Goal: Transaction & Acquisition: Book appointment/travel/reservation

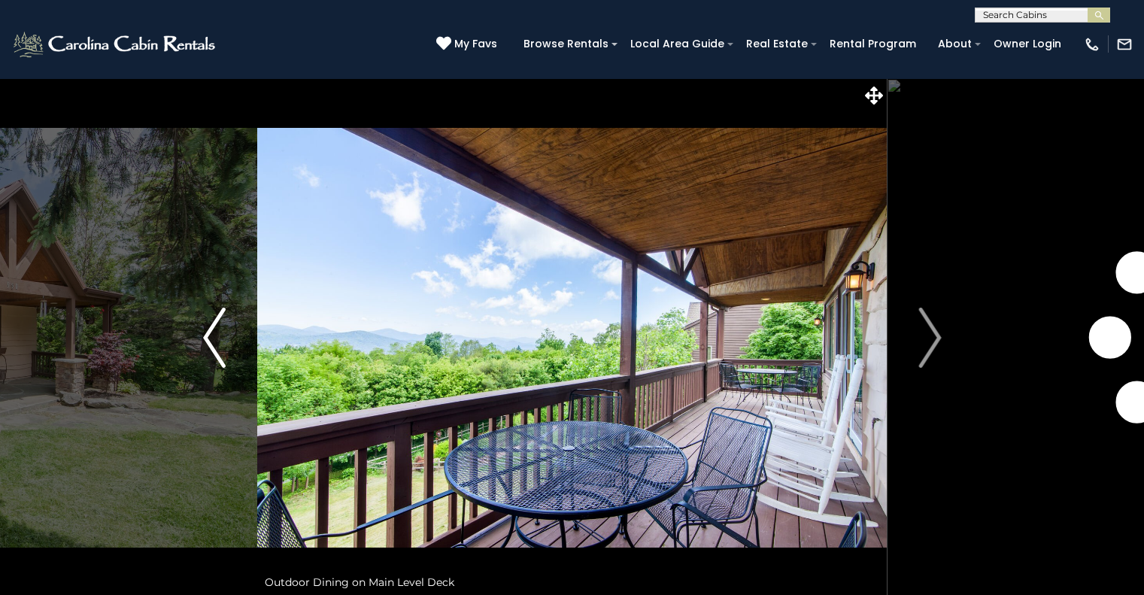
click at [220, 344] on img "Previous" at bounding box center [214, 338] width 23 height 60
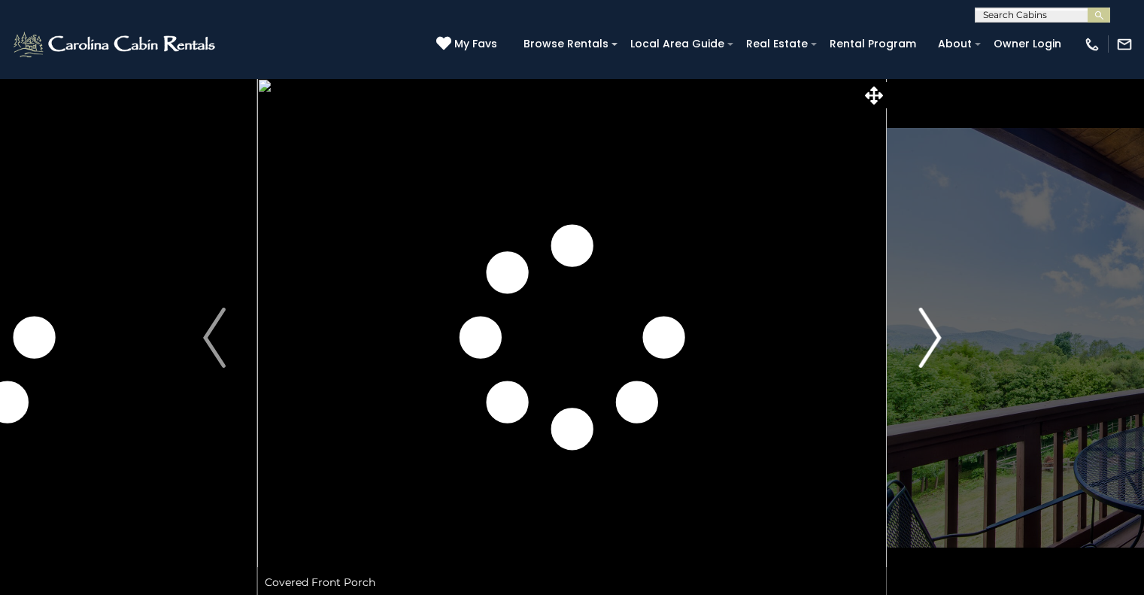
click at [927, 348] on img "Next" at bounding box center [930, 338] width 23 height 60
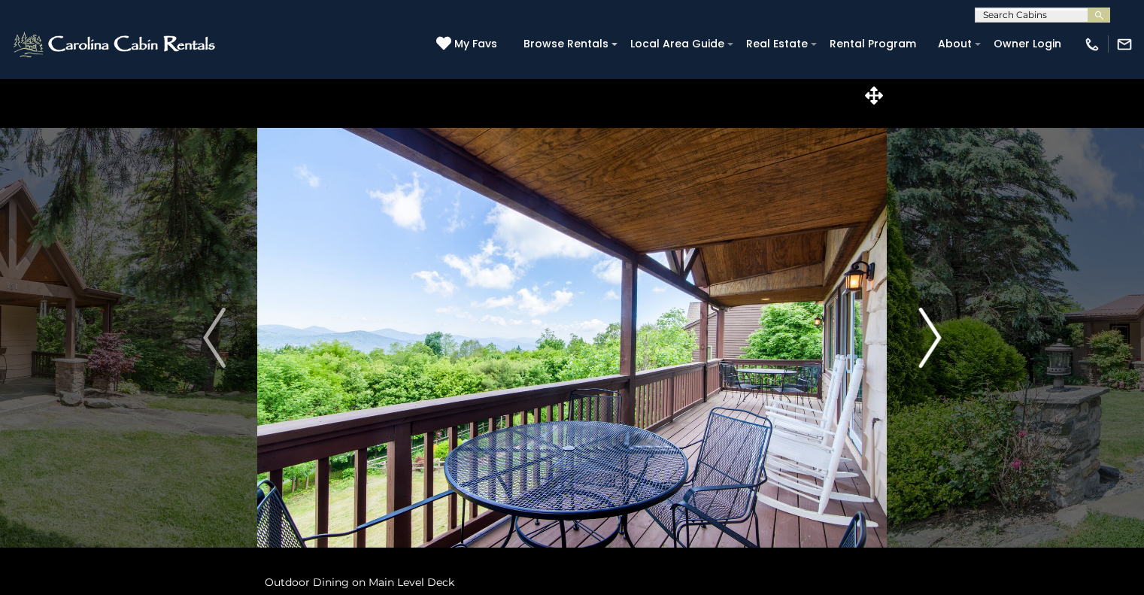
click at [927, 348] on img "Next" at bounding box center [930, 338] width 23 height 60
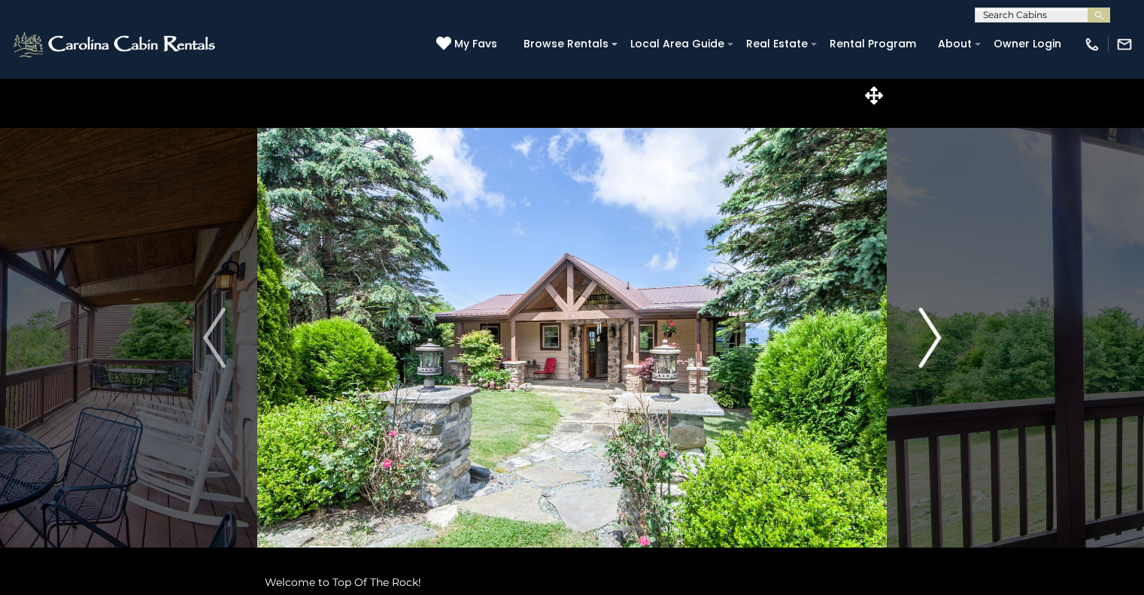
click at [928, 357] on img "Next" at bounding box center [930, 338] width 23 height 60
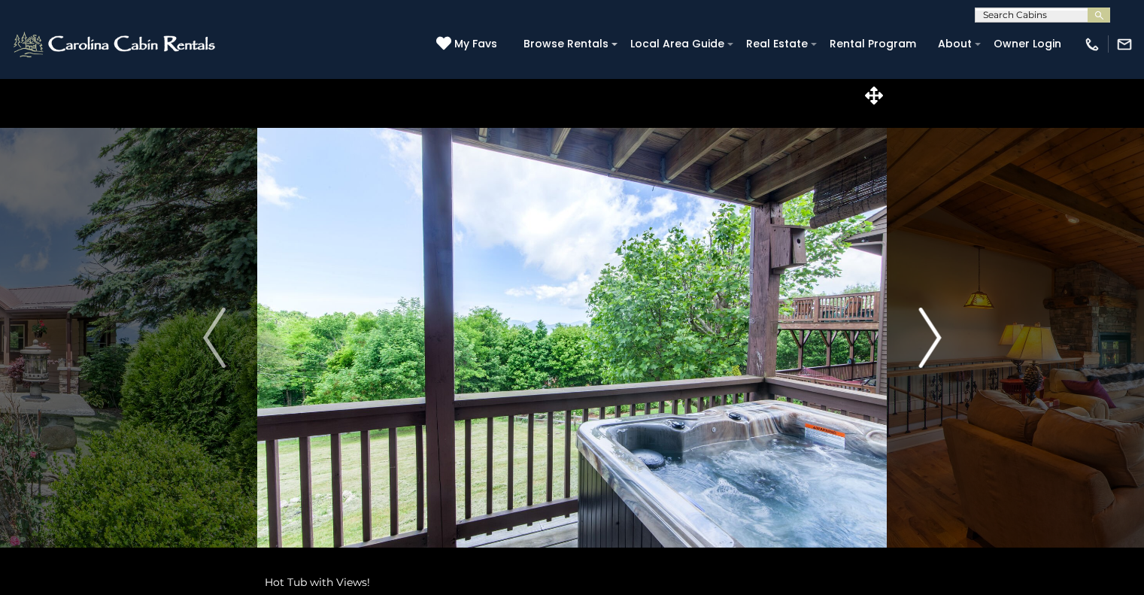
click at [928, 357] on img "Next" at bounding box center [930, 338] width 23 height 60
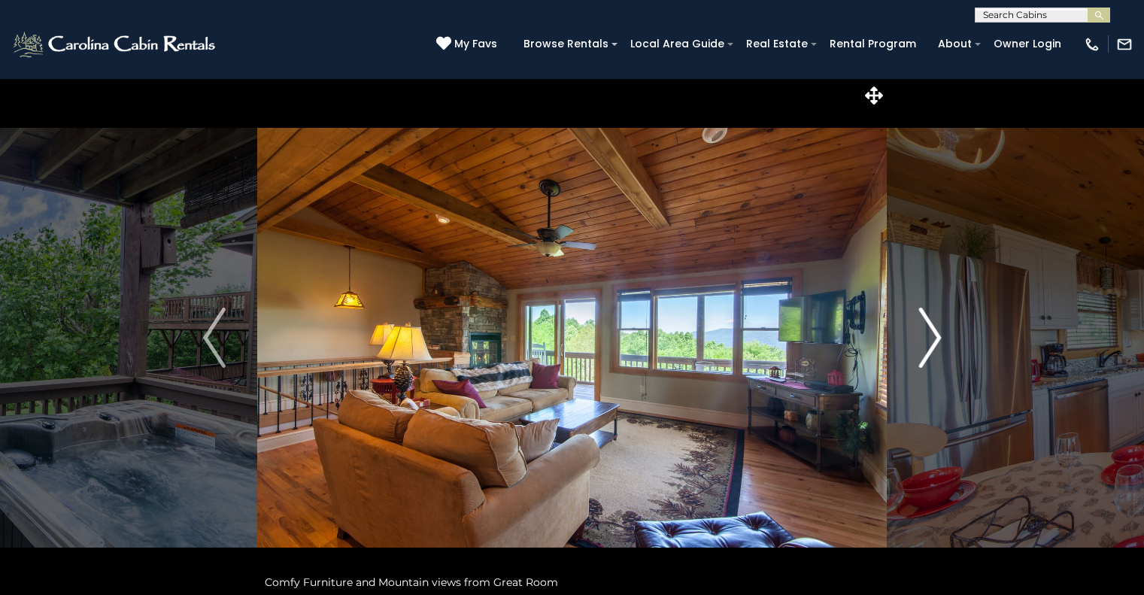
click at [928, 357] on img "Next" at bounding box center [930, 338] width 23 height 60
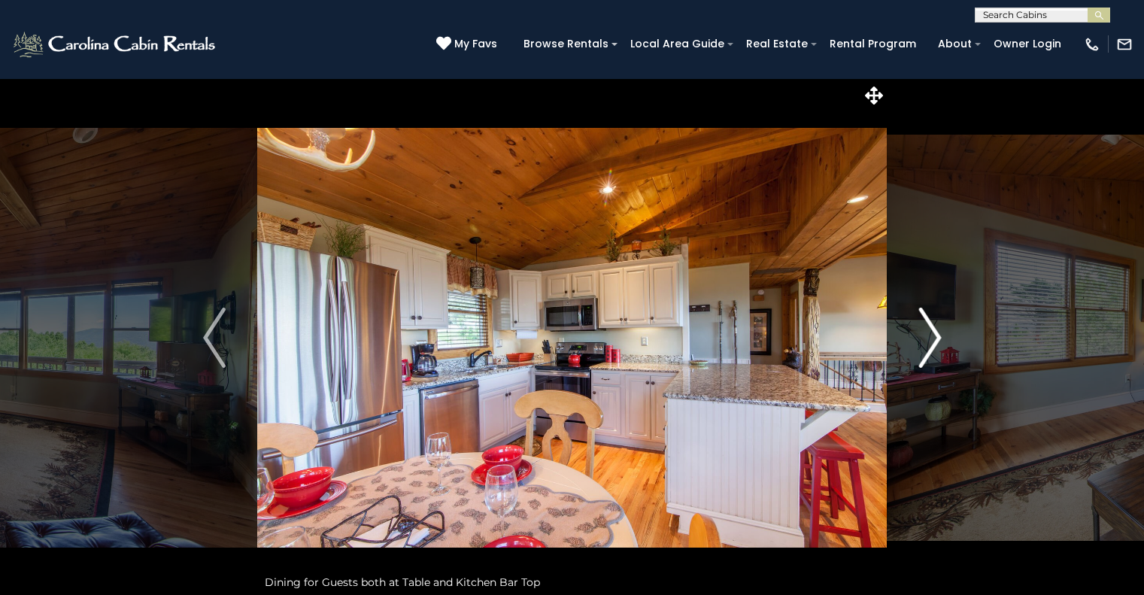
click at [928, 357] on img "Next" at bounding box center [930, 338] width 23 height 60
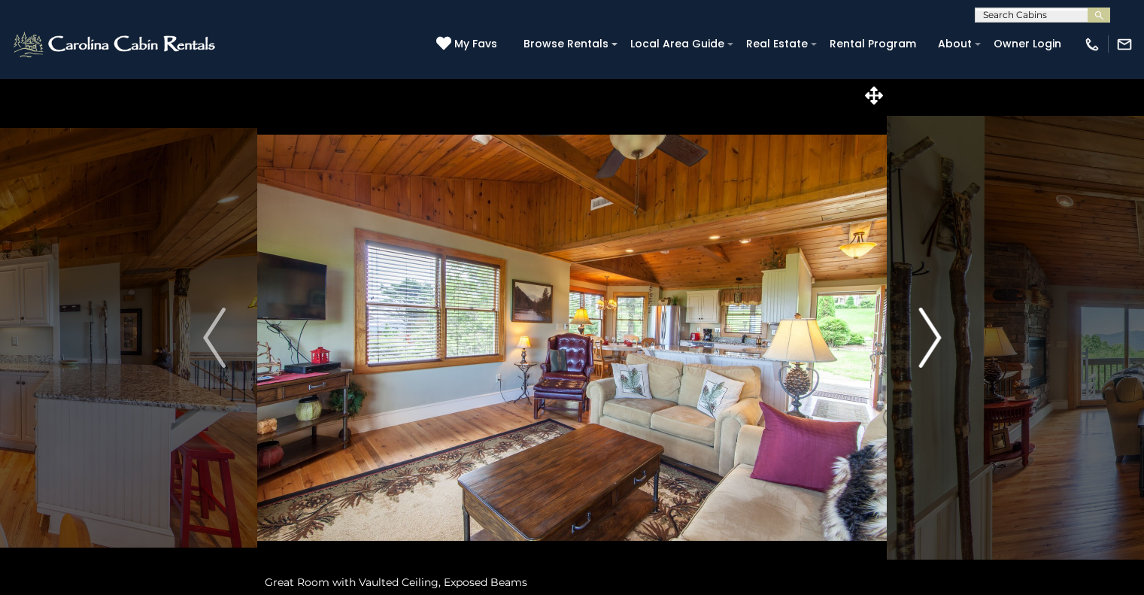
click at [928, 357] on img "Next" at bounding box center [930, 338] width 23 height 60
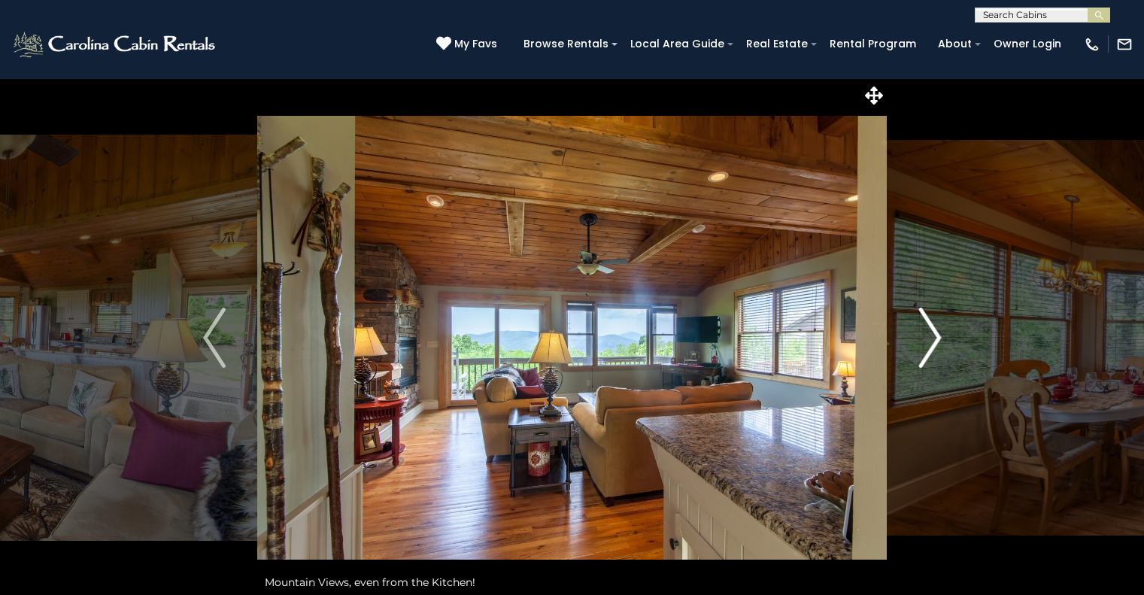
click at [928, 357] on img "Next" at bounding box center [930, 338] width 23 height 60
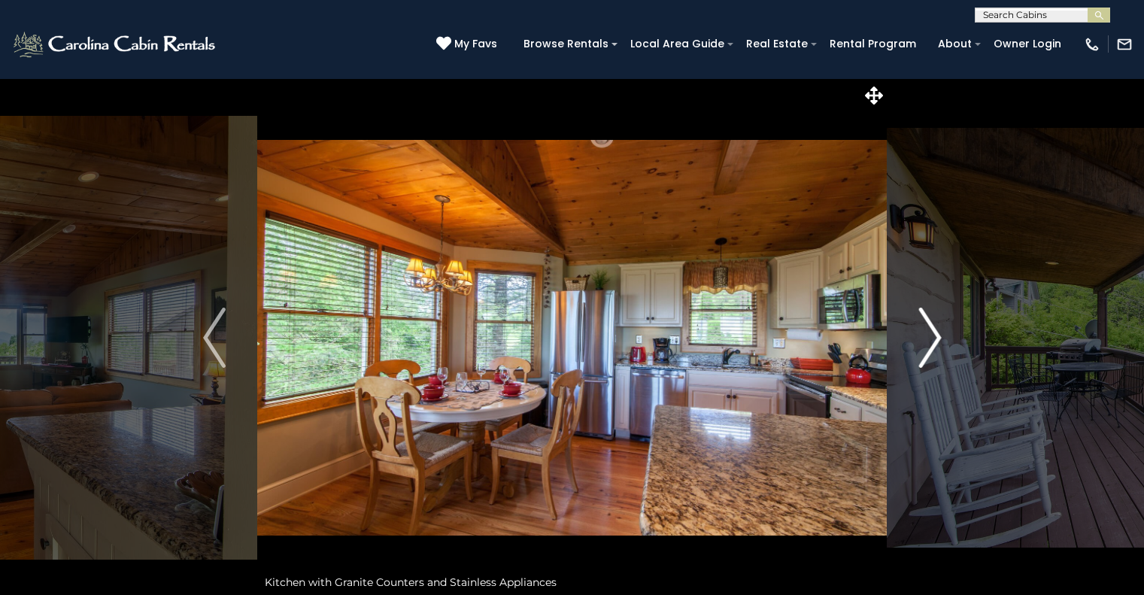
click at [928, 357] on img "Next" at bounding box center [930, 338] width 23 height 60
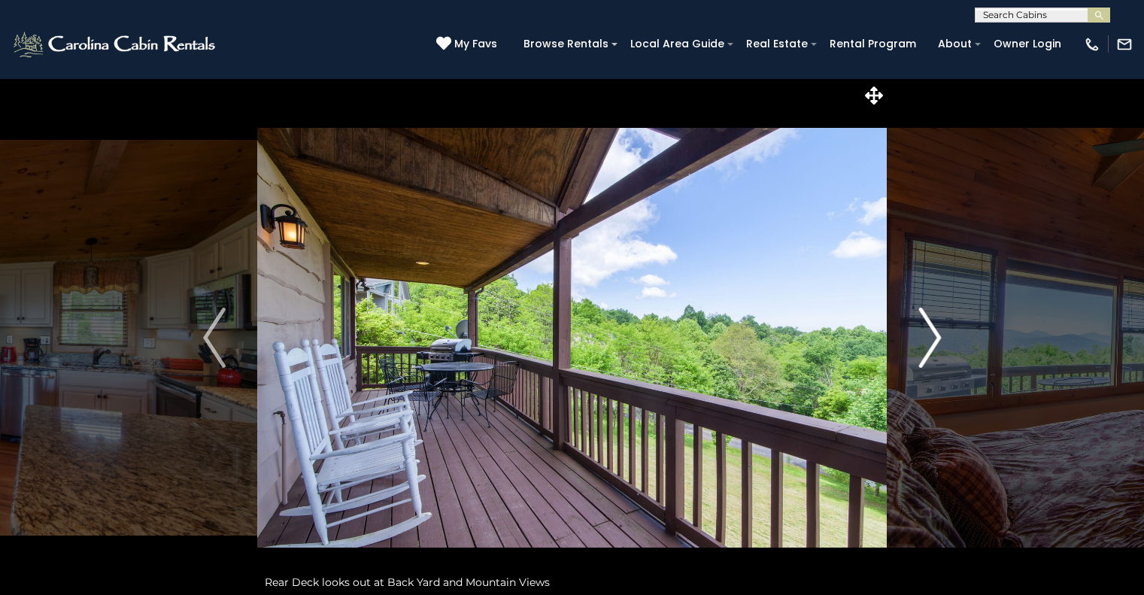
click at [928, 357] on img "Next" at bounding box center [930, 338] width 23 height 60
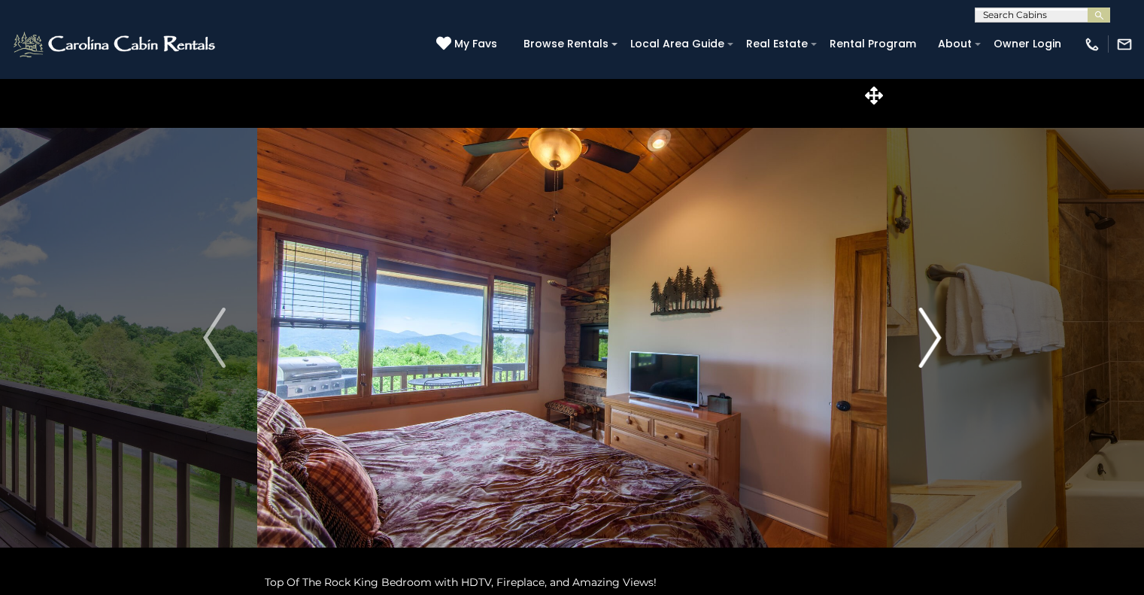
click at [928, 357] on img "Next" at bounding box center [930, 338] width 23 height 60
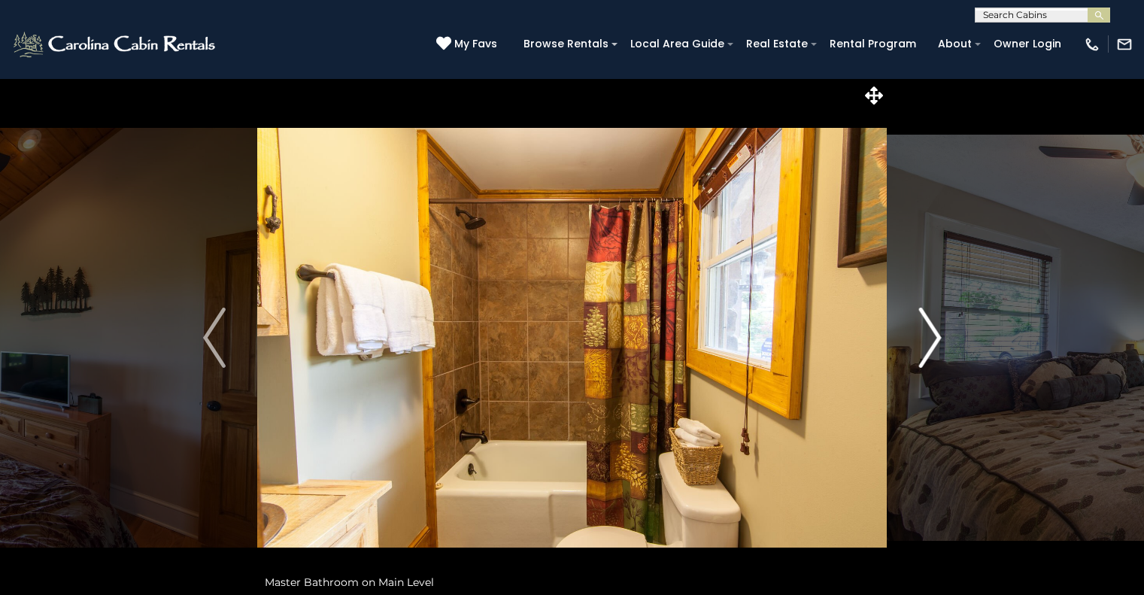
click at [928, 357] on img "Next" at bounding box center [930, 338] width 23 height 60
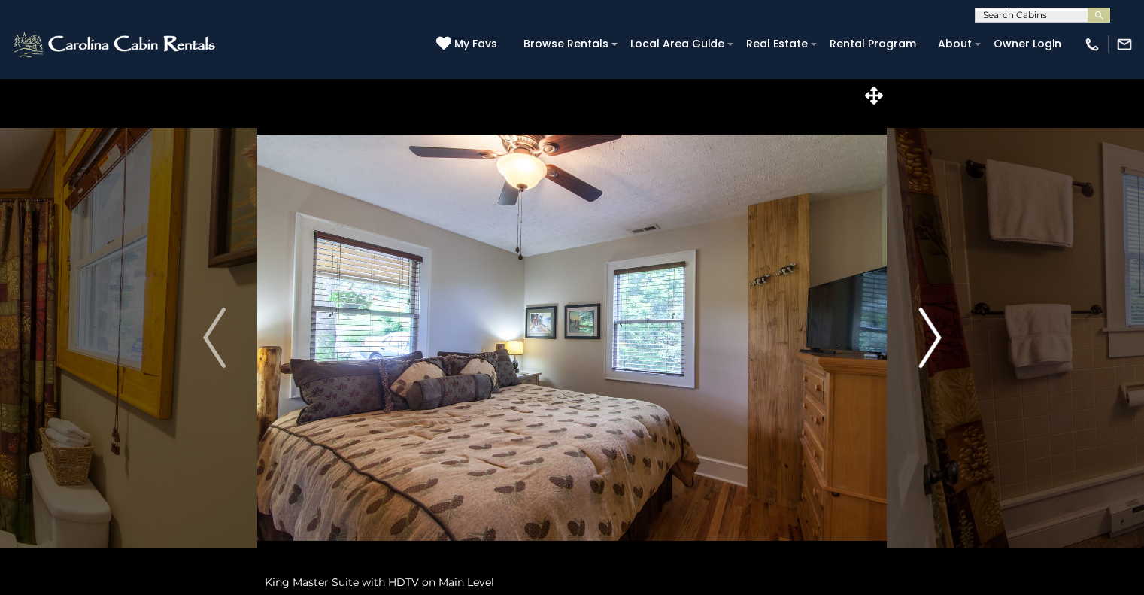
click at [928, 357] on img "Next" at bounding box center [930, 338] width 23 height 60
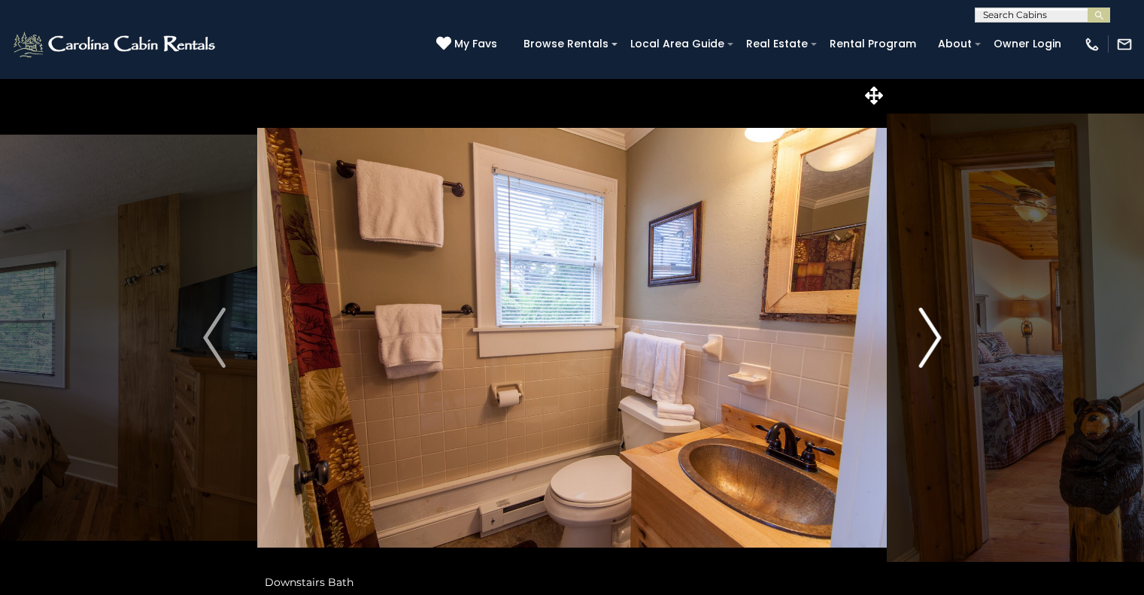
click at [928, 357] on img "Next" at bounding box center [930, 338] width 23 height 60
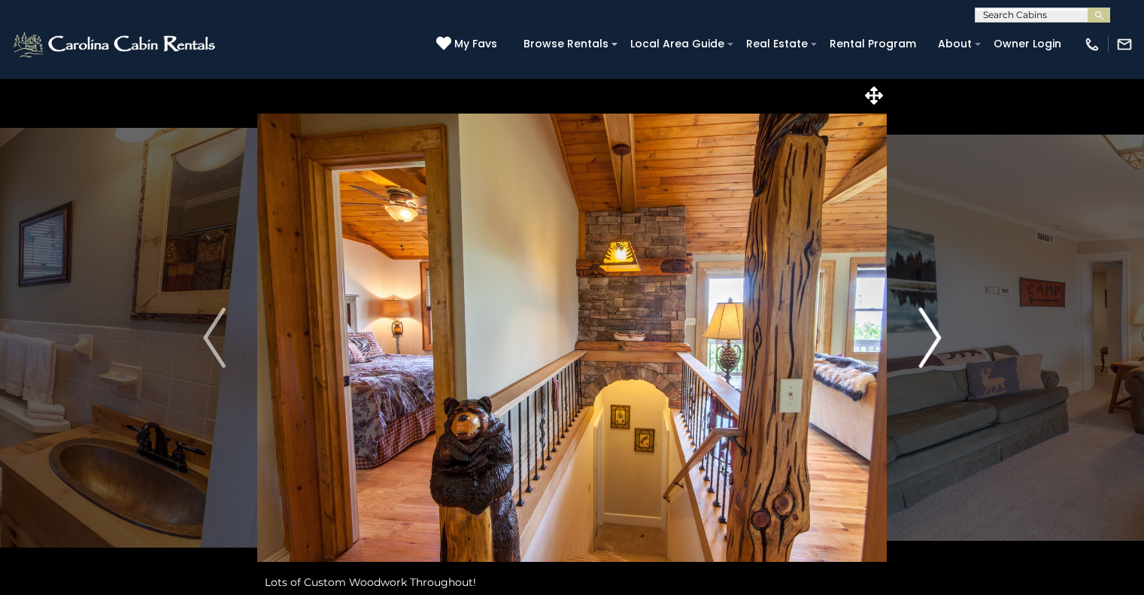
click at [928, 357] on img "Next" at bounding box center [930, 338] width 23 height 60
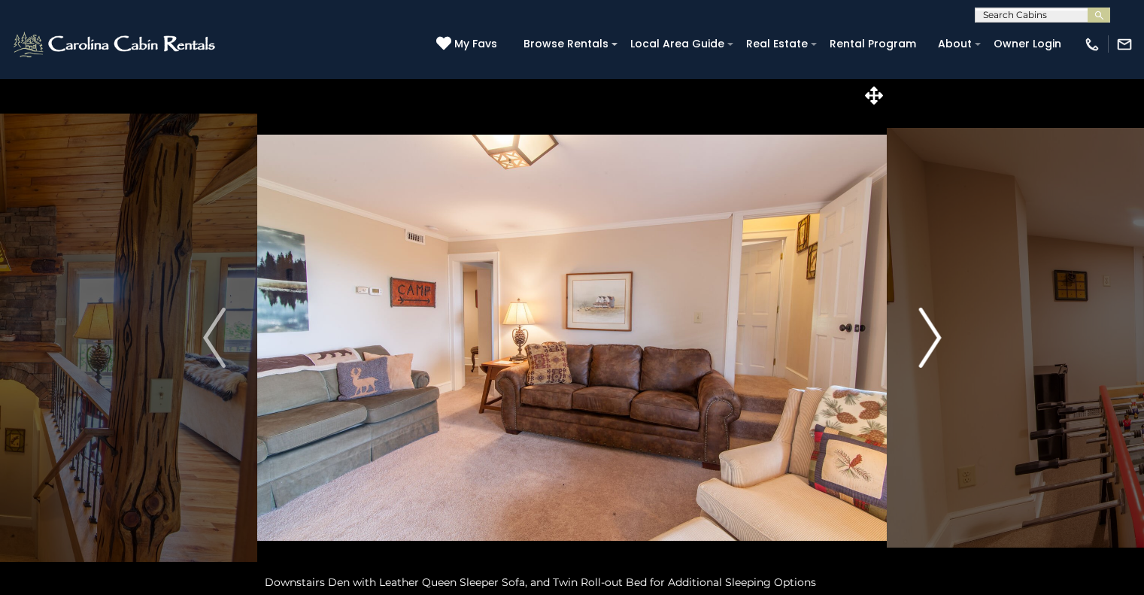
click at [928, 357] on img "Next" at bounding box center [930, 338] width 23 height 60
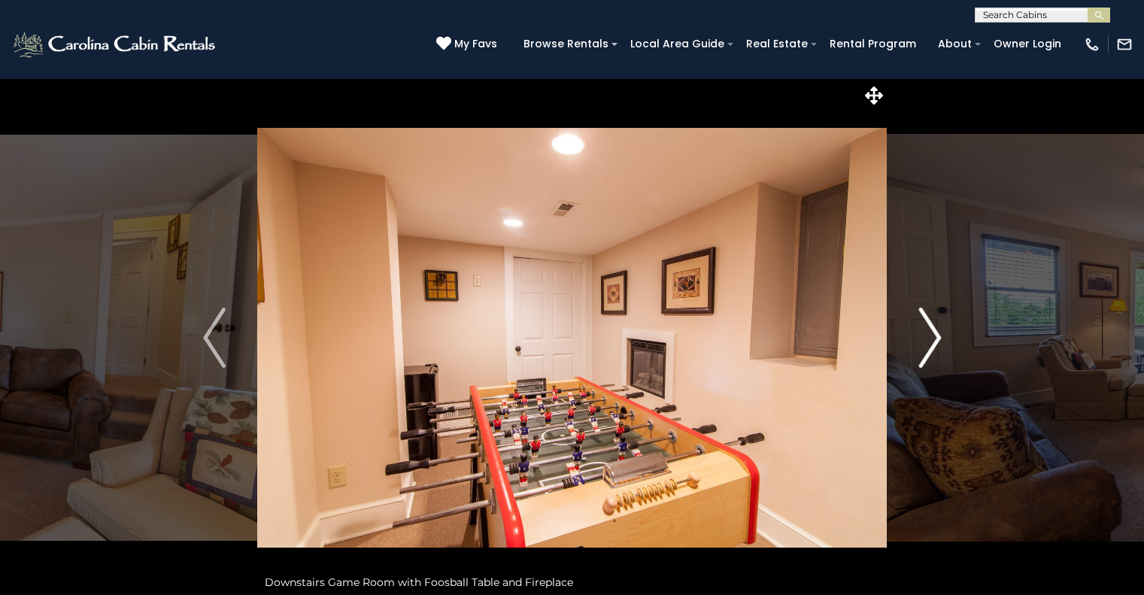
click at [928, 357] on img "Next" at bounding box center [930, 338] width 23 height 60
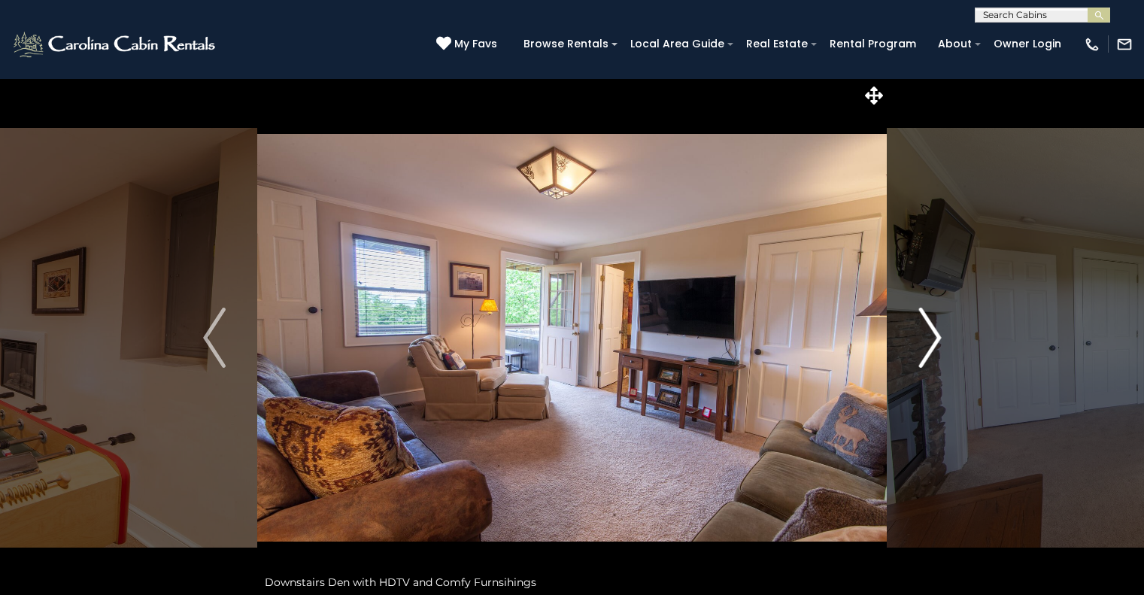
click at [928, 357] on img "Next" at bounding box center [930, 338] width 23 height 60
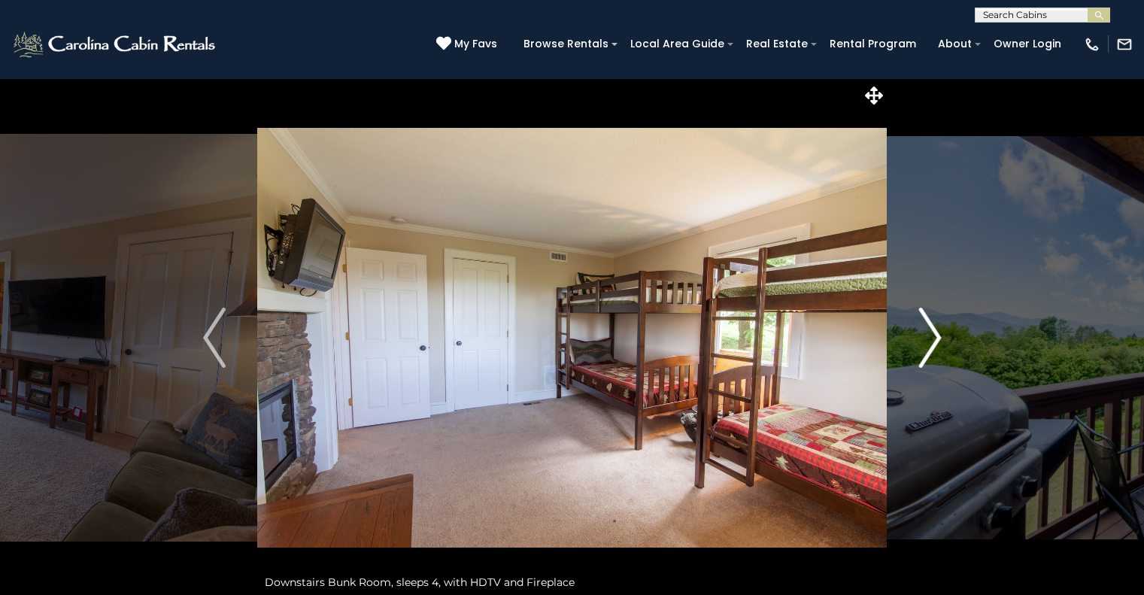
click at [928, 357] on img "Next" at bounding box center [930, 338] width 23 height 60
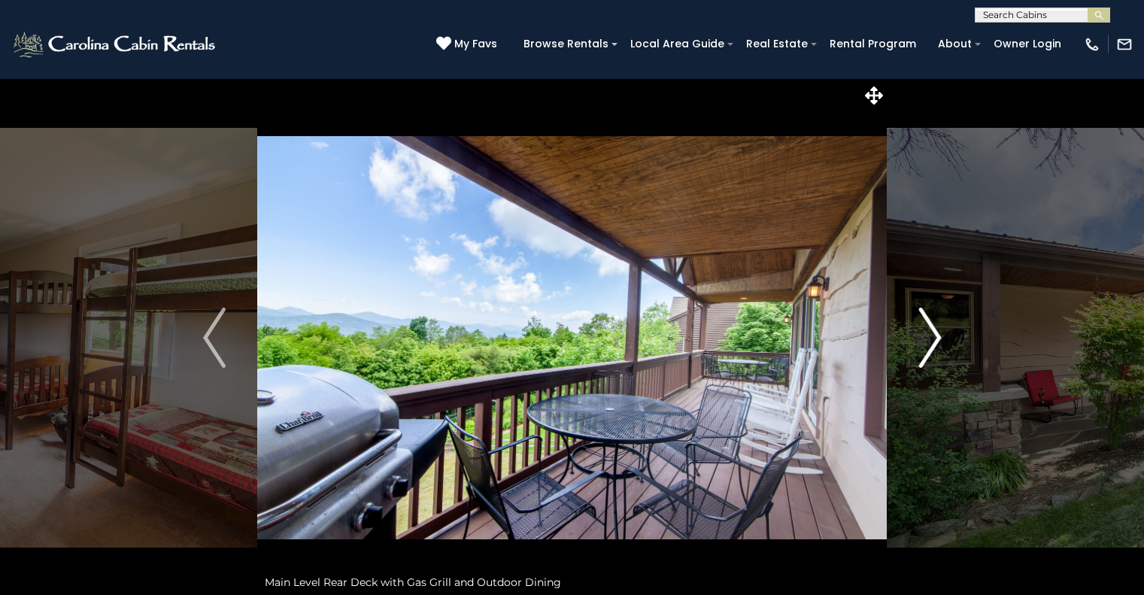
click at [928, 357] on img "Next" at bounding box center [930, 338] width 23 height 60
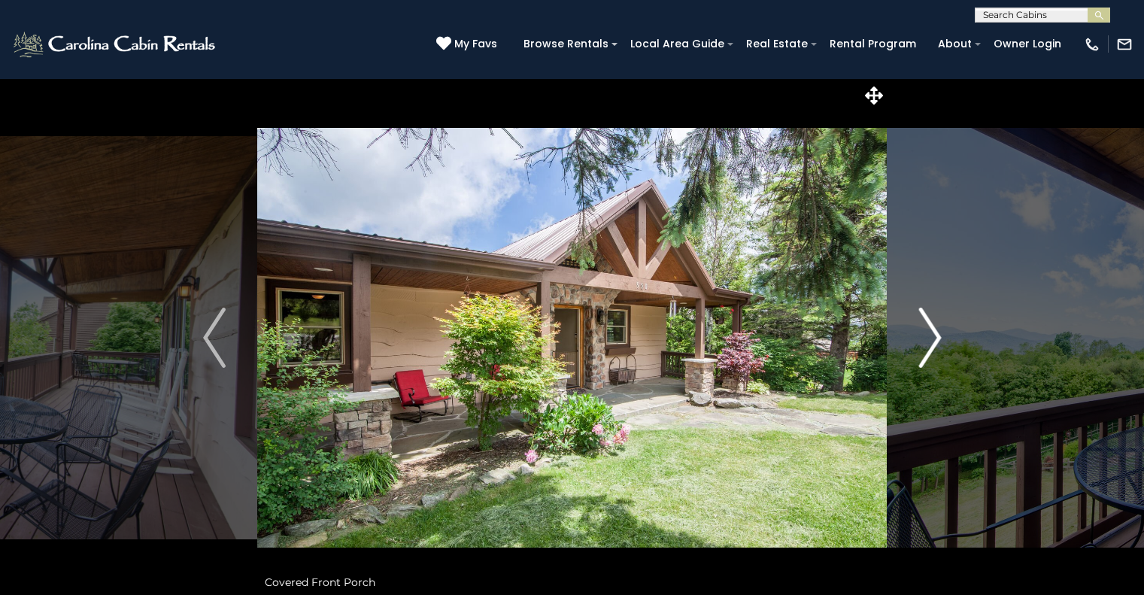
click at [928, 357] on img "Next" at bounding box center [930, 338] width 23 height 60
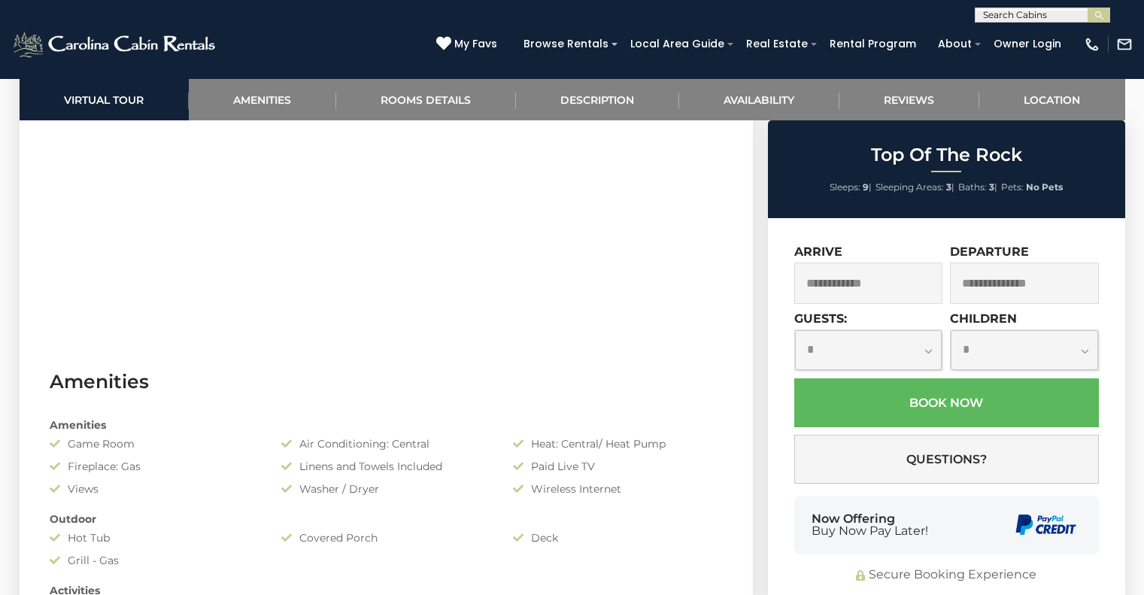
scroll to position [1023, 0]
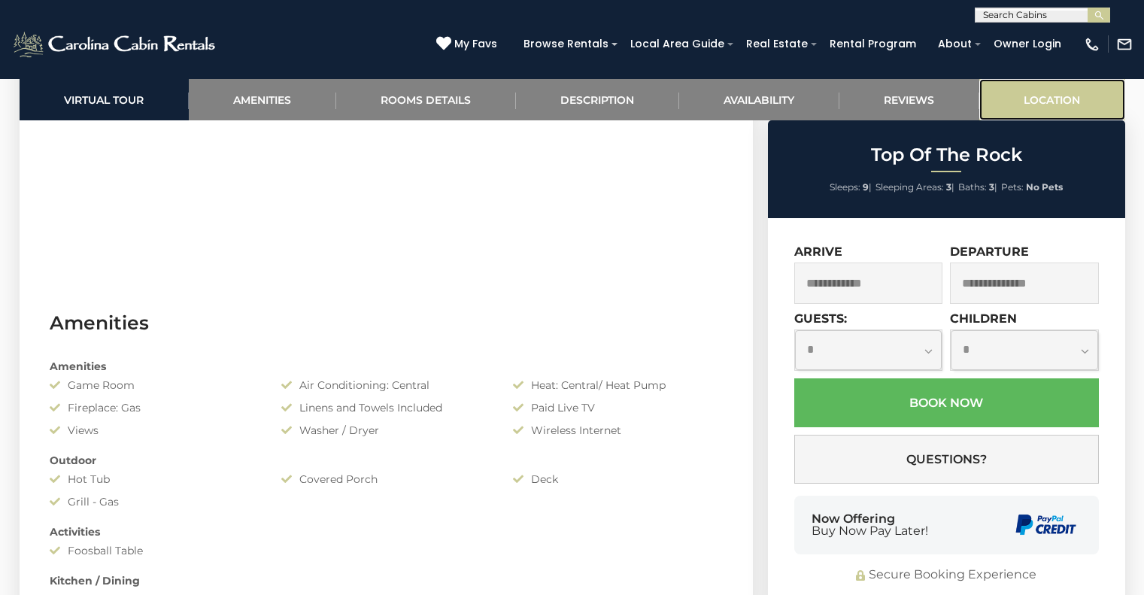
click at [1041, 108] on link "Location" at bounding box center [1053, 99] width 146 height 41
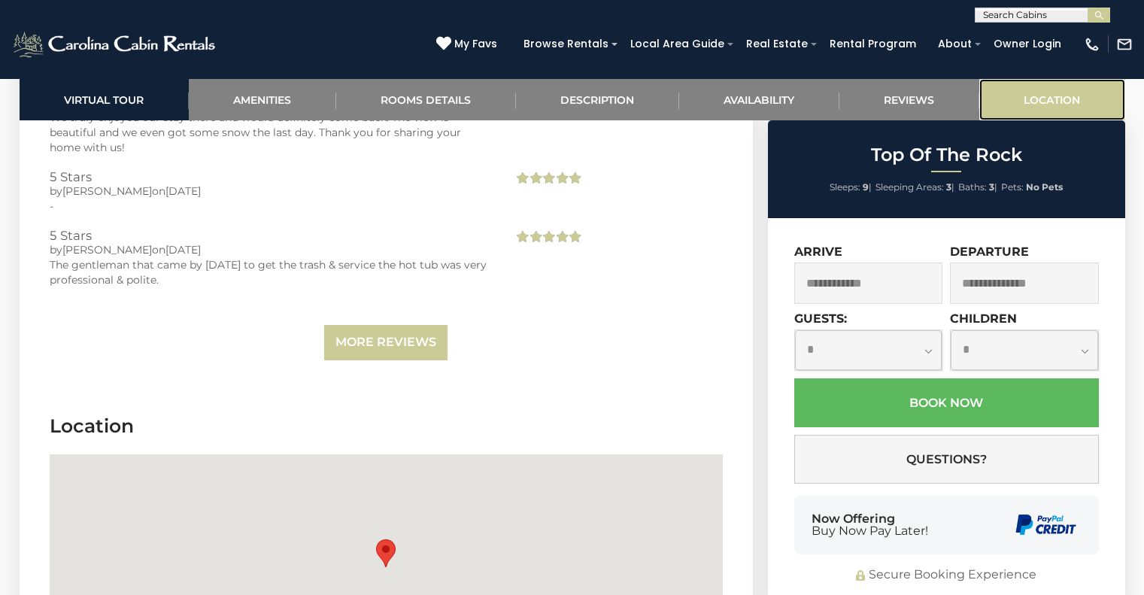
scroll to position [4071, 0]
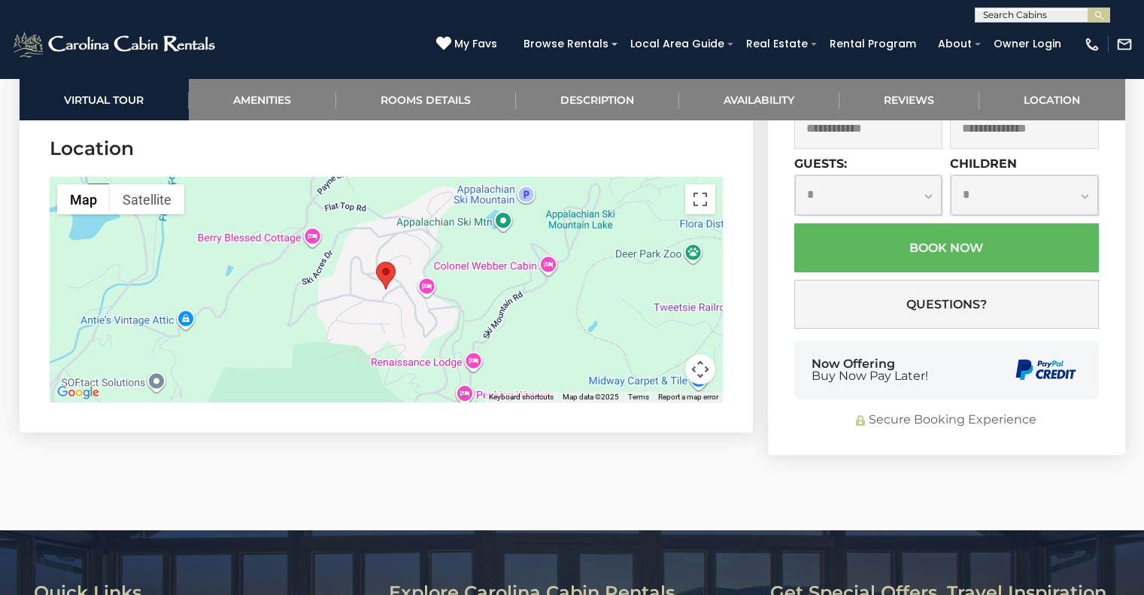
click at [376, 262] on area "Top Of The Rock" at bounding box center [376, 262] width 0 height 0
click at [691, 378] on button "Map camera controls" at bounding box center [700, 369] width 30 height 30
click at [691, 205] on button "Toggle fullscreen view" at bounding box center [700, 199] width 30 height 30
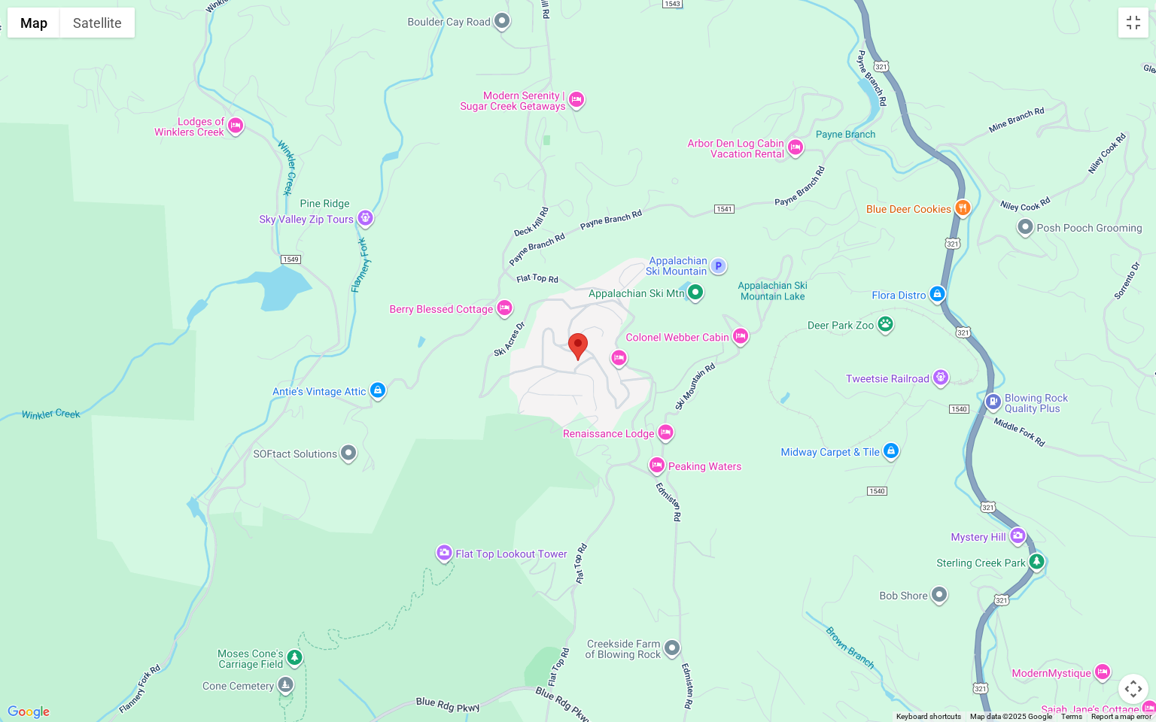
click at [568, 333] on area "Top Of The Rock" at bounding box center [568, 333] width 0 height 0
click at [602, 366] on div at bounding box center [578, 361] width 1156 height 722
click at [116, 22] on button "Satellite" at bounding box center [97, 23] width 74 height 30
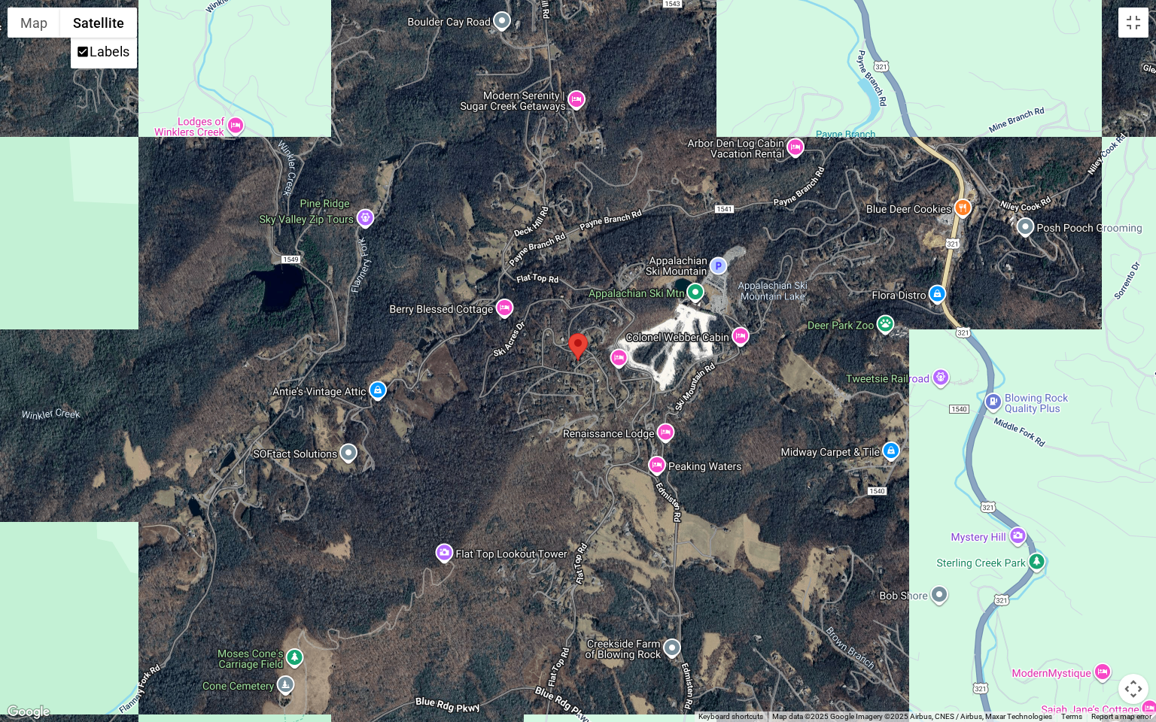
click at [116, 22] on button "Satellite" at bounding box center [98, 23] width 77 height 30
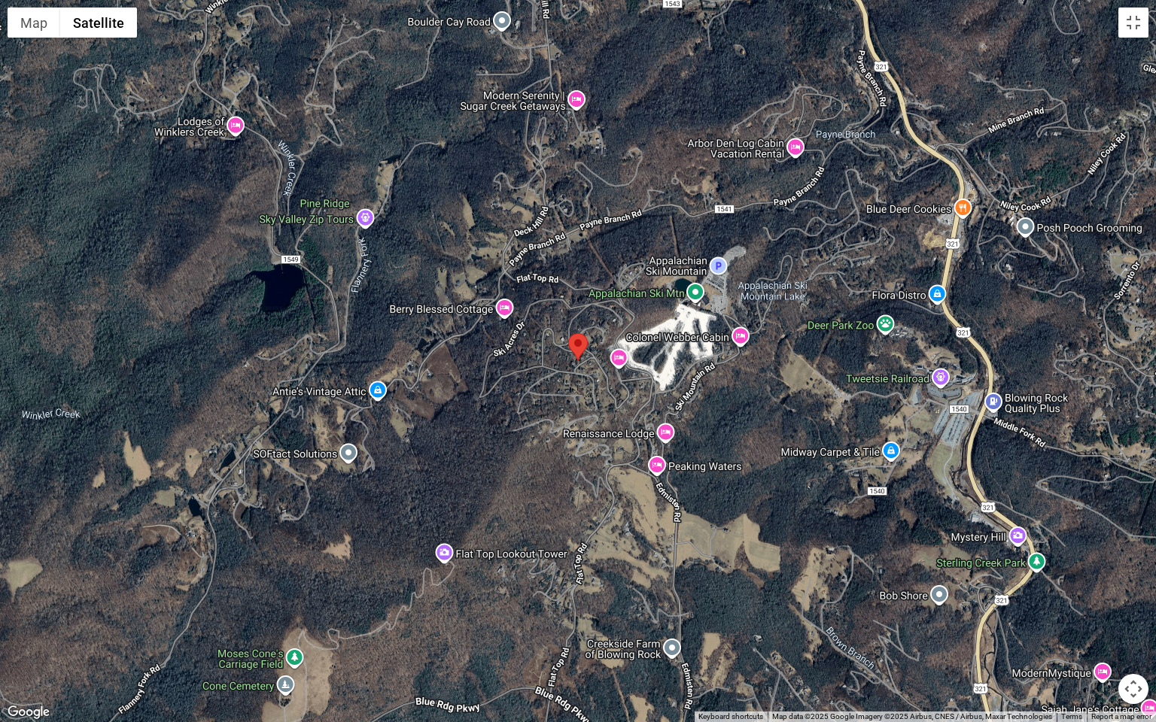
click at [1131, 44] on div at bounding box center [578, 361] width 1156 height 722
click at [1131, 32] on button "Toggle fullscreen view" at bounding box center [1133, 23] width 30 height 30
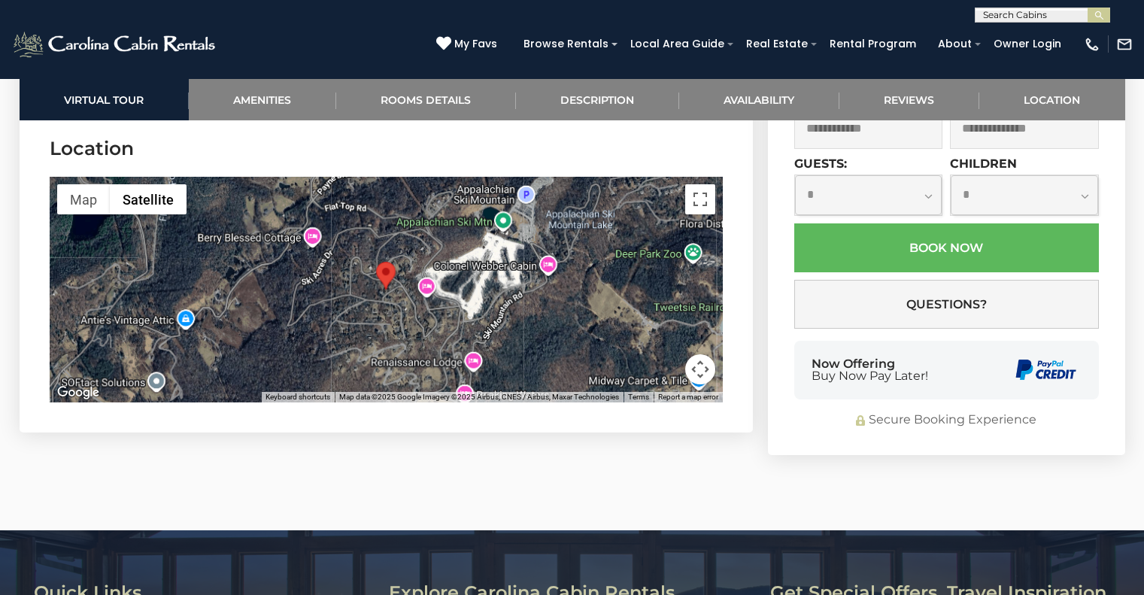
click at [1136, 180] on div "Top Of The Rock Sleeps: 9 | Sleeping Areas: 3 | Baths: 3 | Pets: No Pets Arrive…" at bounding box center [949, 210] width 376 height 490
click at [913, 106] on link "Reviews" at bounding box center [910, 99] width 140 height 41
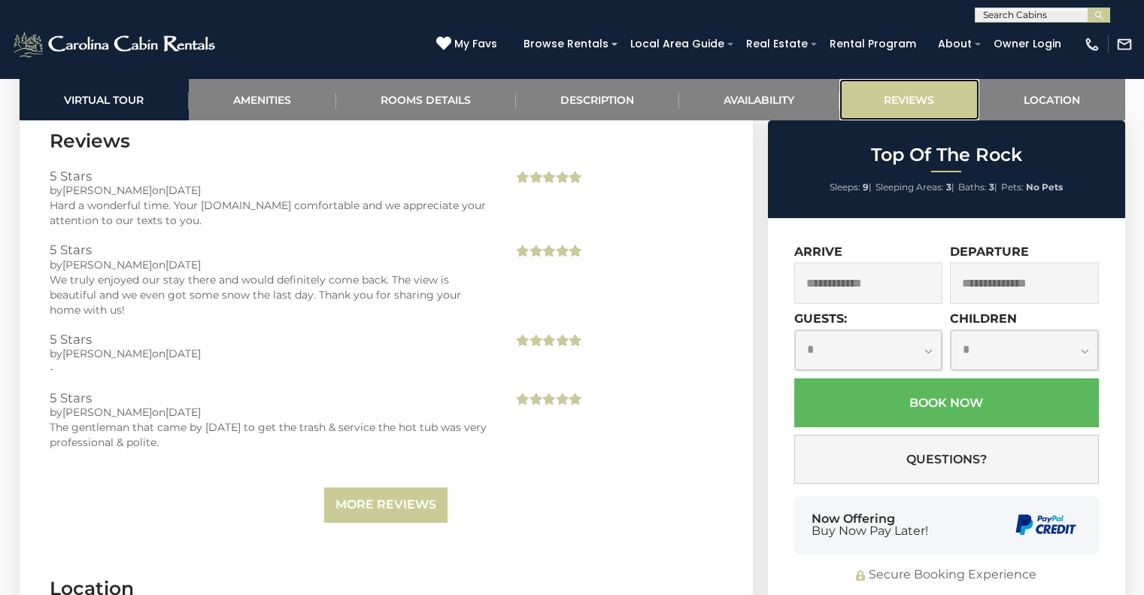
scroll to position [3623, 0]
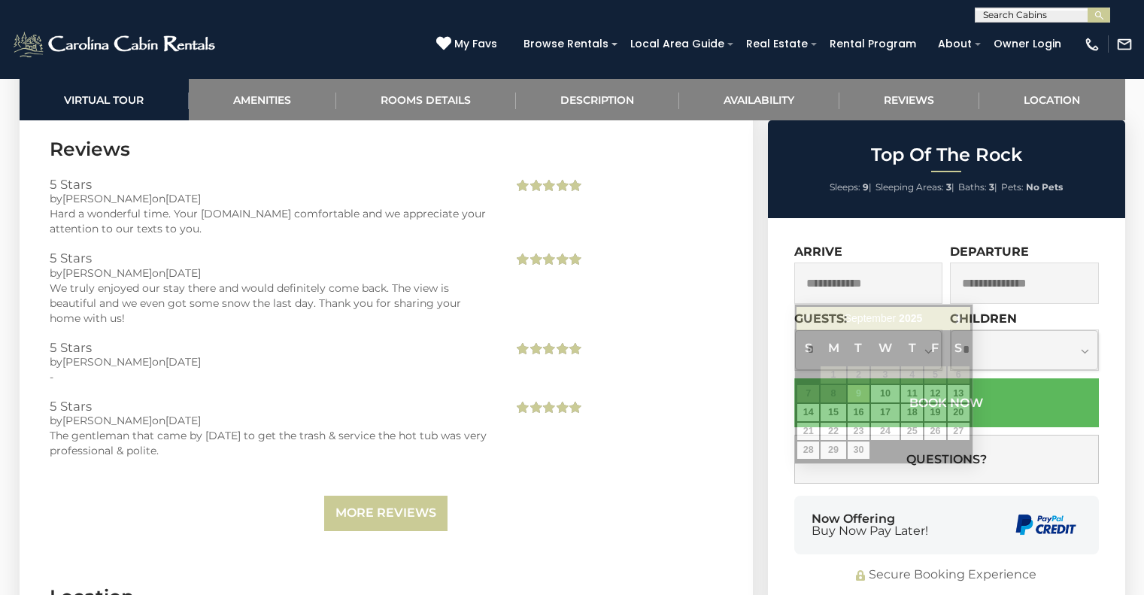
click at [855, 284] on input "text" at bounding box center [869, 283] width 149 height 41
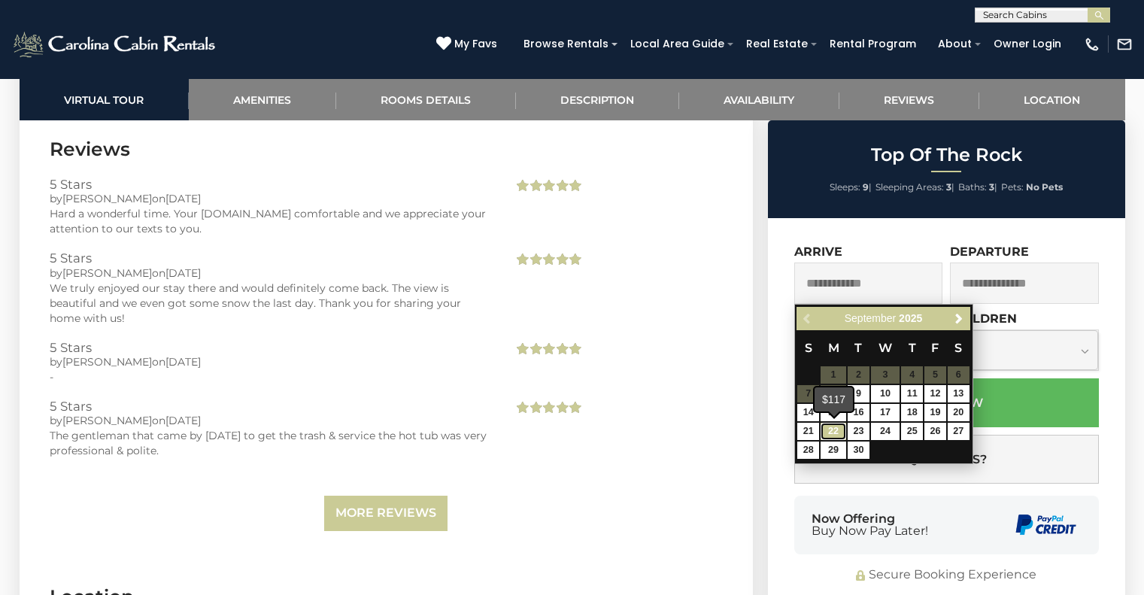
click at [836, 428] on link "22" at bounding box center [834, 431] width 26 height 17
type input "**********"
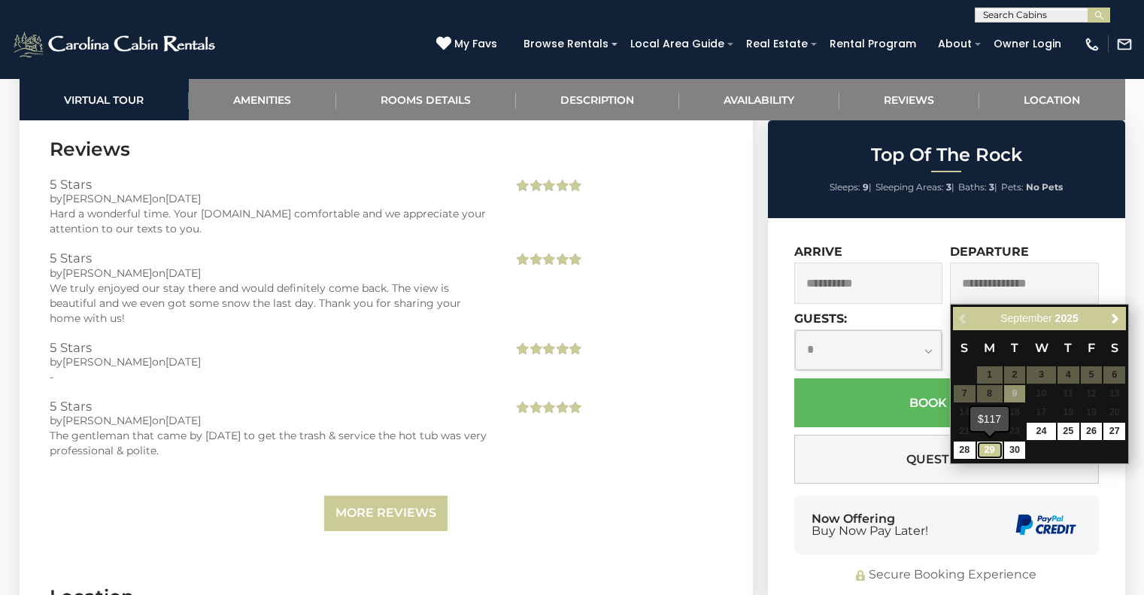
click at [983, 453] on link "29" at bounding box center [990, 450] width 26 height 17
type input "**********"
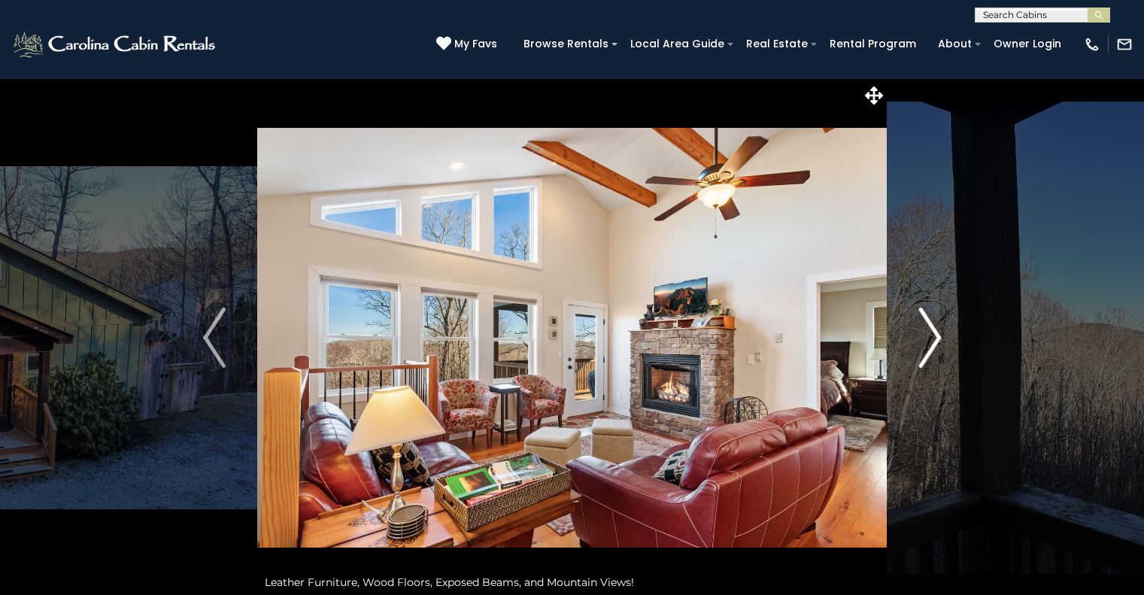
click at [905, 346] on button "Next" at bounding box center [930, 337] width 87 height 519
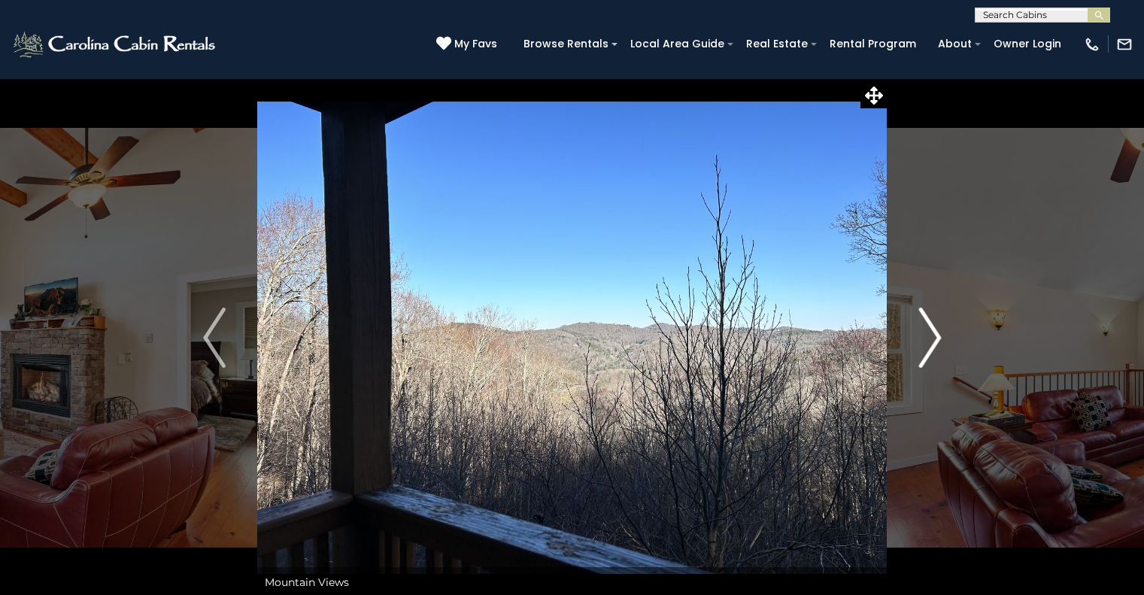
click at [905, 346] on button "Next" at bounding box center [930, 337] width 87 height 519
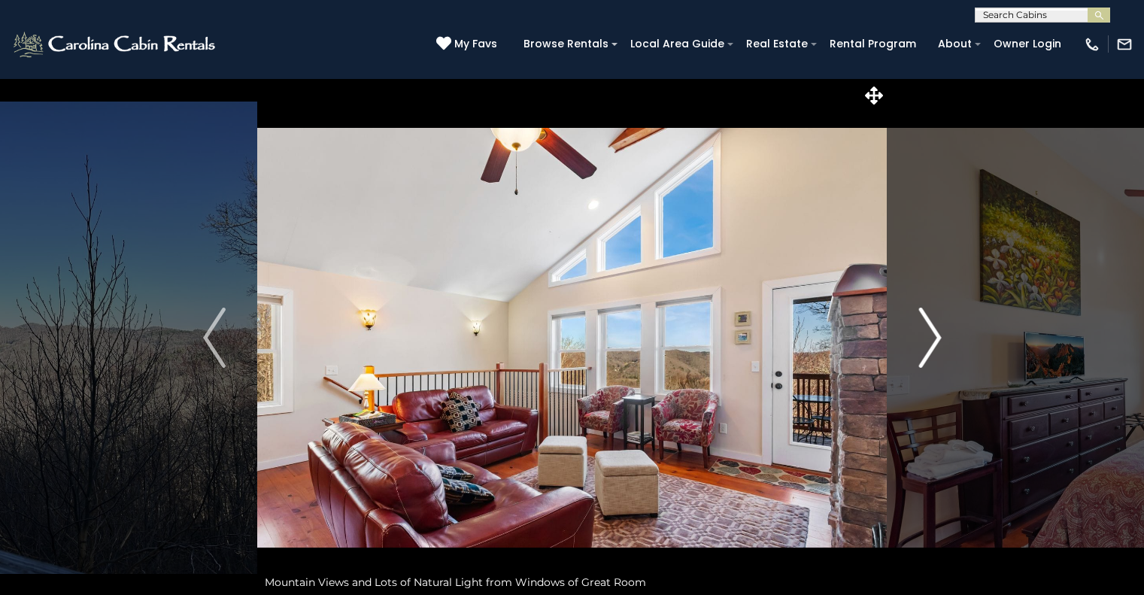
click at [905, 346] on button "Next" at bounding box center [930, 337] width 87 height 519
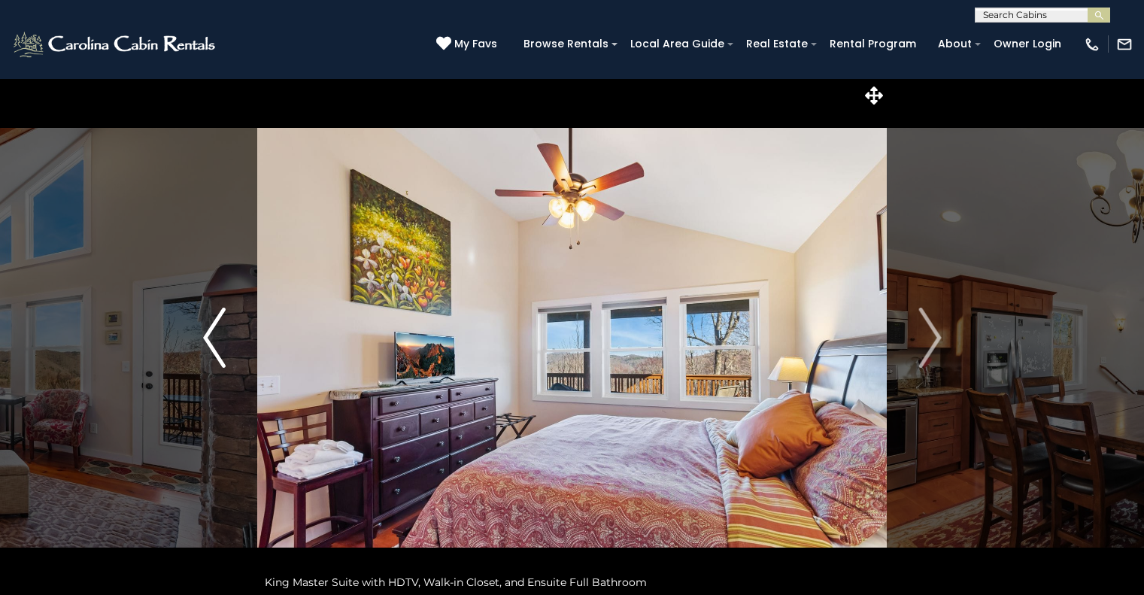
click at [207, 357] on img "Previous" at bounding box center [214, 338] width 23 height 60
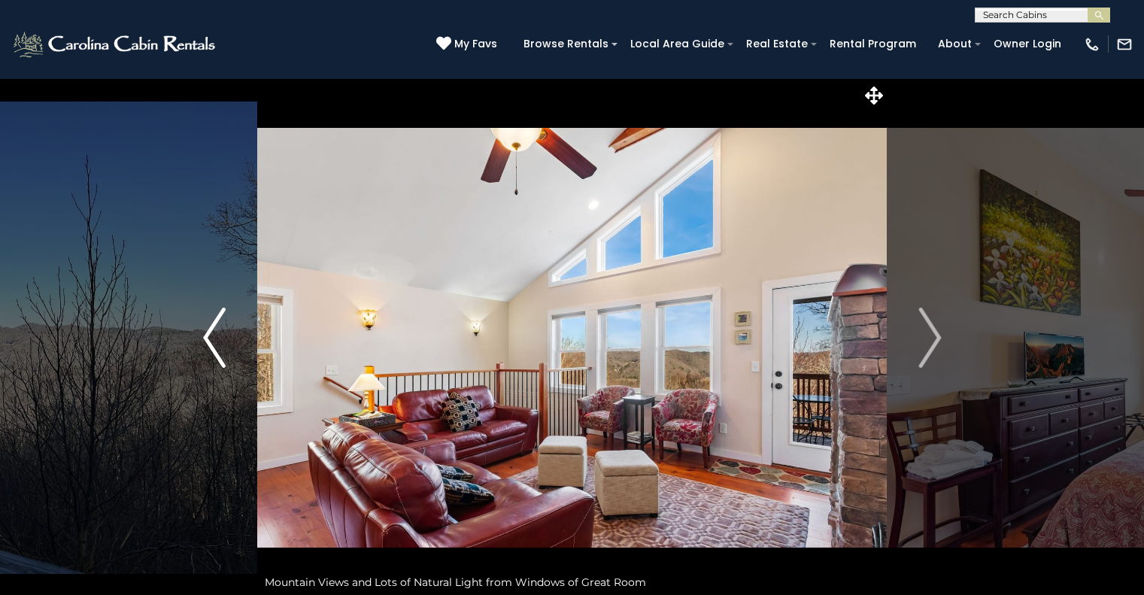
click at [207, 358] on img "Previous" at bounding box center [214, 338] width 23 height 60
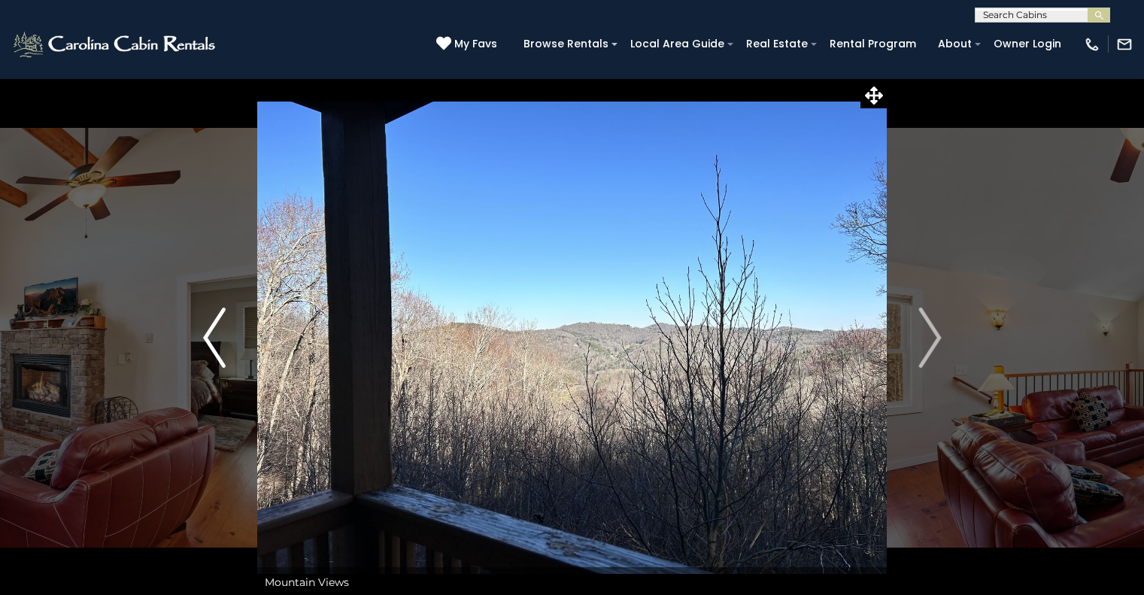
click at [207, 358] on img "Previous" at bounding box center [214, 338] width 23 height 60
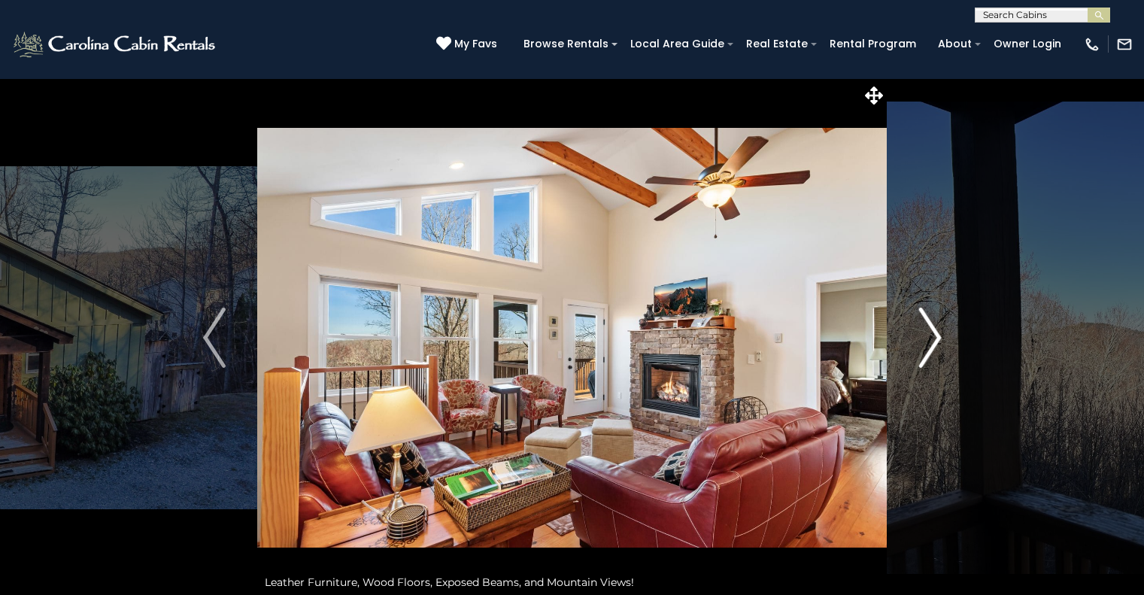
click at [934, 340] on img "Next" at bounding box center [930, 338] width 23 height 60
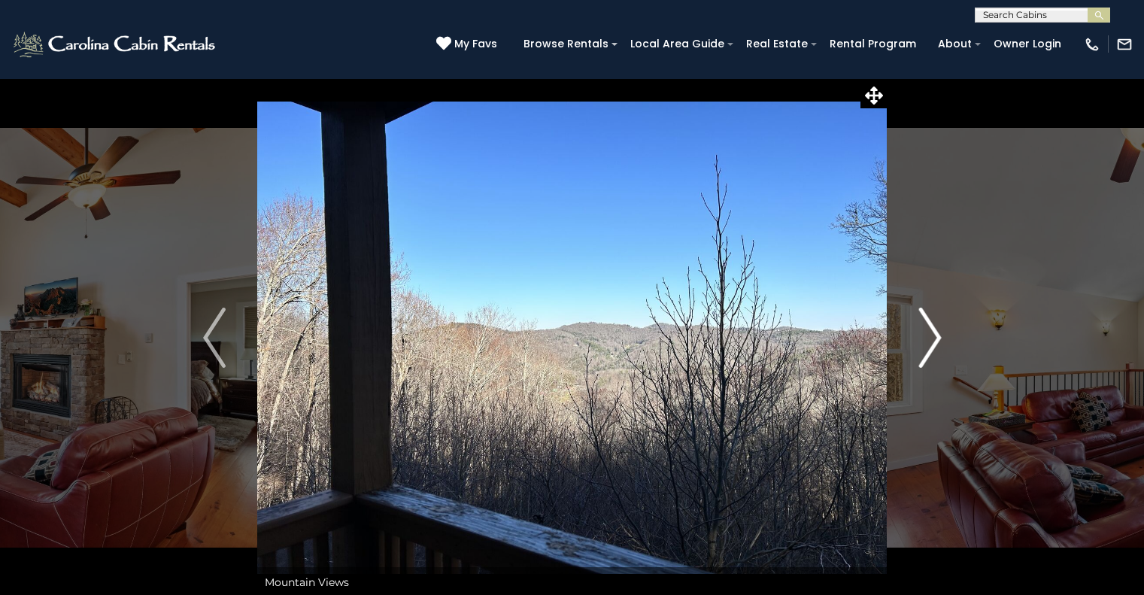
click at [934, 340] on img "Next" at bounding box center [930, 338] width 23 height 60
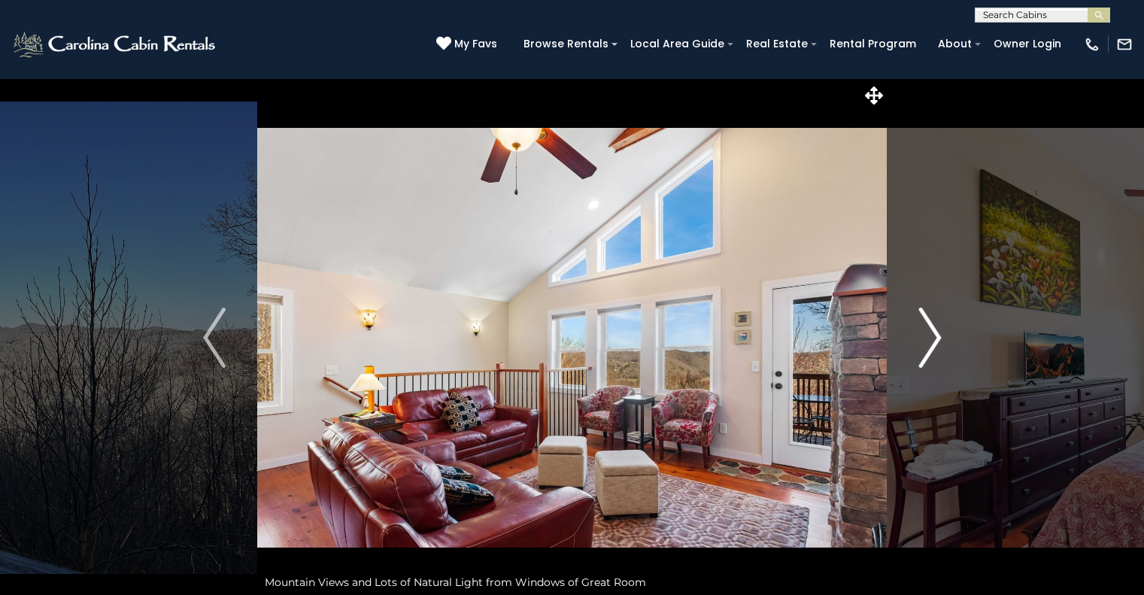
click at [934, 340] on img "Next" at bounding box center [930, 338] width 23 height 60
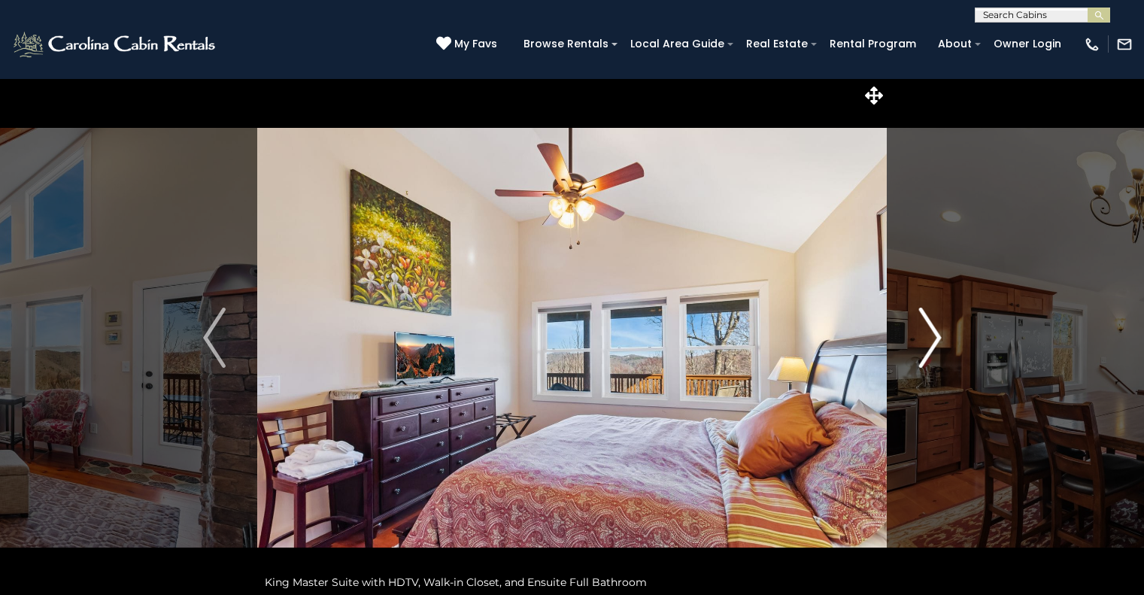
click at [934, 340] on img "Next" at bounding box center [930, 338] width 23 height 60
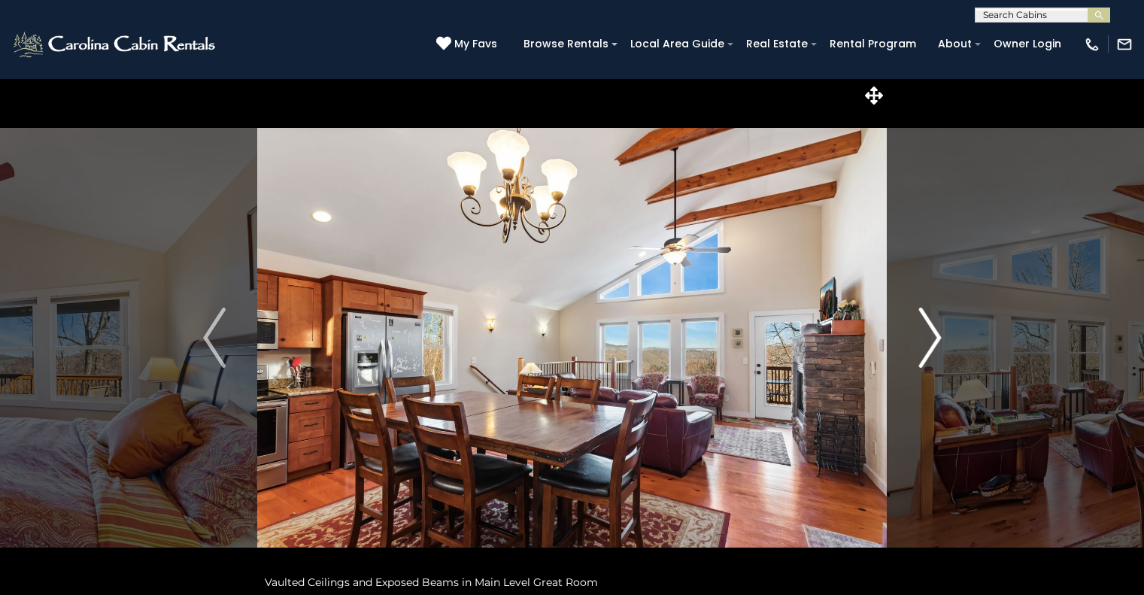
click at [934, 340] on img "Next" at bounding box center [930, 338] width 23 height 60
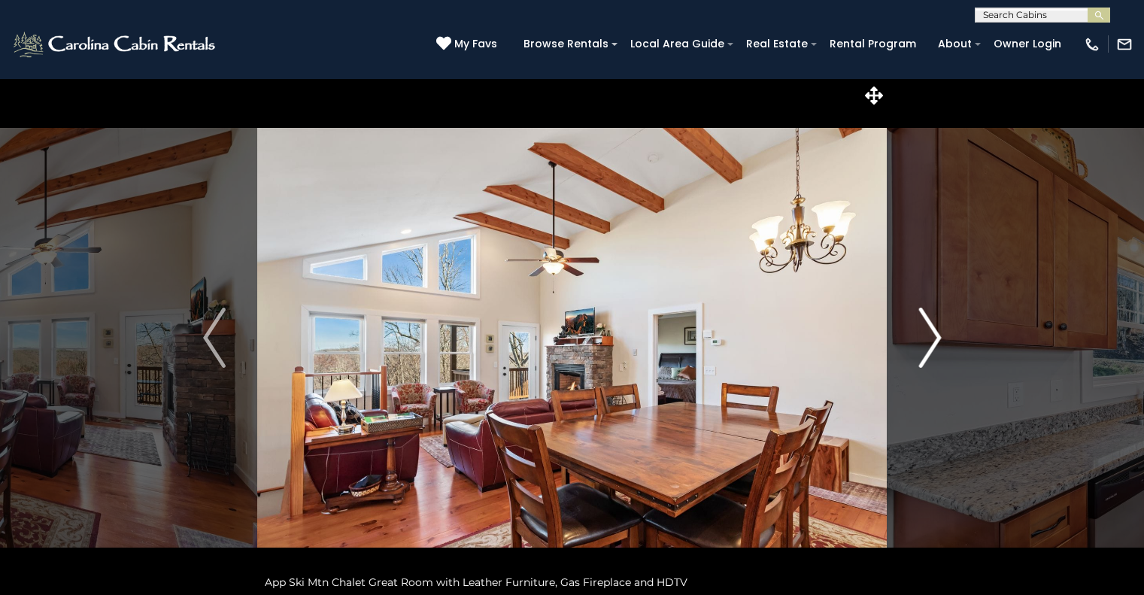
click at [934, 340] on img "Next" at bounding box center [930, 338] width 23 height 60
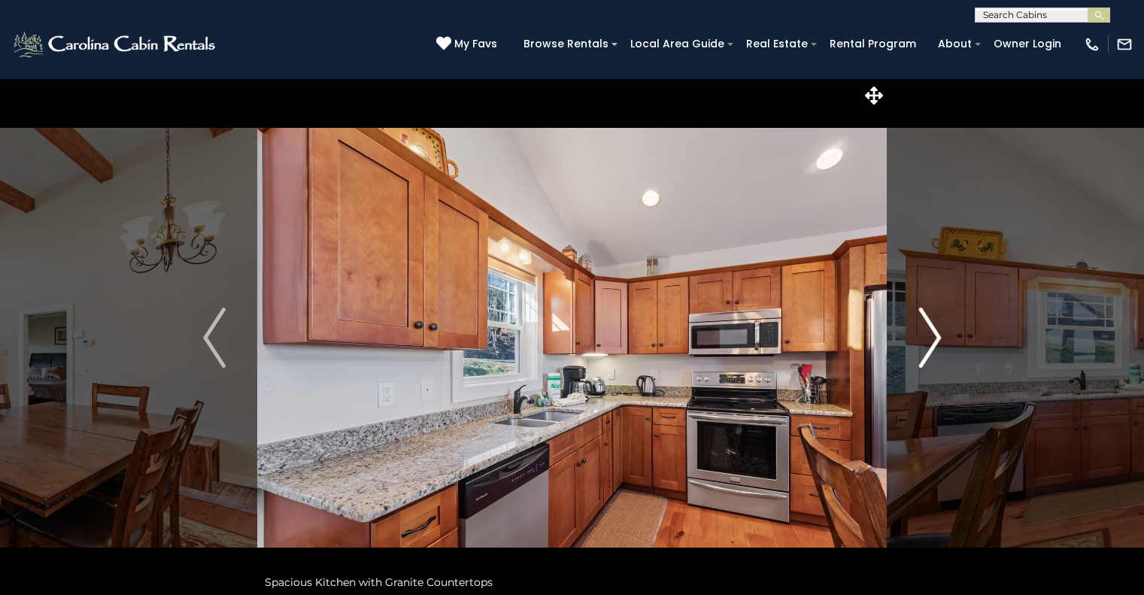
click at [934, 340] on img "Next" at bounding box center [930, 338] width 23 height 60
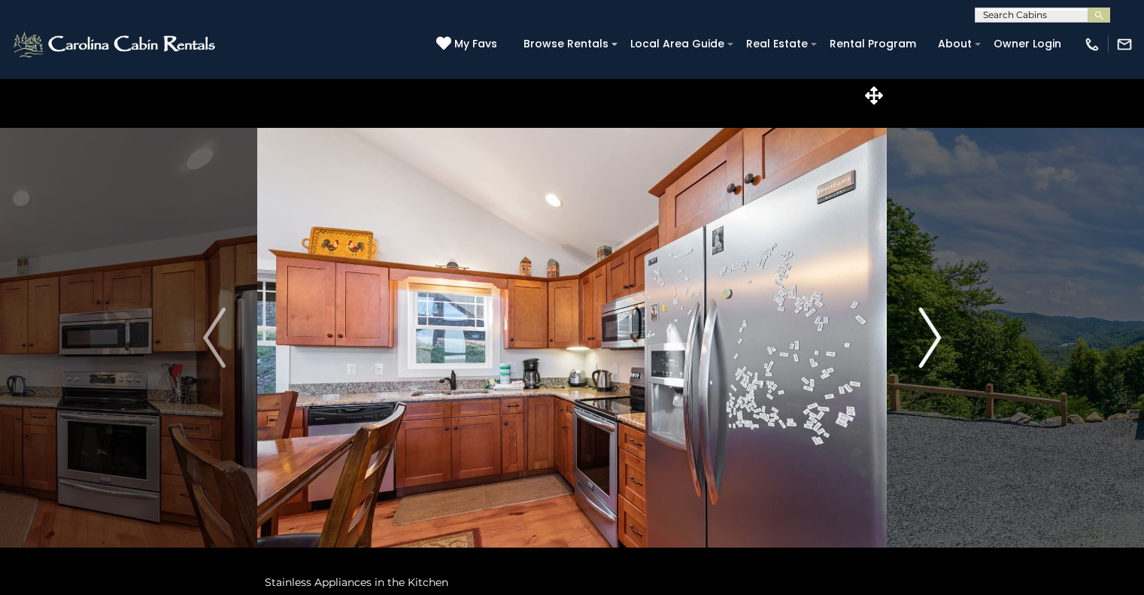
click at [934, 340] on img "Next" at bounding box center [930, 338] width 23 height 60
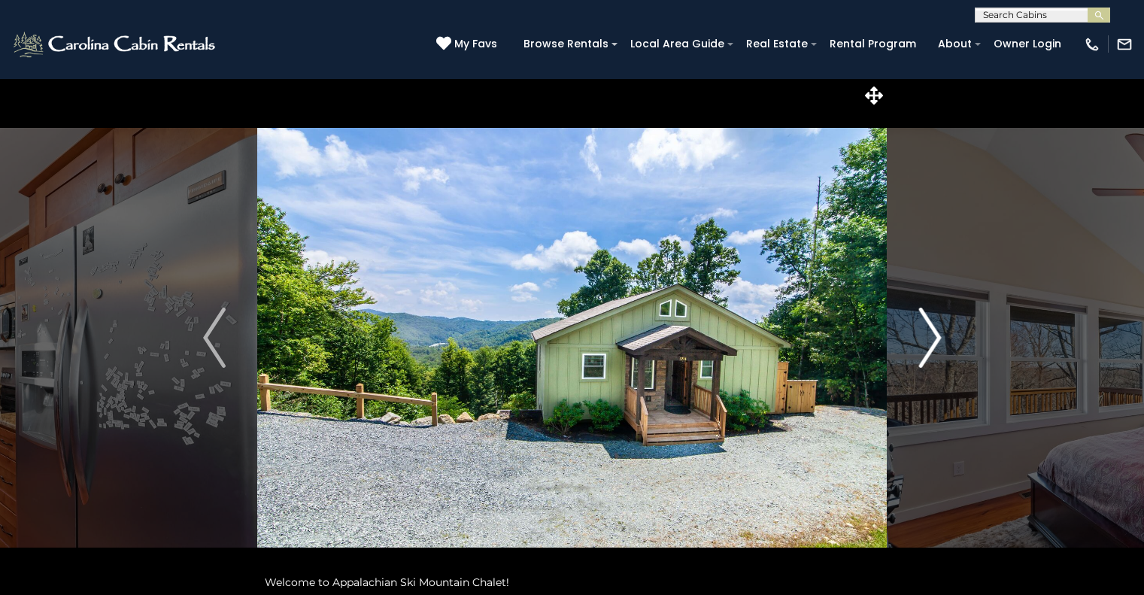
click at [928, 321] on img "Next" at bounding box center [930, 338] width 23 height 60
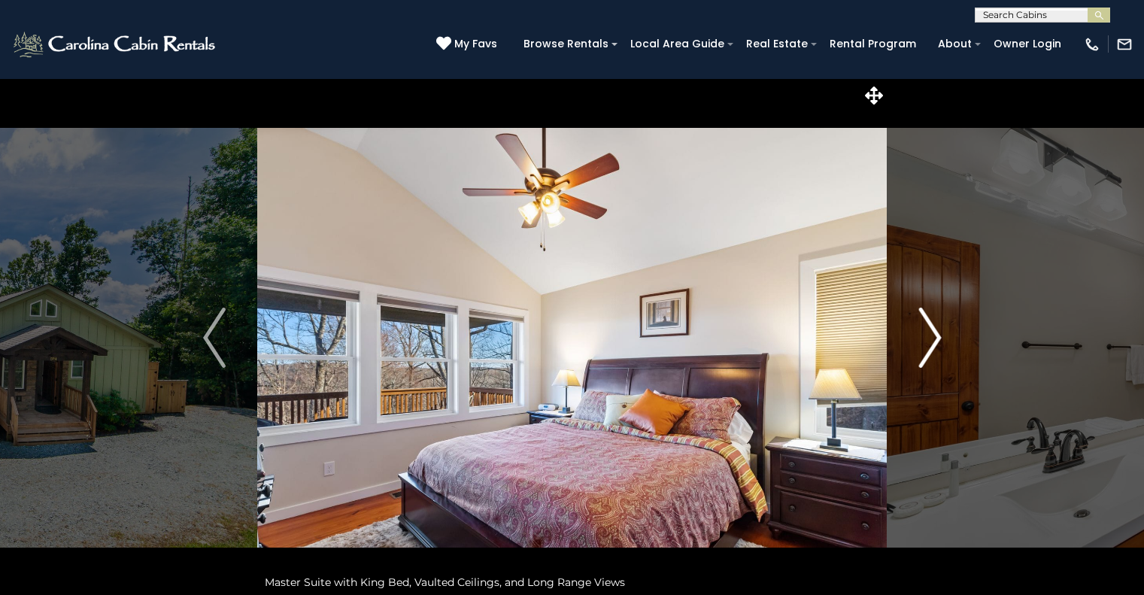
click at [928, 321] on img "Next" at bounding box center [930, 338] width 23 height 60
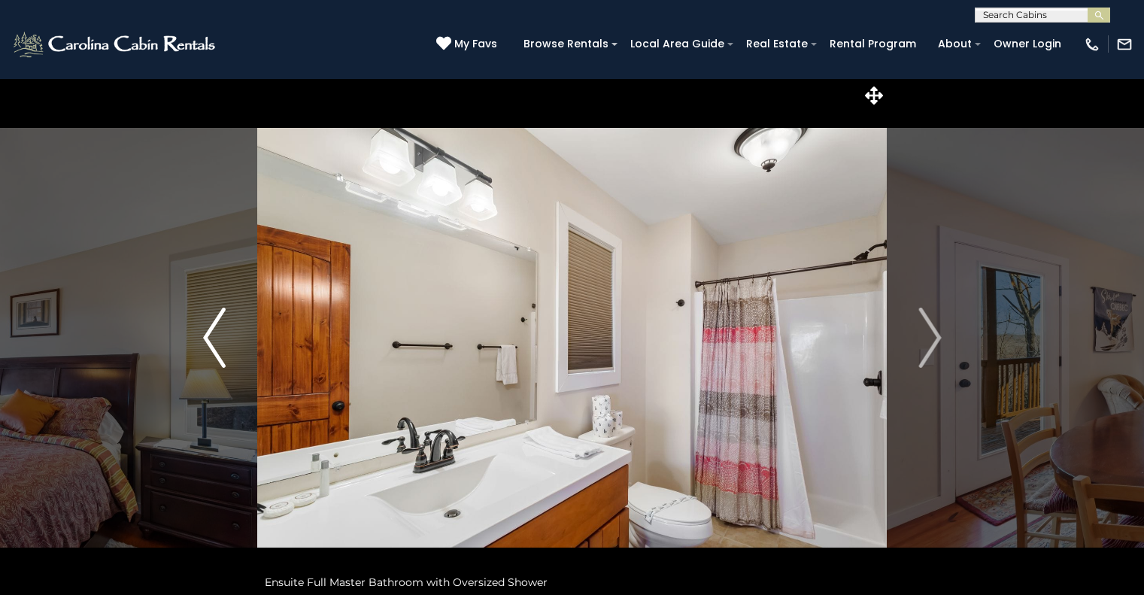
click at [219, 359] on img "Previous" at bounding box center [214, 338] width 23 height 60
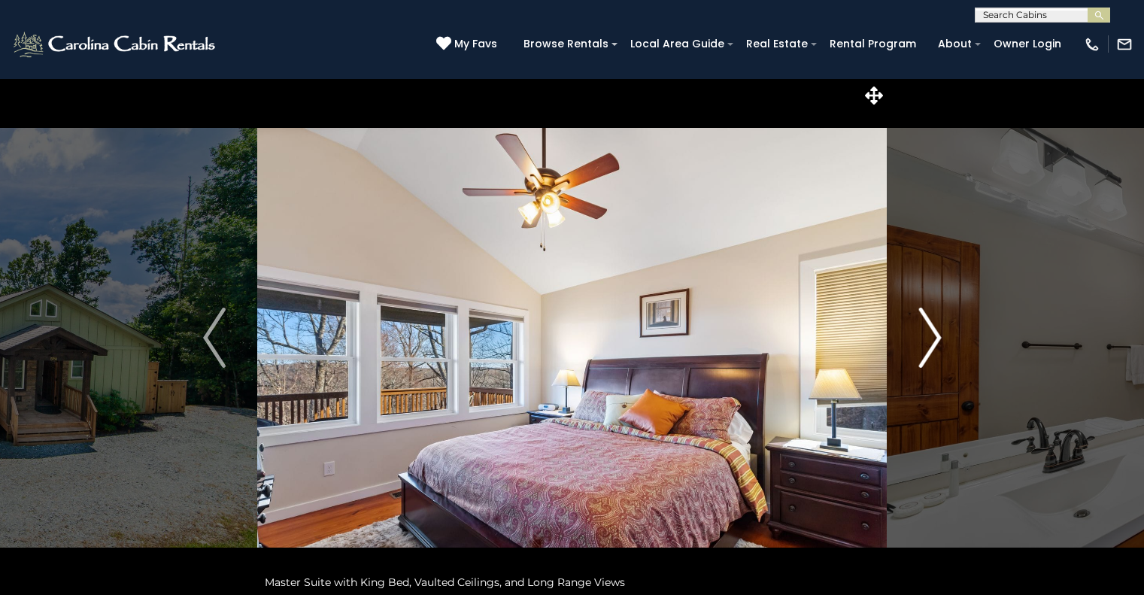
click at [923, 343] on img "Next" at bounding box center [930, 338] width 23 height 60
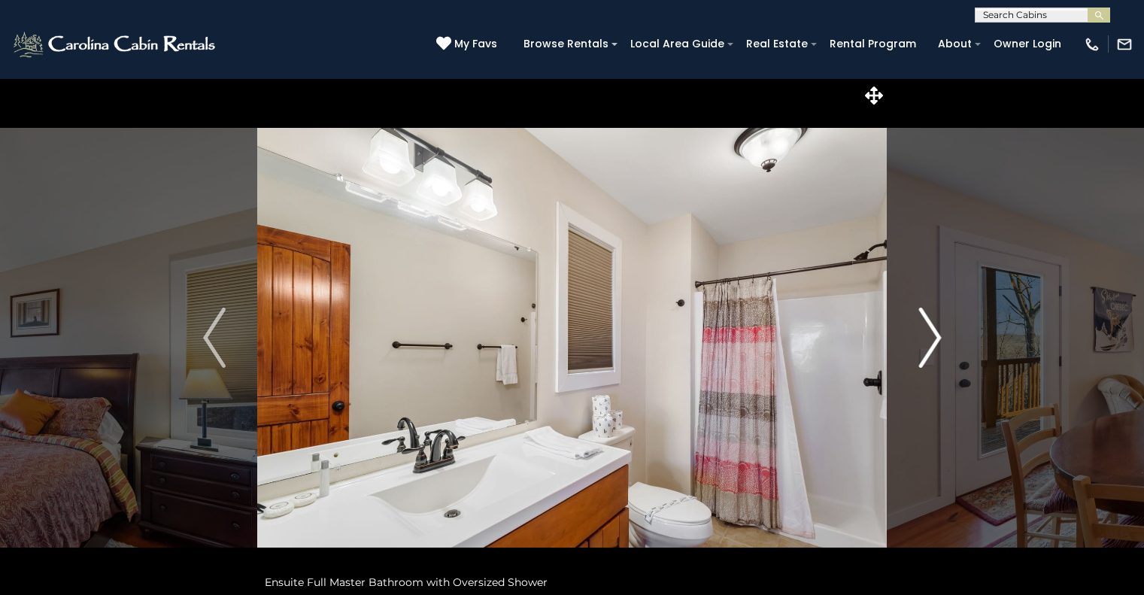
click at [924, 345] on img "Next" at bounding box center [930, 338] width 23 height 60
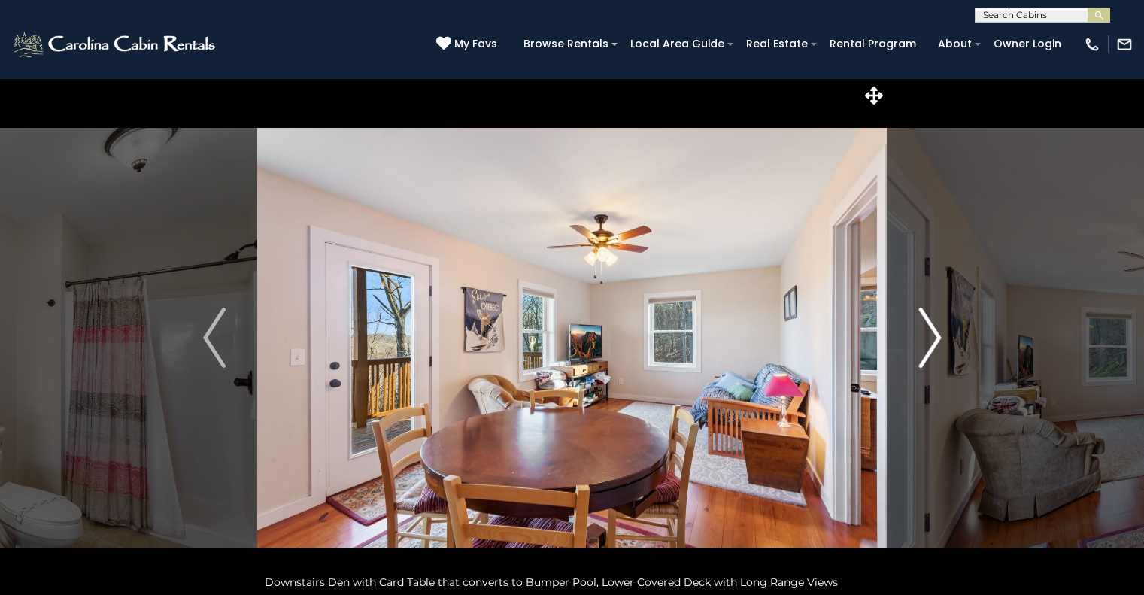
click at [924, 345] on img "Next" at bounding box center [930, 338] width 23 height 60
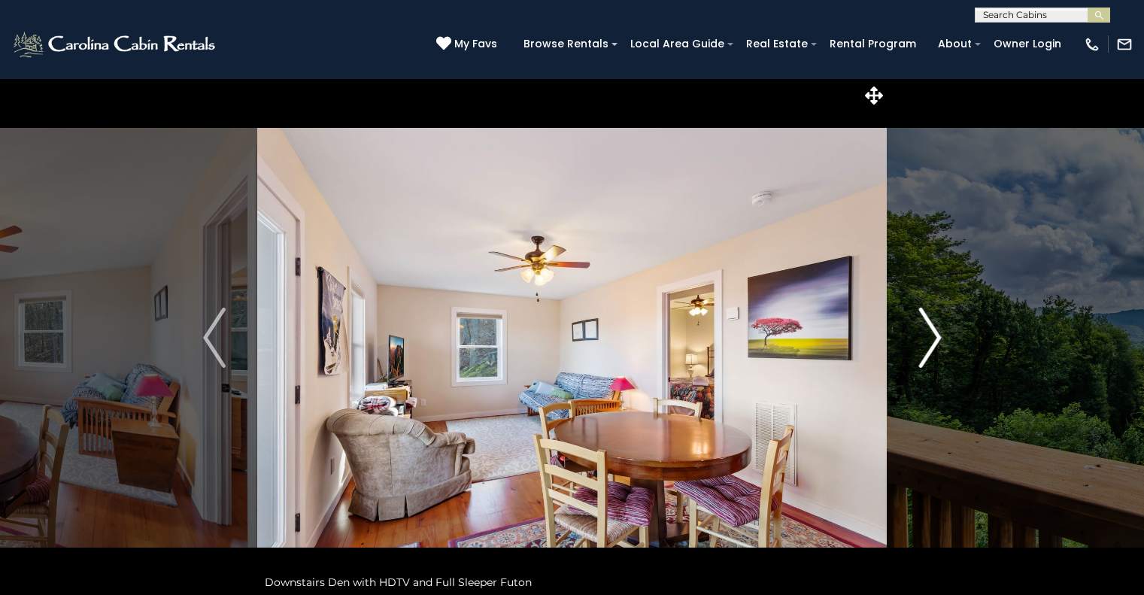
click at [924, 345] on img "Next" at bounding box center [930, 338] width 23 height 60
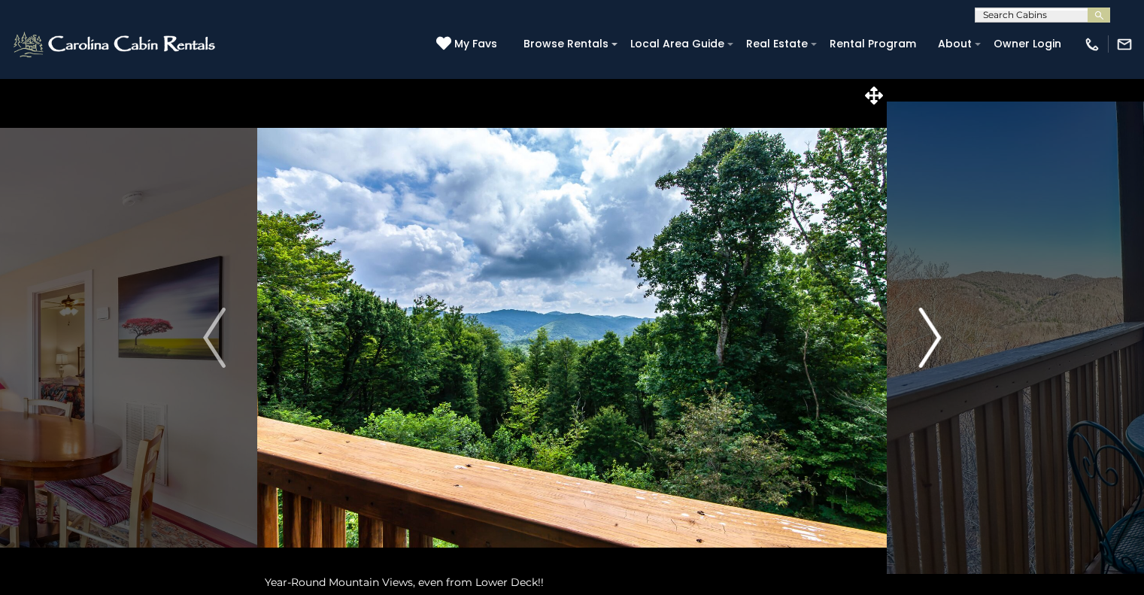
click at [924, 345] on img "Next" at bounding box center [930, 338] width 23 height 60
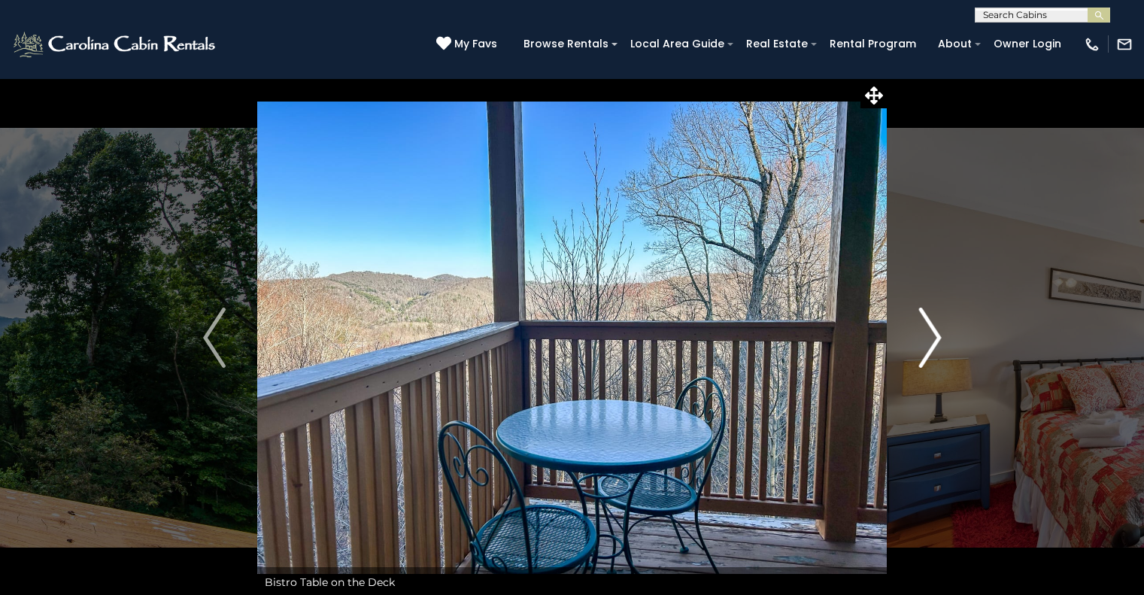
click at [924, 345] on img "Next" at bounding box center [930, 338] width 23 height 60
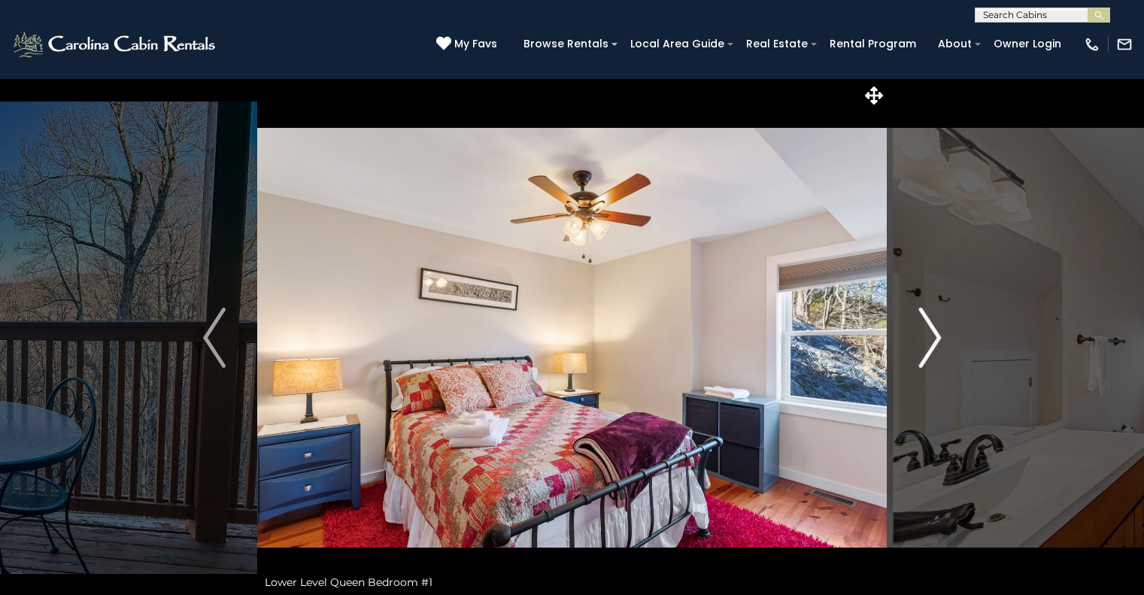
click at [924, 345] on img "Next" at bounding box center [930, 338] width 23 height 60
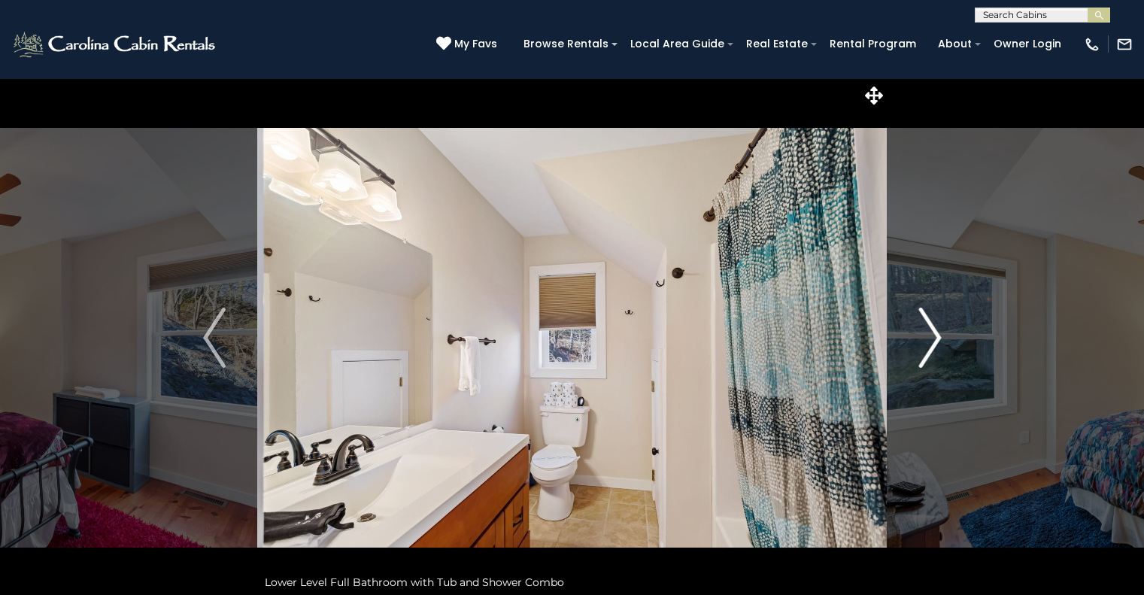
click at [924, 345] on img "Next" at bounding box center [930, 338] width 23 height 60
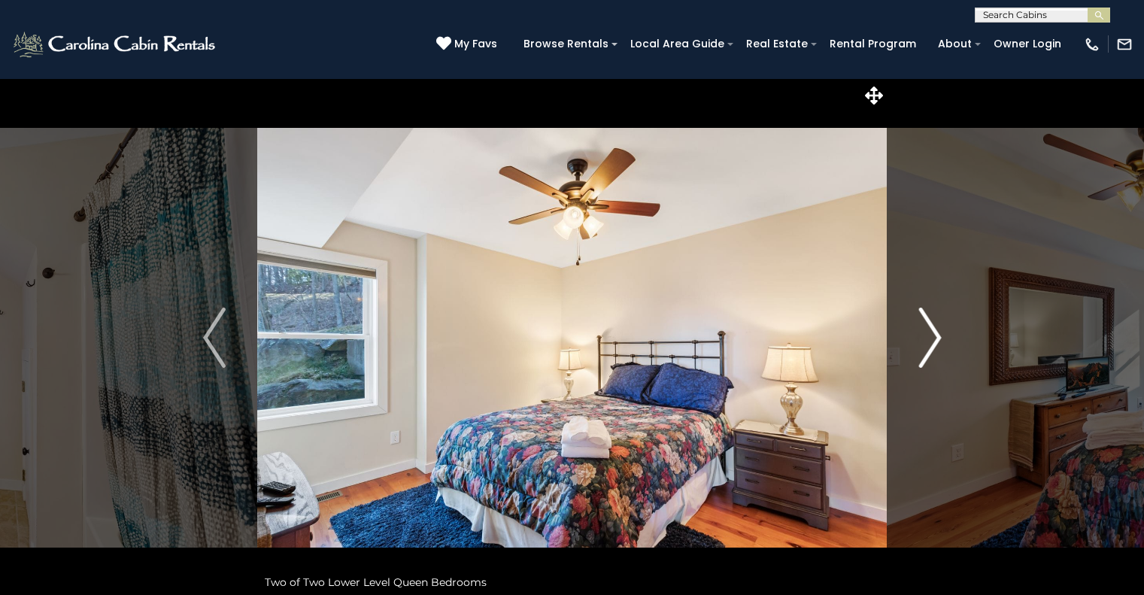
click at [924, 345] on img "Next" at bounding box center [930, 338] width 23 height 60
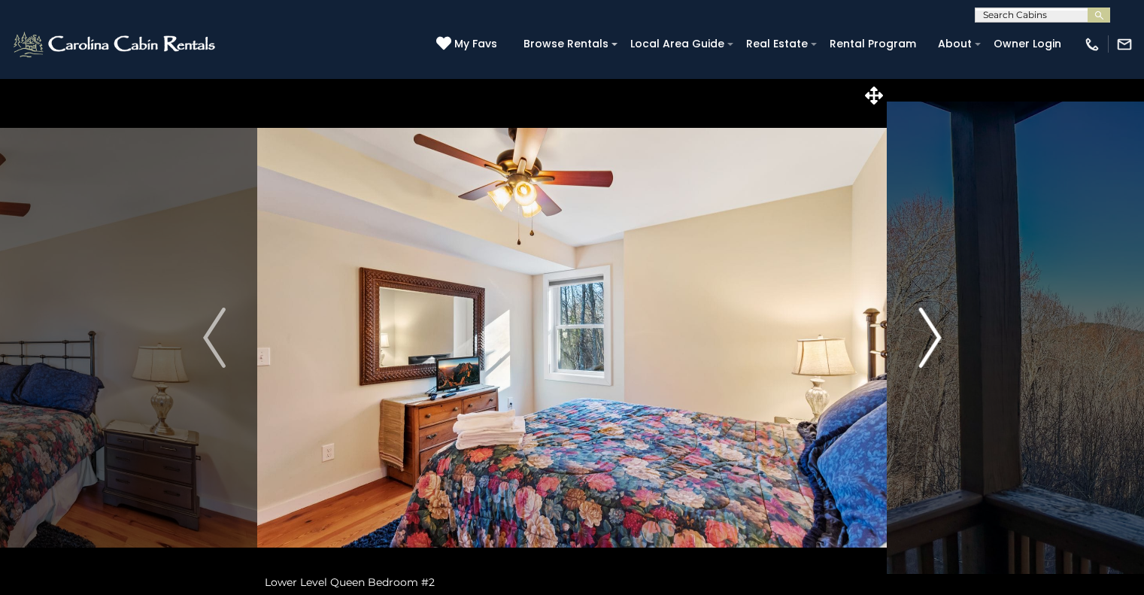
click at [924, 345] on img "Next" at bounding box center [930, 338] width 23 height 60
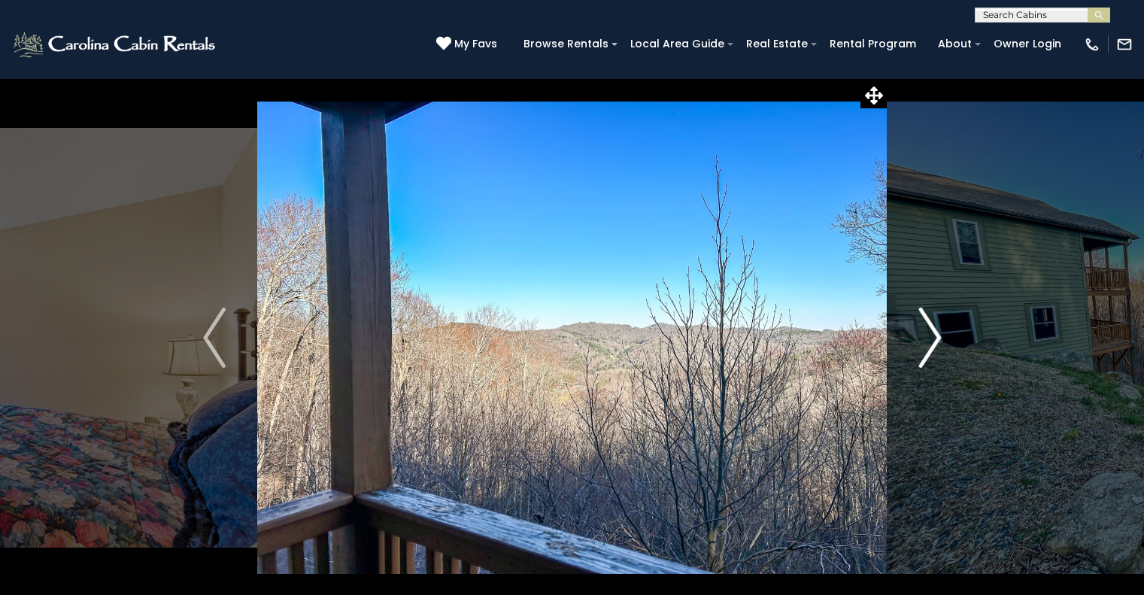
click at [924, 345] on img "Next" at bounding box center [930, 338] width 23 height 60
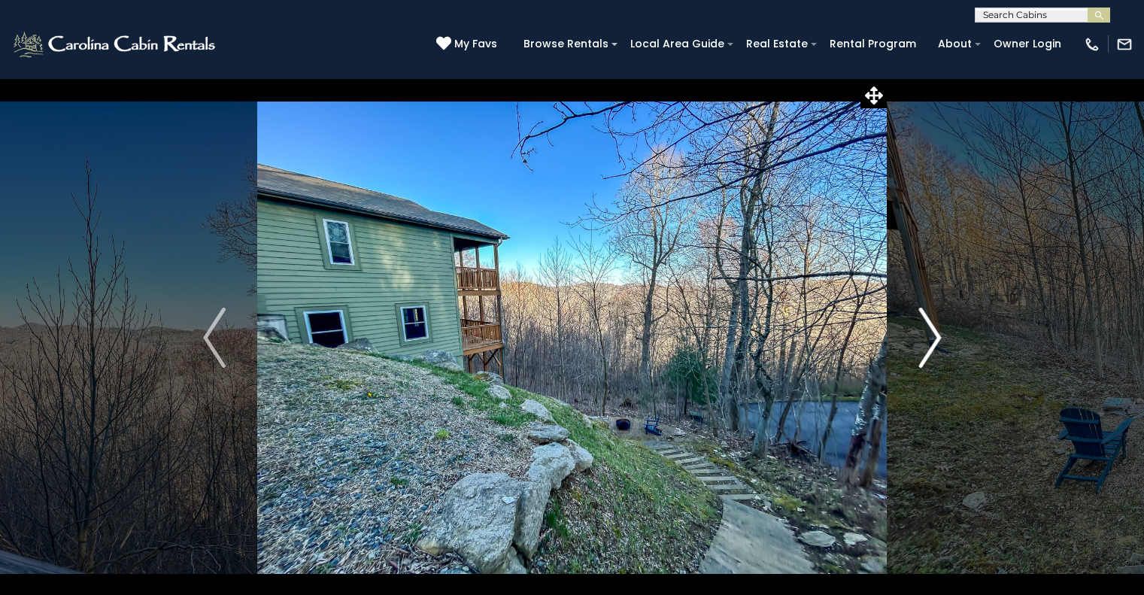
click at [924, 345] on img "Next" at bounding box center [930, 338] width 23 height 60
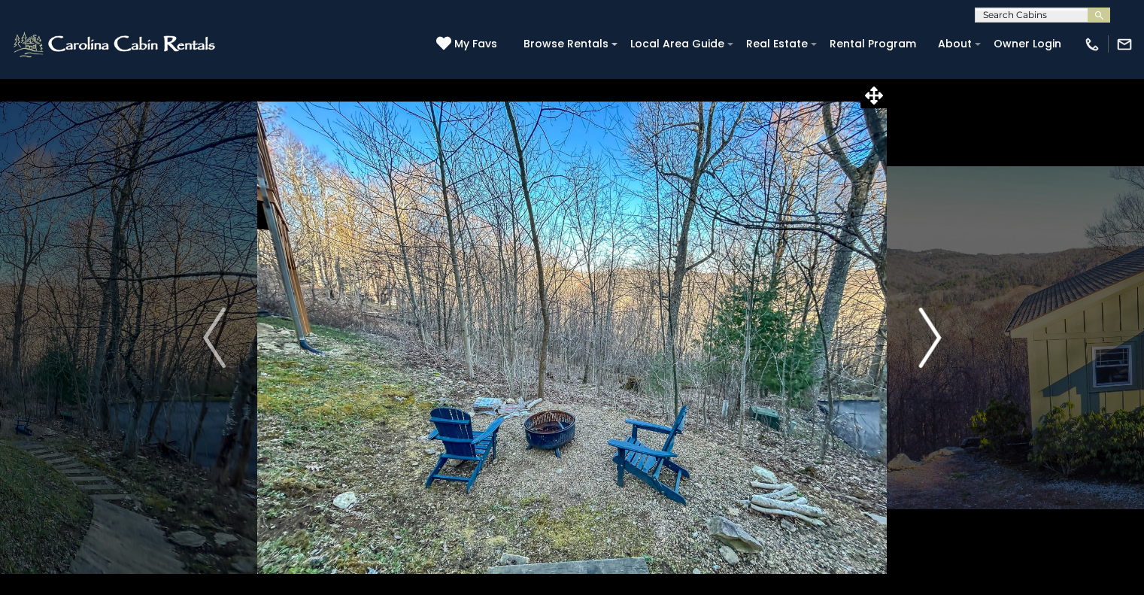
click at [924, 345] on img "Next" at bounding box center [930, 338] width 23 height 60
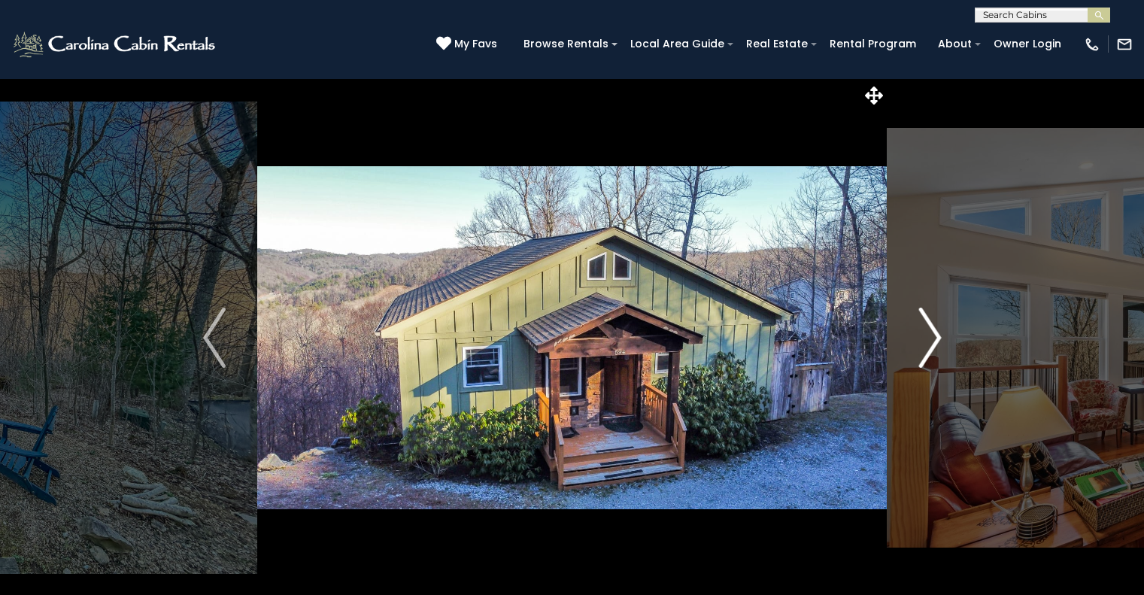
click at [929, 361] on img "Next" at bounding box center [930, 338] width 23 height 60
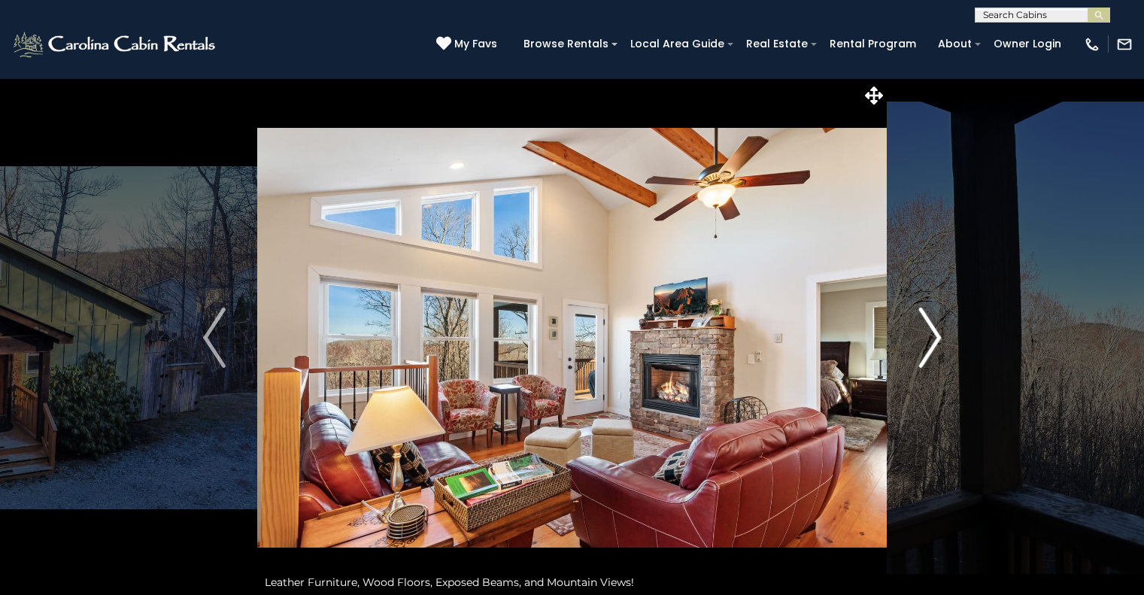
click at [923, 355] on img "Next" at bounding box center [930, 338] width 23 height 60
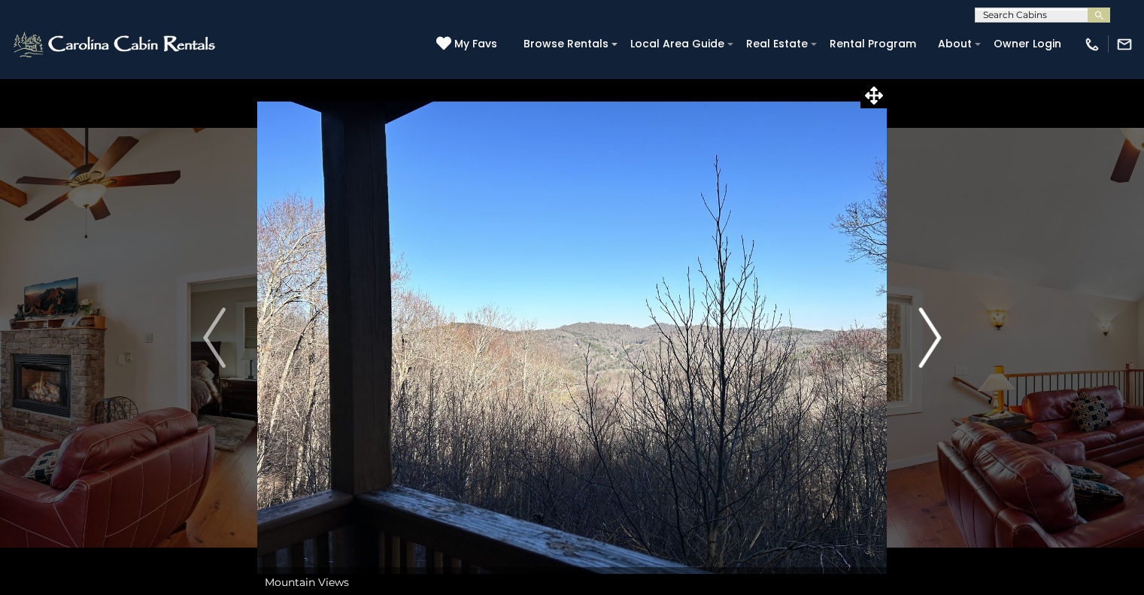
click at [923, 355] on img "Next" at bounding box center [930, 338] width 23 height 60
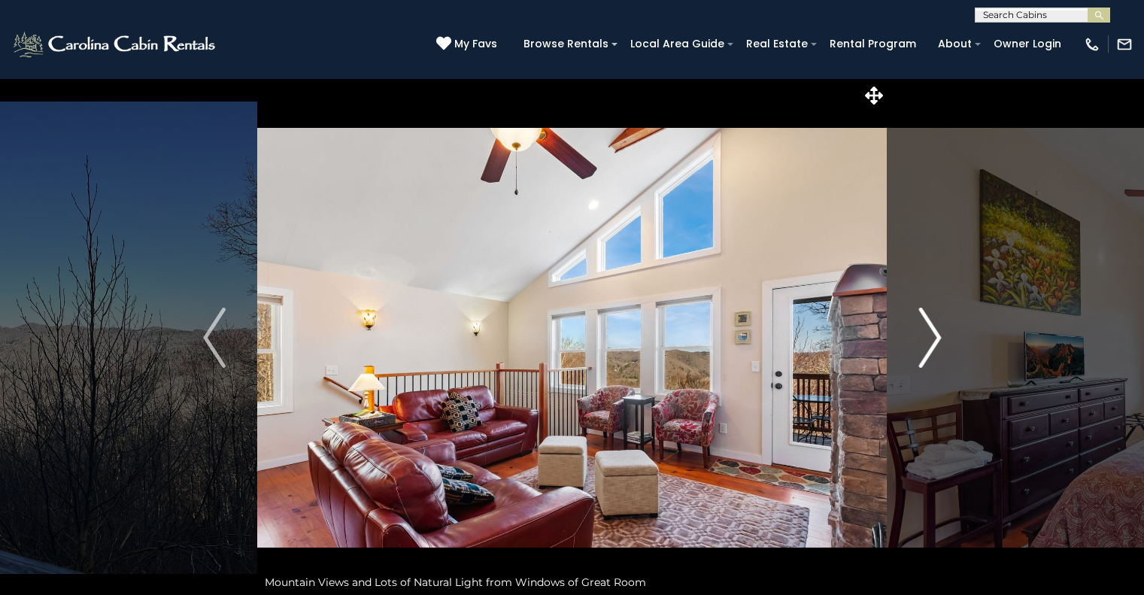
click at [923, 355] on img "Next" at bounding box center [930, 338] width 23 height 60
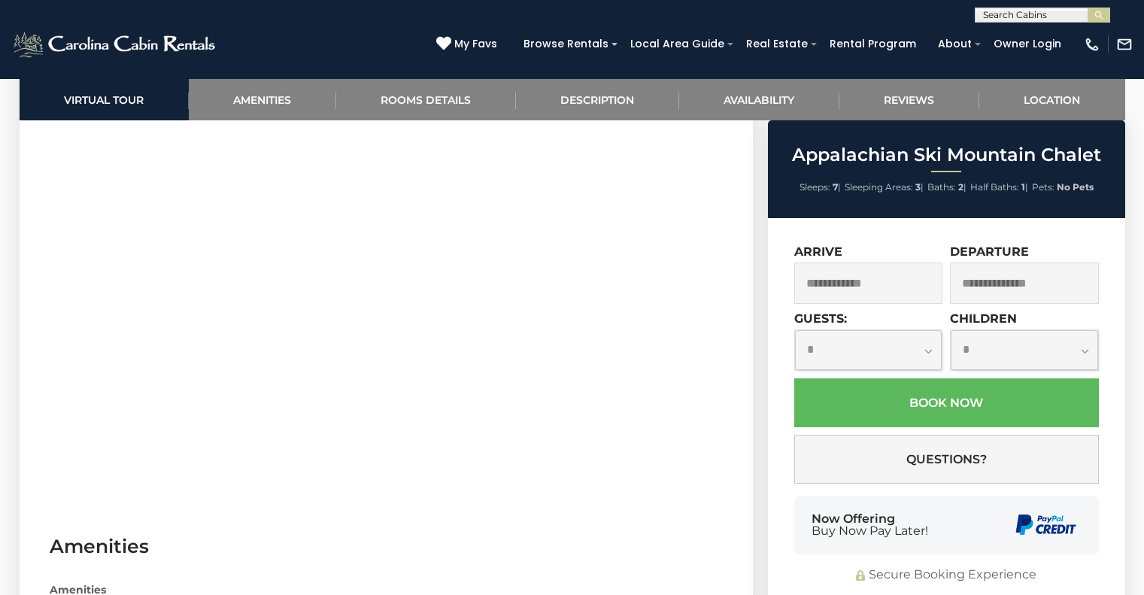
scroll to position [802, 0]
click at [1024, 96] on link "Location" at bounding box center [1053, 99] width 146 height 41
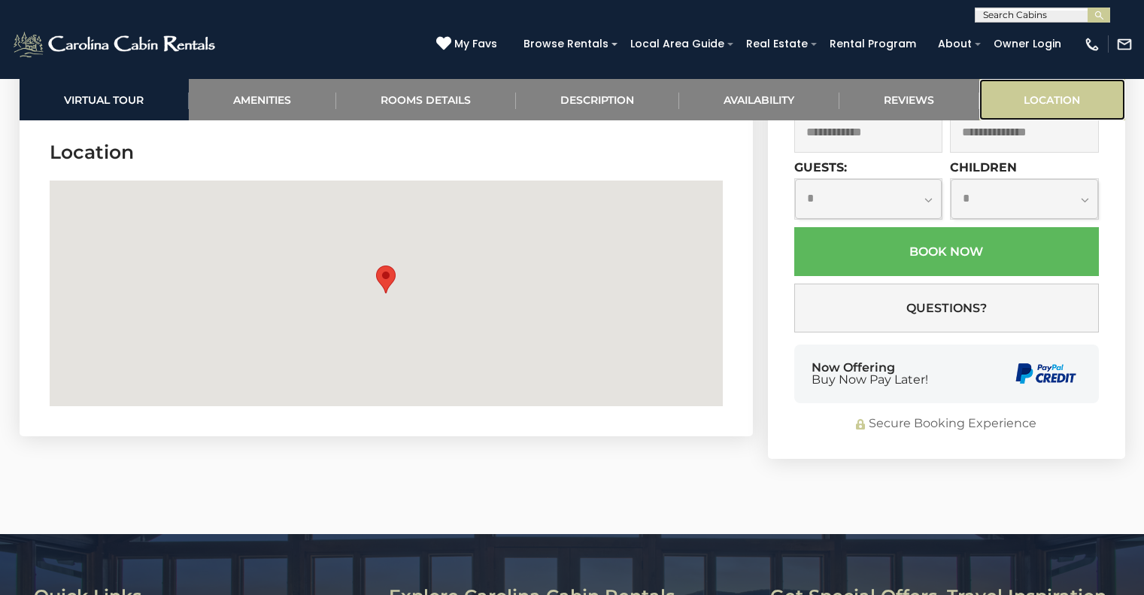
scroll to position [3925, 0]
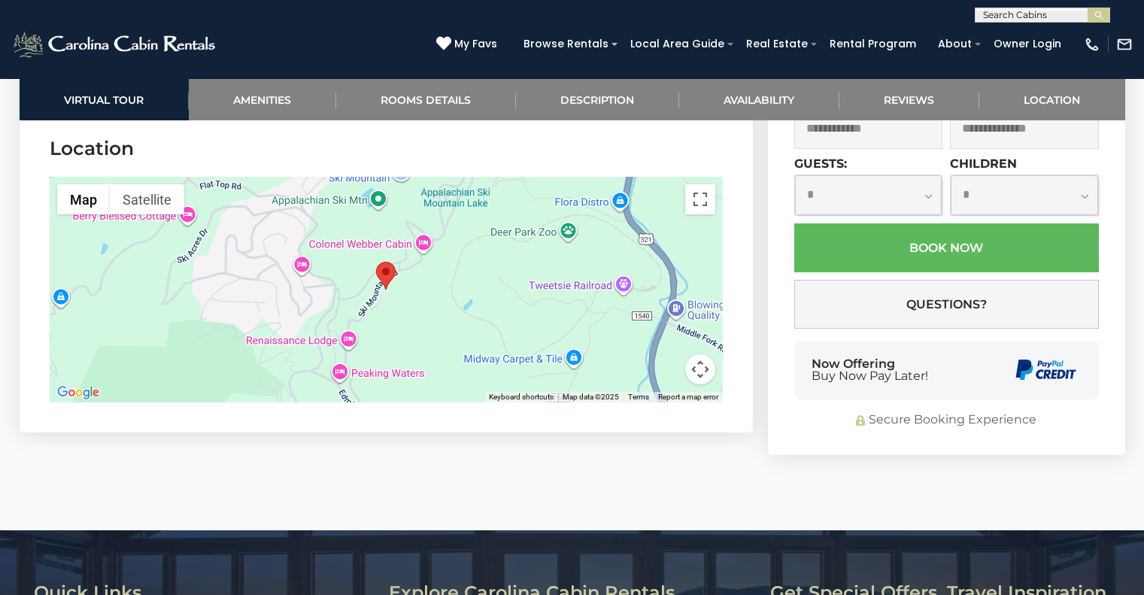
click at [390, 285] on img "Appalachian Ski Mountain Chalet" at bounding box center [386, 276] width 20 height 28
click at [694, 374] on button "Map camera controls" at bounding box center [700, 369] width 30 height 30
click at [665, 293] on button "Zoom in" at bounding box center [663, 294] width 30 height 30
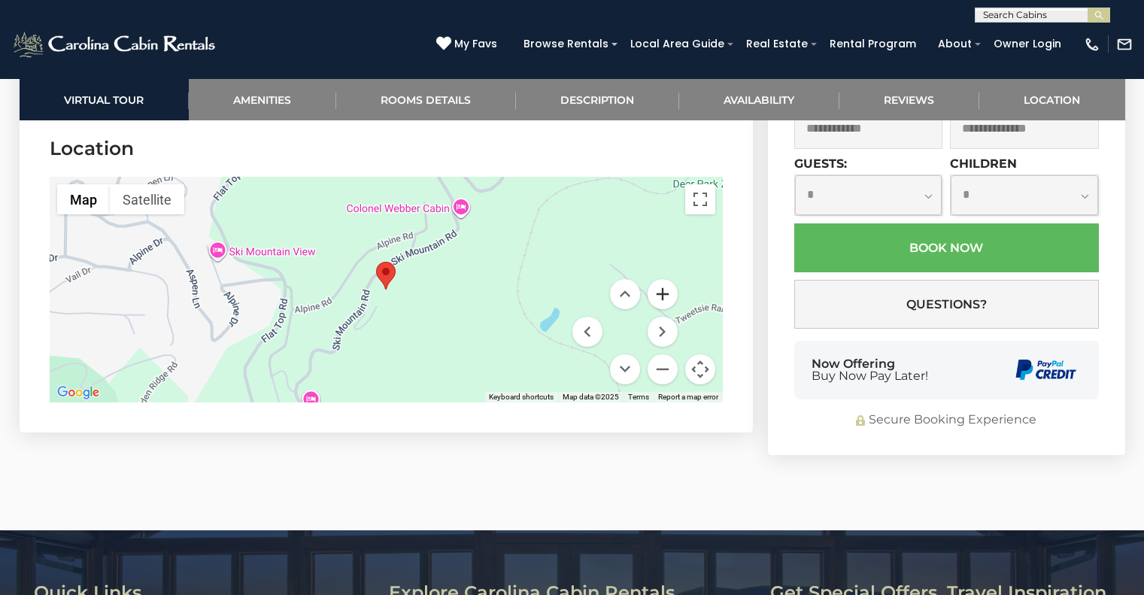
click at [665, 293] on button "Zoom in" at bounding box center [663, 294] width 30 height 30
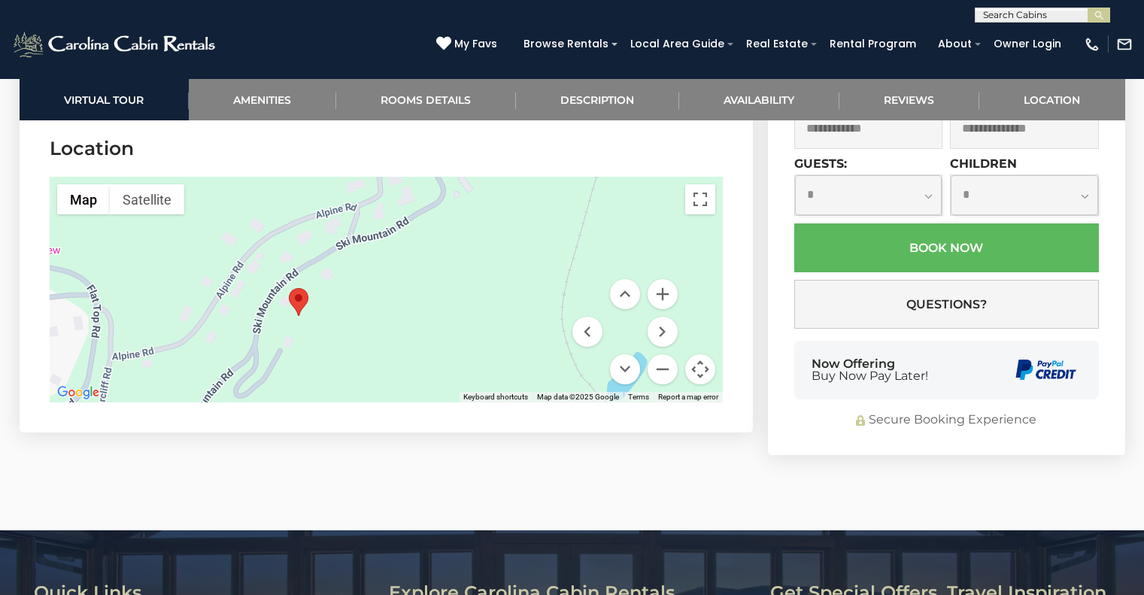
drag, startPoint x: 413, startPoint y: 311, endPoint x: 326, endPoint y: 339, distance: 91.6
click at [326, 339] on div at bounding box center [386, 290] width 673 height 226
click at [928, 99] on link "Reviews" at bounding box center [910, 99] width 140 height 41
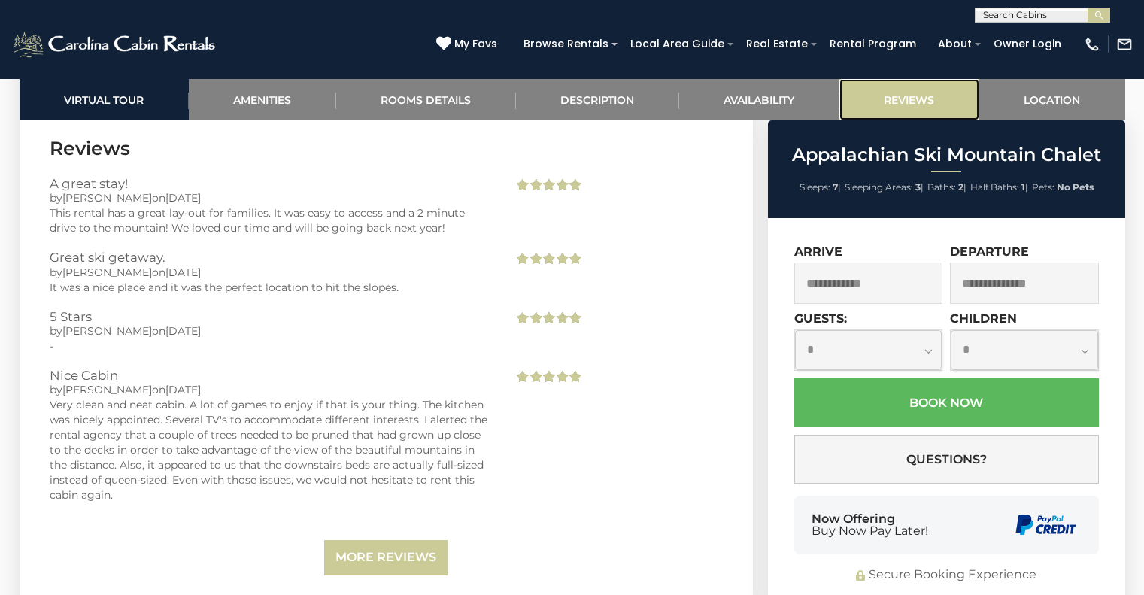
scroll to position [3431, 0]
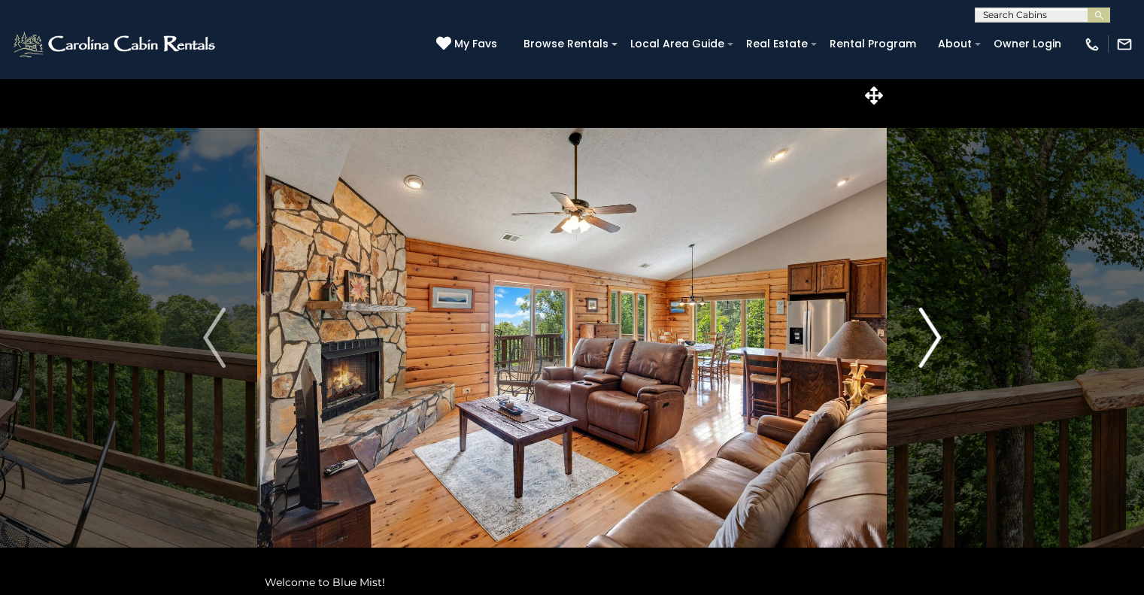
click at [926, 342] on img "Next" at bounding box center [930, 338] width 23 height 60
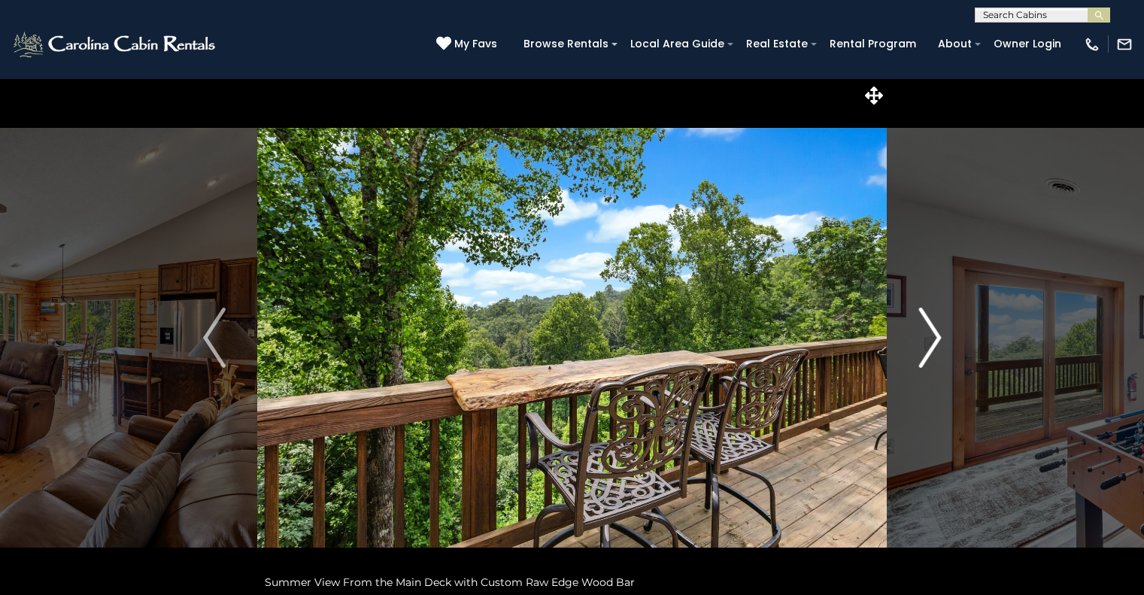
click at [926, 342] on img "Next" at bounding box center [930, 338] width 23 height 60
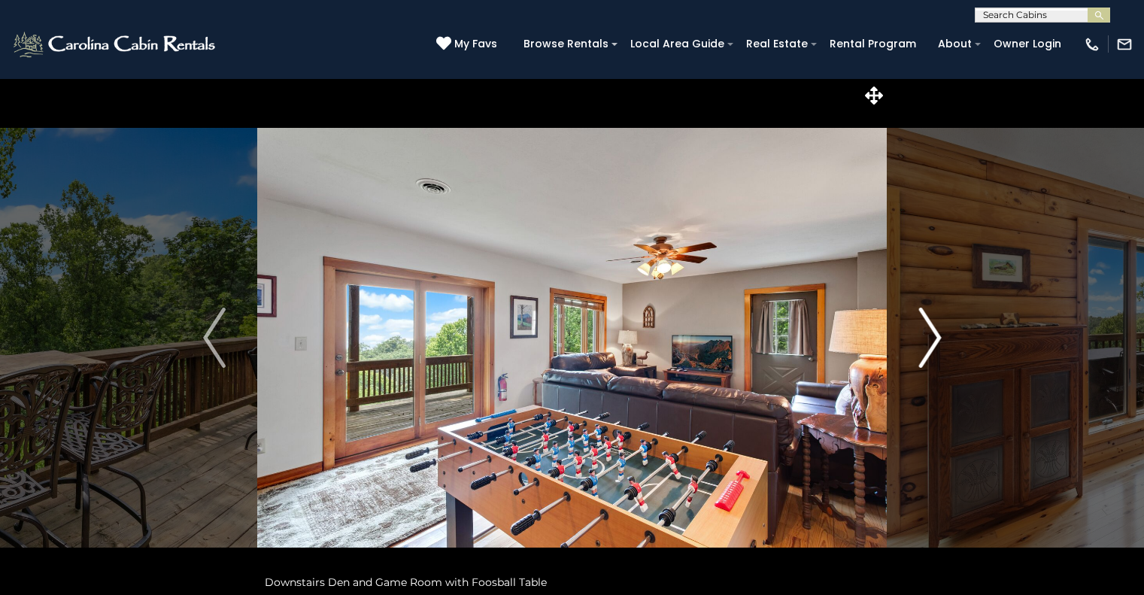
click at [926, 342] on img "Next" at bounding box center [930, 338] width 23 height 60
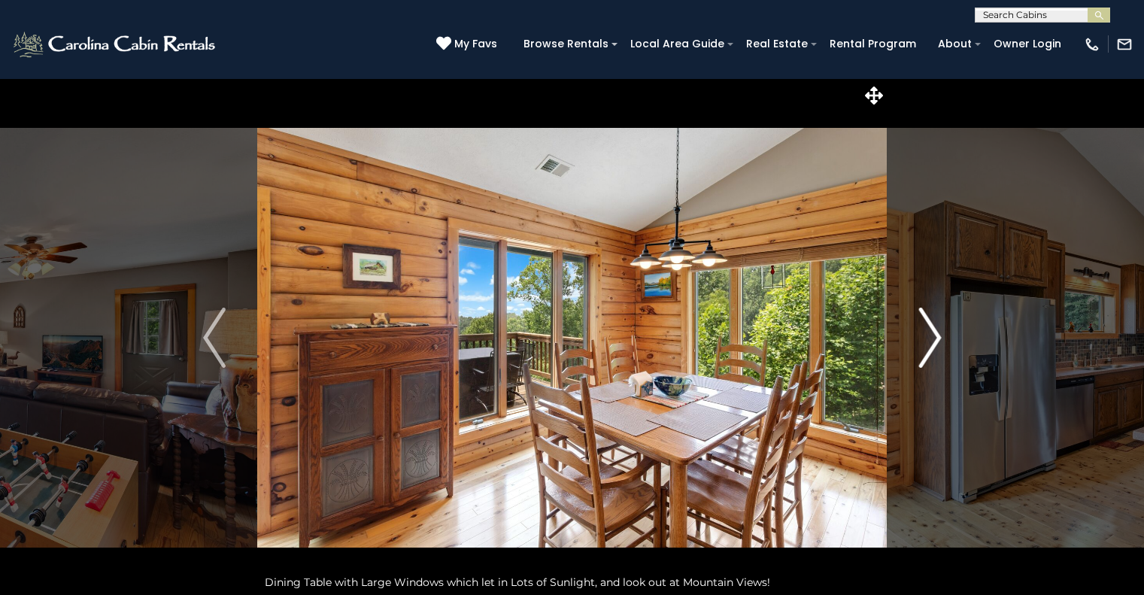
click at [926, 342] on img "Next" at bounding box center [930, 338] width 23 height 60
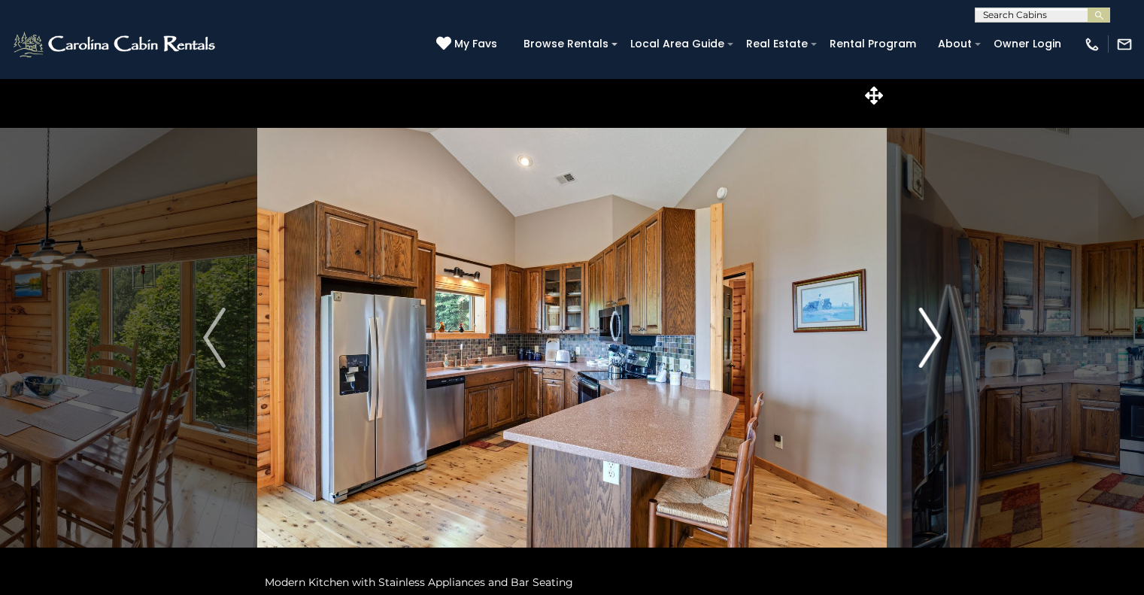
click at [926, 342] on img "Next" at bounding box center [930, 338] width 23 height 60
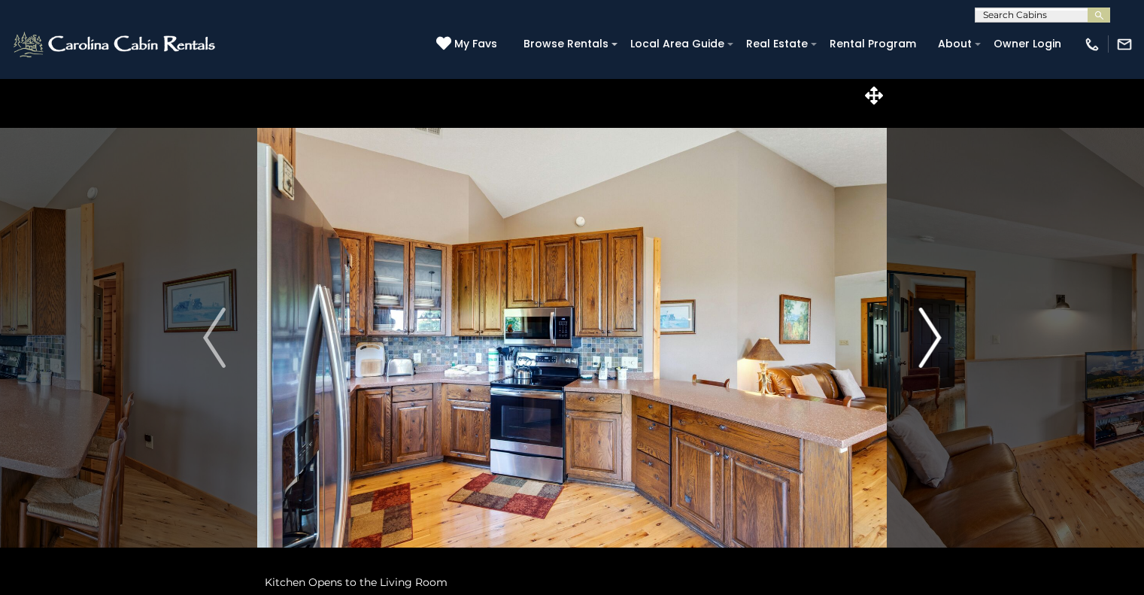
click at [926, 342] on img "Next" at bounding box center [930, 338] width 23 height 60
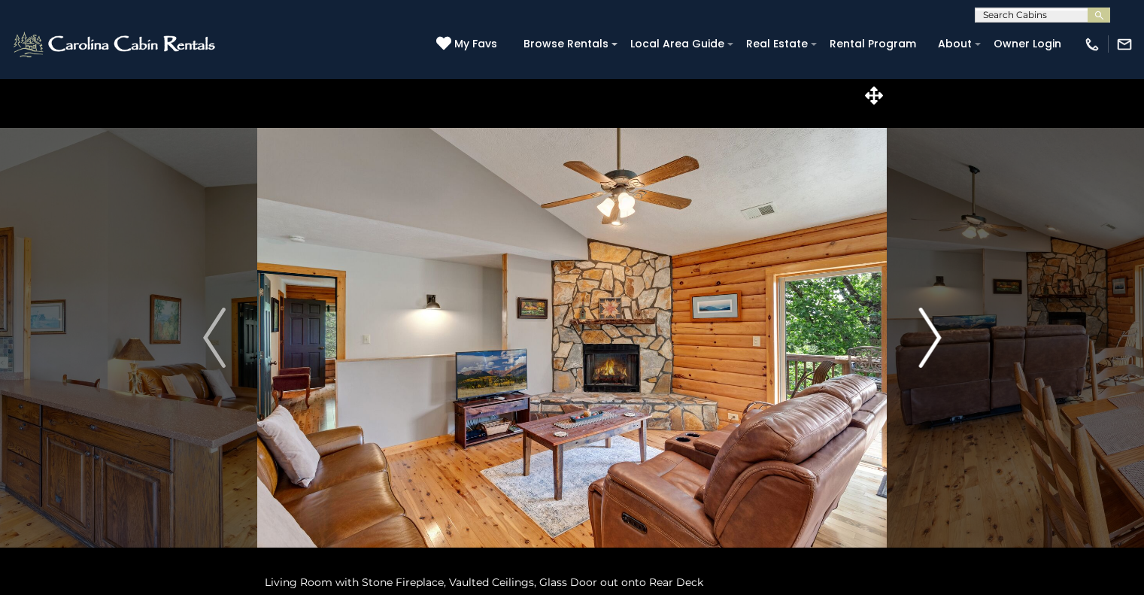
click at [931, 330] on img "Next" at bounding box center [930, 338] width 23 height 60
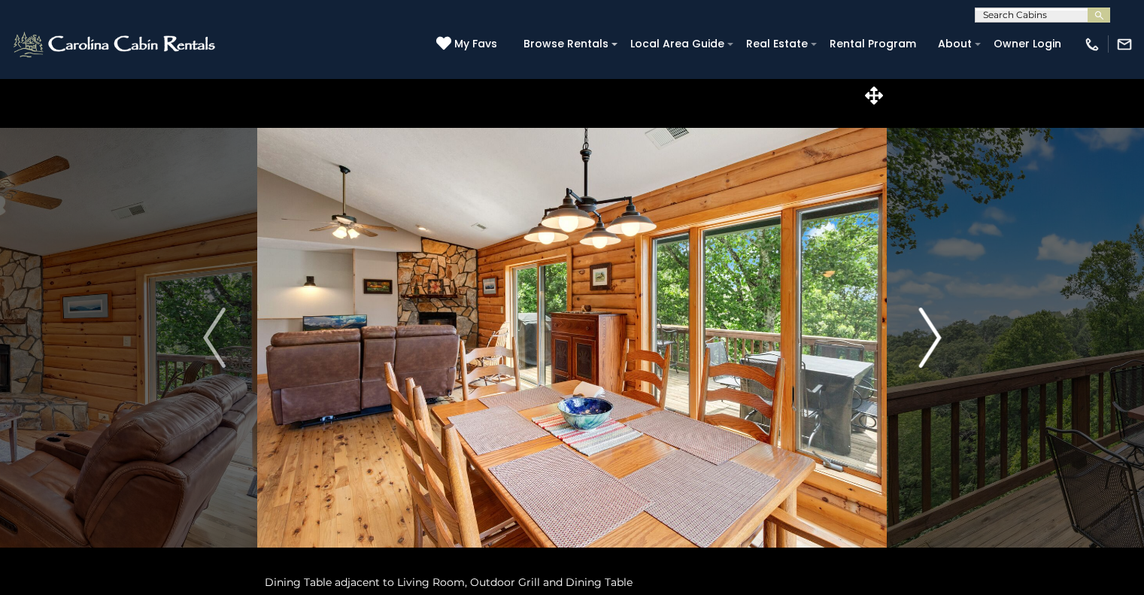
click at [931, 330] on img "Next" at bounding box center [930, 338] width 23 height 60
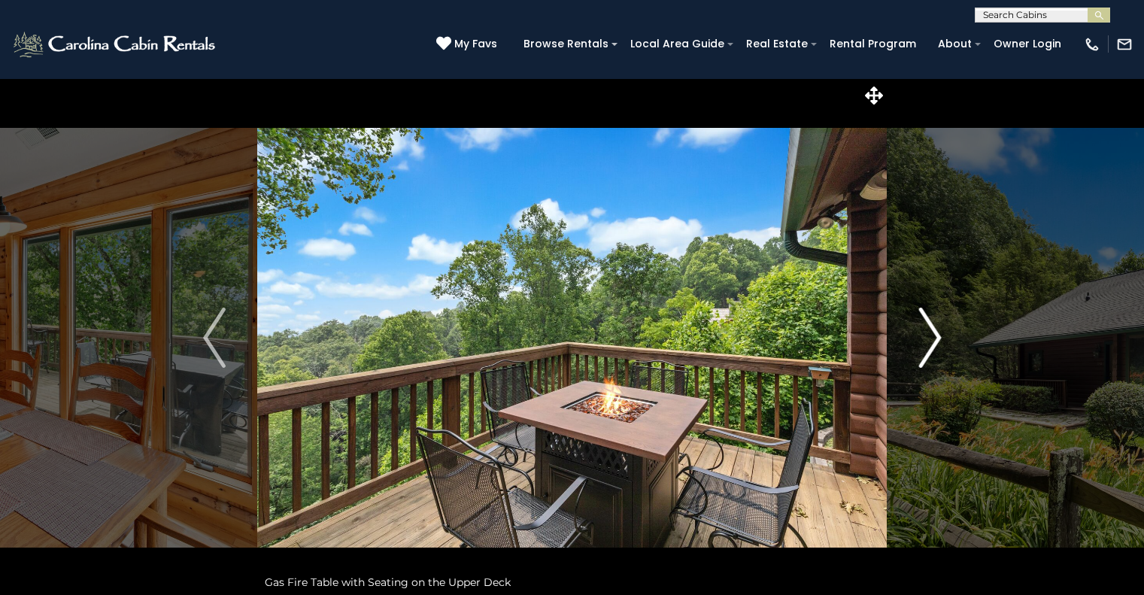
click at [931, 330] on img "Next" at bounding box center [930, 338] width 23 height 60
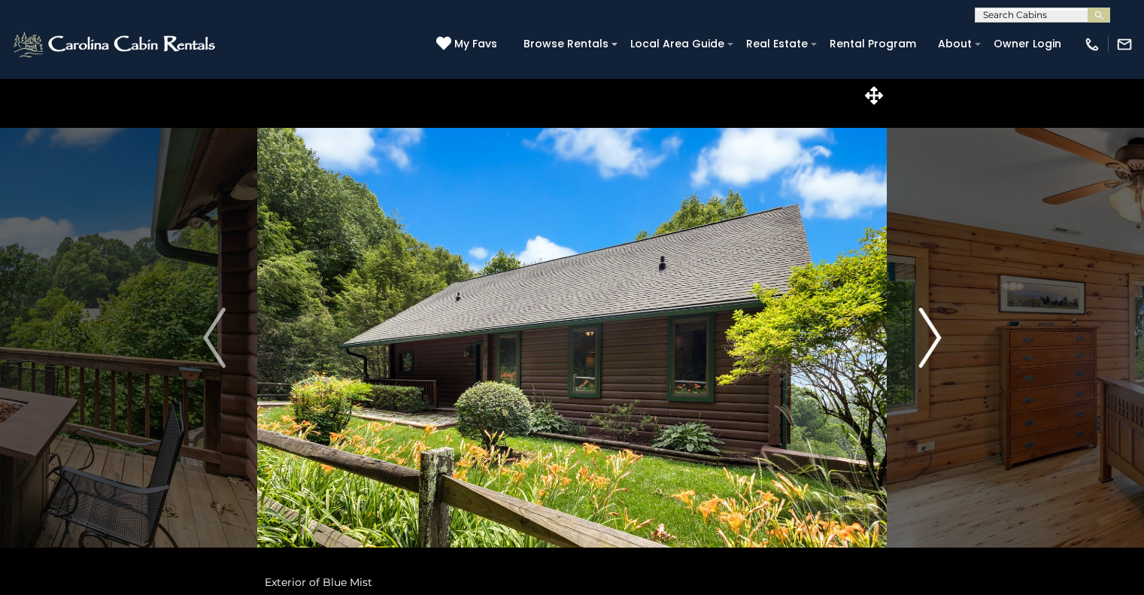
click at [931, 330] on img "Next" at bounding box center [930, 338] width 23 height 60
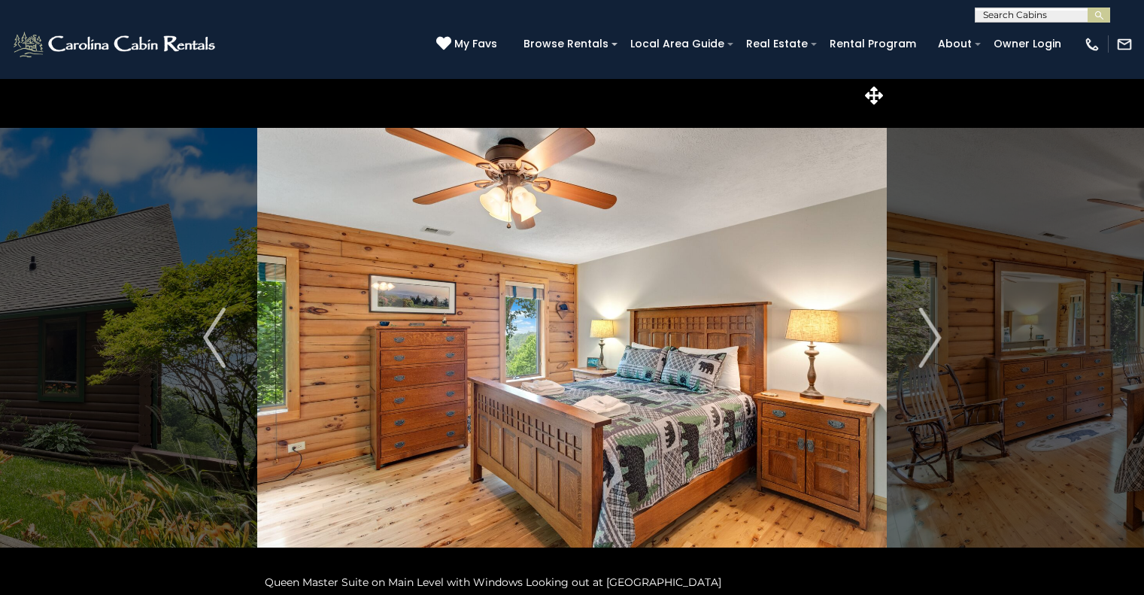
click at [938, 347] on img "Next" at bounding box center [930, 338] width 23 height 60
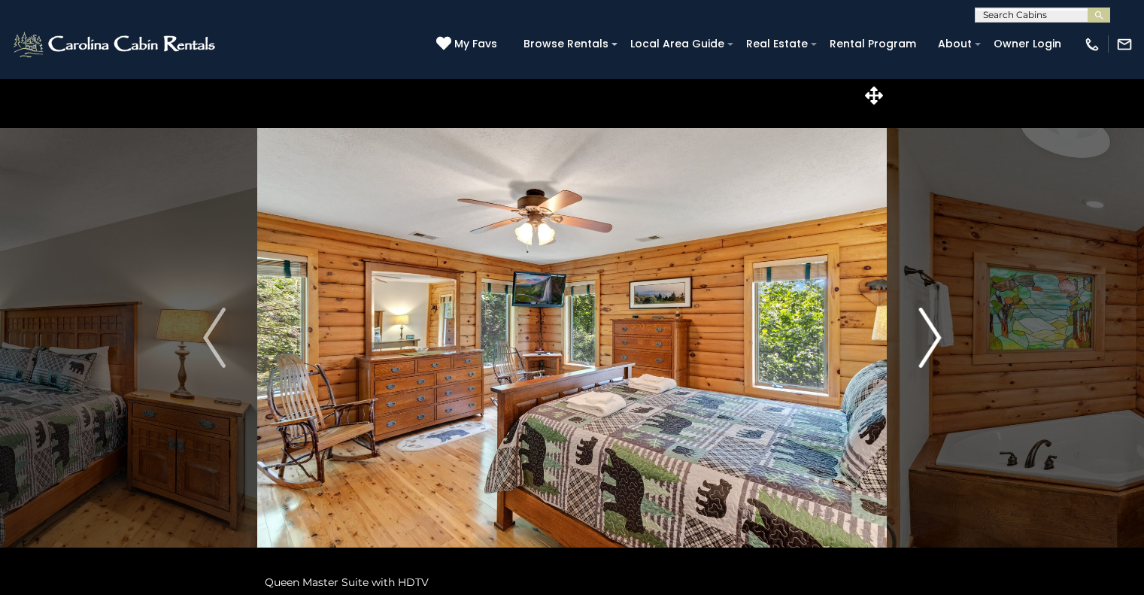
click at [938, 347] on img "Next" at bounding box center [930, 338] width 23 height 60
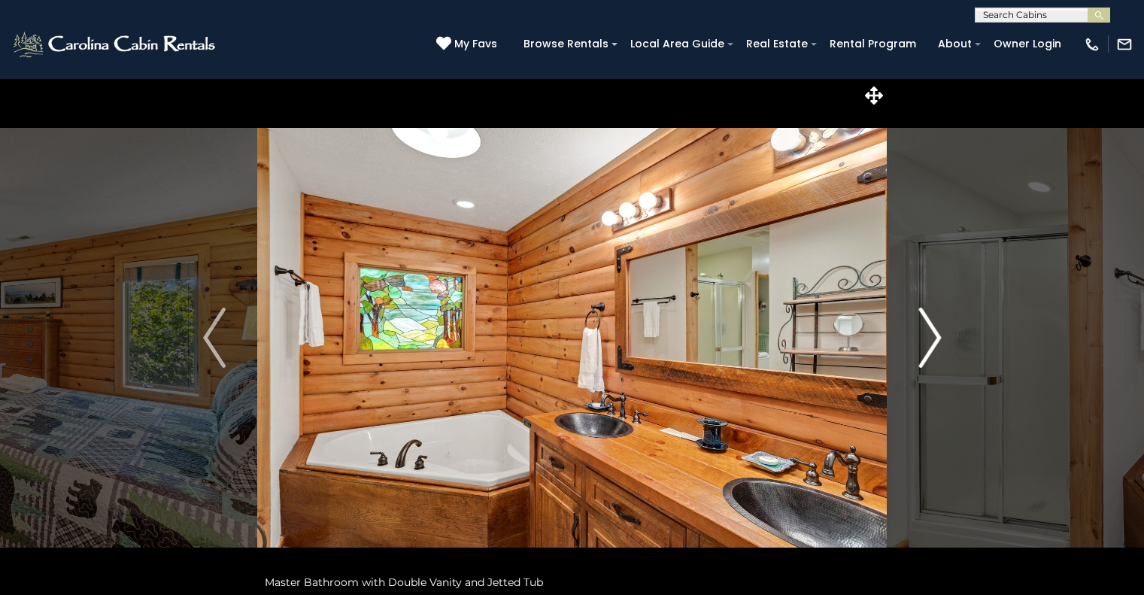
click at [938, 347] on img "Next" at bounding box center [930, 338] width 23 height 60
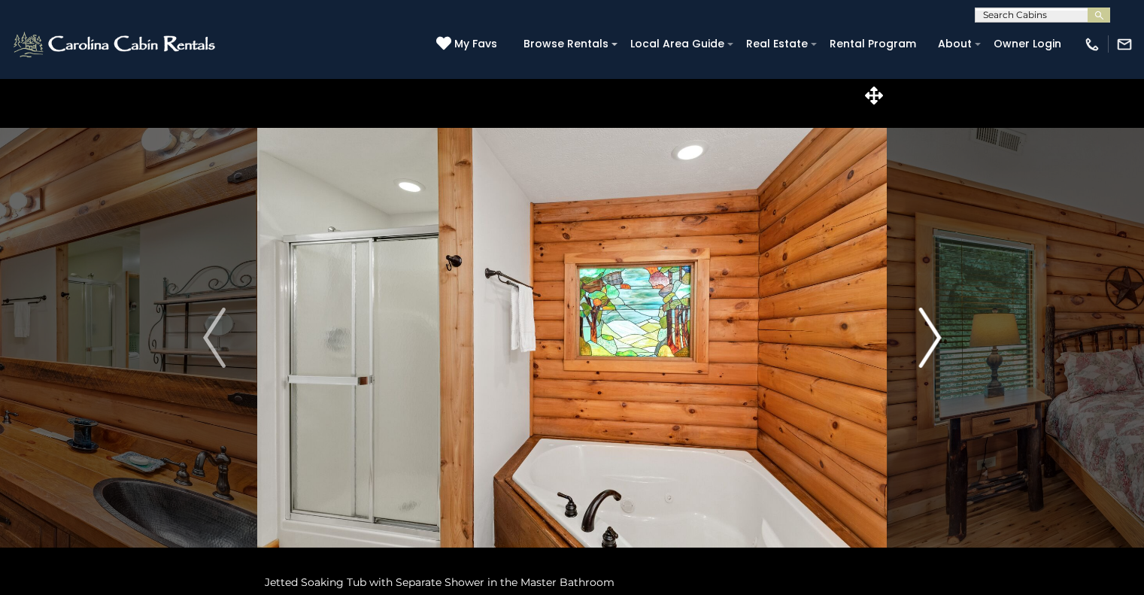
click at [938, 347] on img "Next" at bounding box center [930, 338] width 23 height 60
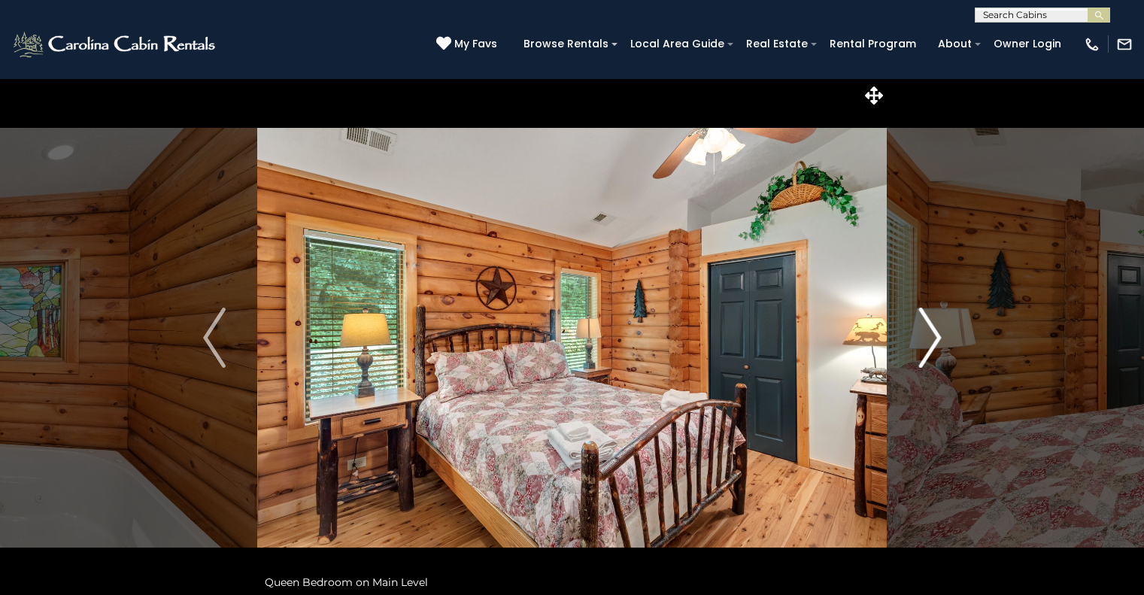
click at [938, 347] on img "Next" at bounding box center [930, 338] width 23 height 60
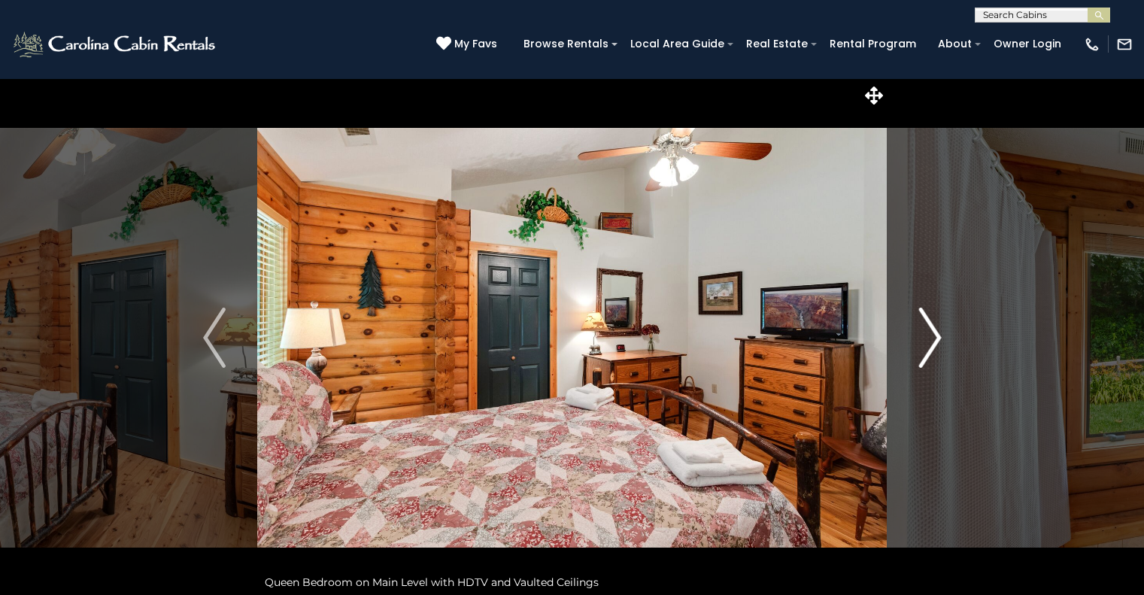
click at [938, 347] on img "Next" at bounding box center [930, 338] width 23 height 60
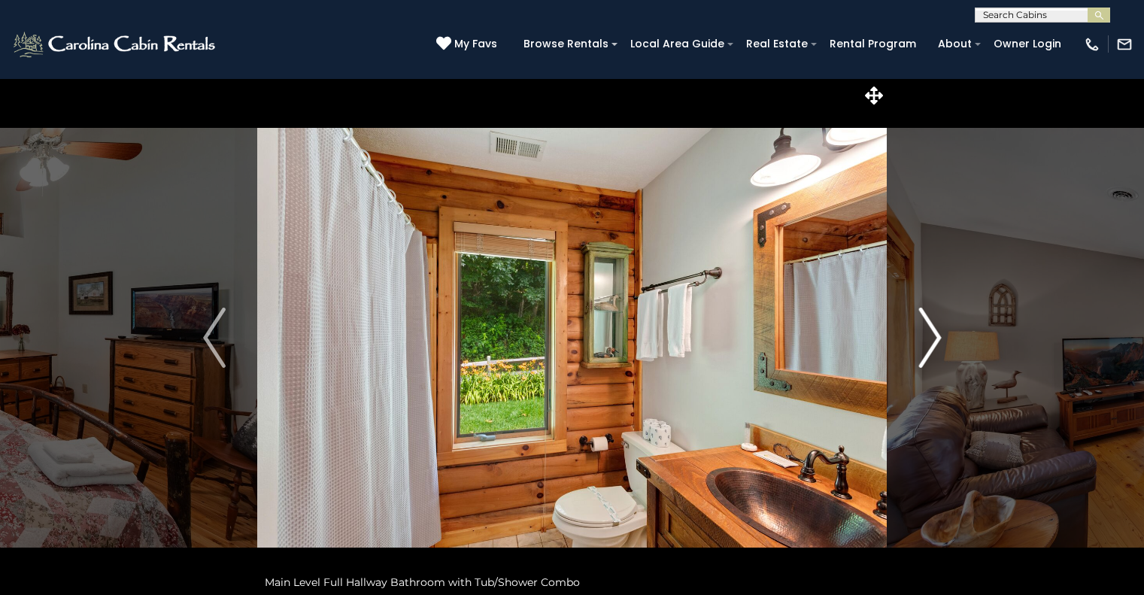
click at [938, 347] on img "Next" at bounding box center [930, 338] width 23 height 60
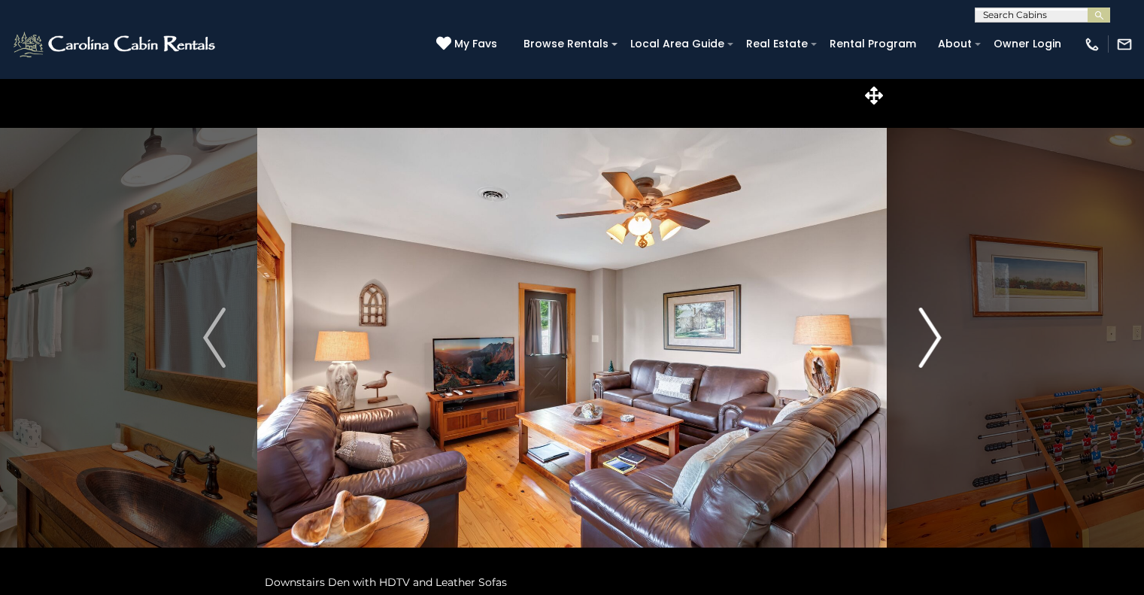
click at [938, 347] on img "Next" at bounding box center [930, 338] width 23 height 60
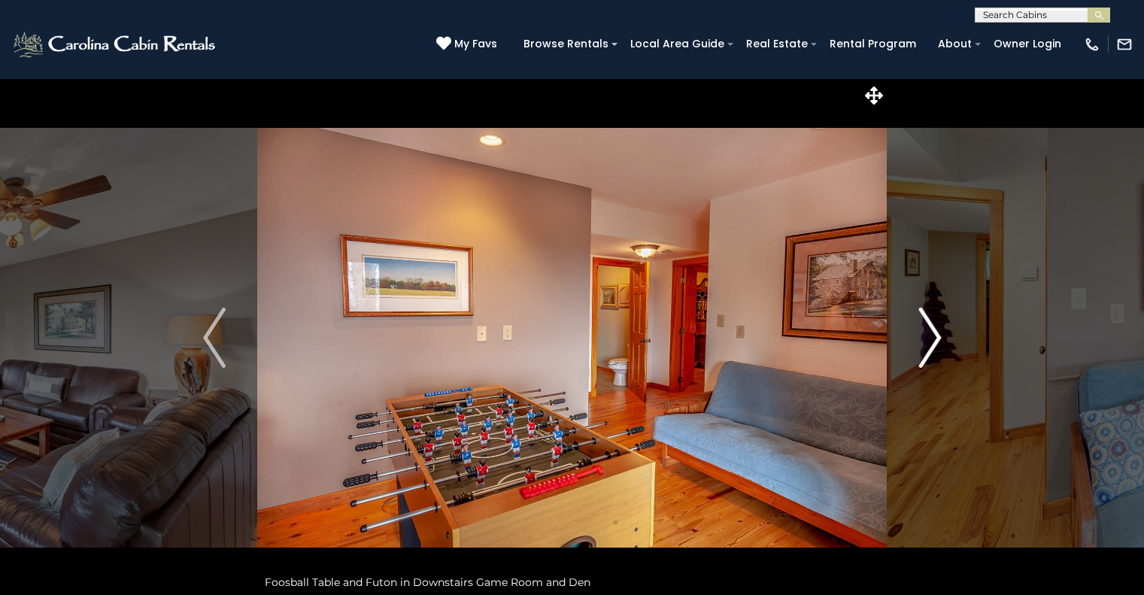
click at [938, 347] on img "Next" at bounding box center [930, 338] width 23 height 60
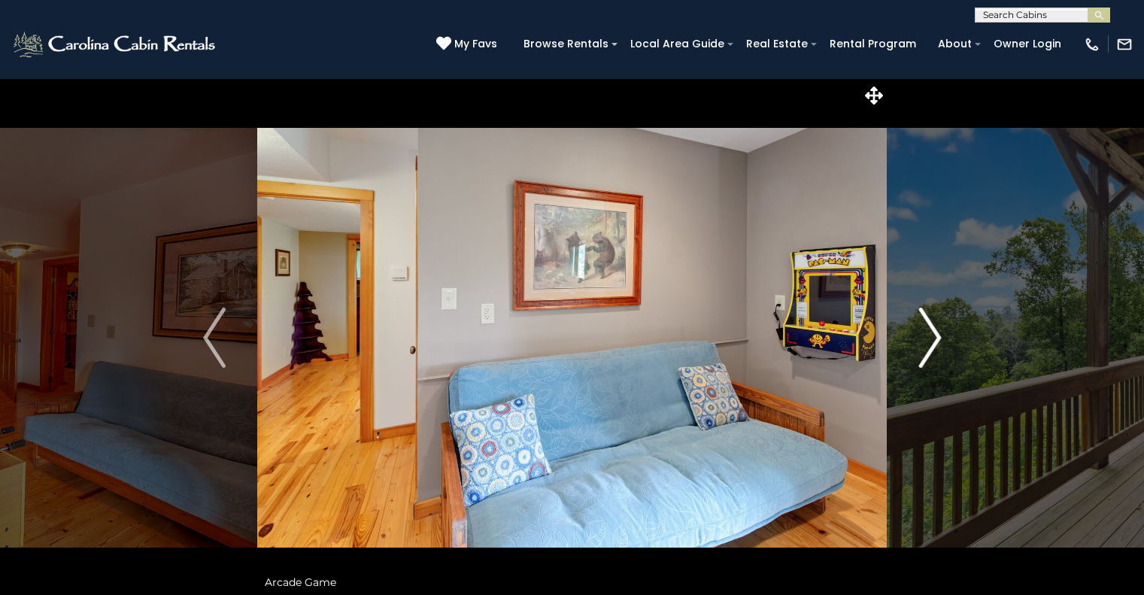
click at [938, 347] on img "Next" at bounding box center [930, 338] width 23 height 60
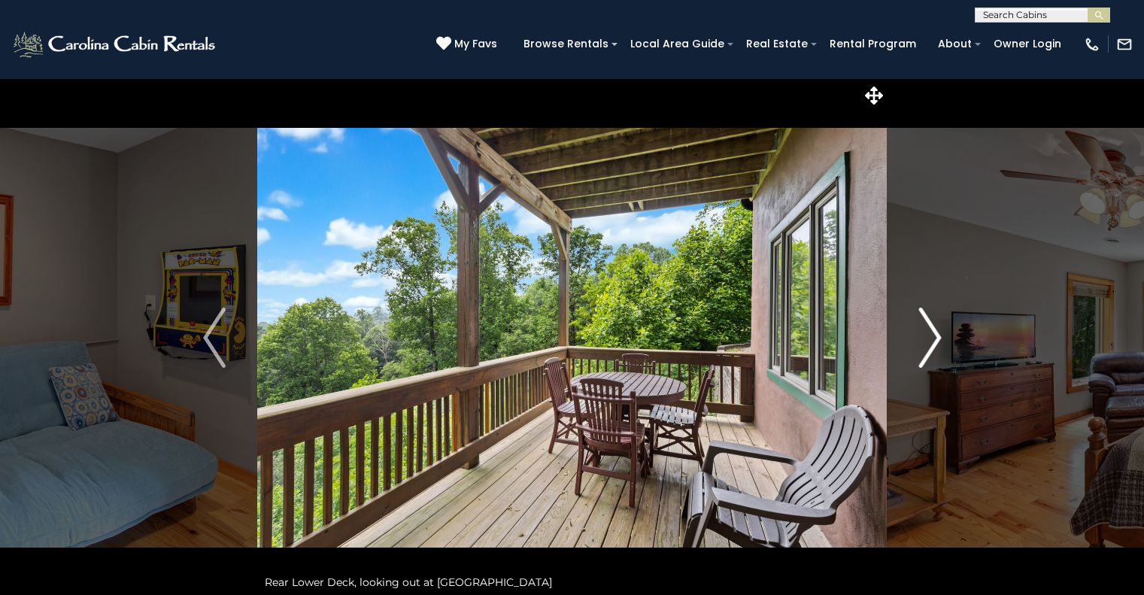
click at [938, 347] on img "Next" at bounding box center [930, 338] width 23 height 60
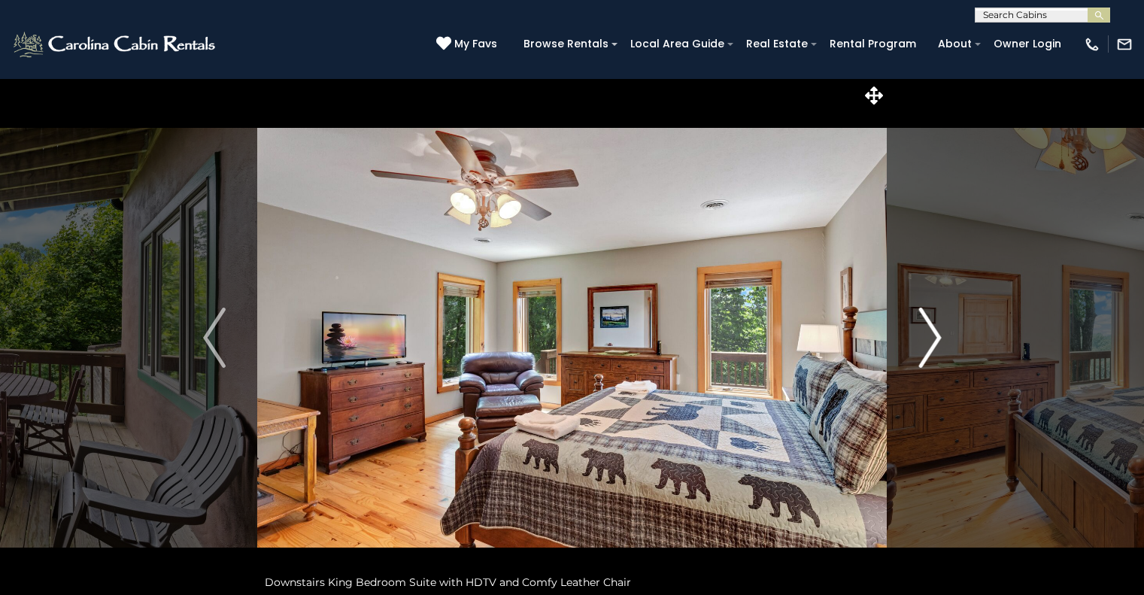
click at [938, 347] on img "Next" at bounding box center [930, 338] width 23 height 60
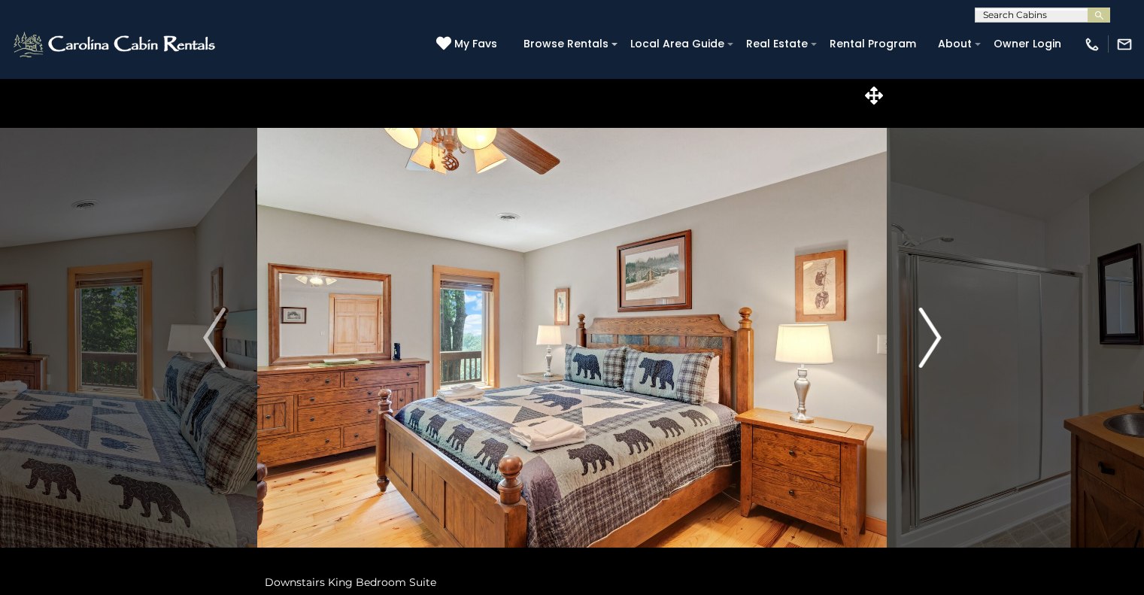
click at [928, 345] on img "Next" at bounding box center [930, 338] width 23 height 60
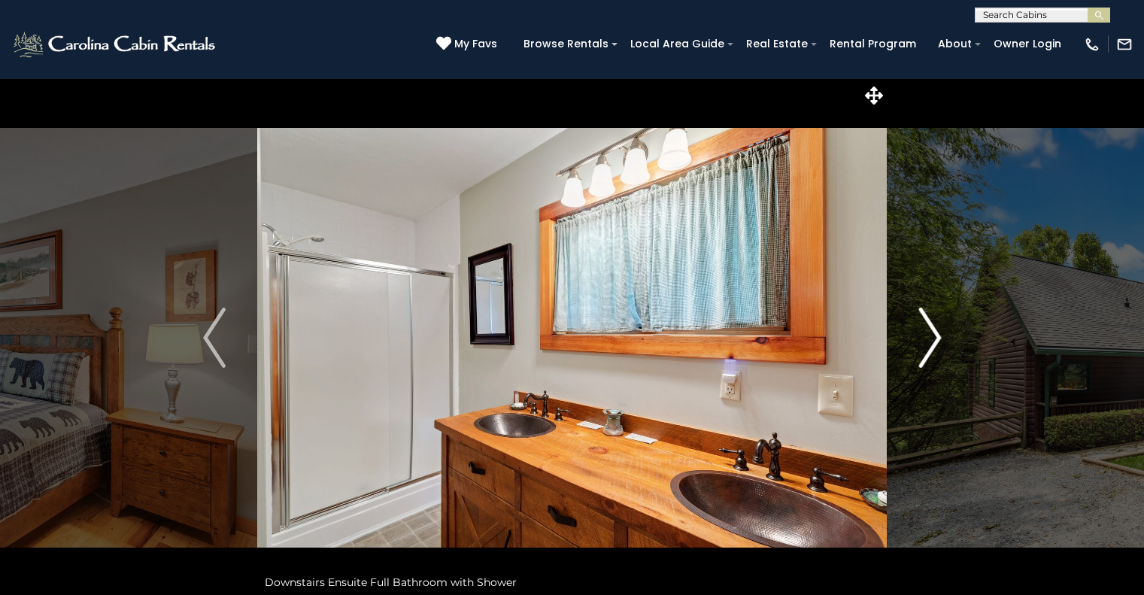
click at [928, 345] on img "Next" at bounding box center [930, 338] width 23 height 60
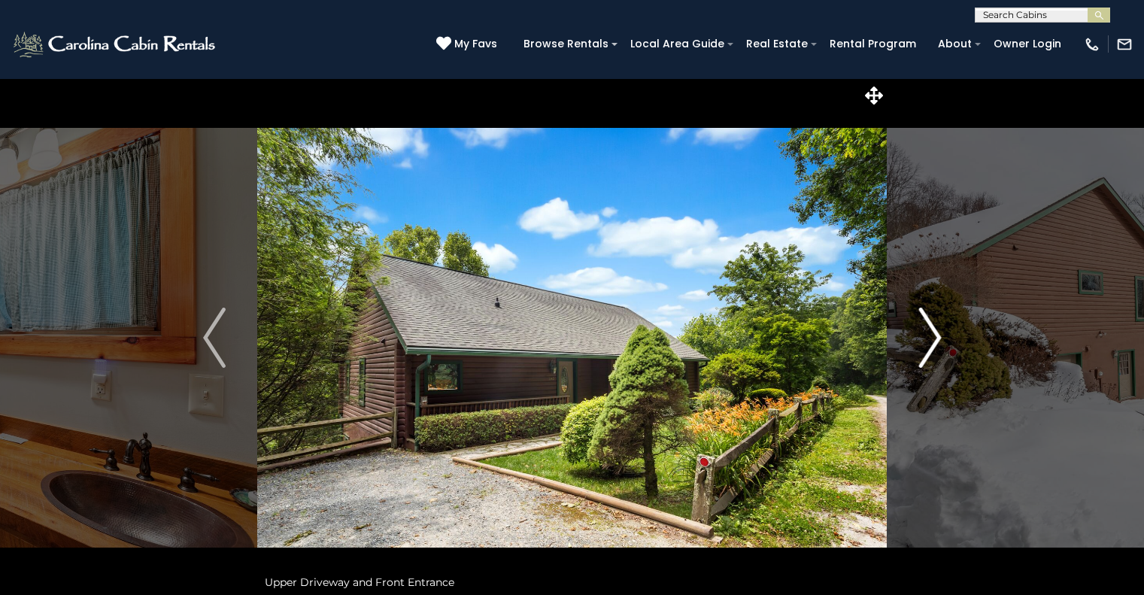
click at [933, 357] on img "Next" at bounding box center [930, 338] width 23 height 60
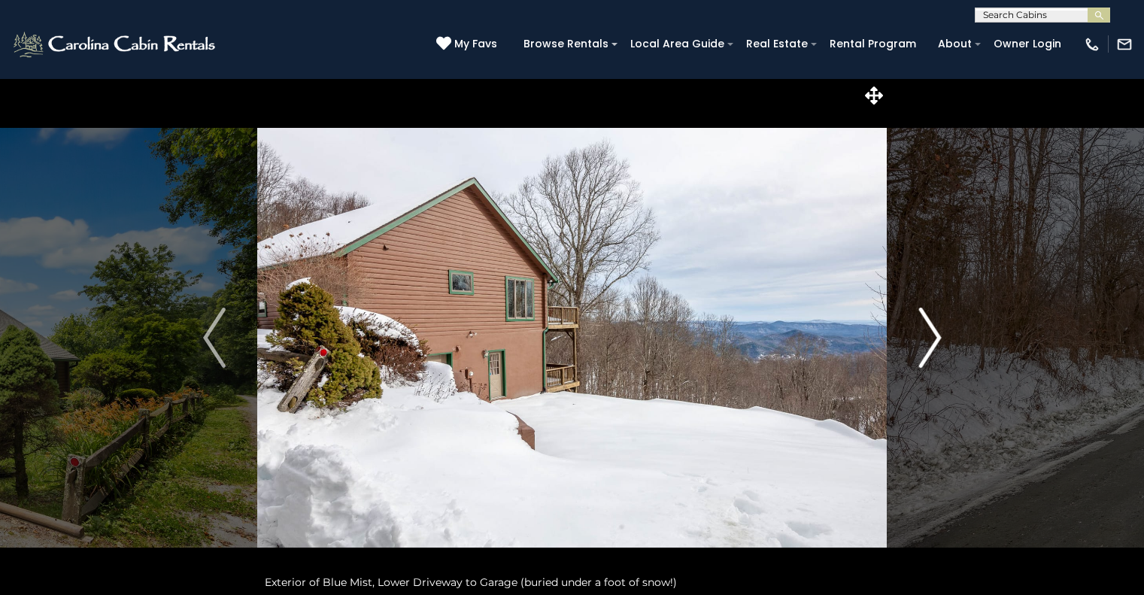
click at [933, 360] on img "Next" at bounding box center [930, 338] width 23 height 60
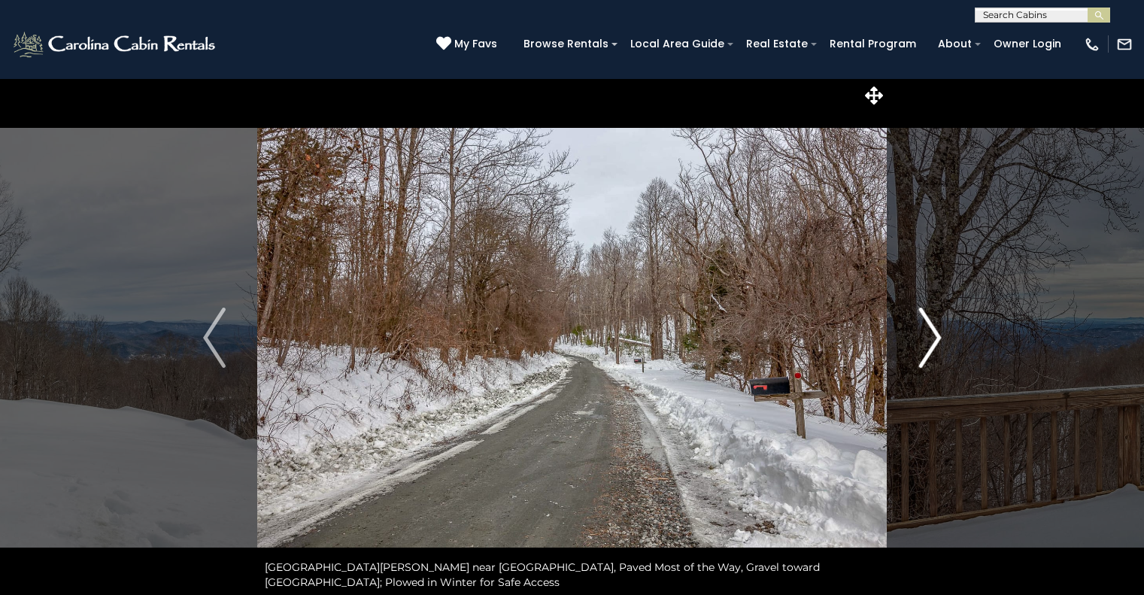
click at [933, 360] on img "Next" at bounding box center [930, 338] width 23 height 60
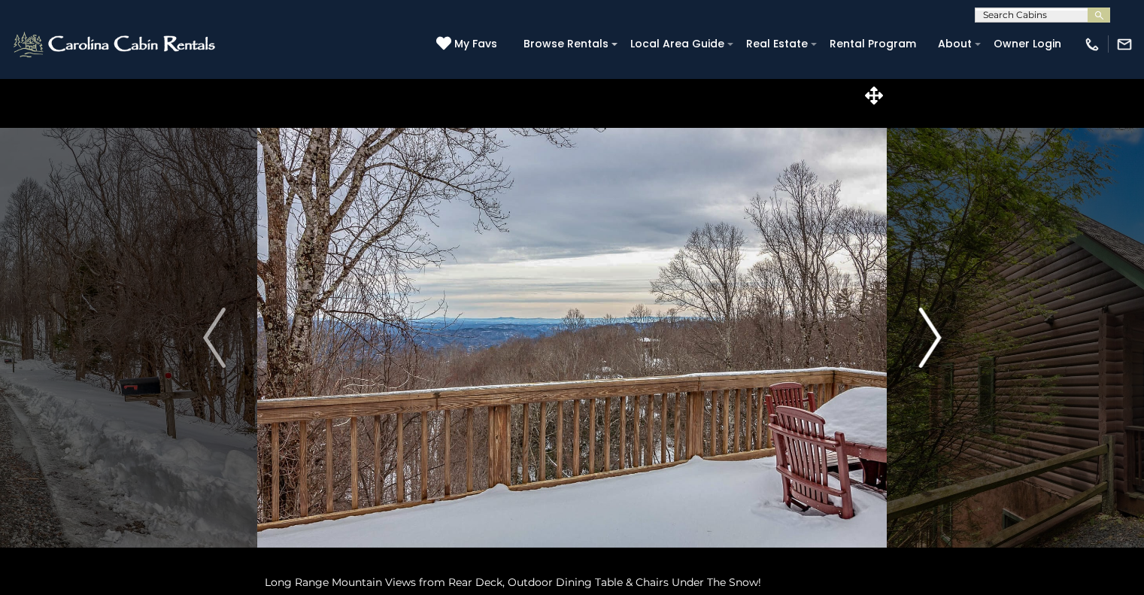
click at [933, 360] on img "Next" at bounding box center [930, 338] width 23 height 60
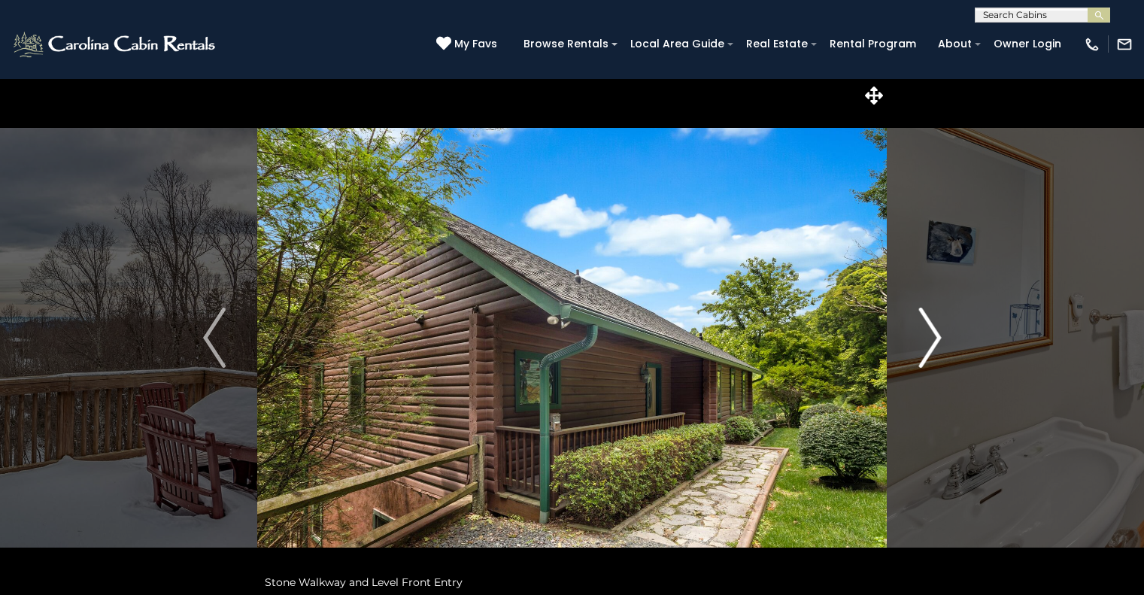
click at [933, 360] on img "Next" at bounding box center [930, 338] width 23 height 60
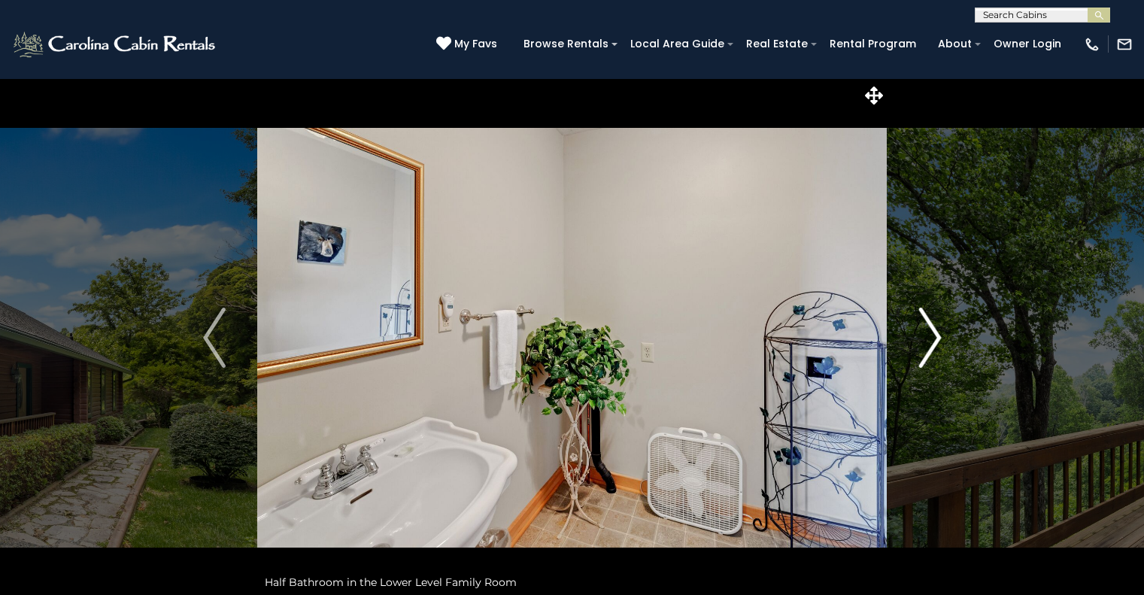
click at [933, 360] on img "Next" at bounding box center [930, 338] width 23 height 60
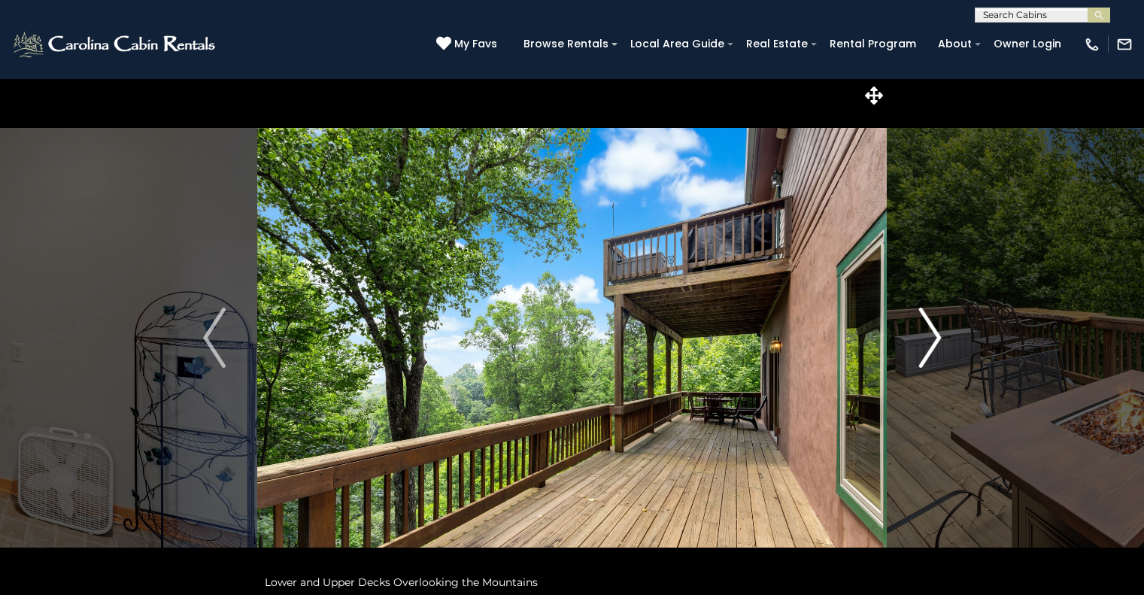
click at [933, 360] on img "Next" at bounding box center [930, 338] width 23 height 60
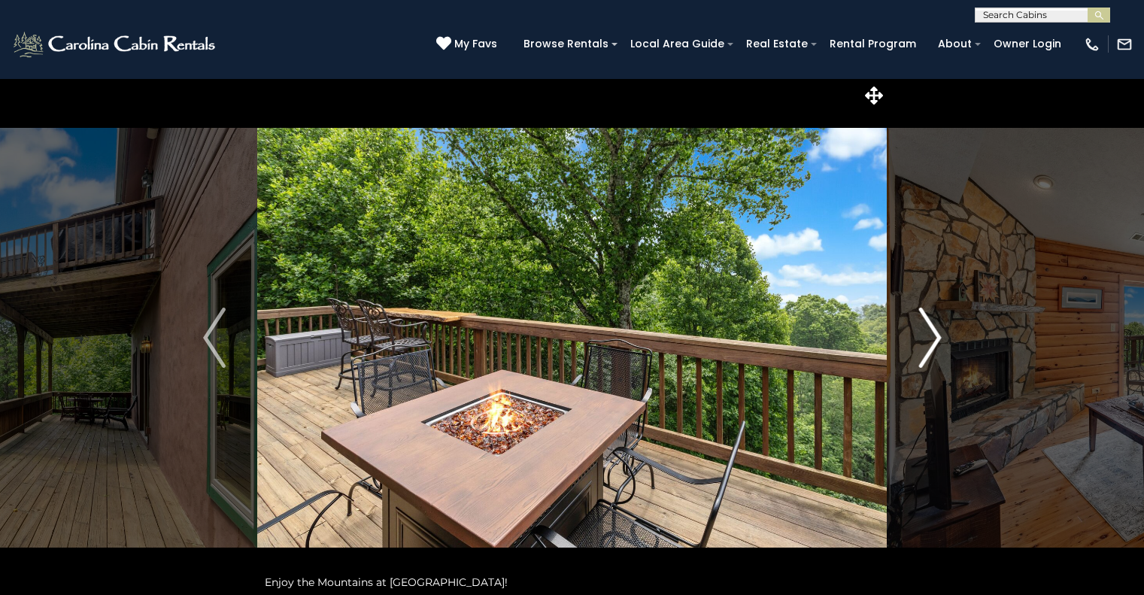
click at [933, 360] on img "Next" at bounding box center [930, 338] width 23 height 60
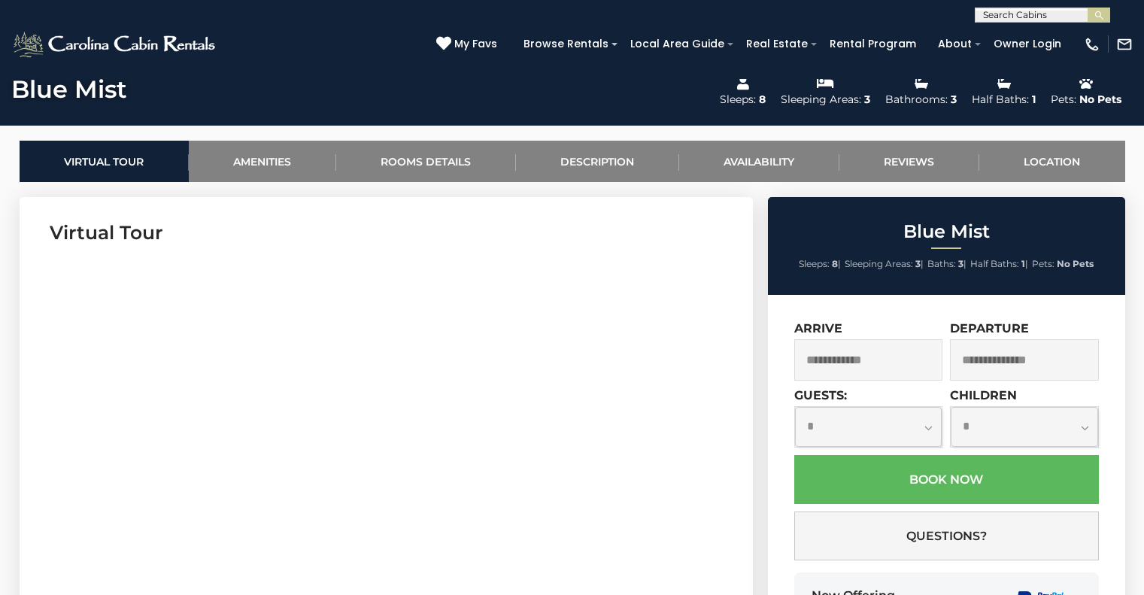
scroll to position [661, 0]
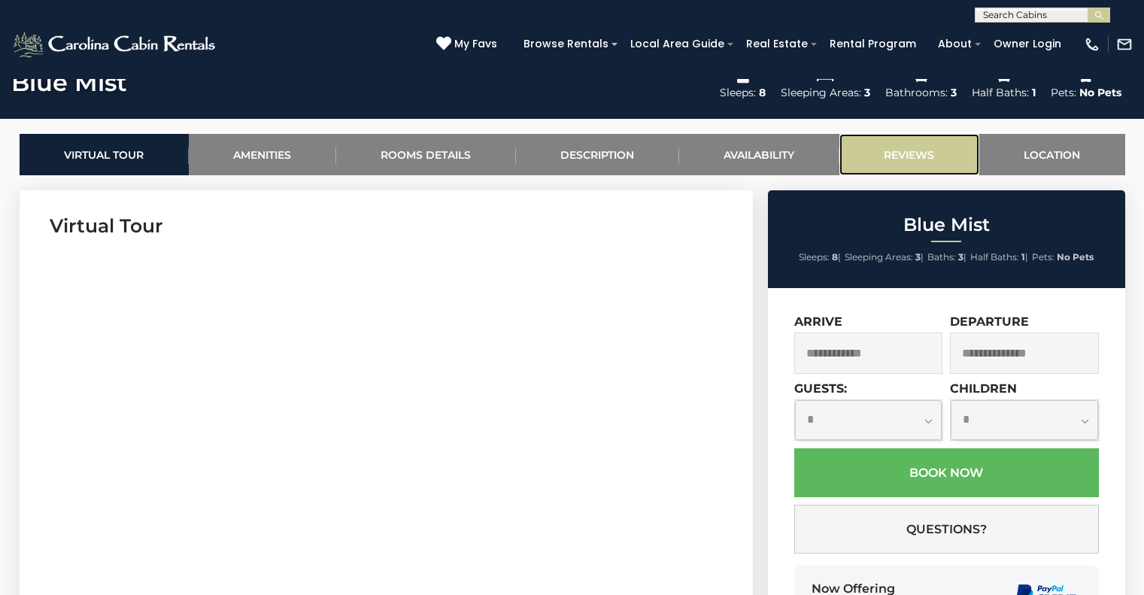
click at [926, 165] on link "Reviews" at bounding box center [910, 154] width 140 height 41
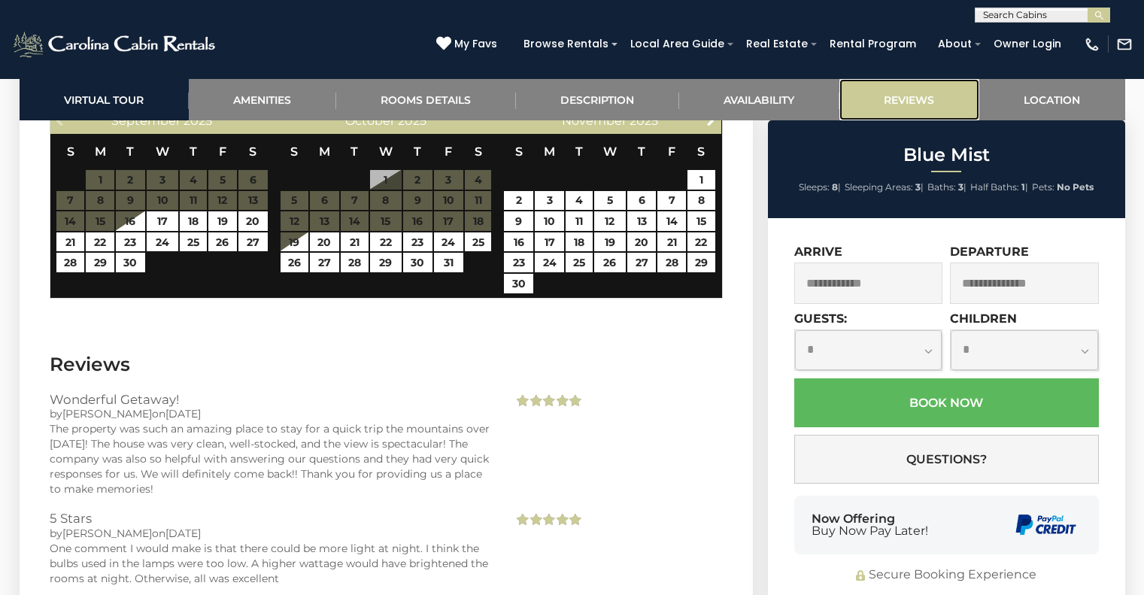
scroll to position [3503, 0]
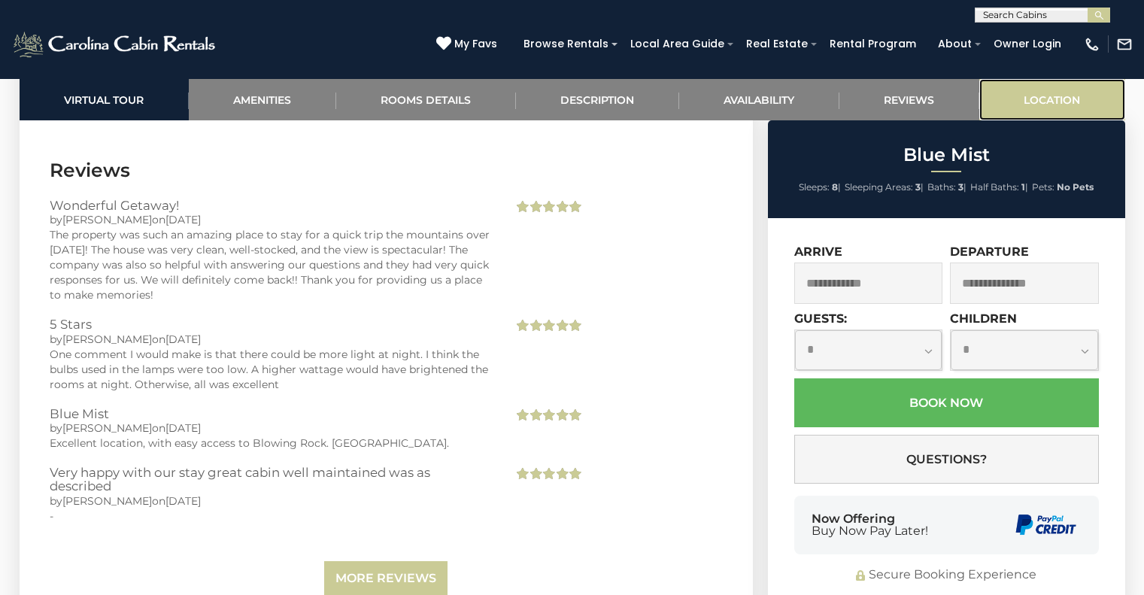
click at [1019, 91] on link "Location" at bounding box center [1053, 99] width 146 height 41
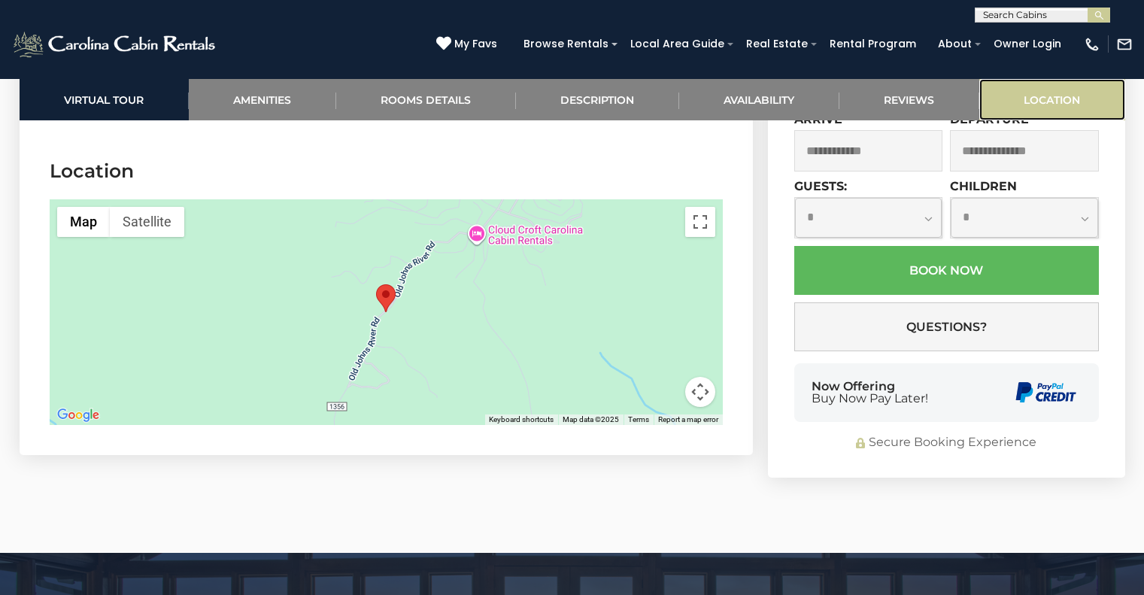
scroll to position [3995, 0]
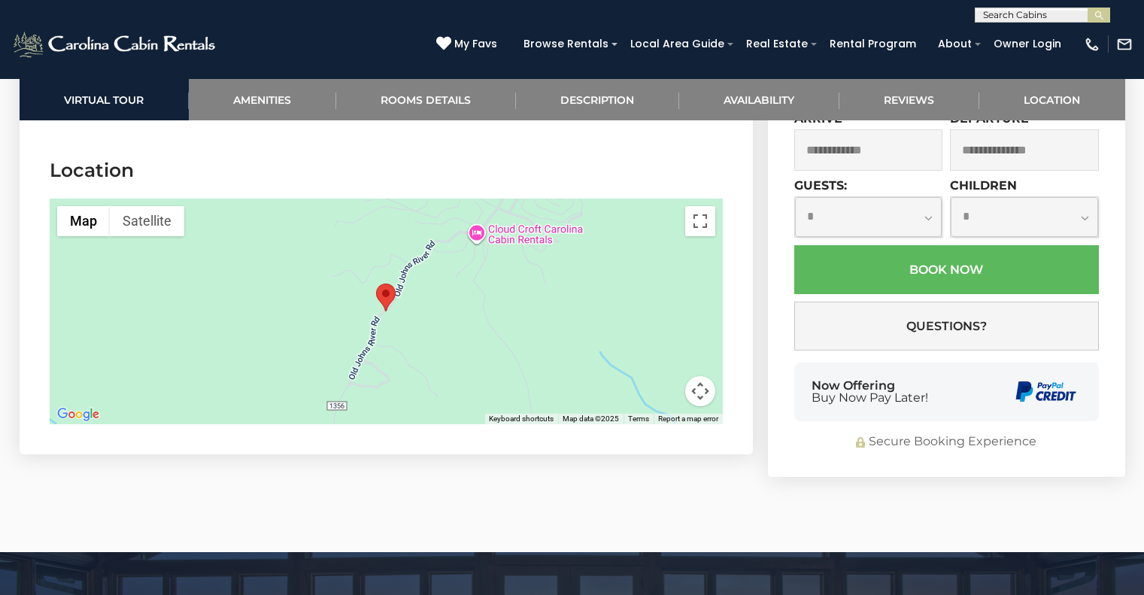
click at [429, 302] on div at bounding box center [386, 312] width 673 height 226
click at [692, 377] on button "Map camera controls" at bounding box center [700, 391] width 30 height 30
click at [698, 376] on button "Map camera controls" at bounding box center [700, 391] width 30 height 30
click at [691, 207] on button "Toggle fullscreen view" at bounding box center [700, 221] width 30 height 30
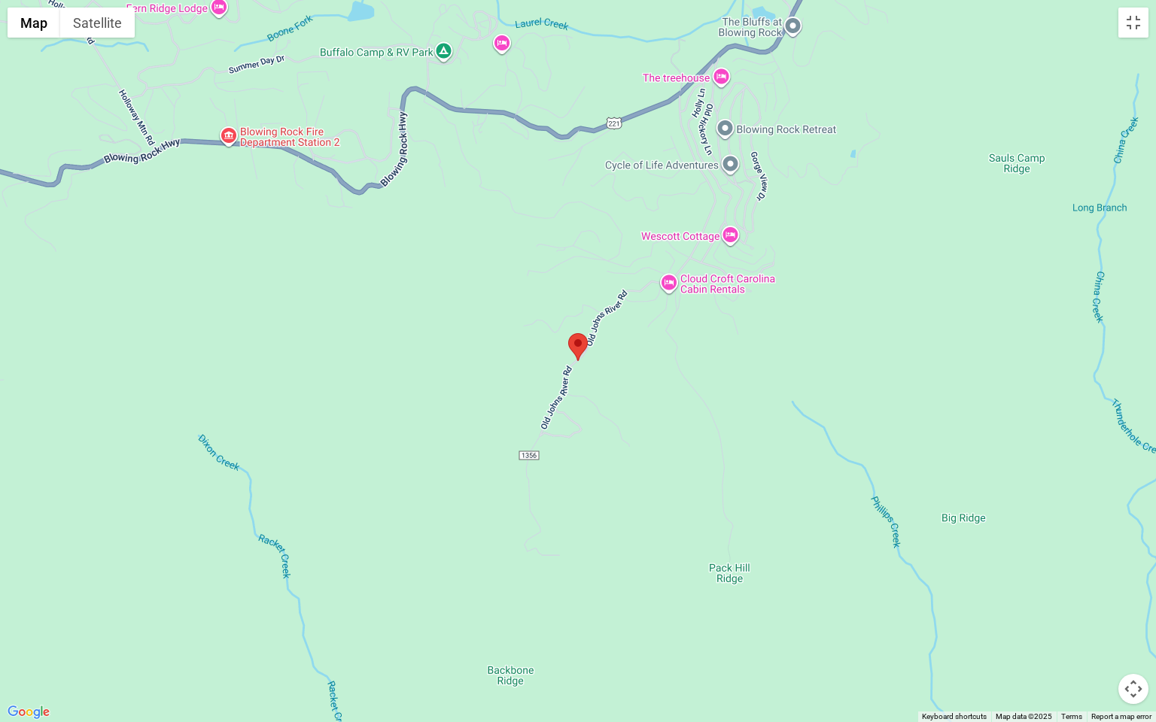
click at [1115, 32] on div at bounding box center [578, 361] width 1156 height 722
click at [1138, 28] on button "Toggle fullscreen view" at bounding box center [1133, 23] width 30 height 30
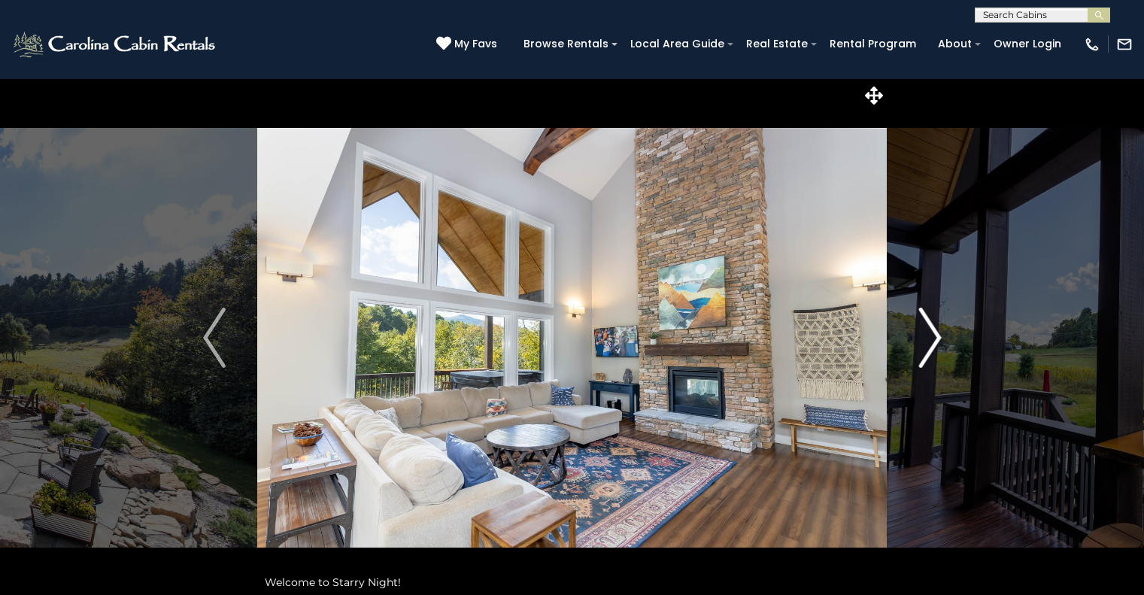
click at [918, 336] on button "Next" at bounding box center [930, 337] width 87 height 519
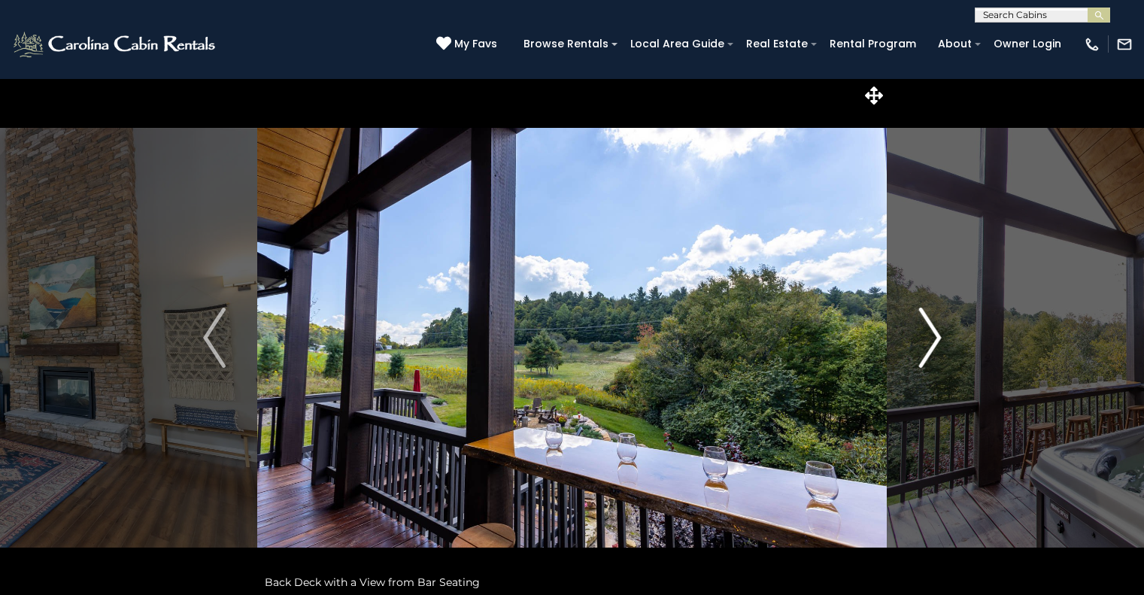
click at [918, 336] on button "Next" at bounding box center [930, 337] width 87 height 519
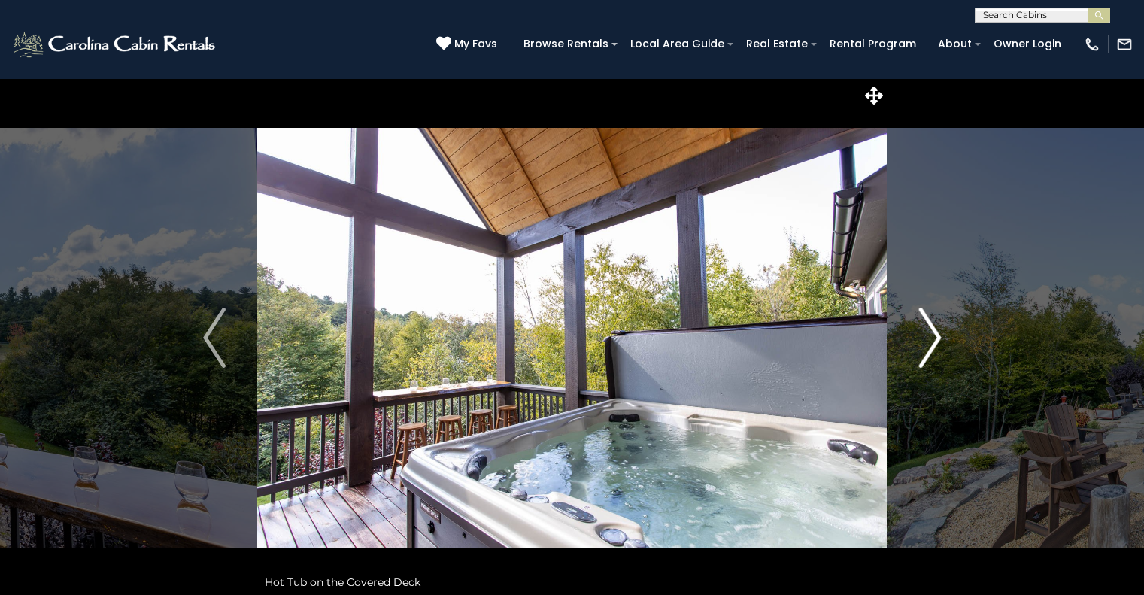
click at [918, 336] on button "Next" at bounding box center [930, 337] width 87 height 519
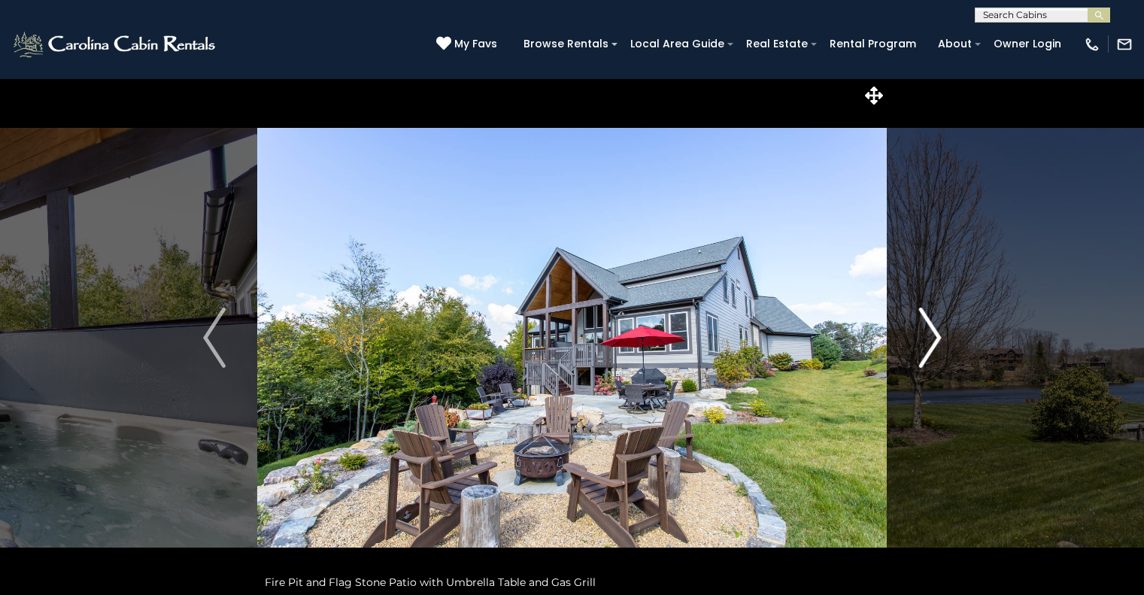
click at [918, 336] on button "Next" at bounding box center [930, 337] width 87 height 519
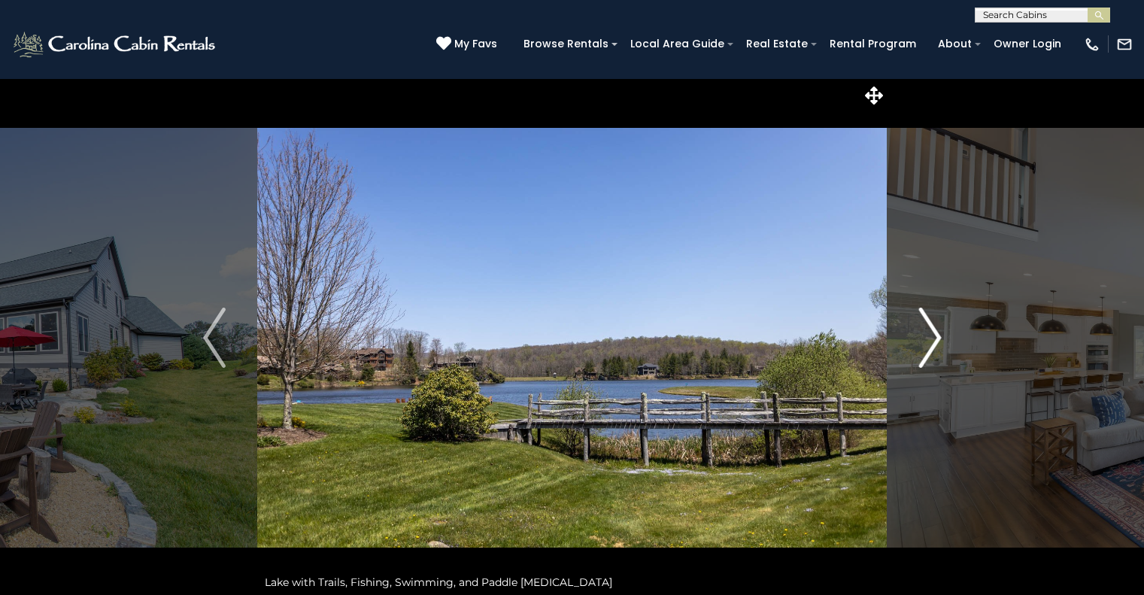
click at [918, 336] on button "Next" at bounding box center [930, 337] width 87 height 519
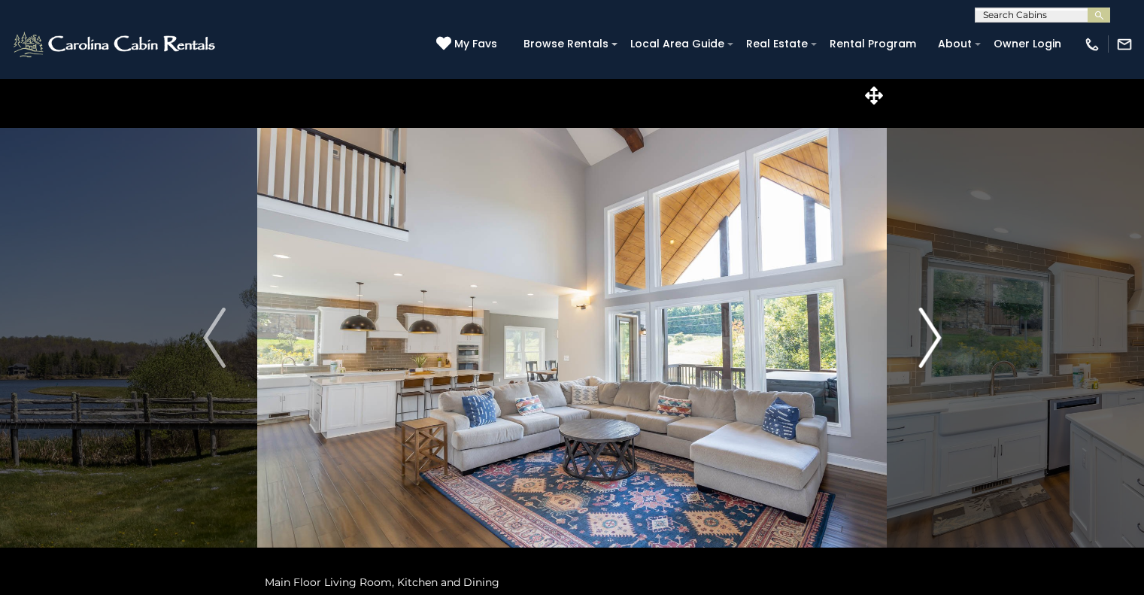
click at [918, 336] on button "Next" at bounding box center [930, 337] width 87 height 519
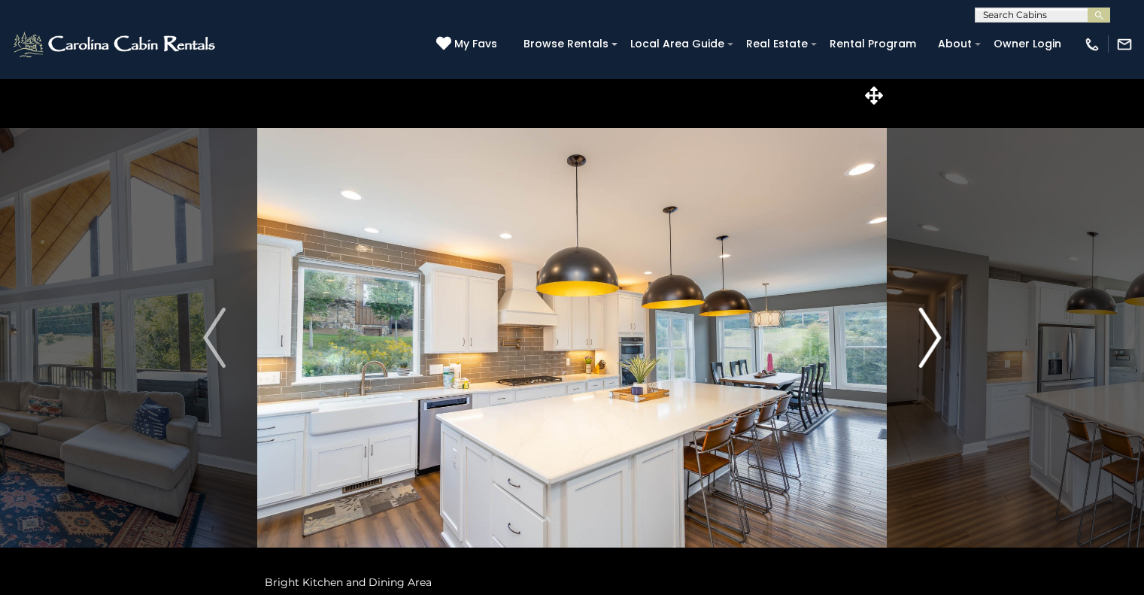
click at [918, 336] on button "Next" at bounding box center [930, 337] width 87 height 519
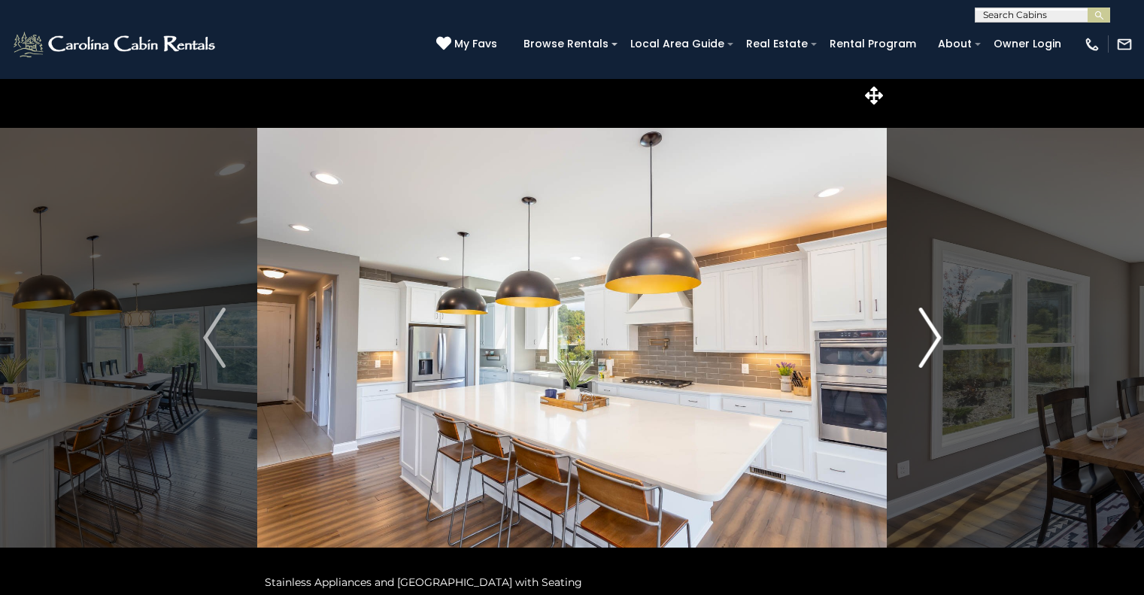
click at [918, 336] on button "Next" at bounding box center [930, 337] width 87 height 519
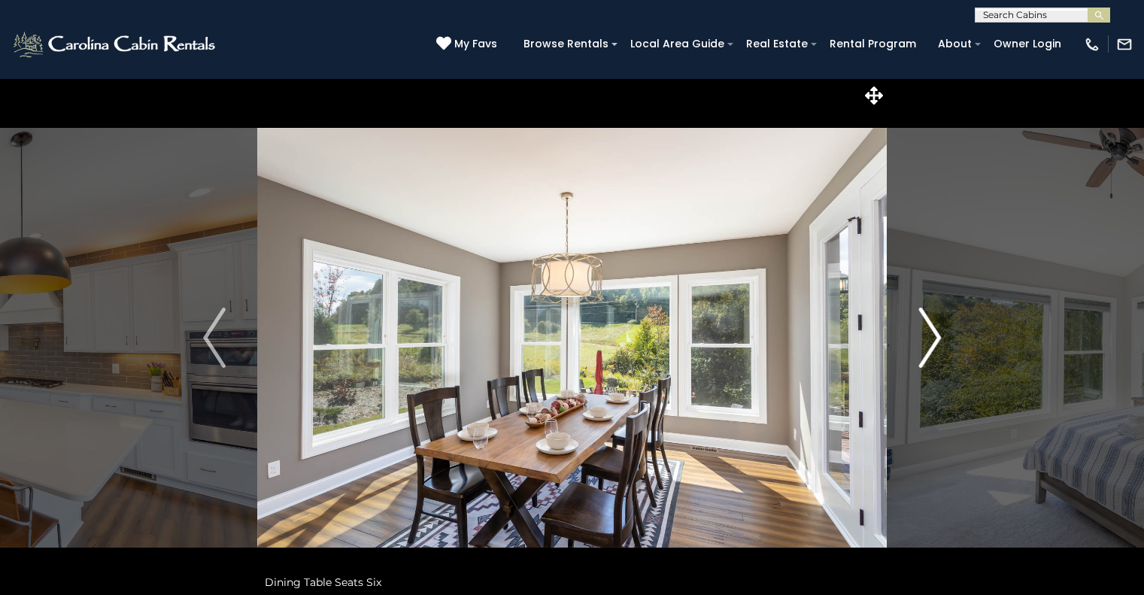
click at [918, 336] on button "Next" at bounding box center [930, 337] width 87 height 519
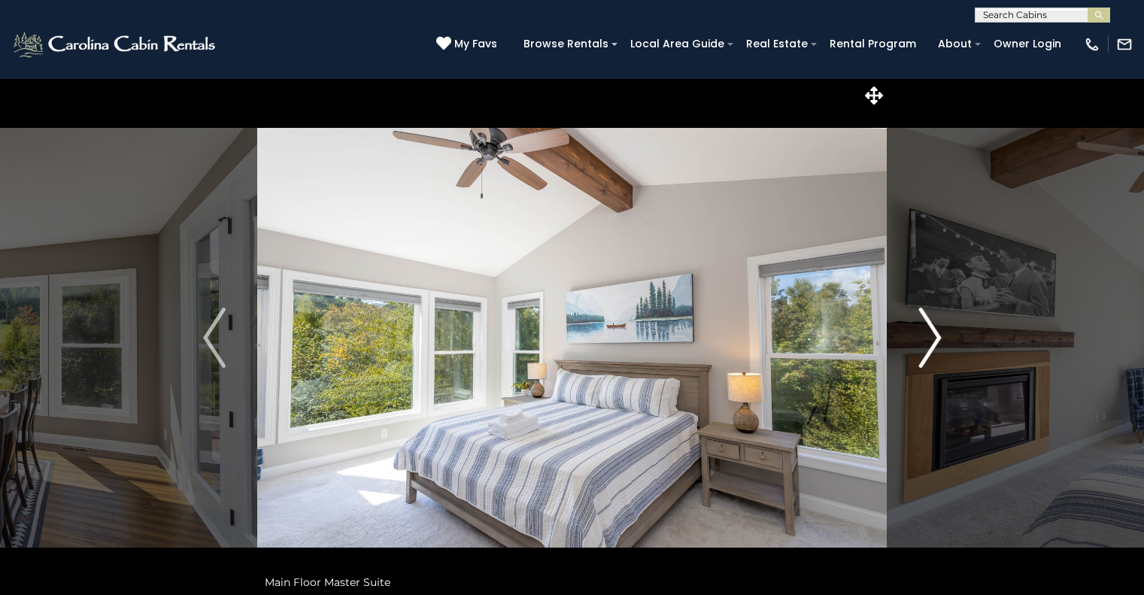
click at [920, 342] on img "Next" at bounding box center [930, 338] width 23 height 60
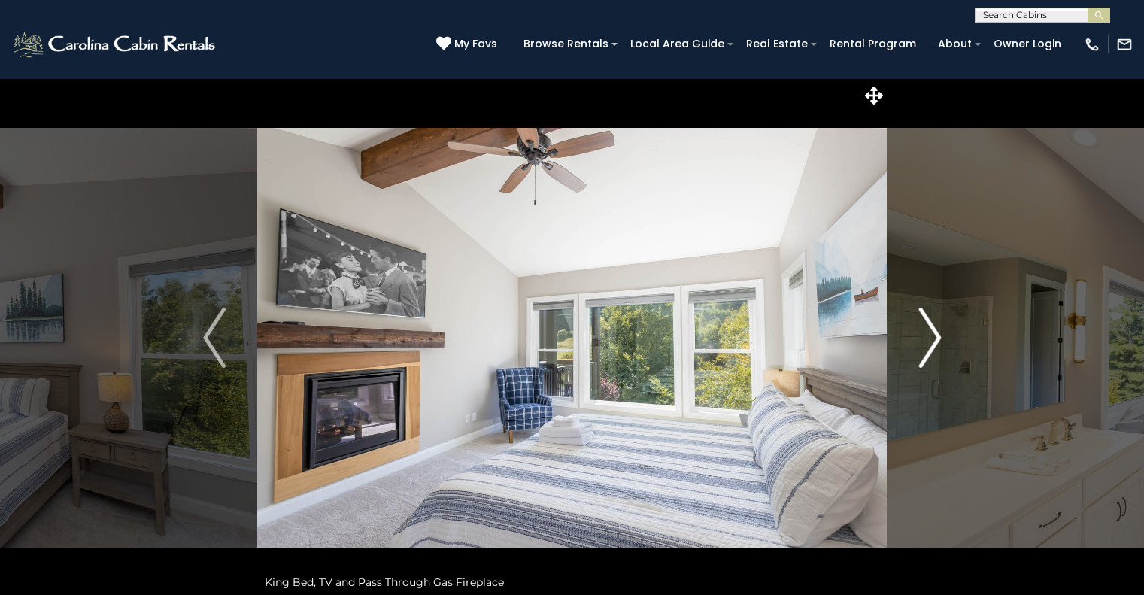
click at [920, 342] on img "Next" at bounding box center [930, 338] width 23 height 60
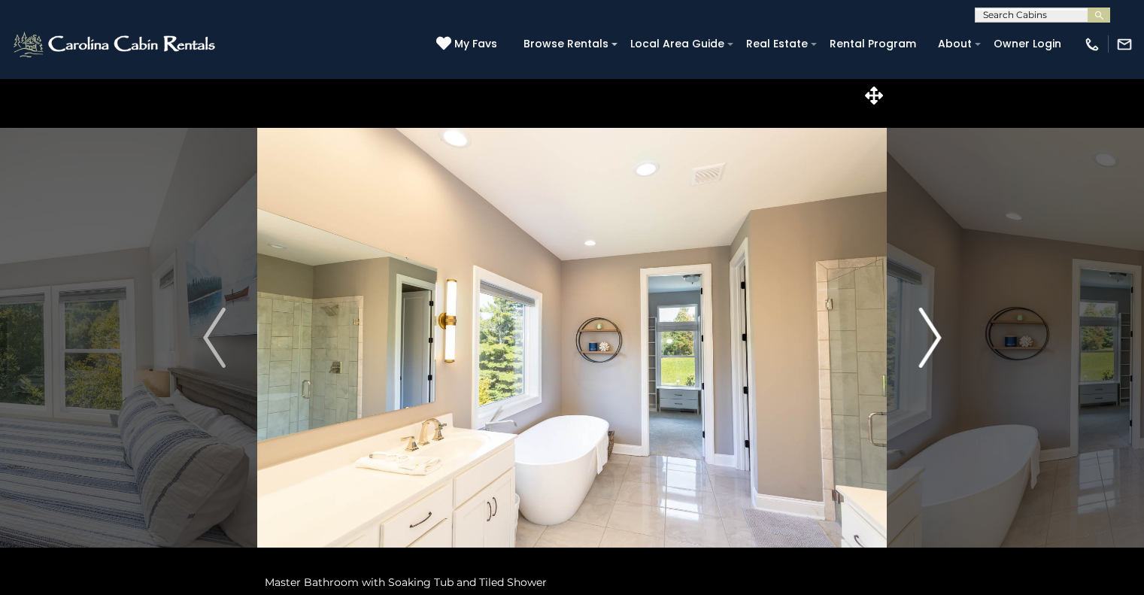
click at [920, 342] on img "Next" at bounding box center [930, 338] width 23 height 60
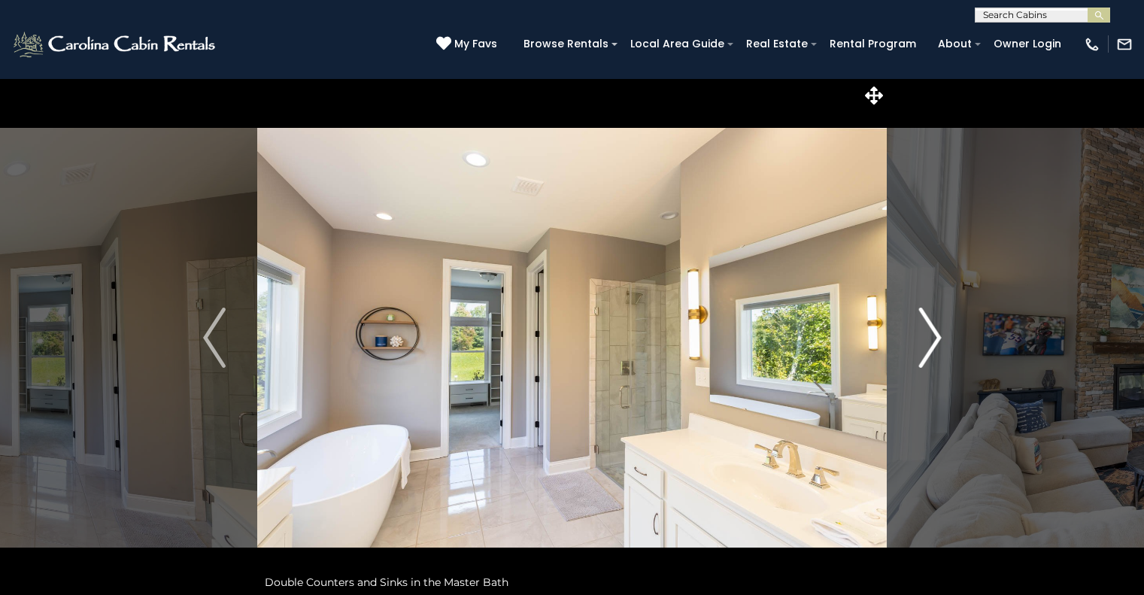
click at [920, 342] on img "Next" at bounding box center [930, 338] width 23 height 60
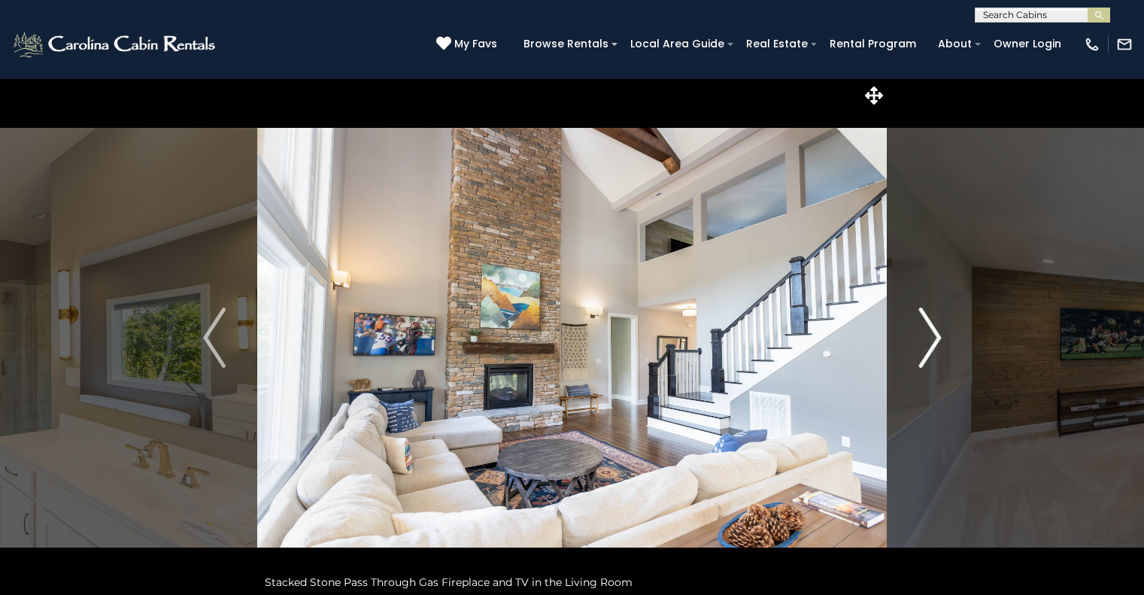
click at [920, 342] on img "Next" at bounding box center [930, 338] width 23 height 60
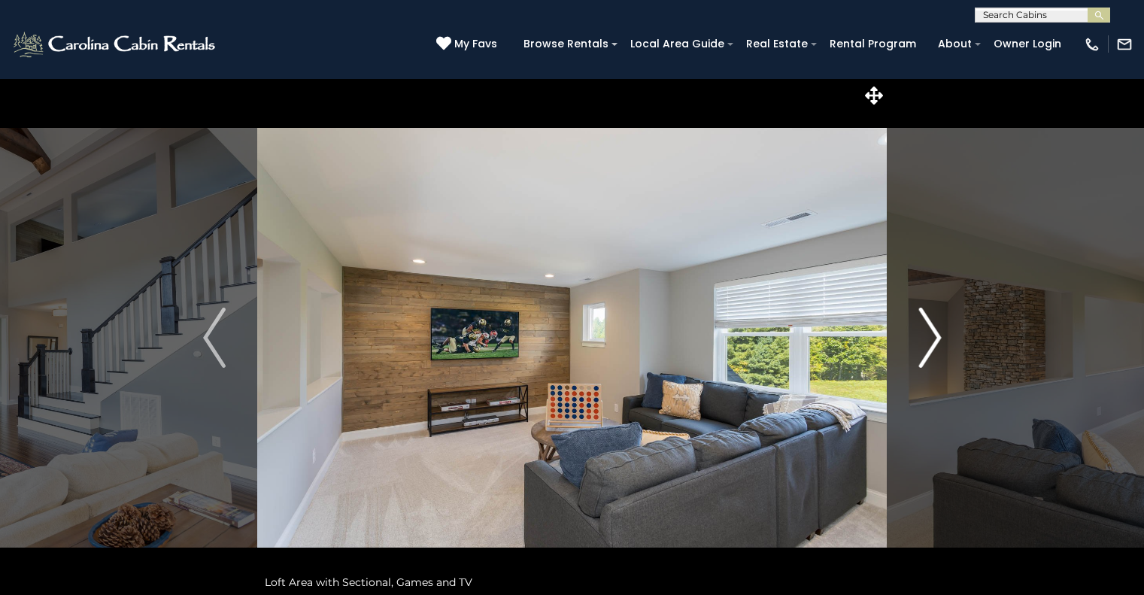
click at [920, 342] on img "Next" at bounding box center [930, 338] width 23 height 60
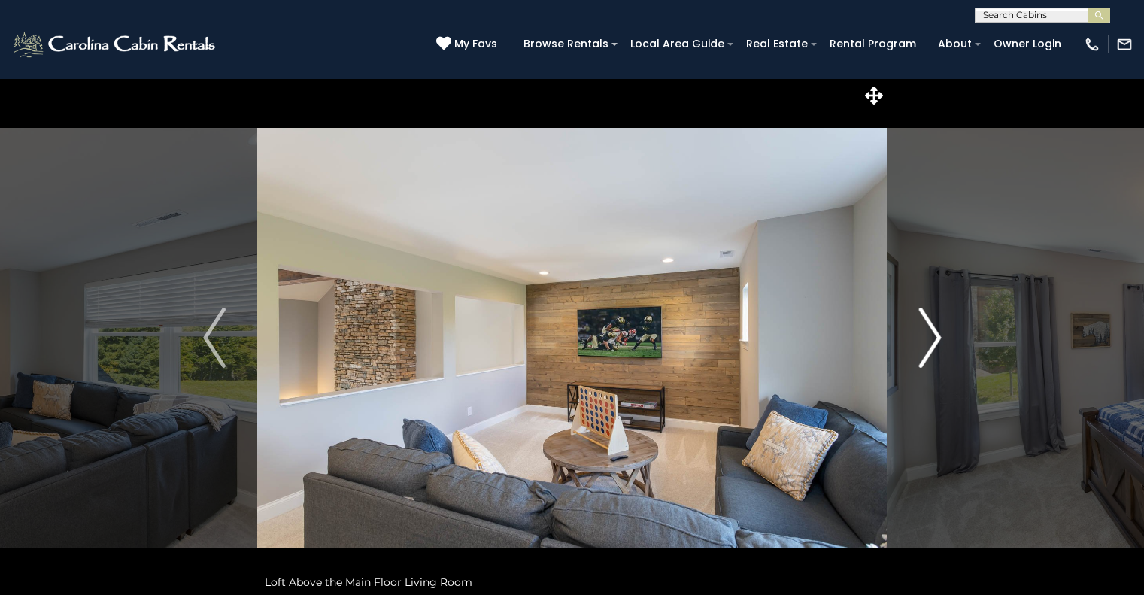
click at [920, 342] on img "Next" at bounding box center [930, 338] width 23 height 60
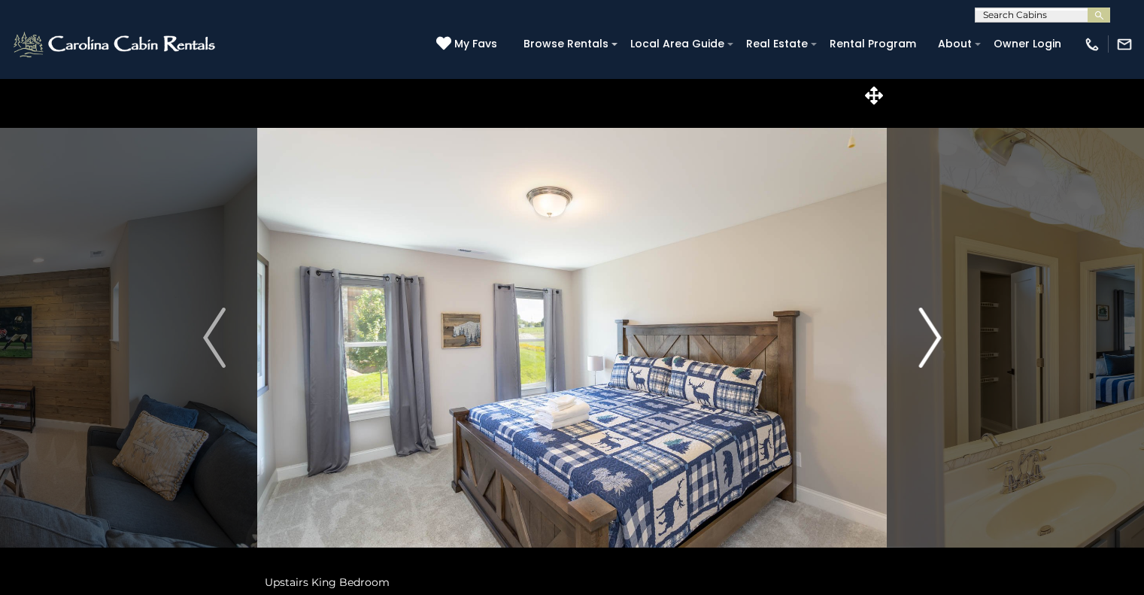
click at [920, 342] on img "Next" at bounding box center [930, 338] width 23 height 60
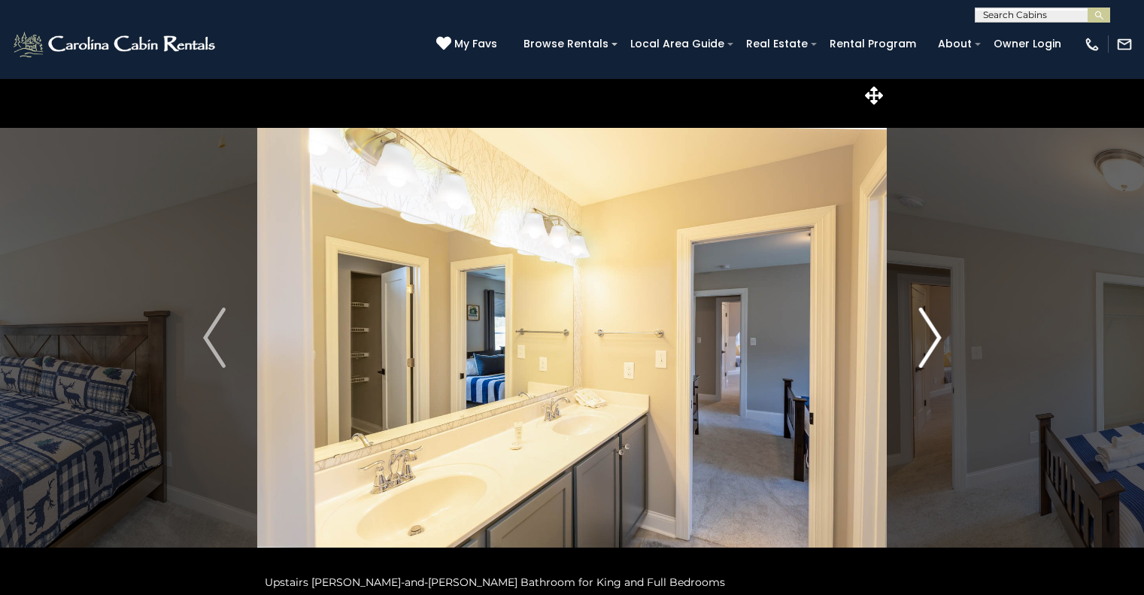
click at [920, 342] on img "Next" at bounding box center [930, 338] width 23 height 60
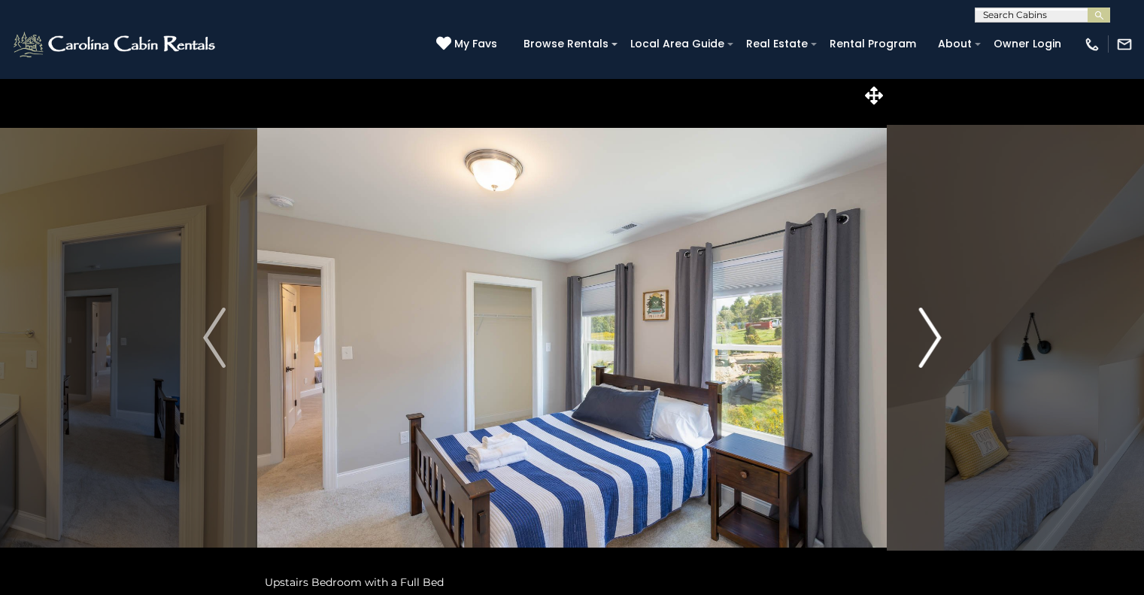
click at [920, 342] on img "Next" at bounding box center [930, 338] width 23 height 60
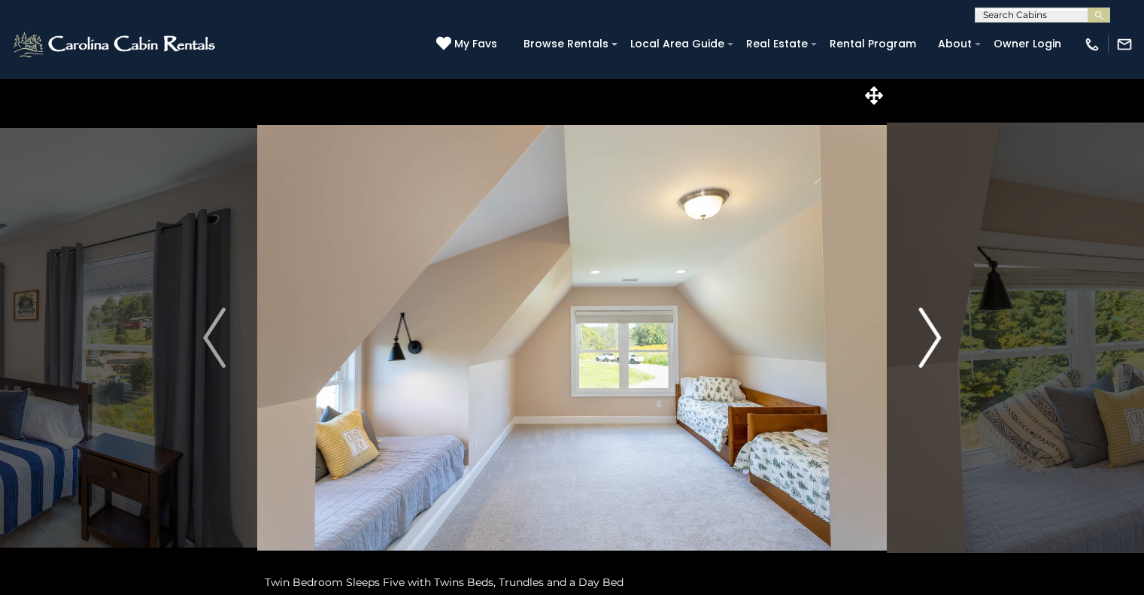
click at [920, 342] on img "Next" at bounding box center [930, 338] width 23 height 60
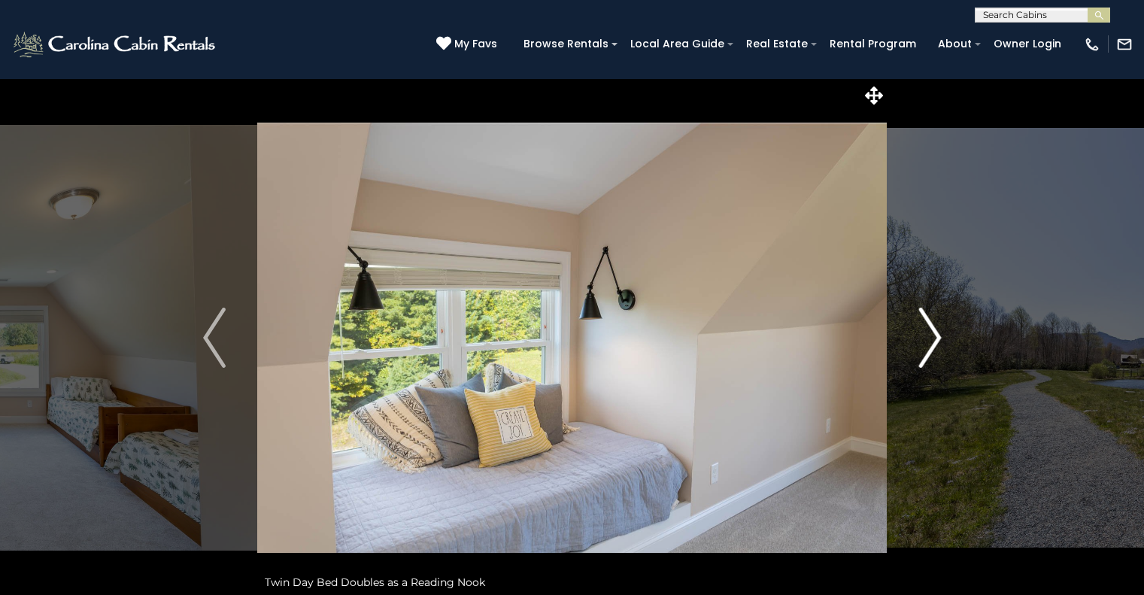
click at [920, 342] on img "Next" at bounding box center [930, 338] width 23 height 60
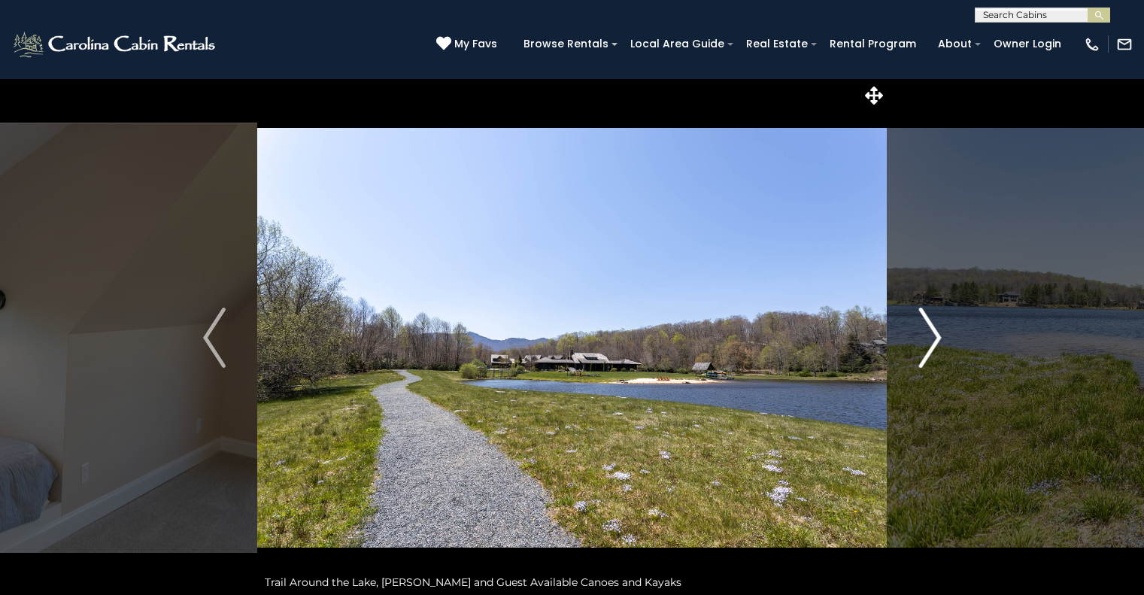
click at [920, 342] on img "Next" at bounding box center [930, 338] width 23 height 60
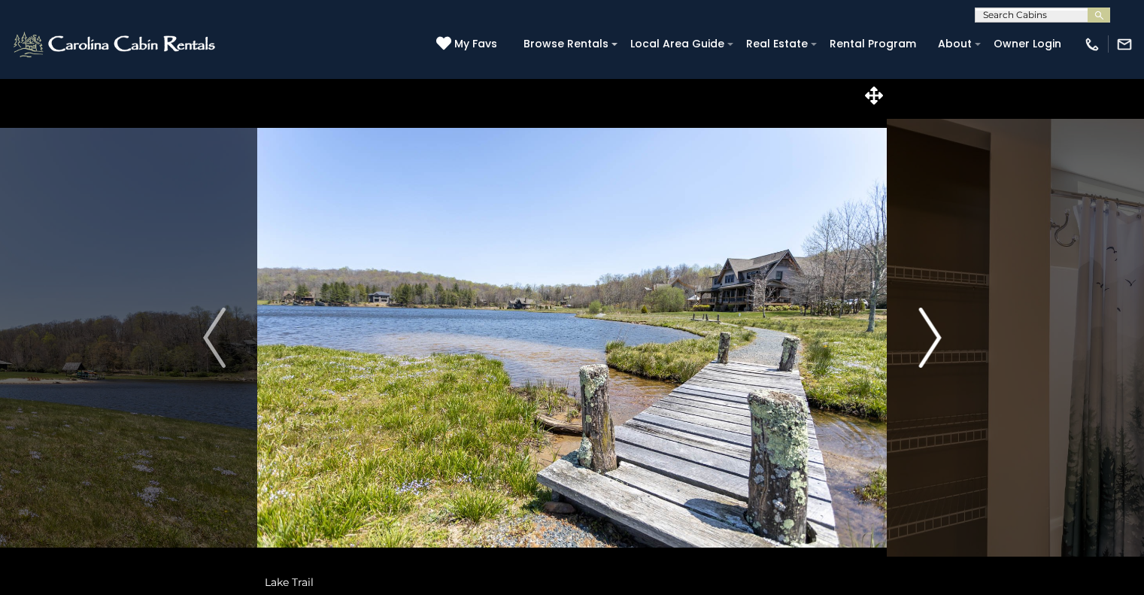
click at [920, 342] on img "Next" at bounding box center [930, 338] width 23 height 60
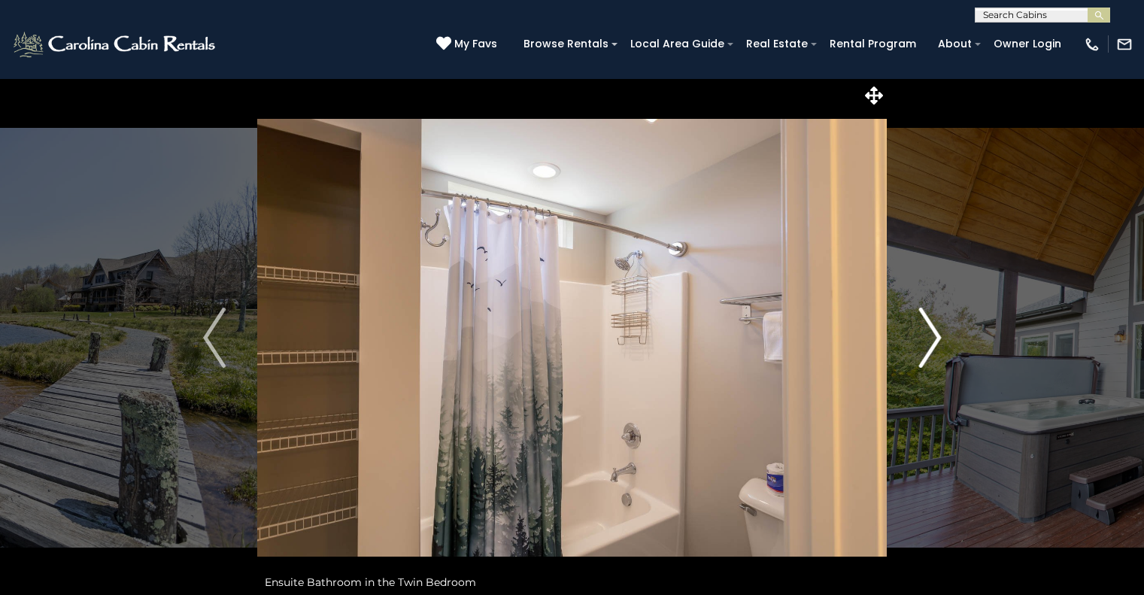
click at [920, 342] on img "Next" at bounding box center [930, 338] width 23 height 60
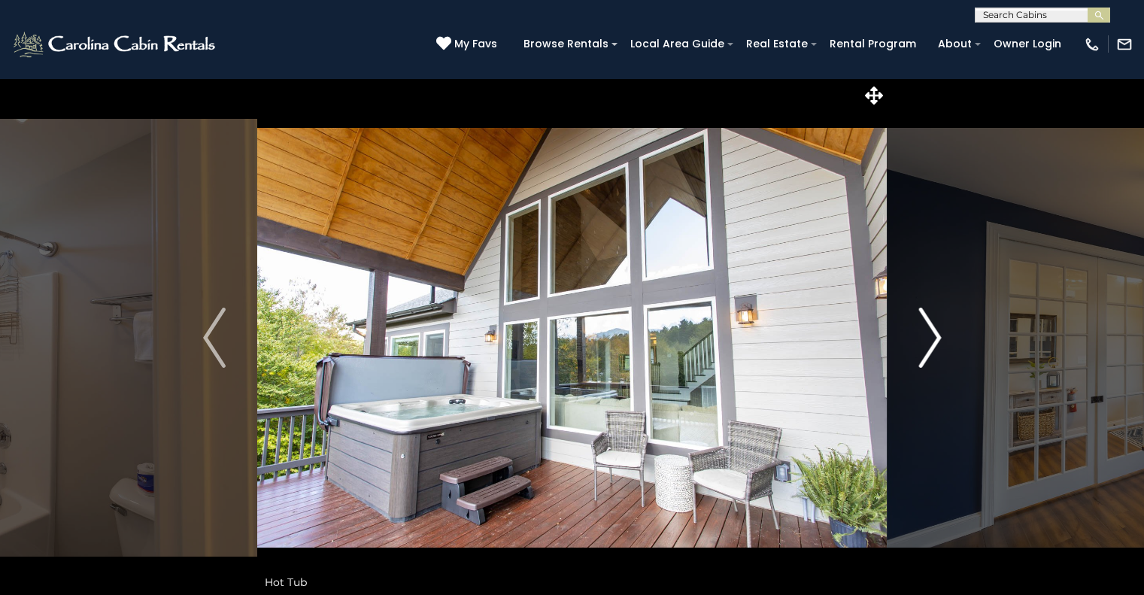
click at [920, 342] on img "Next" at bounding box center [930, 338] width 23 height 60
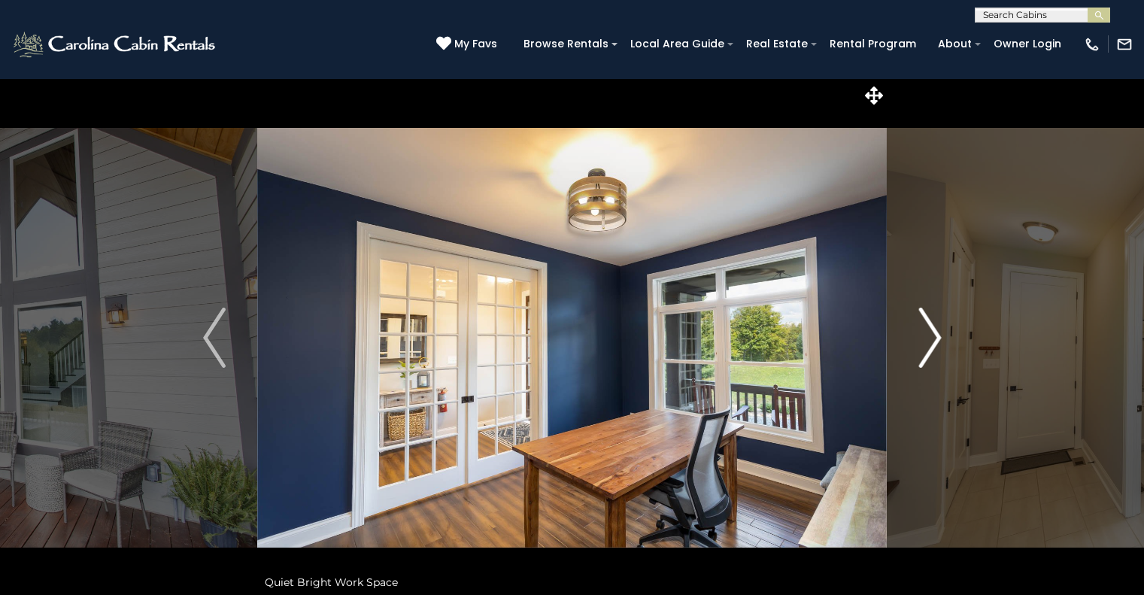
click at [920, 342] on img "Next" at bounding box center [930, 338] width 23 height 60
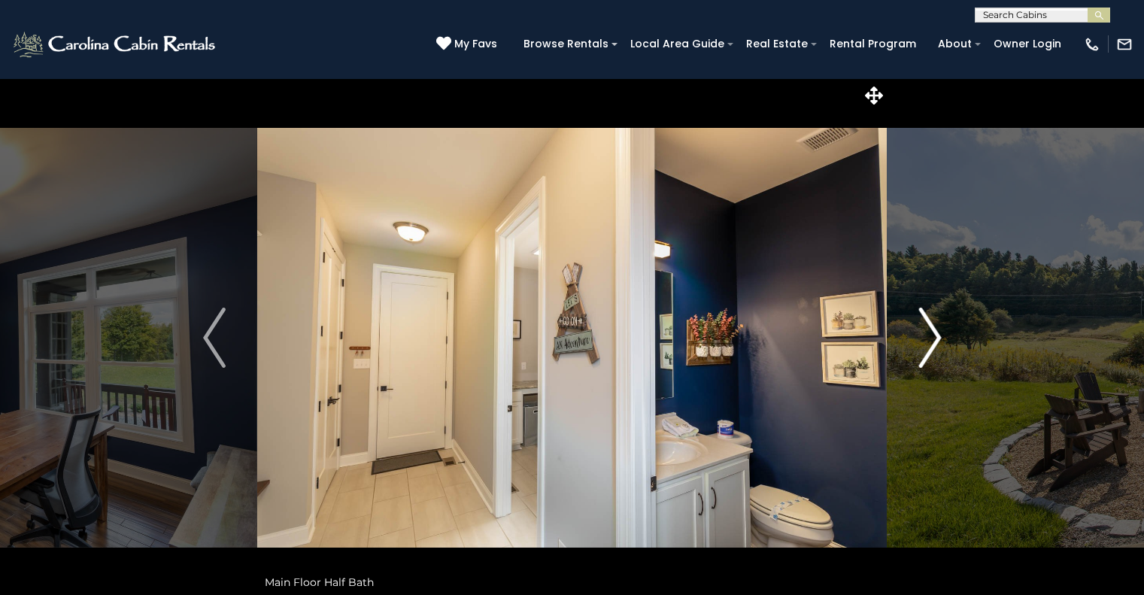
click at [920, 342] on img "Next" at bounding box center [930, 338] width 23 height 60
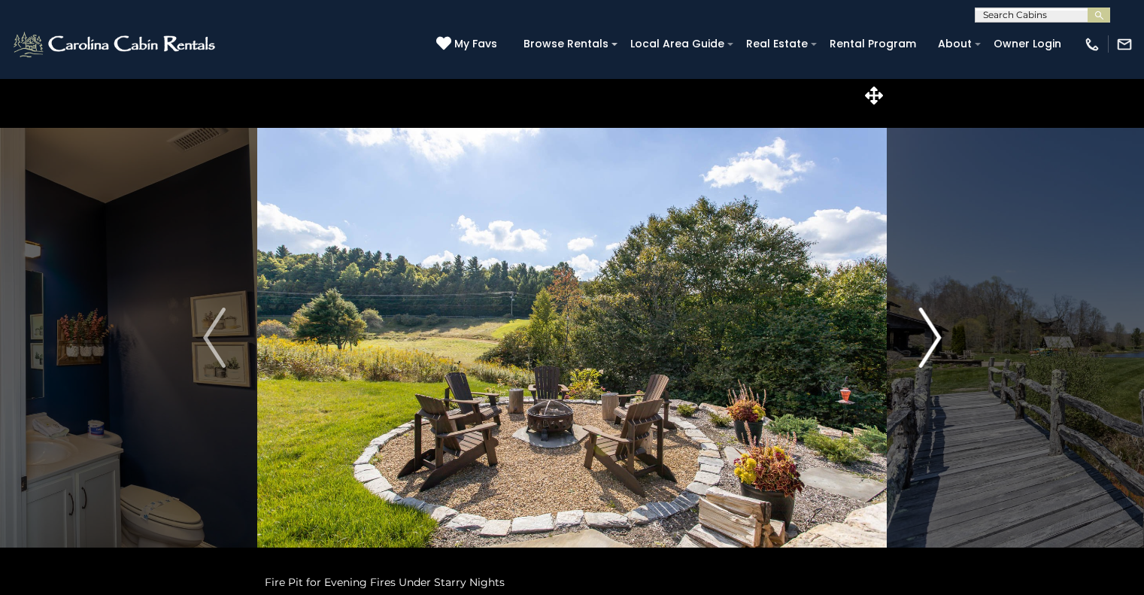
click at [920, 342] on img "Next" at bounding box center [930, 338] width 23 height 60
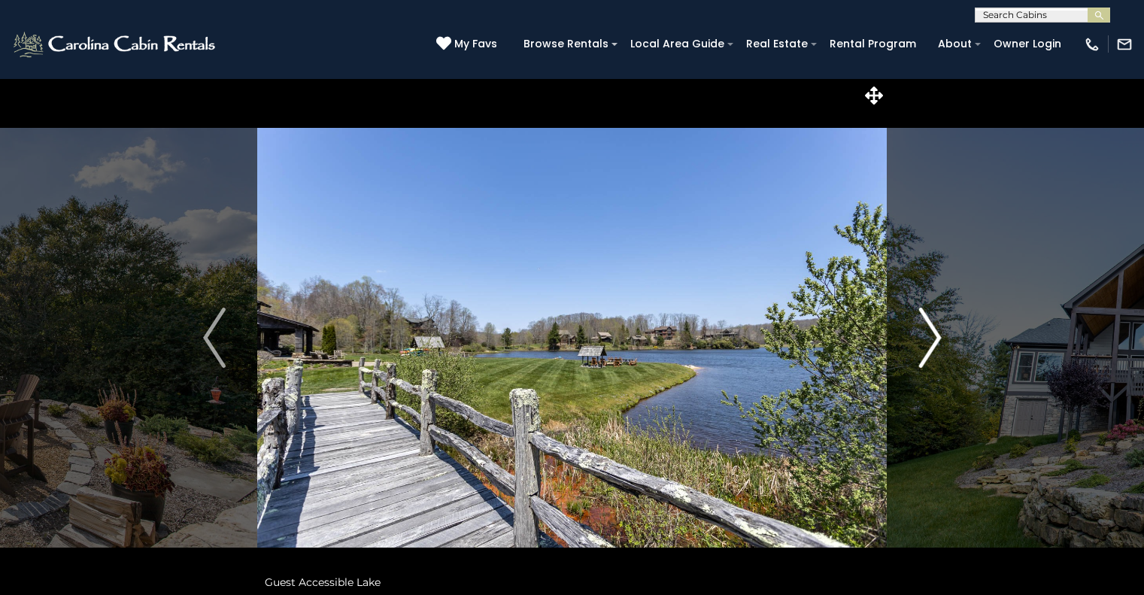
click at [920, 342] on img "Next" at bounding box center [930, 338] width 23 height 60
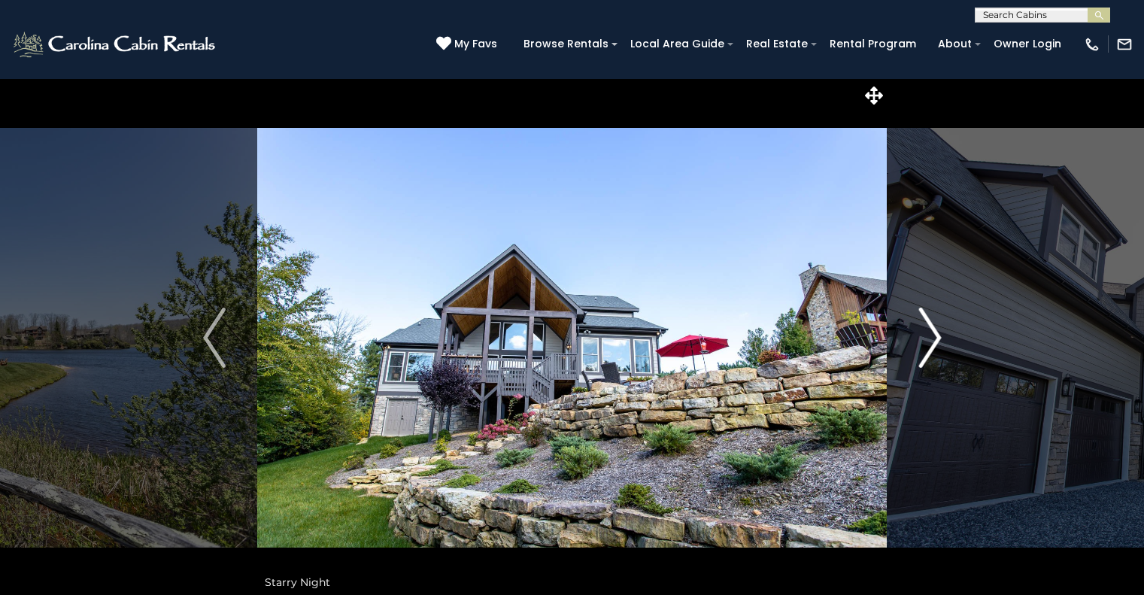
click at [920, 342] on img "Next" at bounding box center [930, 338] width 23 height 60
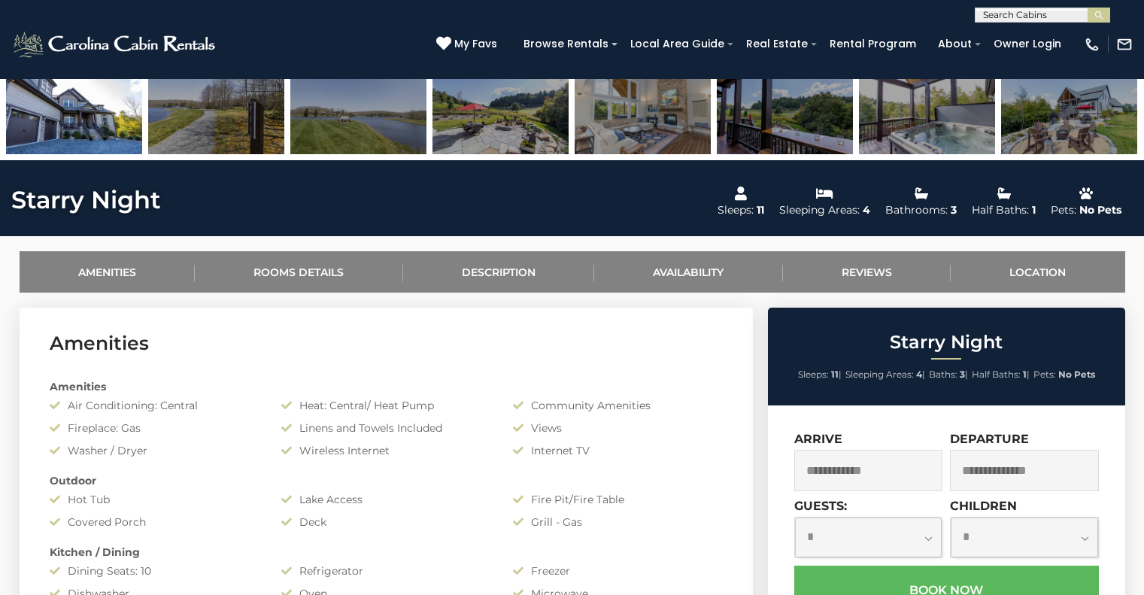
scroll to position [546, 0]
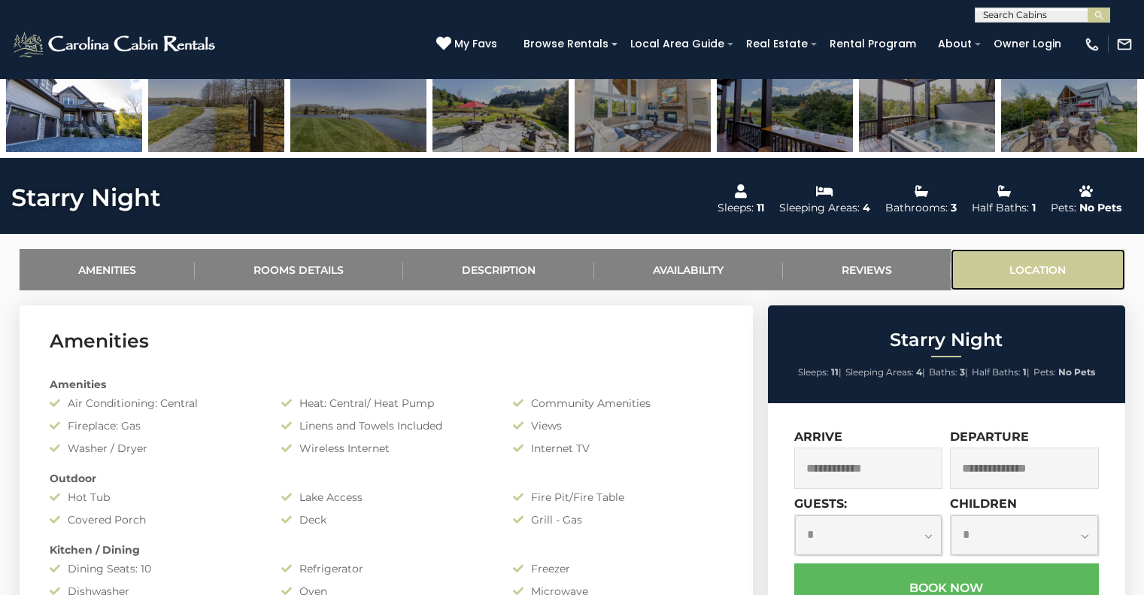
click at [1061, 263] on link "Location" at bounding box center [1038, 269] width 175 height 41
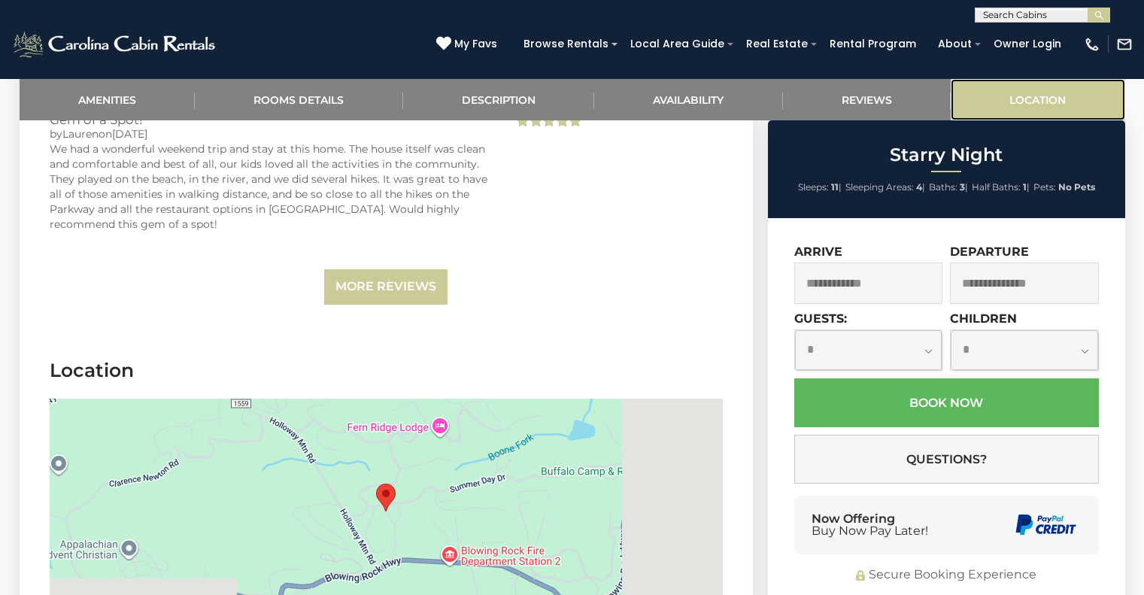
scroll to position [3405, 0]
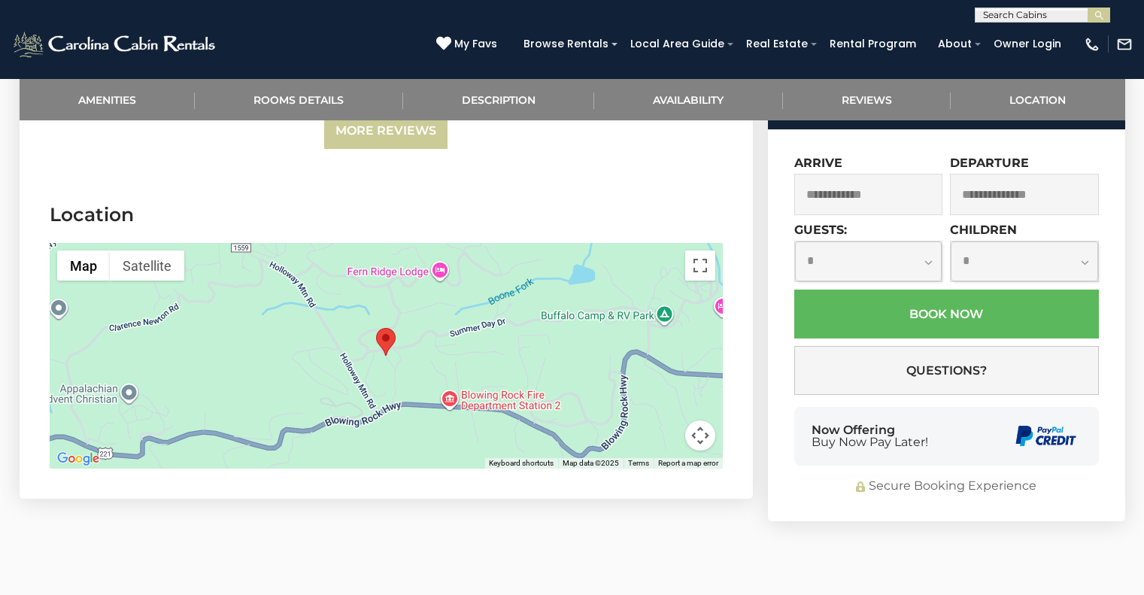
click at [400, 287] on div at bounding box center [386, 356] width 673 height 226
click at [688, 421] on button "Map camera controls" at bounding box center [700, 436] width 30 height 30
click at [700, 251] on button "Toggle fullscreen view" at bounding box center [700, 266] width 30 height 30
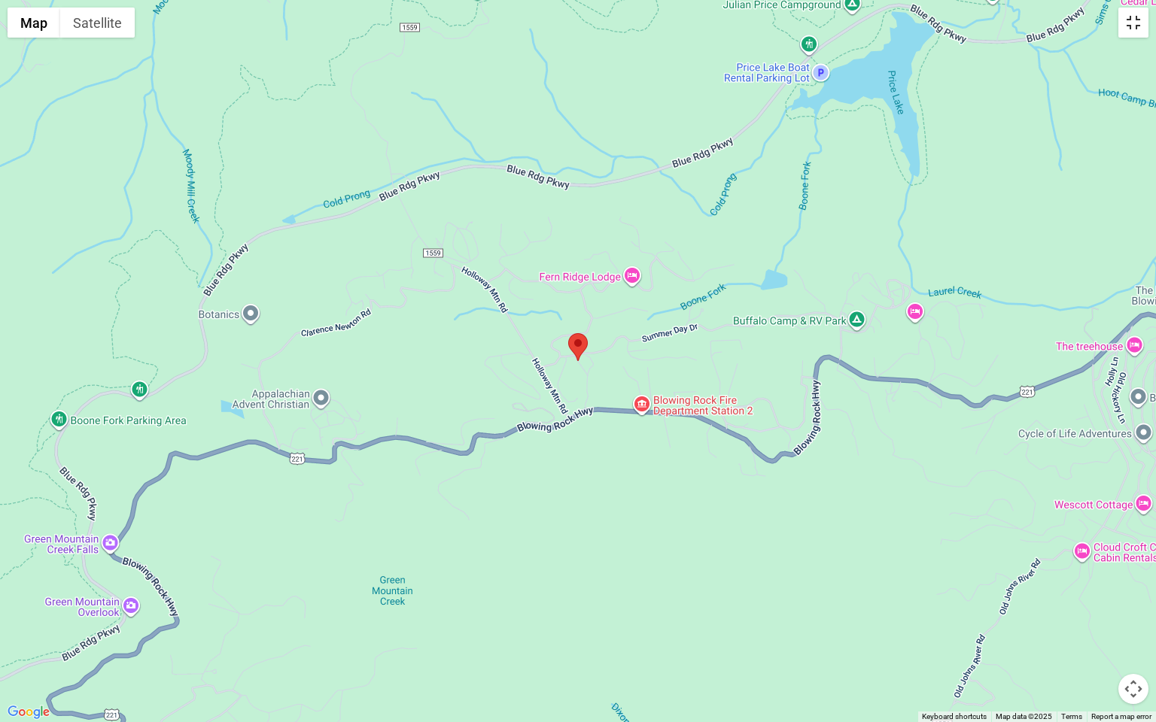
click at [1129, 26] on button "Toggle fullscreen view" at bounding box center [1133, 23] width 30 height 30
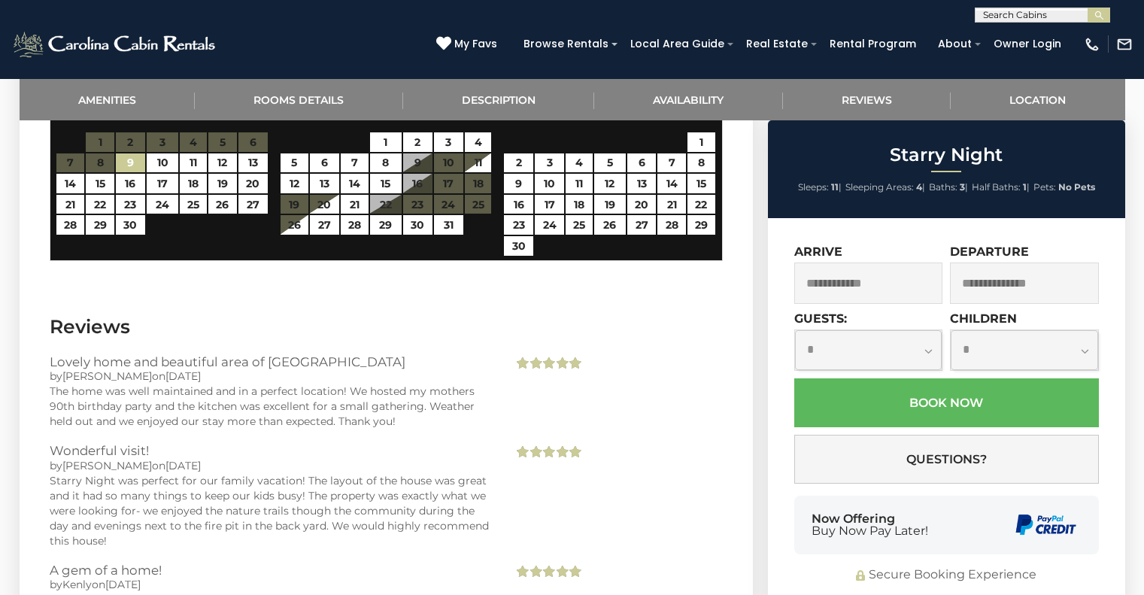
scroll to position [2597, 0]
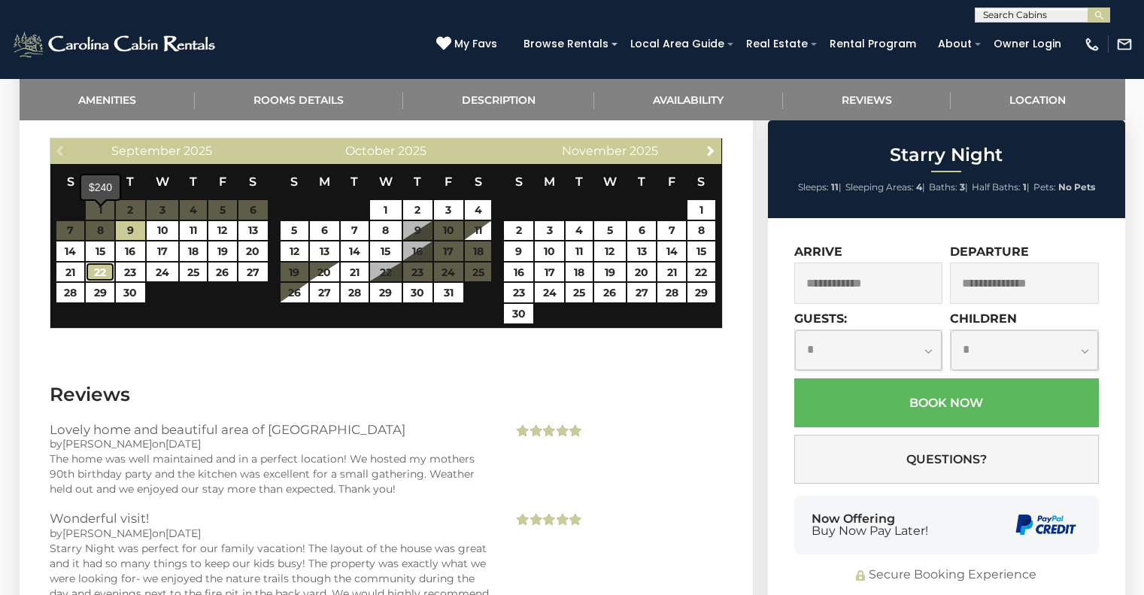
click at [94, 263] on link "22" at bounding box center [100, 273] width 28 height 20
type input "**********"
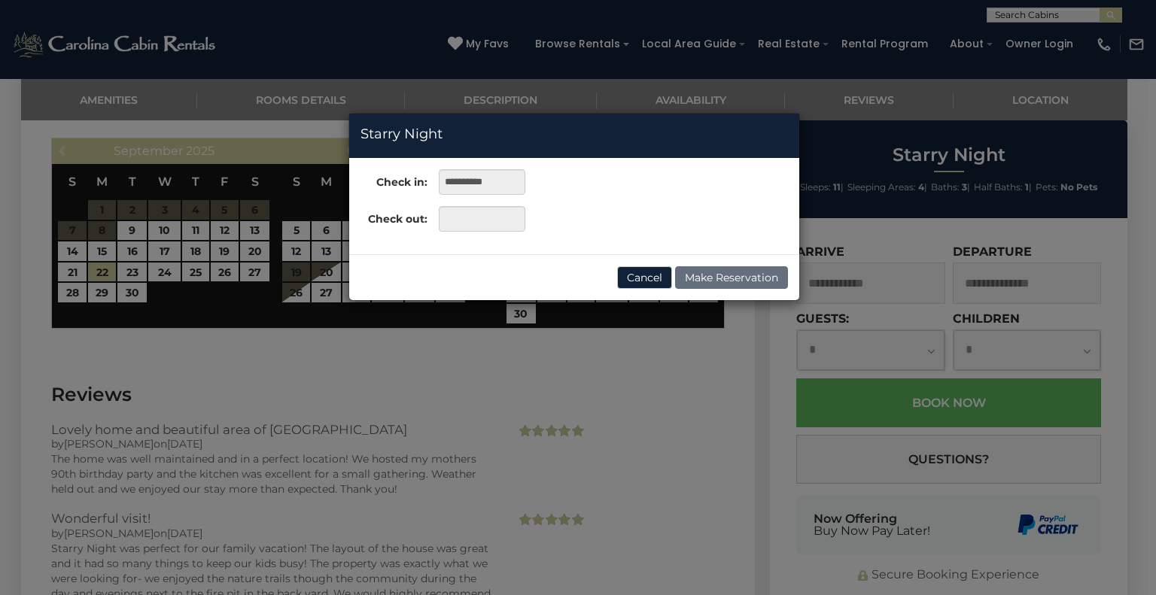
click at [609, 281] on div "Cancel Make Reservation" at bounding box center [574, 277] width 450 height 46
click at [642, 268] on button "Cancel" at bounding box center [644, 277] width 55 height 23
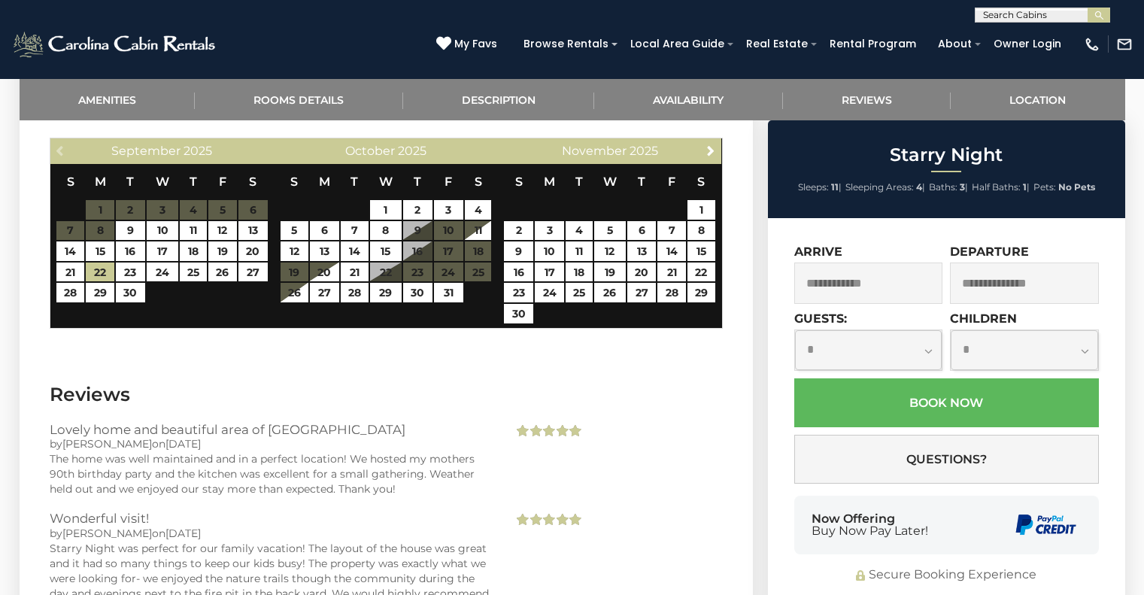
click at [995, 8] on div "**********" at bounding box center [1042, 15] width 135 height 15
click at [988, 11] on input "text" at bounding box center [1042, 17] width 132 height 15
type input "*******"
click at [992, 38] on em "Carolin" at bounding box center [1002, 36] width 38 height 14
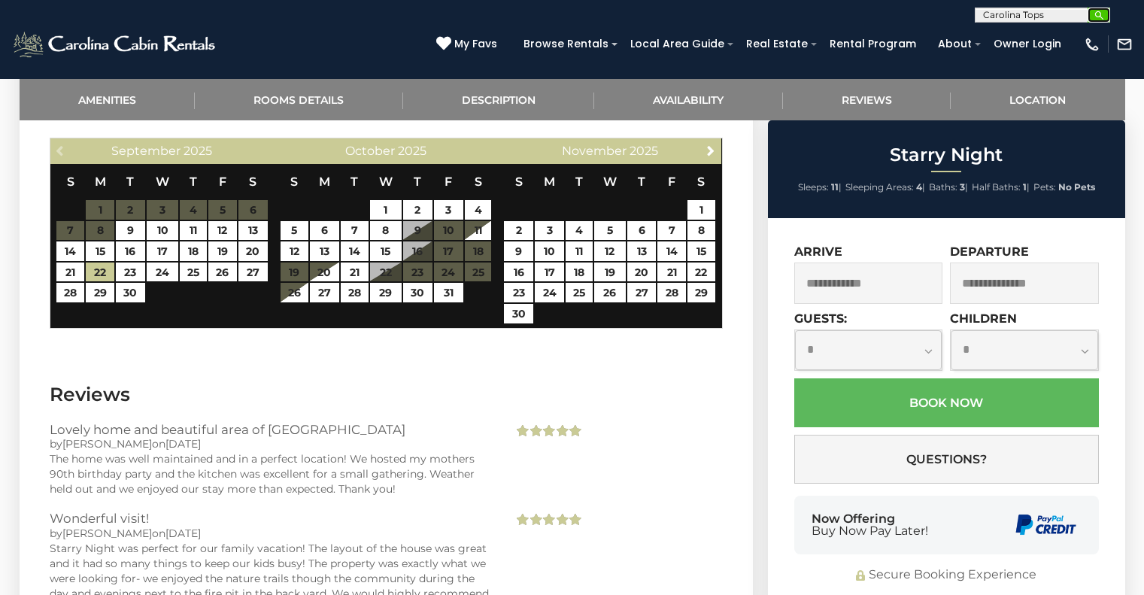
click at [1103, 20] on button "submit" at bounding box center [1099, 15] width 23 height 15
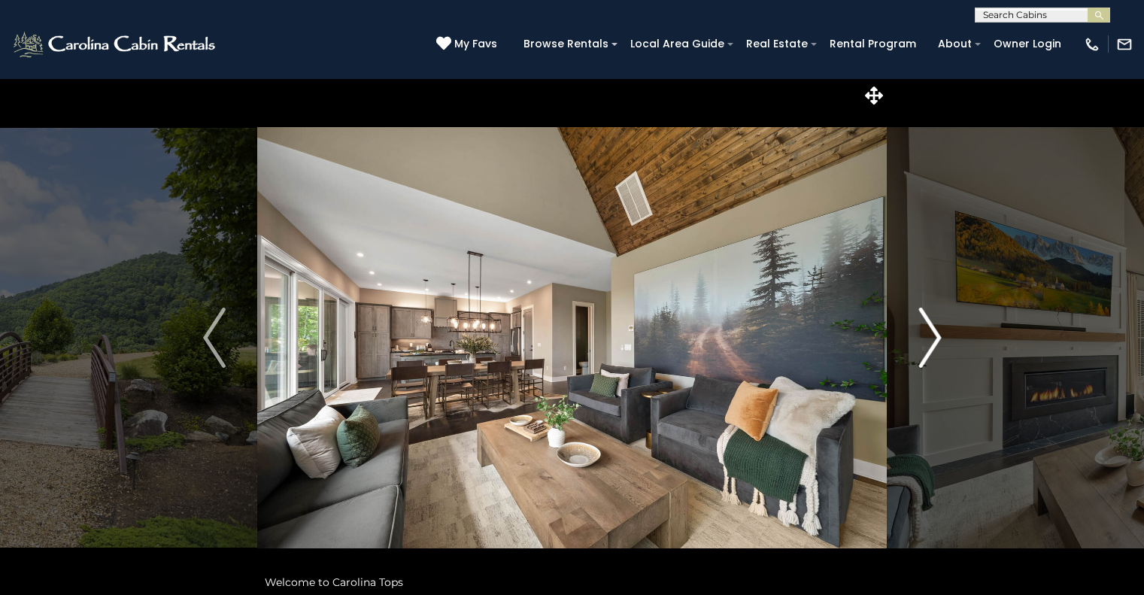
click at [925, 345] on img "Next" at bounding box center [930, 338] width 23 height 60
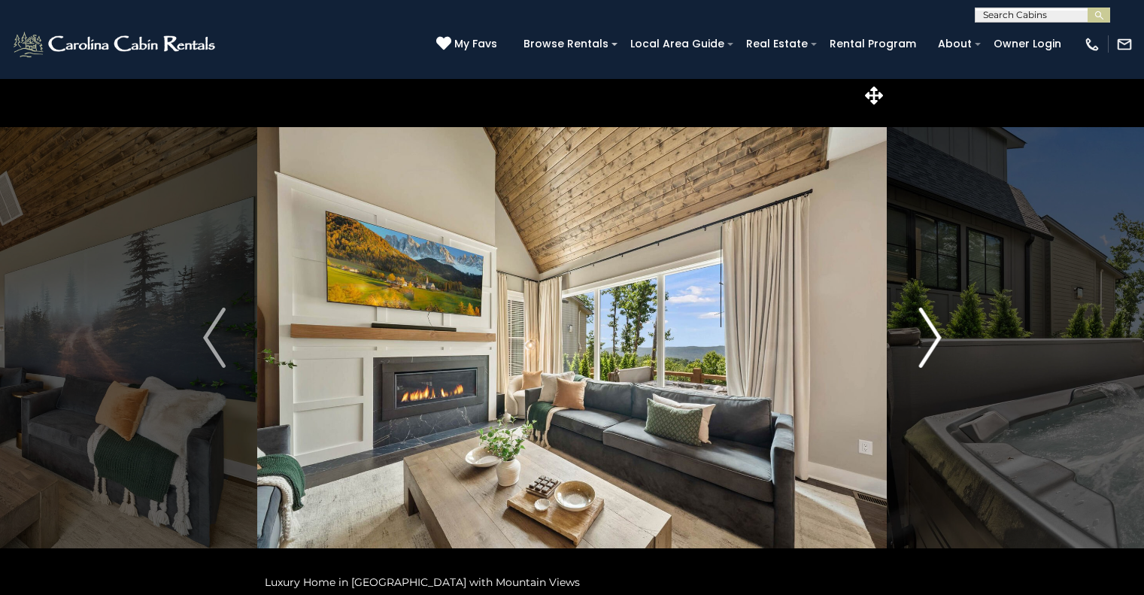
click at [925, 345] on img "Next" at bounding box center [930, 338] width 23 height 60
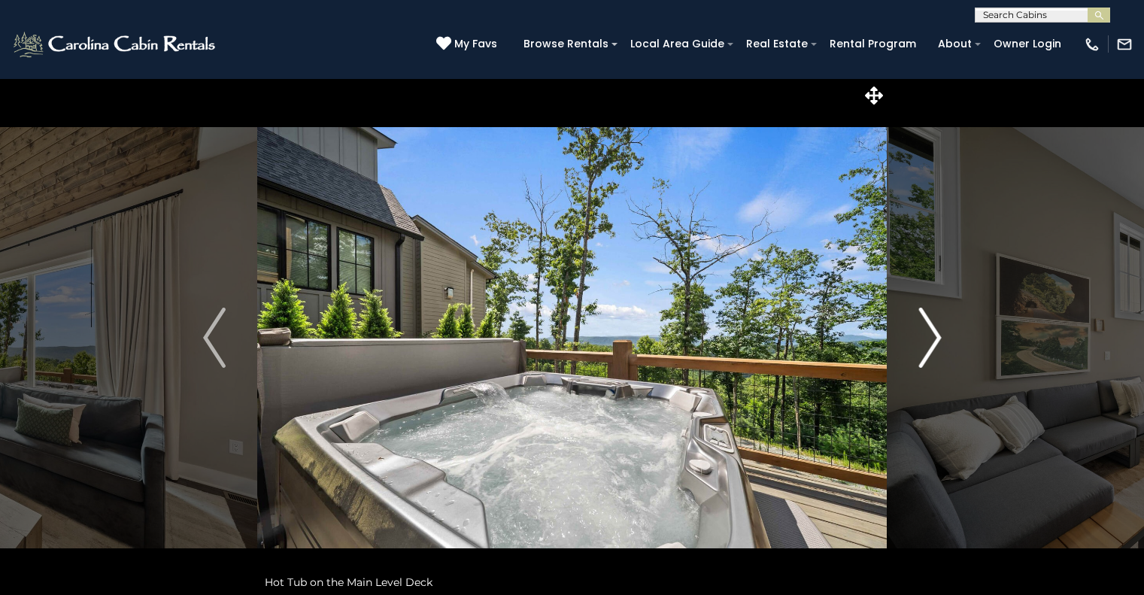
click at [925, 345] on img "Next" at bounding box center [930, 338] width 23 height 60
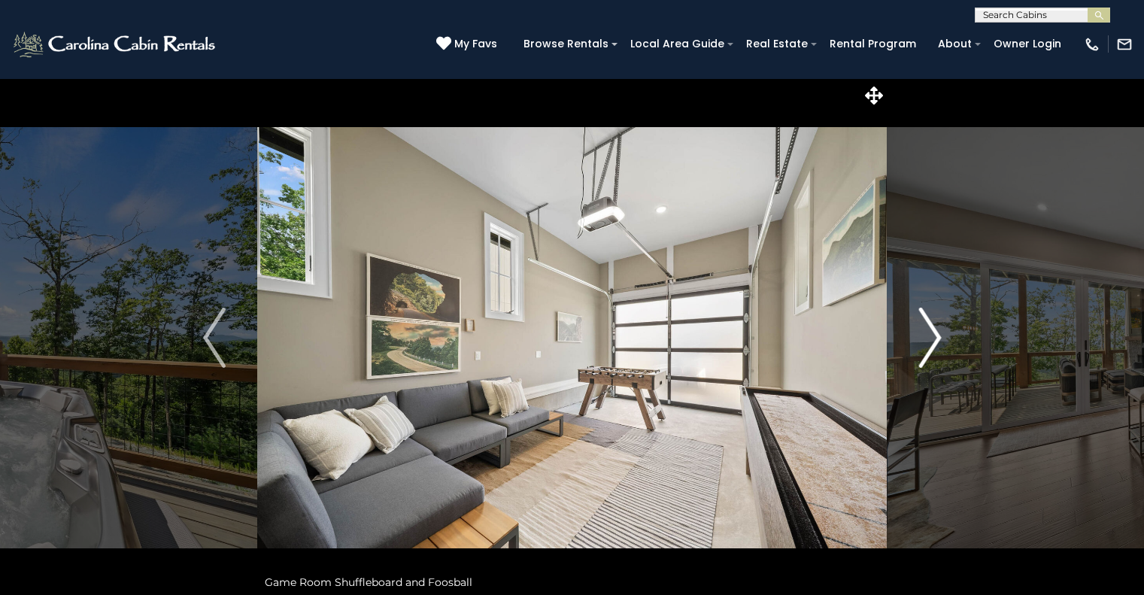
click at [925, 345] on img "Next" at bounding box center [930, 338] width 23 height 60
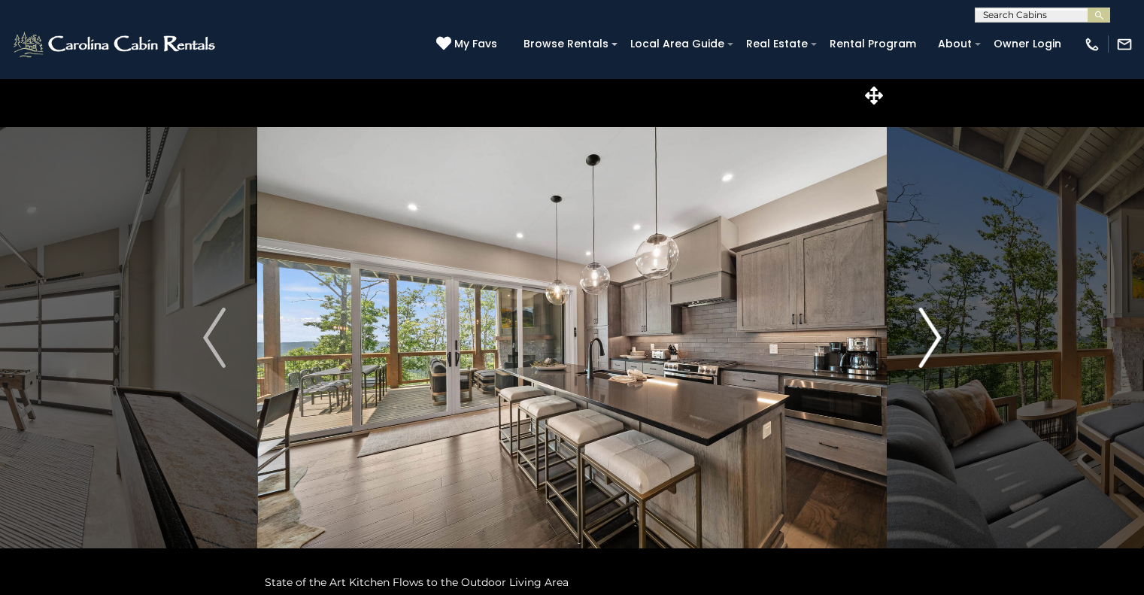
click at [925, 345] on img "Next" at bounding box center [930, 338] width 23 height 60
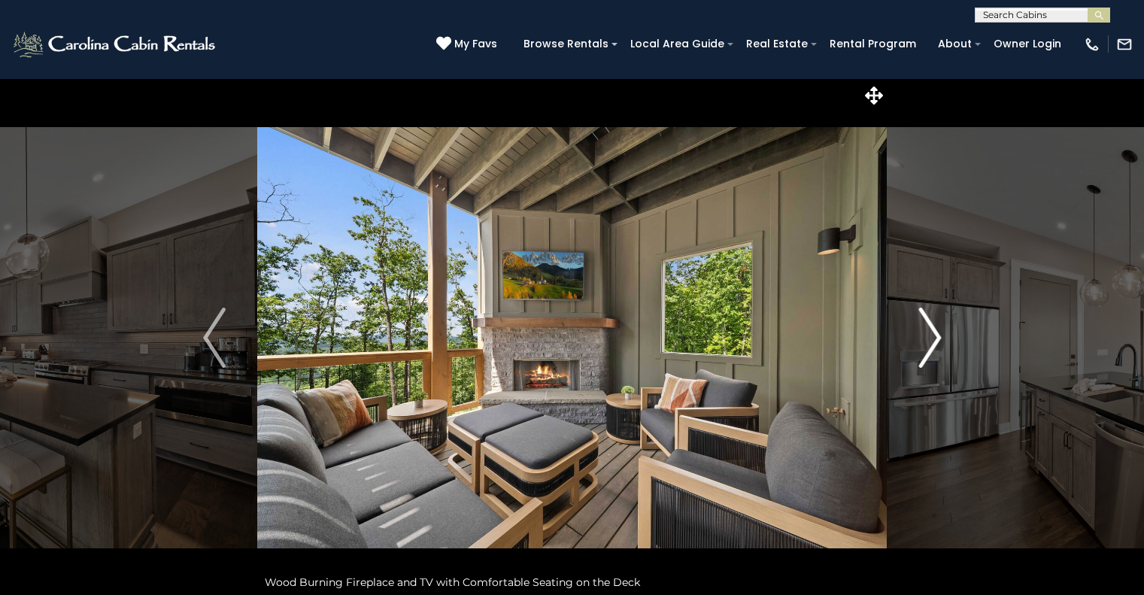
click at [925, 345] on img "Next" at bounding box center [930, 338] width 23 height 60
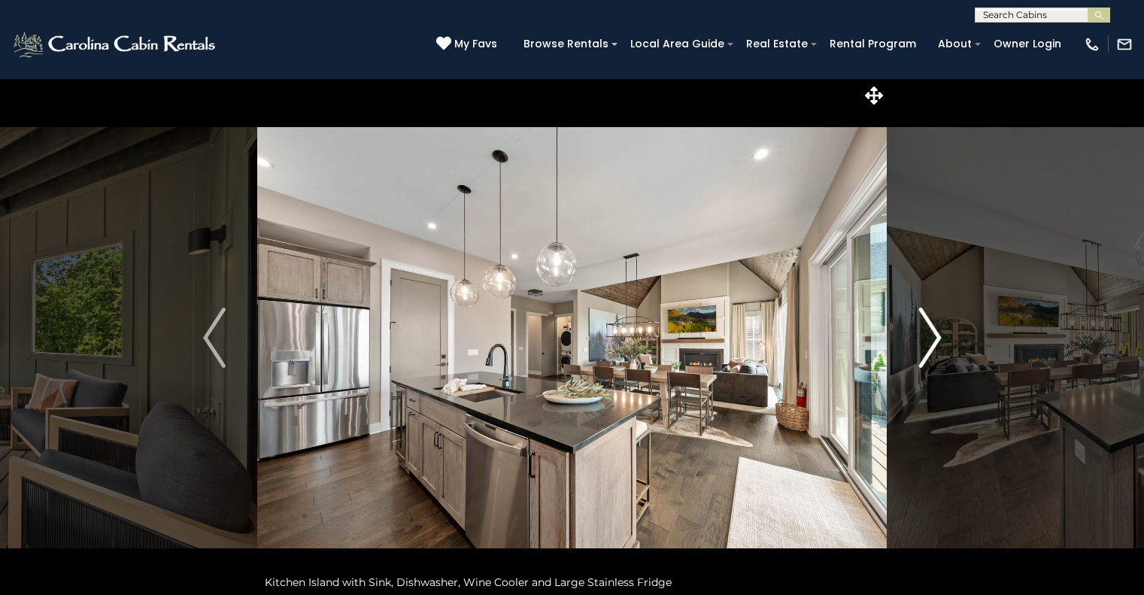
click at [925, 345] on img "Next" at bounding box center [930, 338] width 23 height 60
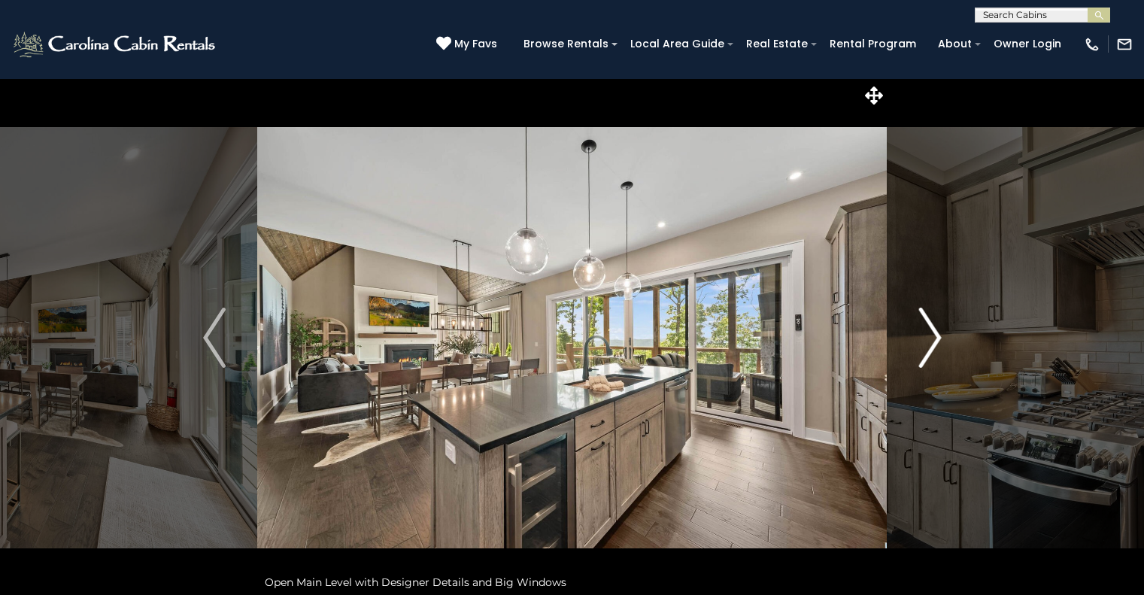
click at [925, 345] on img "Next" at bounding box center [930, 338] width 23 height 60
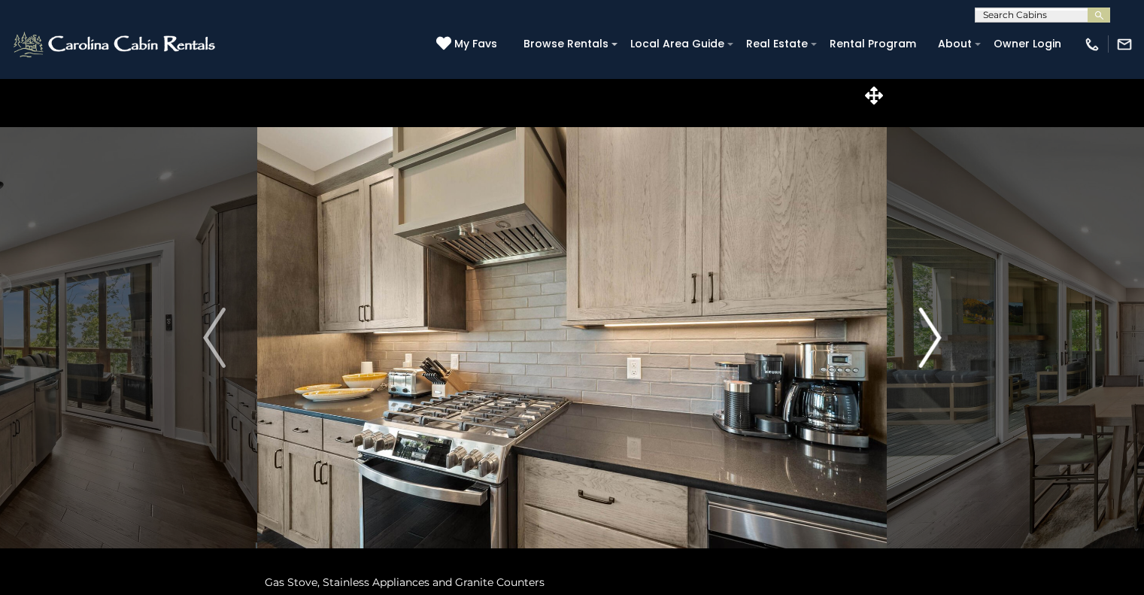
click at [925, 345] on img "Next" at bounding box center [930, 338] width 23 height 60
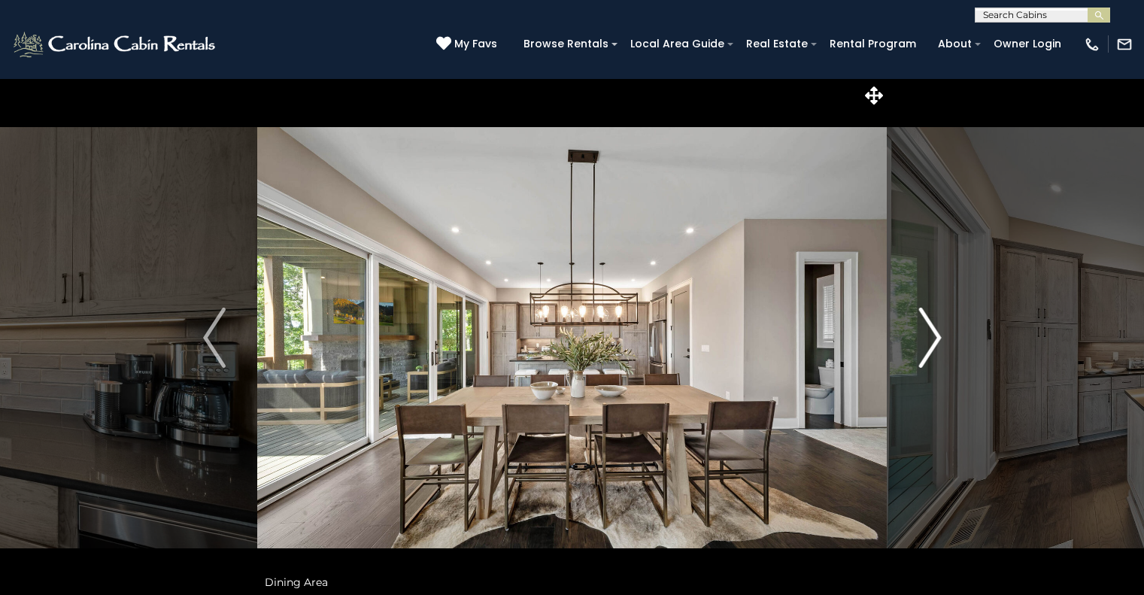
click at [925, 345] on img "Next" at bounding box center [930, 338] width 23 height 60
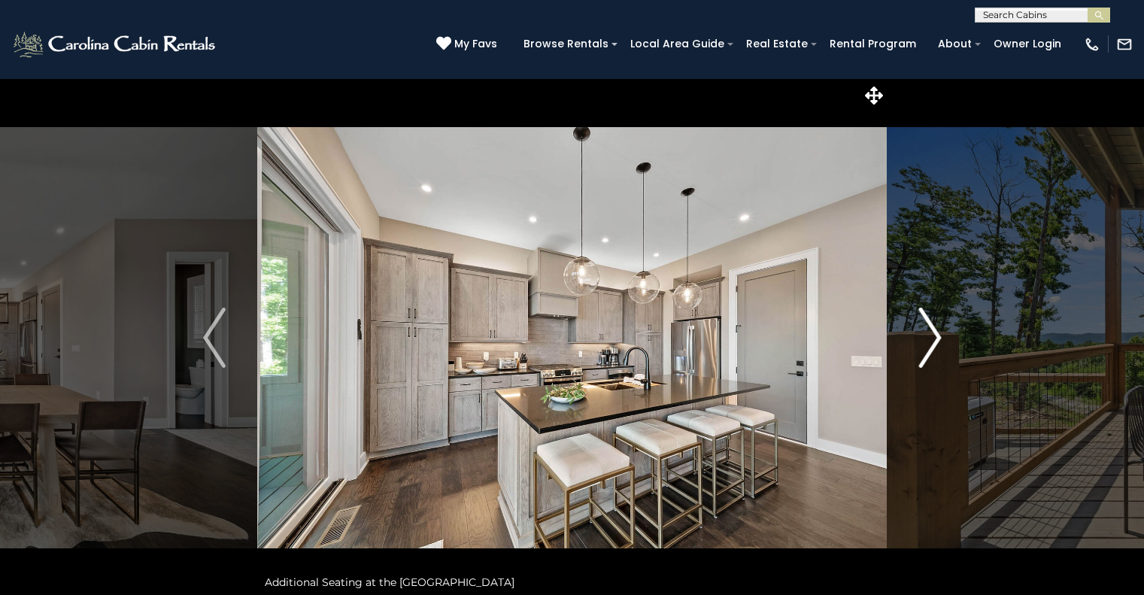
click at [925, 345] on img "Next" at bounding box center [930, 338] width 23 height 60
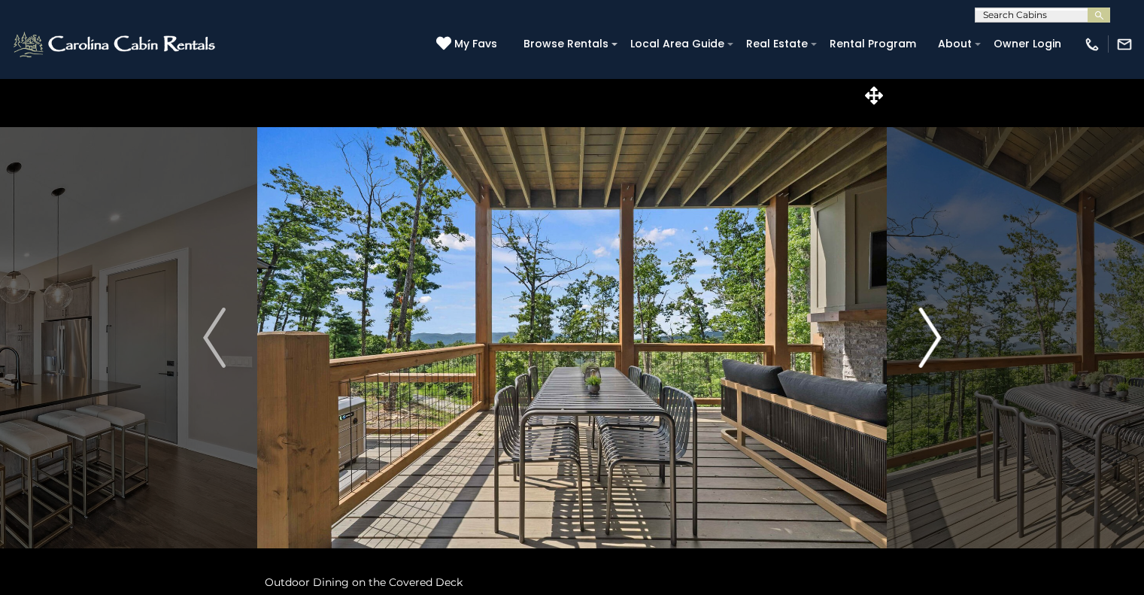
click at [925, 345] on img "Next" at bounding box center [930, 338] width 23 height 60
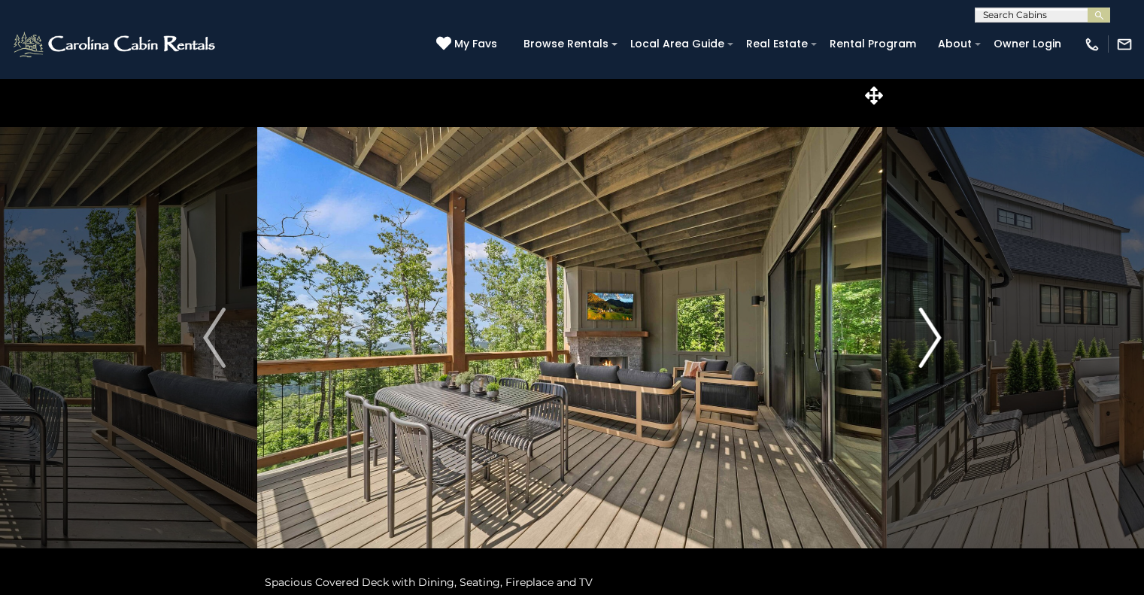
click at [925, 345] on img "Next" at bounding box center [930, 338] width 23 height 60
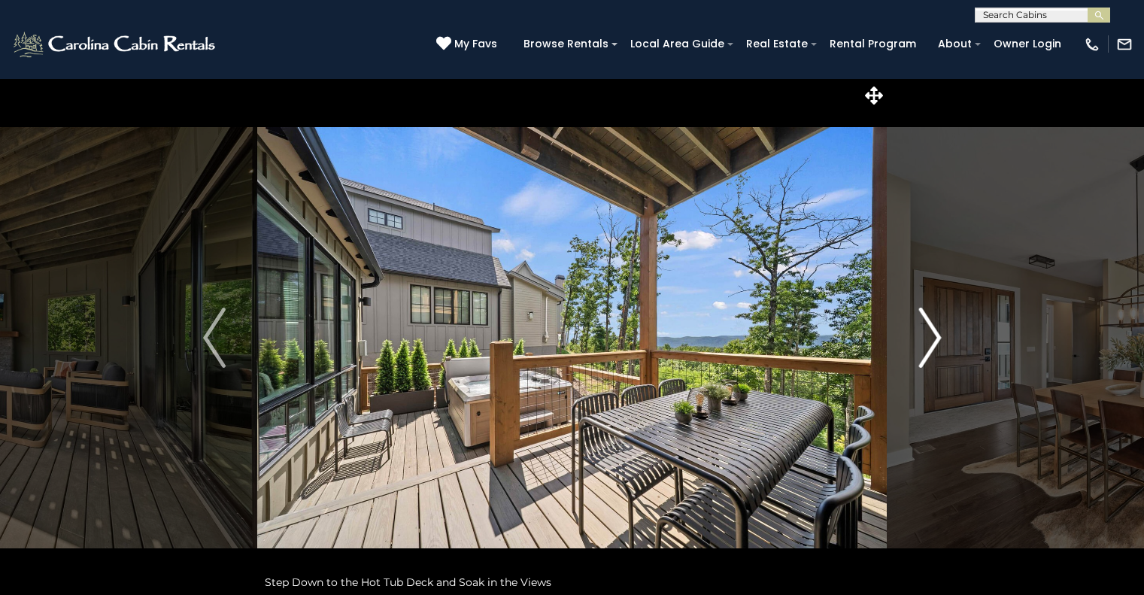
click at [925, 345] on img "Next" at bounding box center [930, 338] width 23 height 60
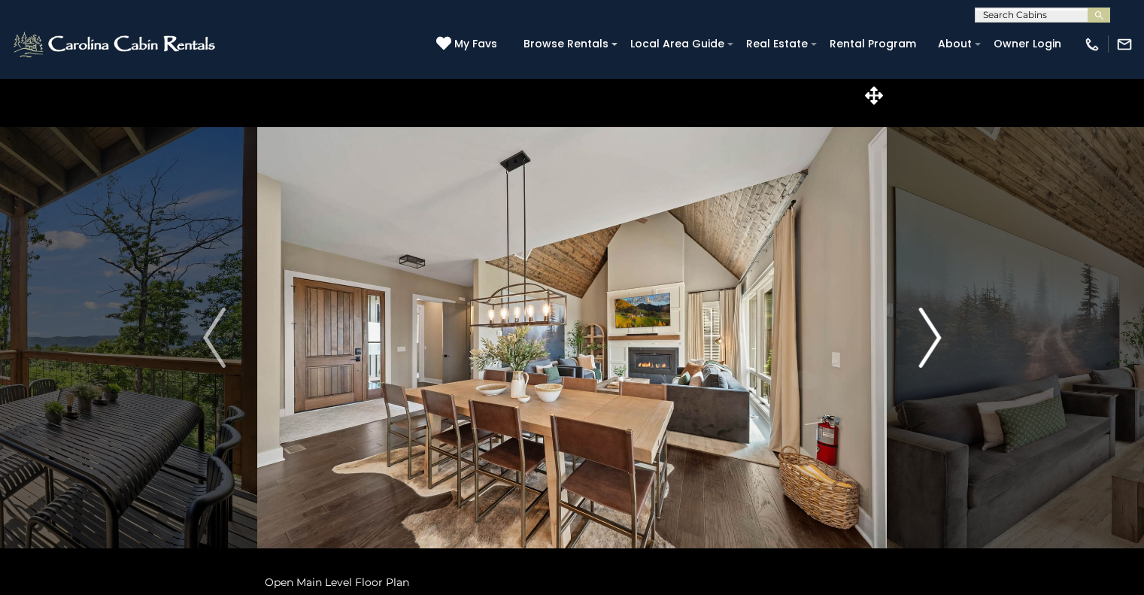
click at [925, 345] on img "Next" at bounding box center [930, 338] width 23 height 60
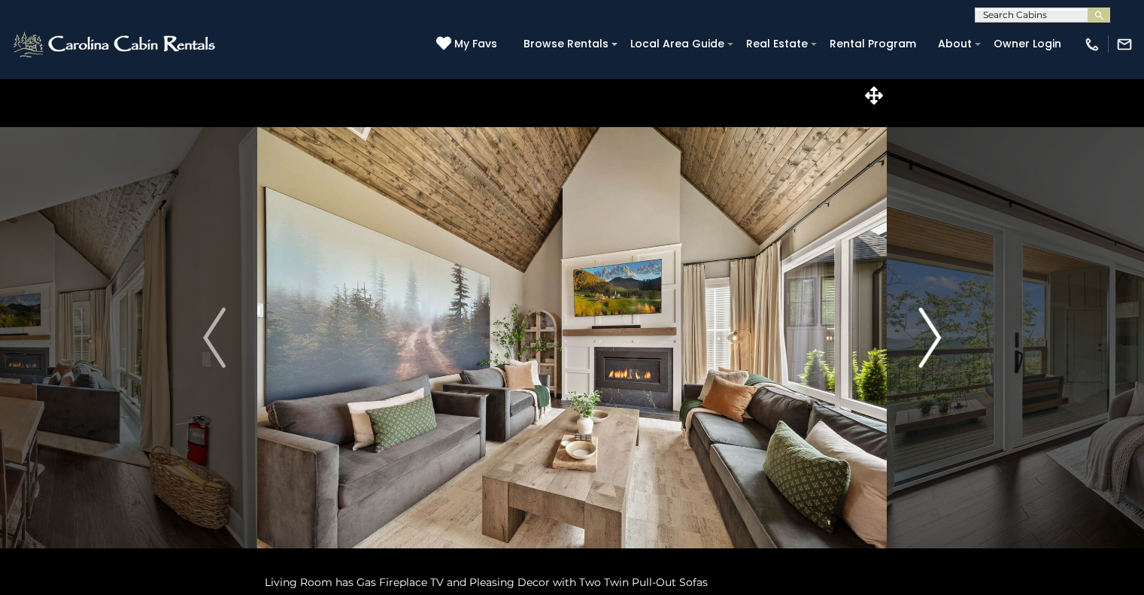
click at [925, 345] on img "Next" at bounding box center [930, 338] width 23 height 60
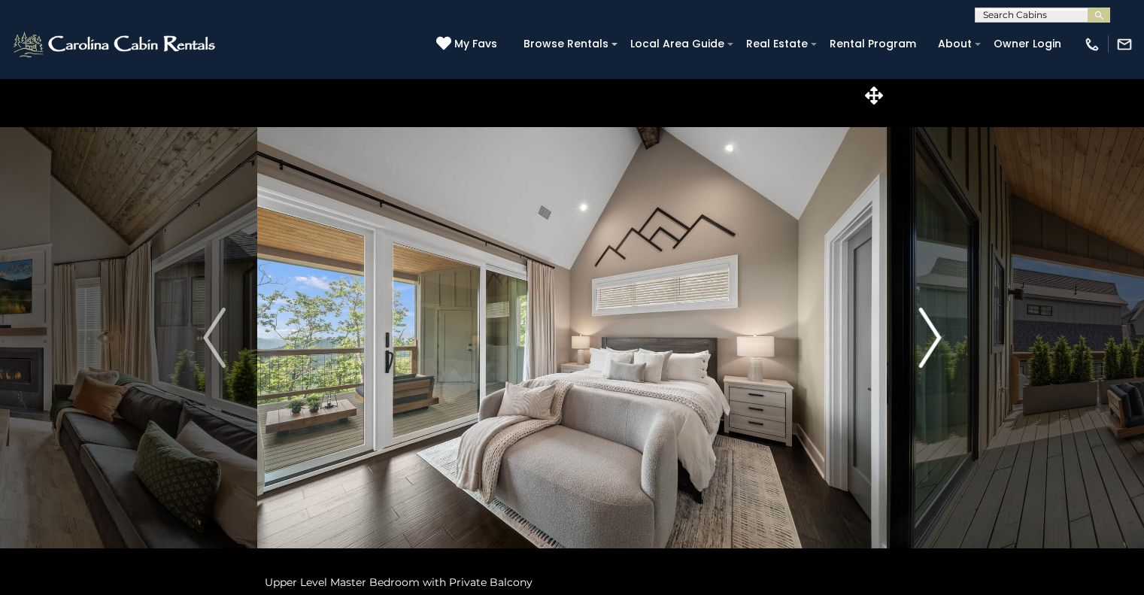
click at [925, 345] on img "Next" at bounding box center [930, 338] width 23 height 60
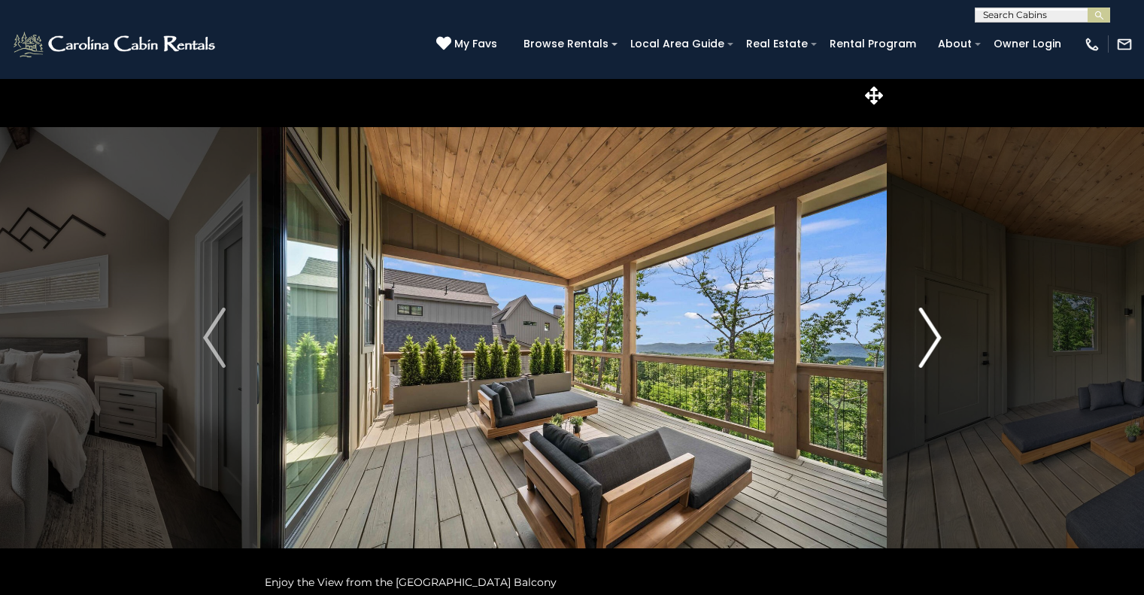
click at [925, 345] on img "Next" at bounding box center [930, 338] width 23 height 60
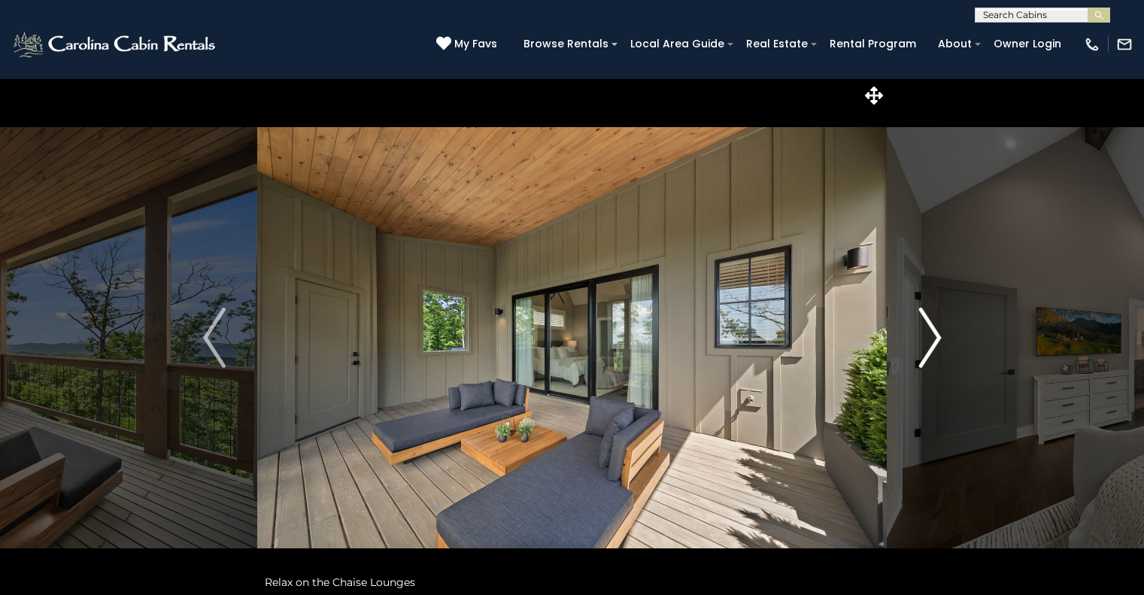
click at [925, 345] on img "Next" at bounding box center [930, 338] width 23 height 60
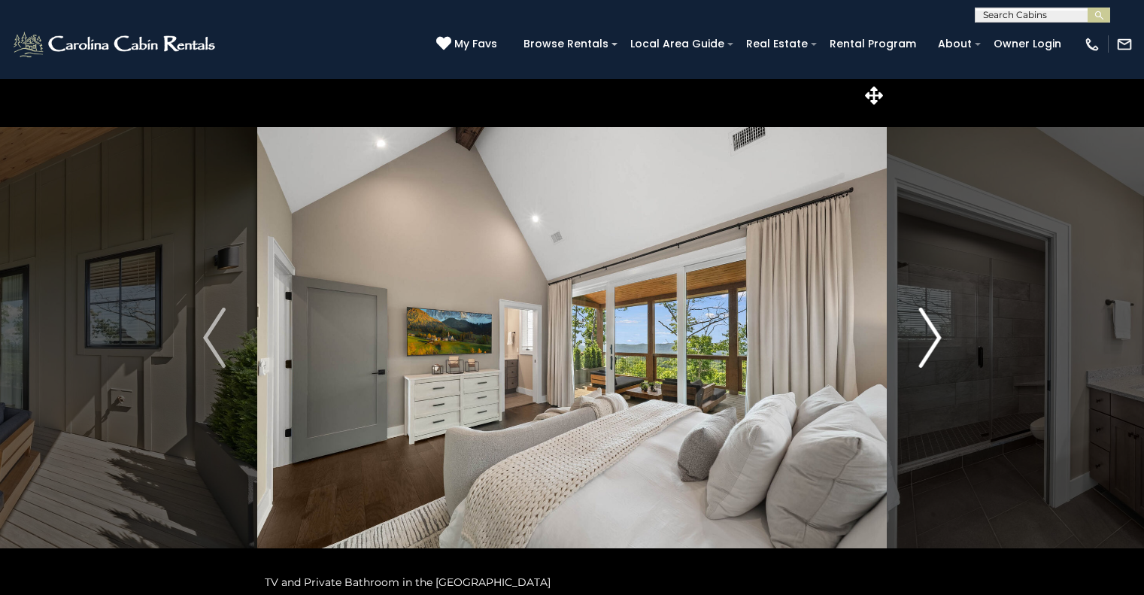
click at [925, 345] on img "Next" at bounding box center [930, 338] width 23 height 60
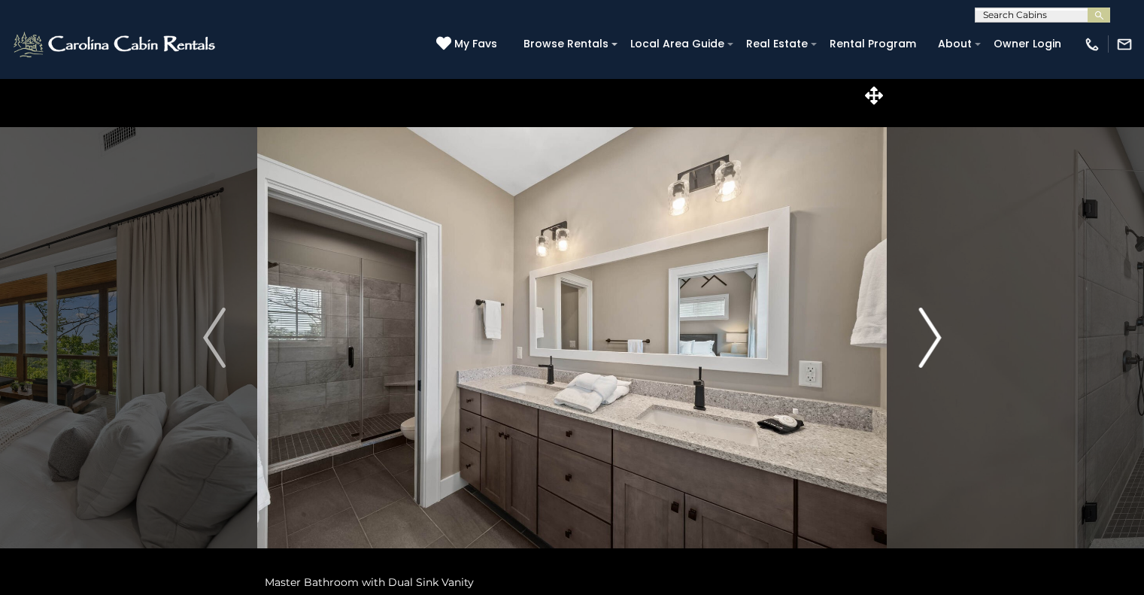
click at [925, 345] on img "Next" at bounding box center [930, 338] width 23 height 60
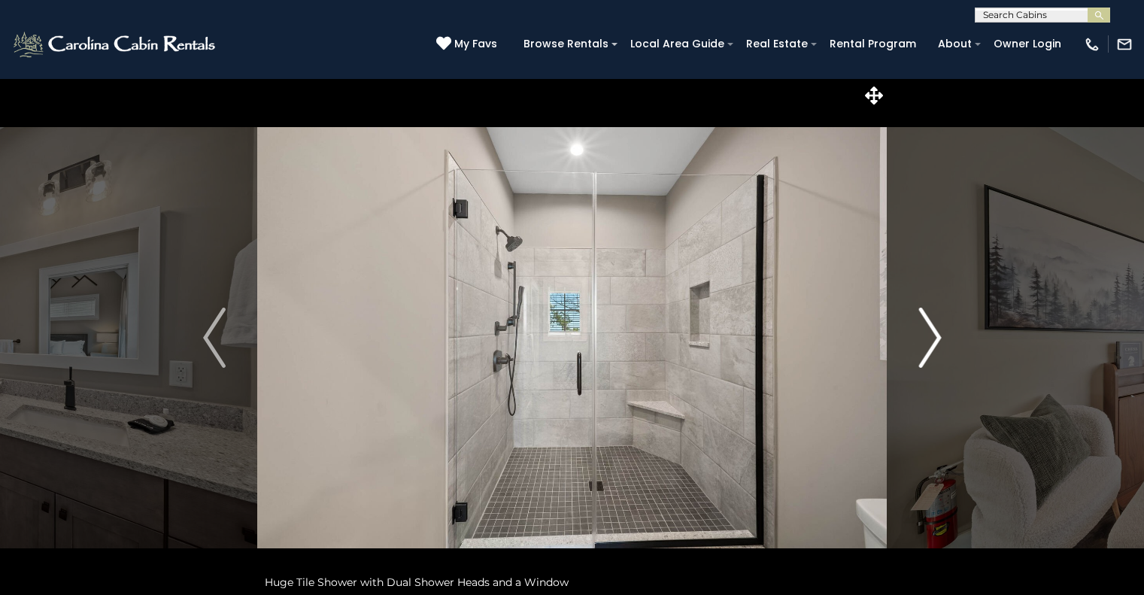
click at [925, 345] on img "Next" at bounding box center [930, 338] width 23 height 60
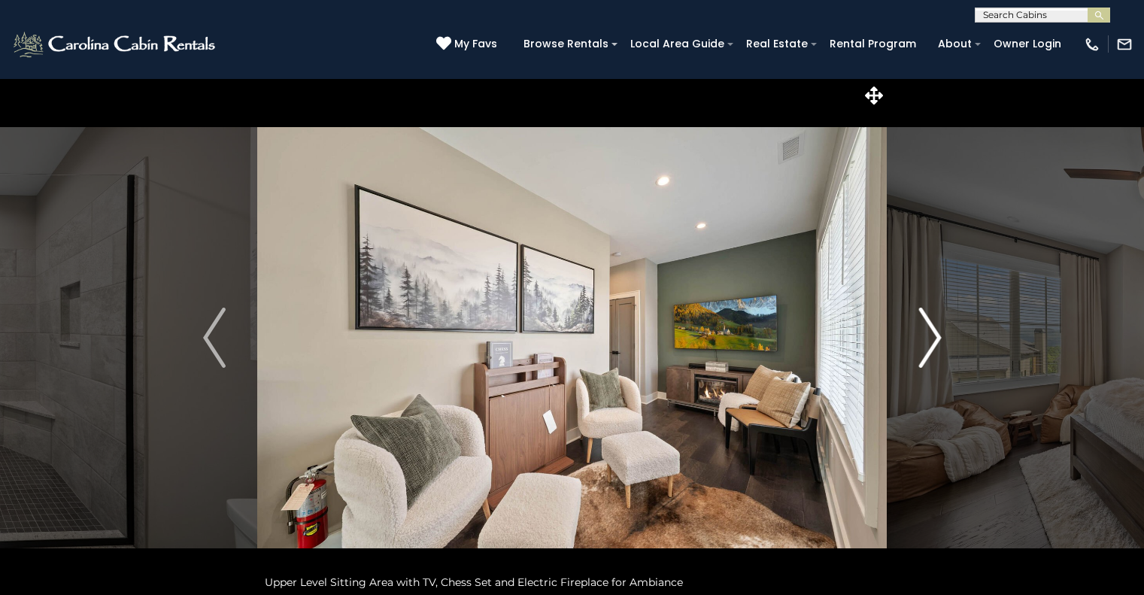
click at [925, 345] on img "Next" at bounding box center [930, 338] width 23 height 60
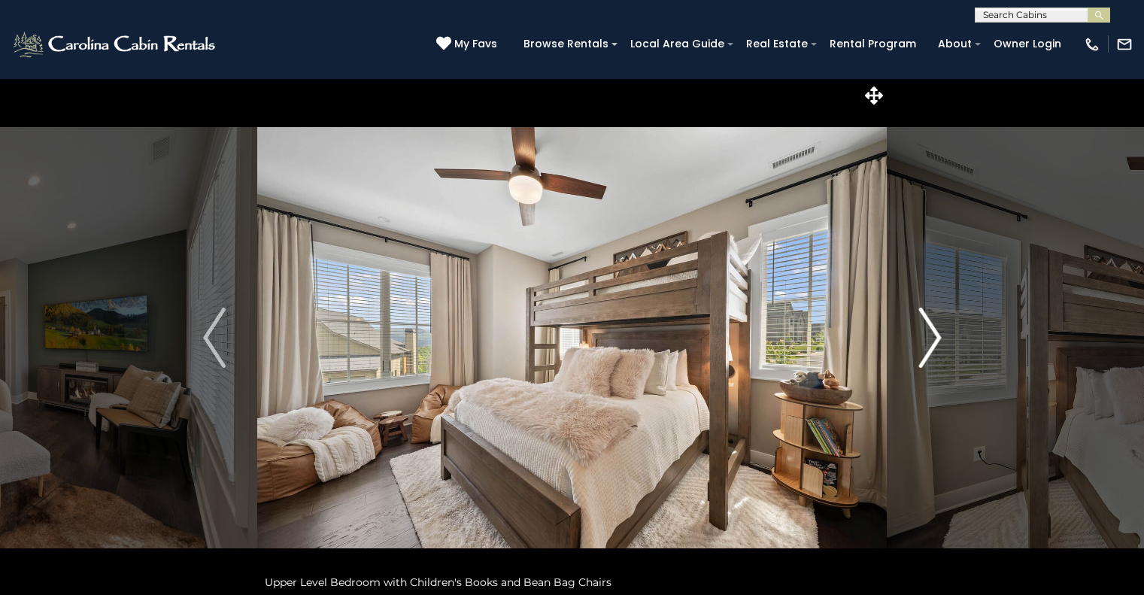
click at [925, 345] on img "Next" at bounding box center [930, 338] width 23 height 60
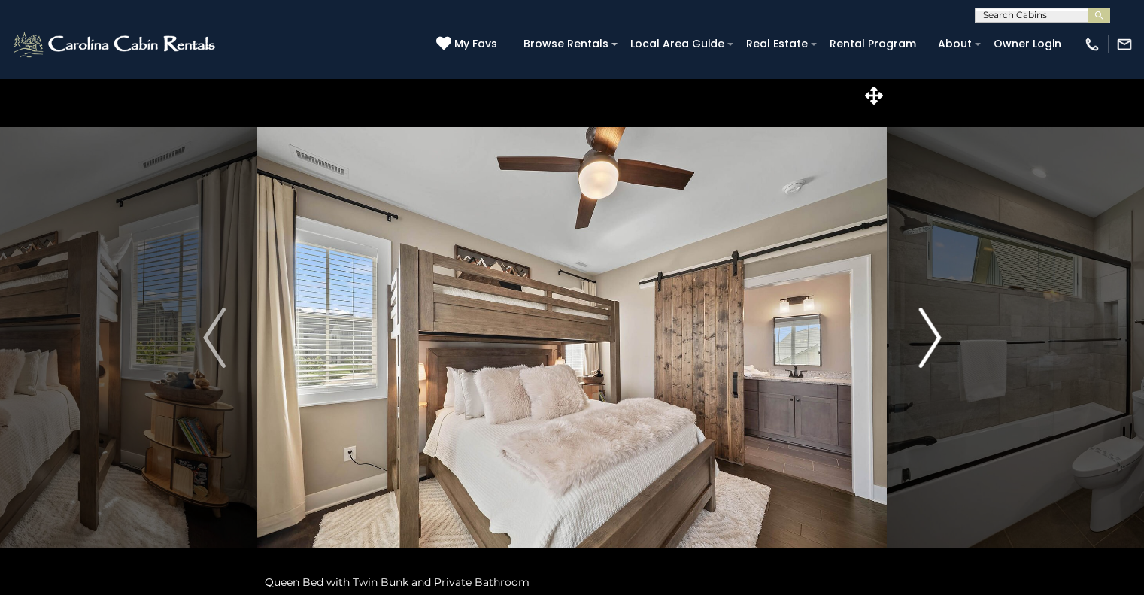
click at [925, 345] on img "Next" at bounding box center [930, 338] width 23 height 60
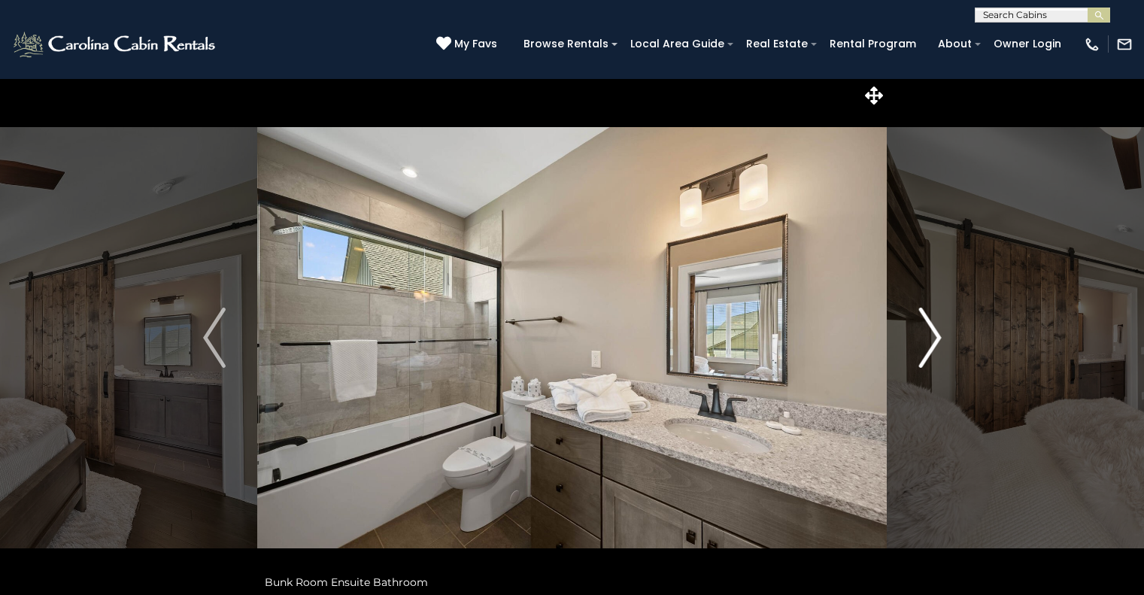
click at [925, 345] on img "Next" at bounding box center [930, 338] width 23 height 60
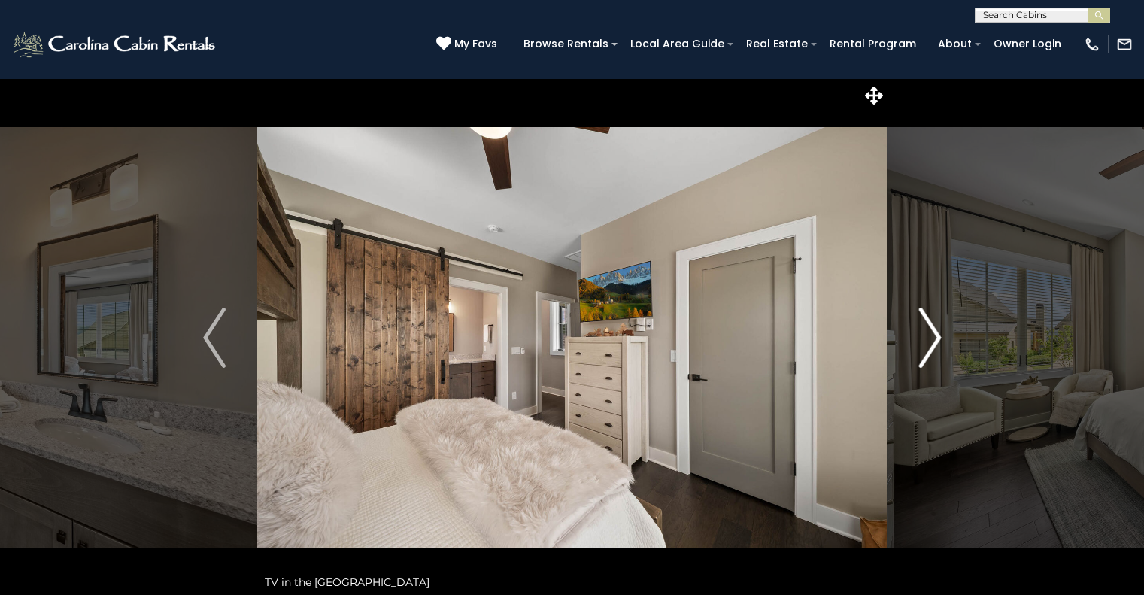
click at [925, 345] on img "Next" at bounding box center [930, 338] width 23 height 60
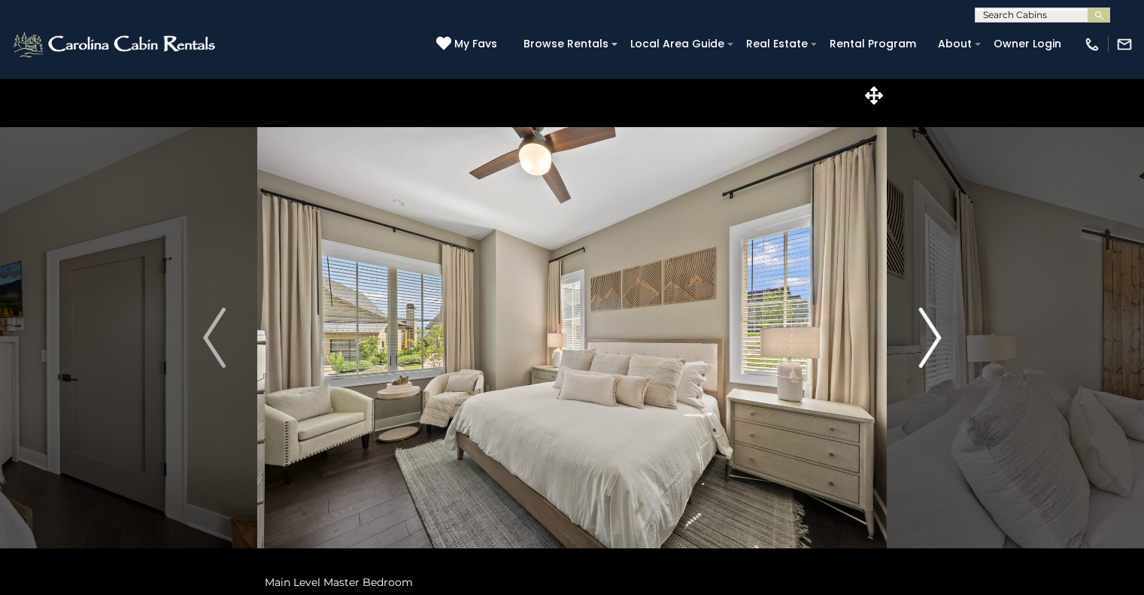
click at [923, 344] on img "Next" at bounding box center [930, 338] width 23 height 60
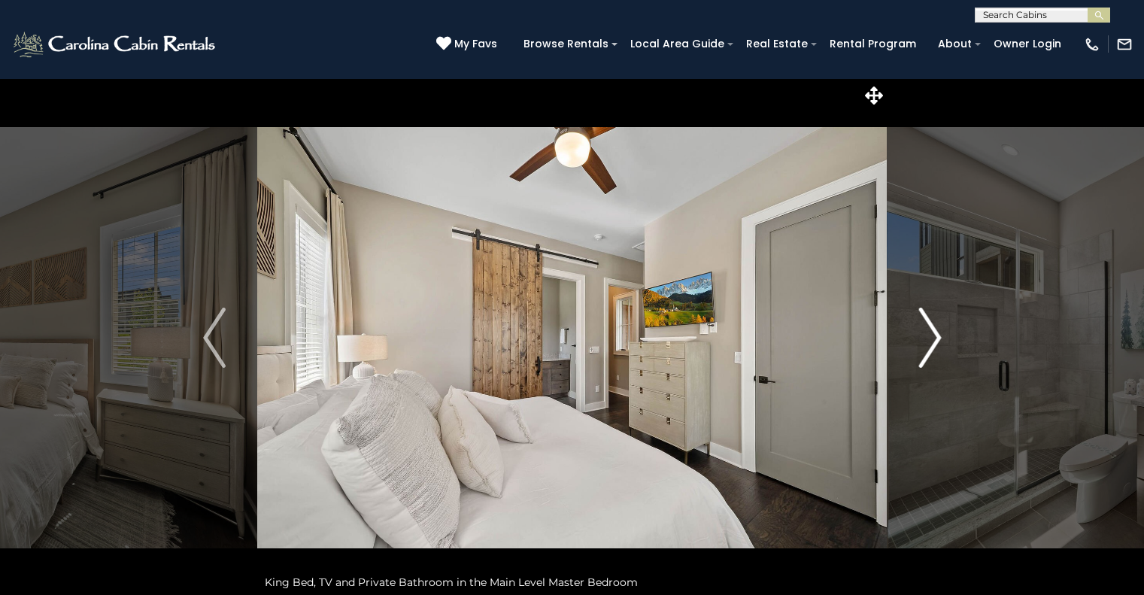
click at [923, 344] on img "Next" at bounding box center [930, 338] width 23 height 60
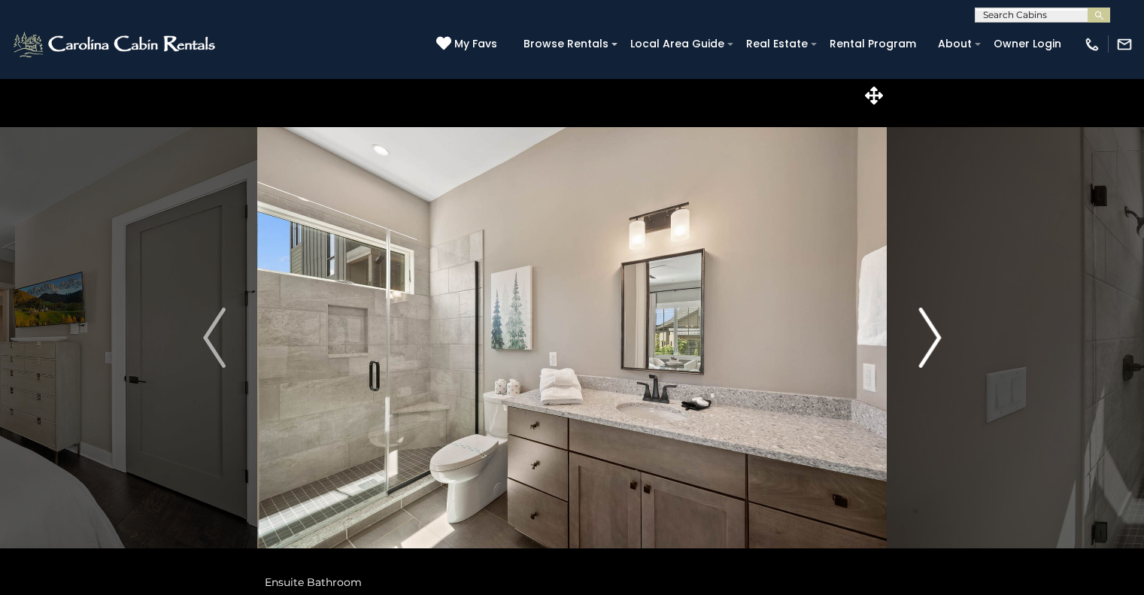
click at [923, 344] on img "Next" at bounding box center [930, 338] width 23 height 60
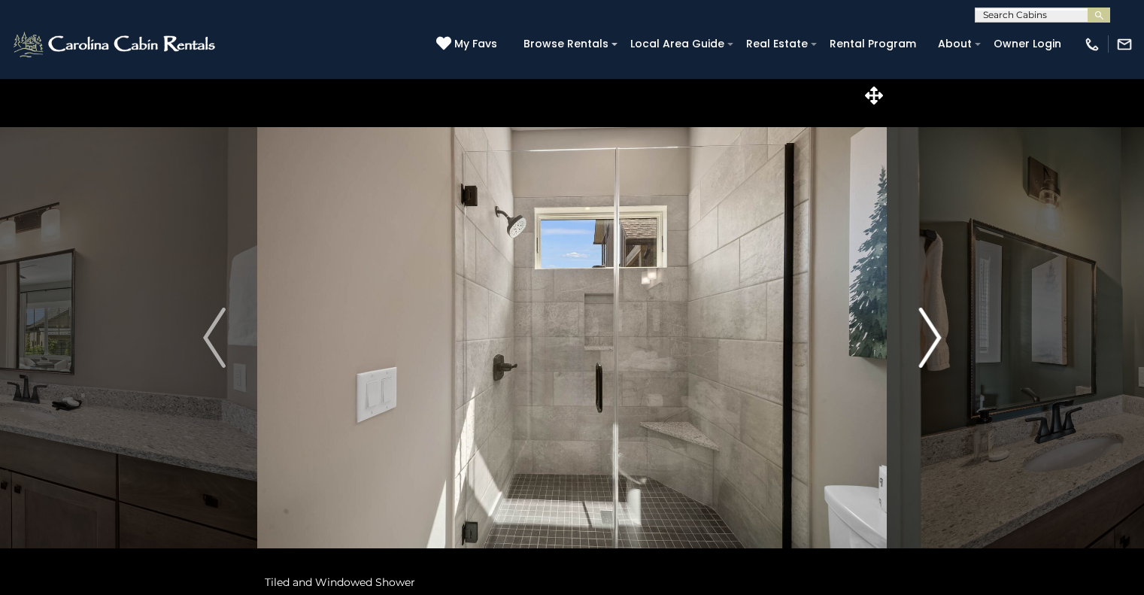
click at [923, 344] on img "Next" at bounding box center [930, 338] width 23 height 60
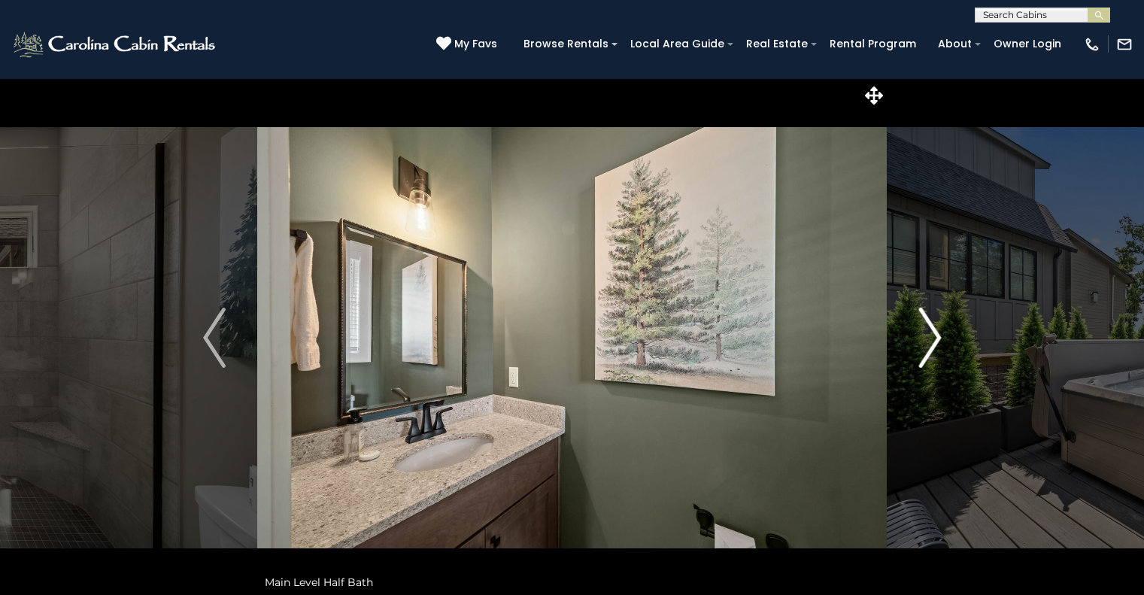
click at [923, 344] on img "Next" at bounding box center [930, 338] width 23 height 60
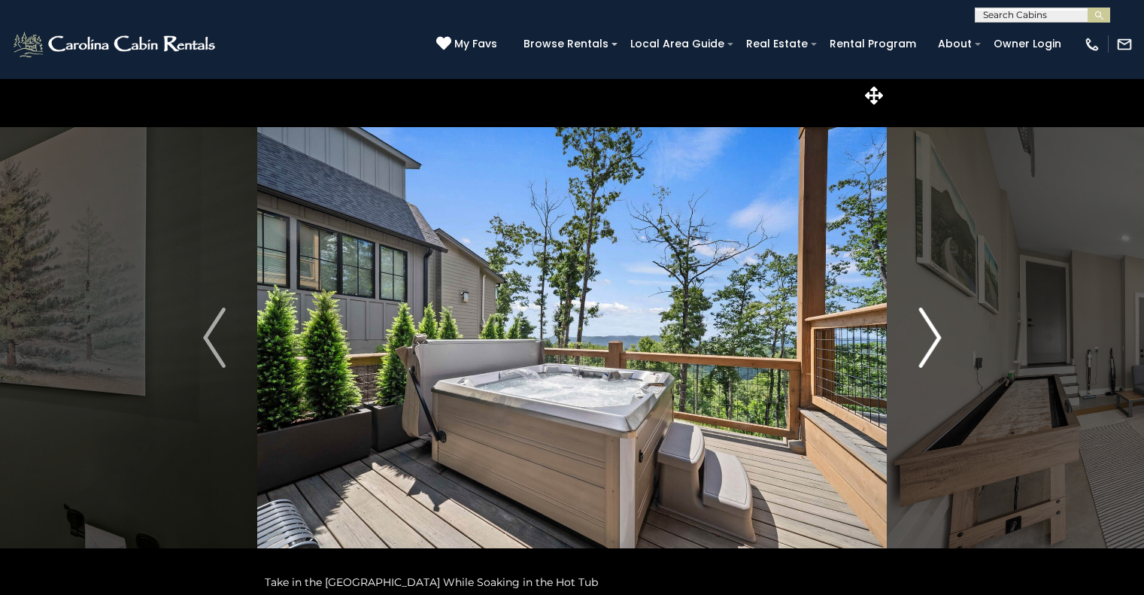
click at [923, 344] on img "Next" at bounding box center [930, 338] width 23 height 60
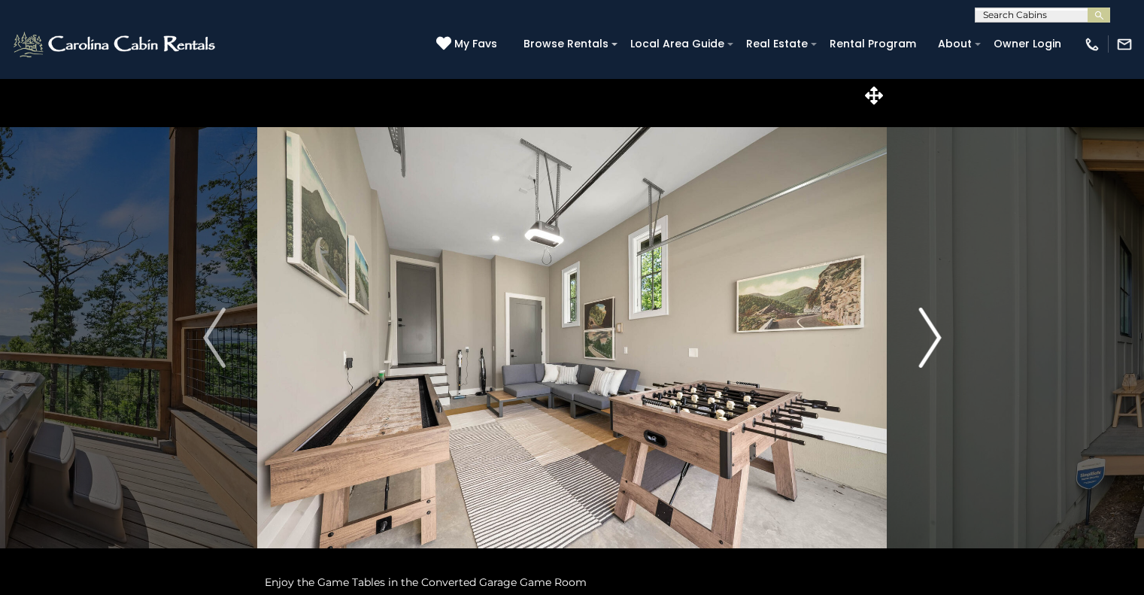
click at [923, 344] on img "Next" at bounding box center [930, 338] width 23 height 60
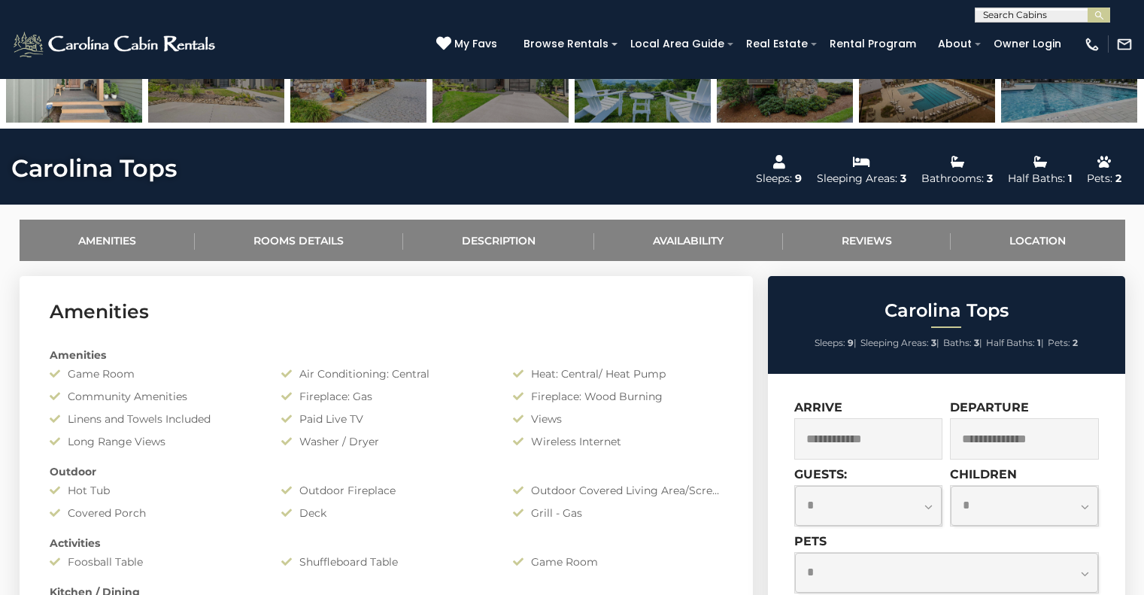
scroll to position [594, 0]
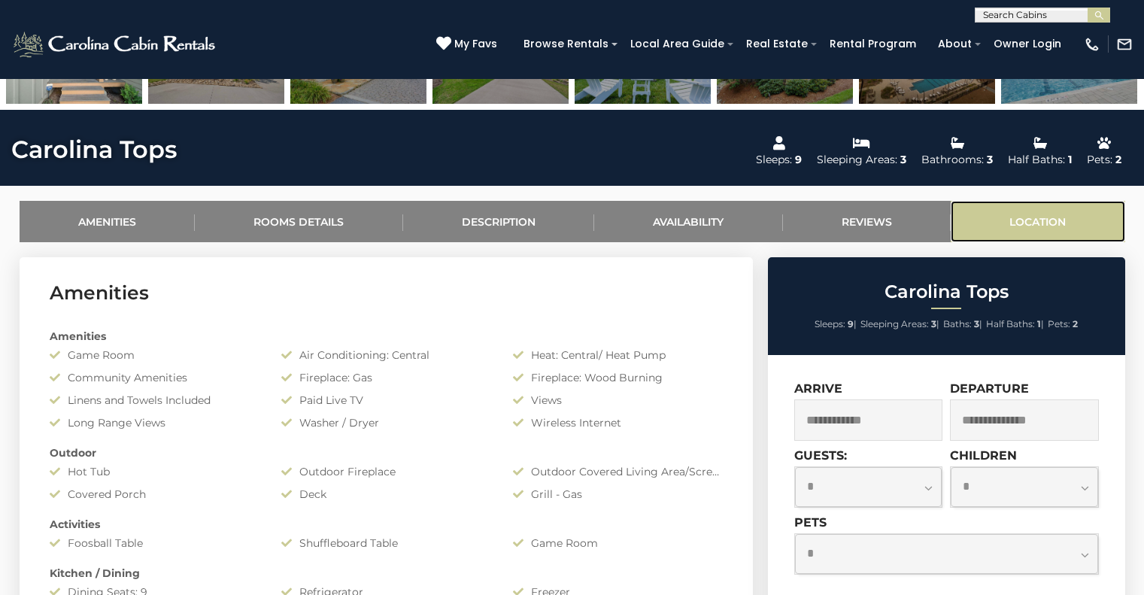
click at [1053, 211] on link "Location" at bounding box center [1038, 221] width 175 height 41
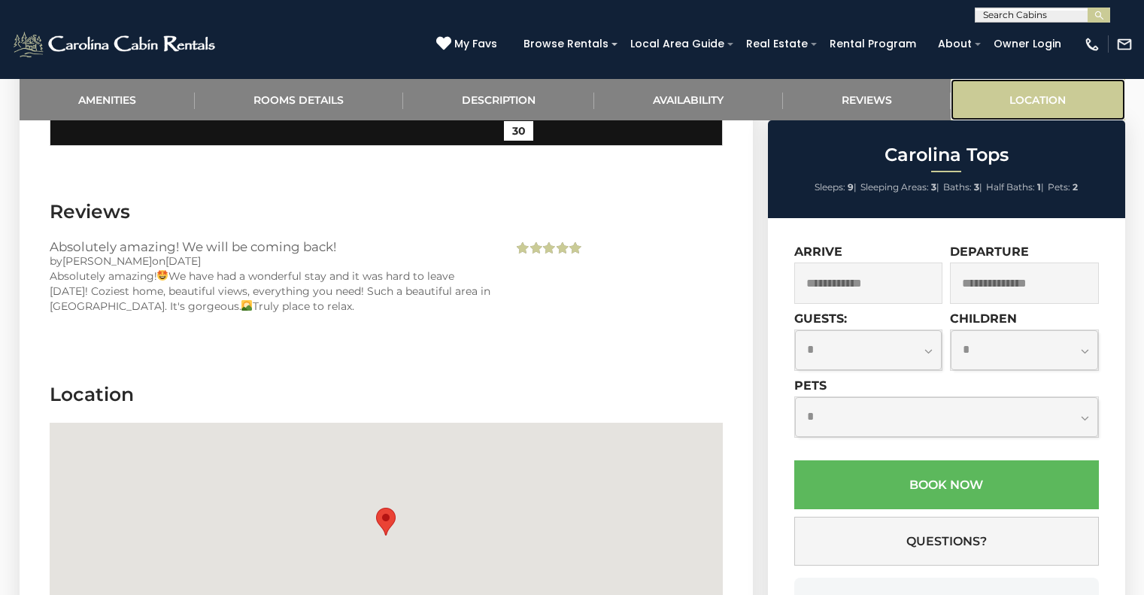
scroll to position [3207, 0]
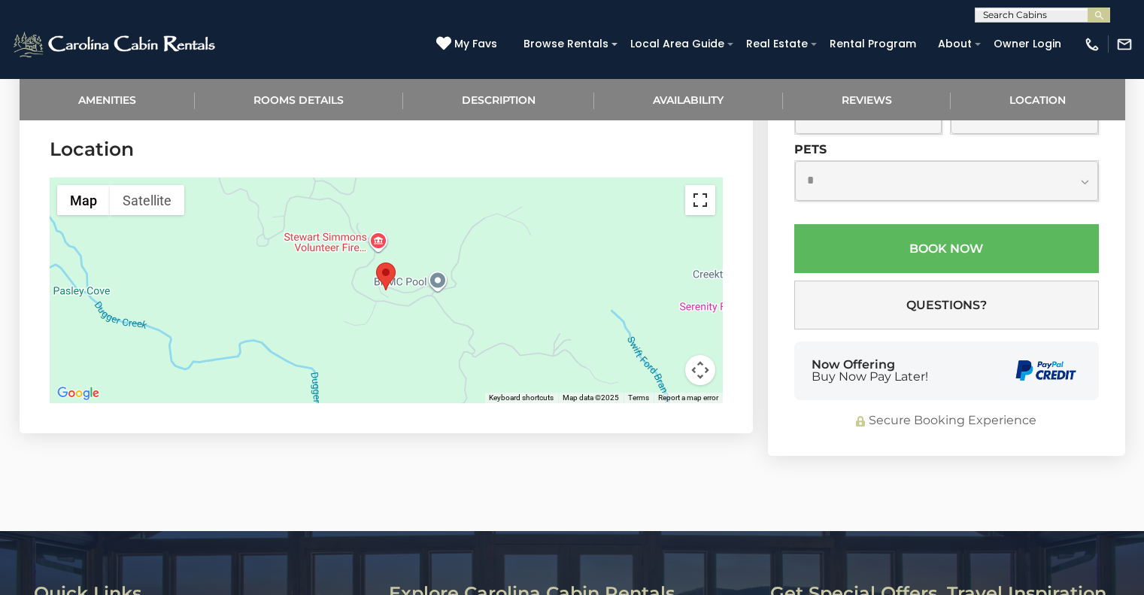
click at [705, 203] on button "Toggle fullscreen view" at bounding box center [700, 200] width 30 height 30
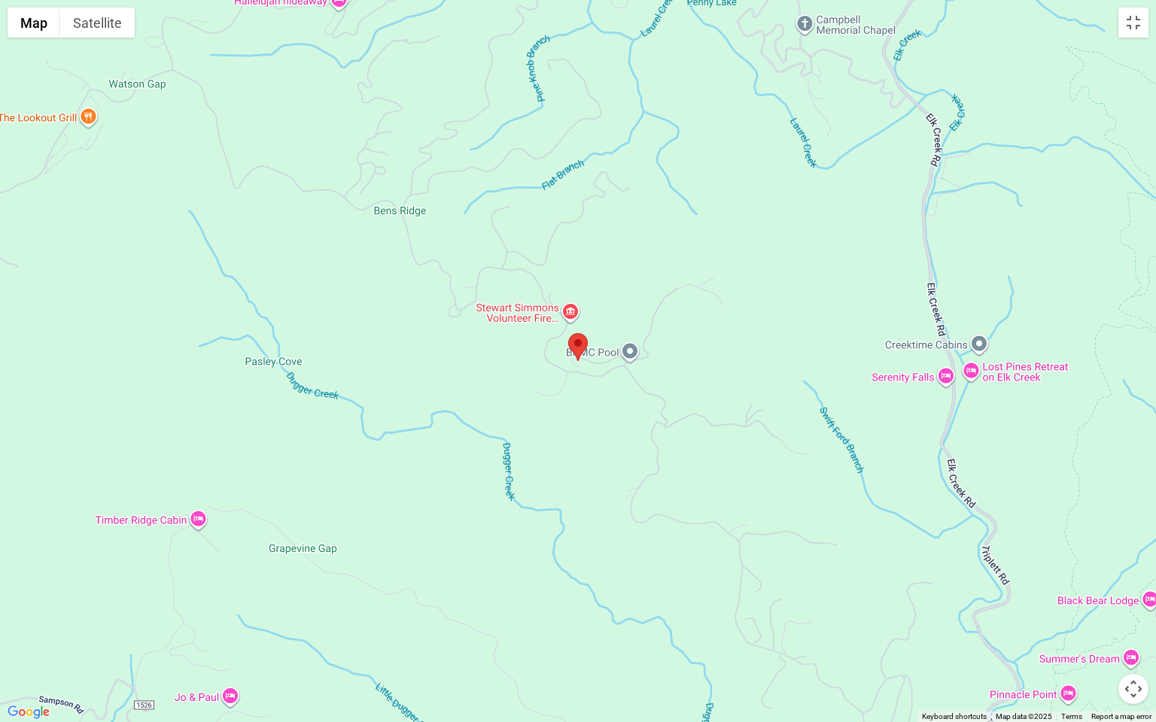
click at [578, 363] on div at bounding box center [578, 361] width 1156 height 722
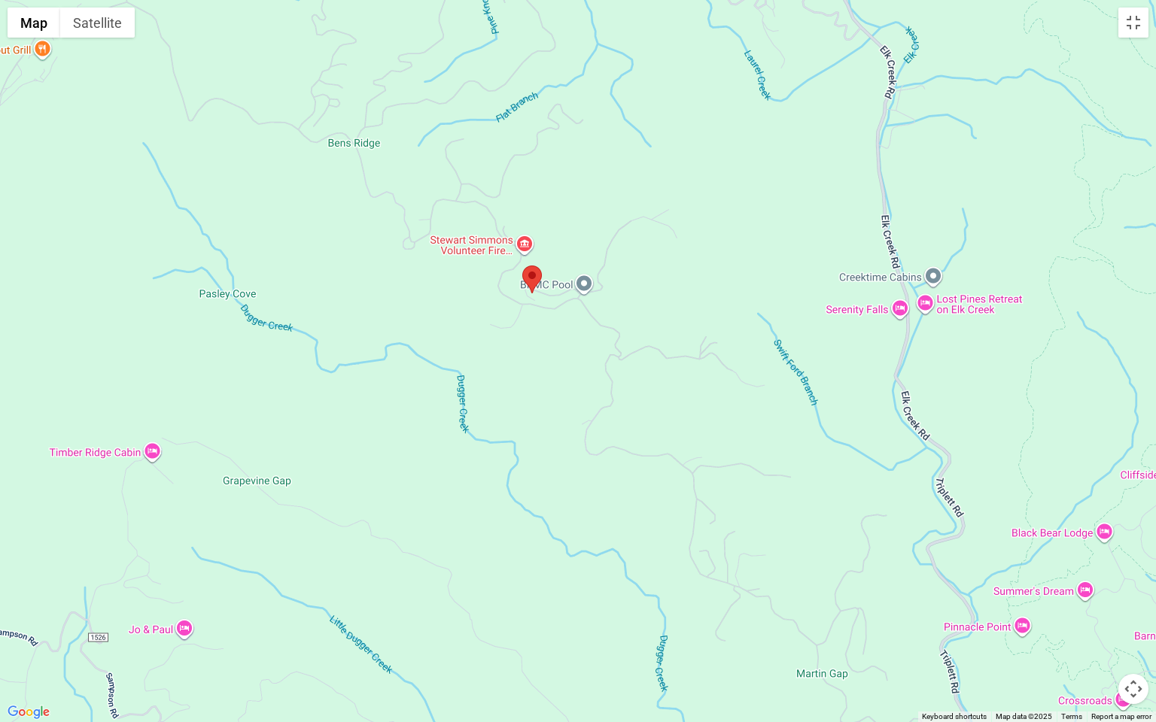
drag, startPoint x: 130, startPoint y: 343, endPoint x: 87, endPoint y: 279, distance: 77.4
click at [87, 279] on div at bounding box center [578, 361] width 1156 height 722
click at [624, 262] on div at bounding box center [578, 361] width 1156 height 722
click at [611, 242] on div at bounding box center [578, 361] width 1156 height 722
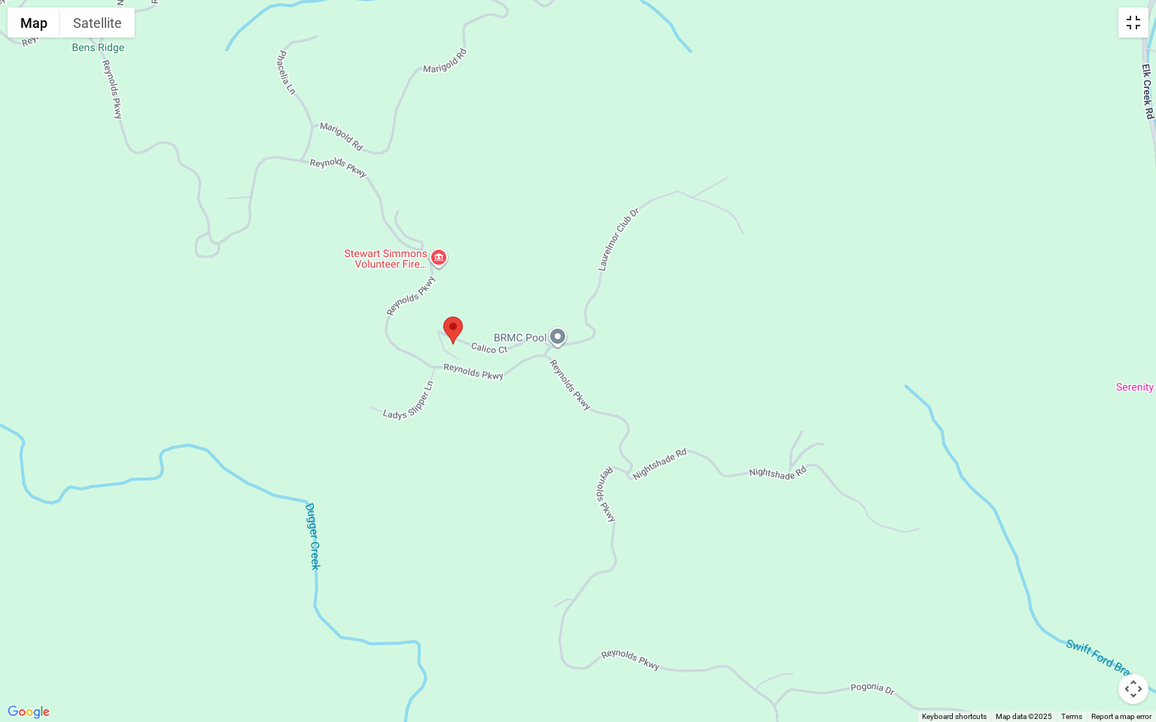
click at [1133, 26] on button "Toggle fullscreen view" at bounding box center [1133, 23] width 30 height 30
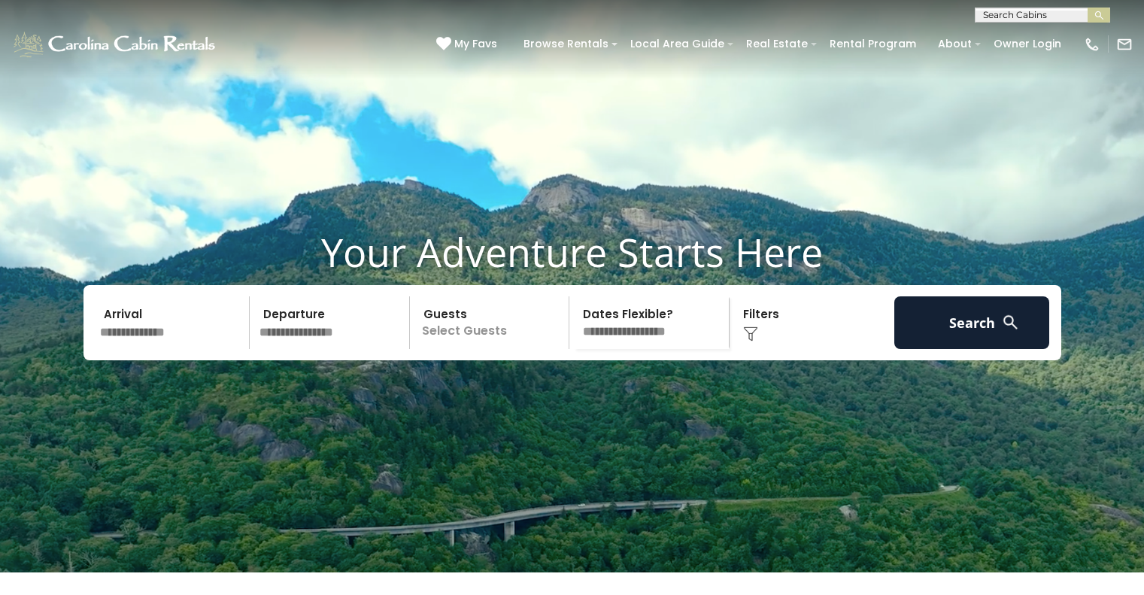
scroll to position [1, 0]
click at [1019, 11] on input "text" at bounding box center [1042, 17] width 132 height 15
type input "*****"
click at [1016, 29] on li "Stair way to Heaven" at bounding box center [1043, 36] width 134 height 14
click at [1111, 14] on div "**********" at bounding box center [572, 11] width 1144 height 23
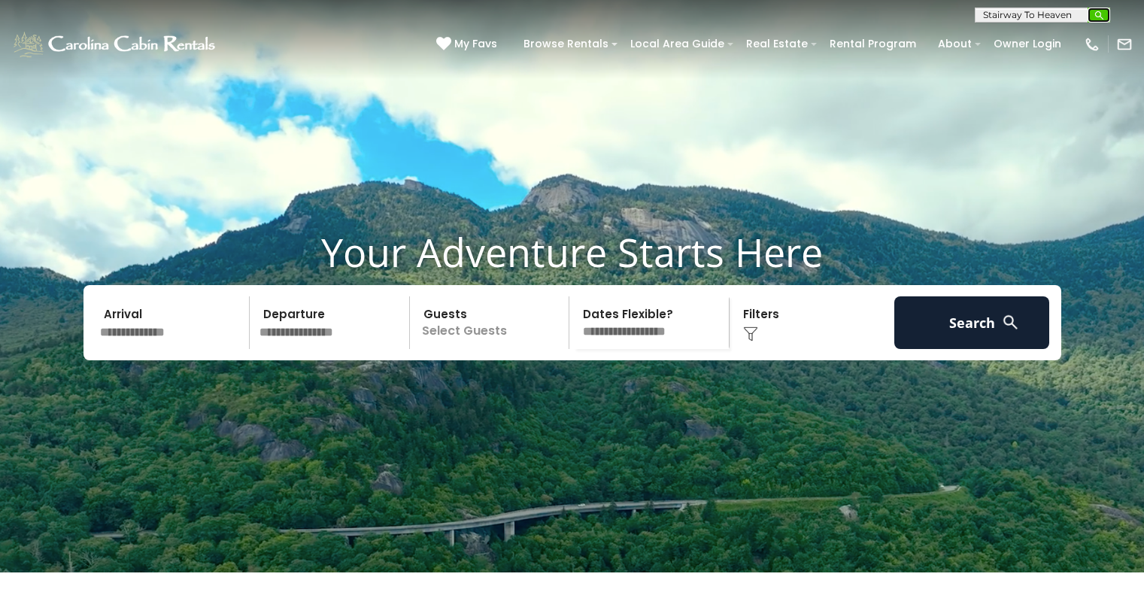
click at [1102, 13] on img "submit" at bounding box center [1099, 15] width 11 height 11
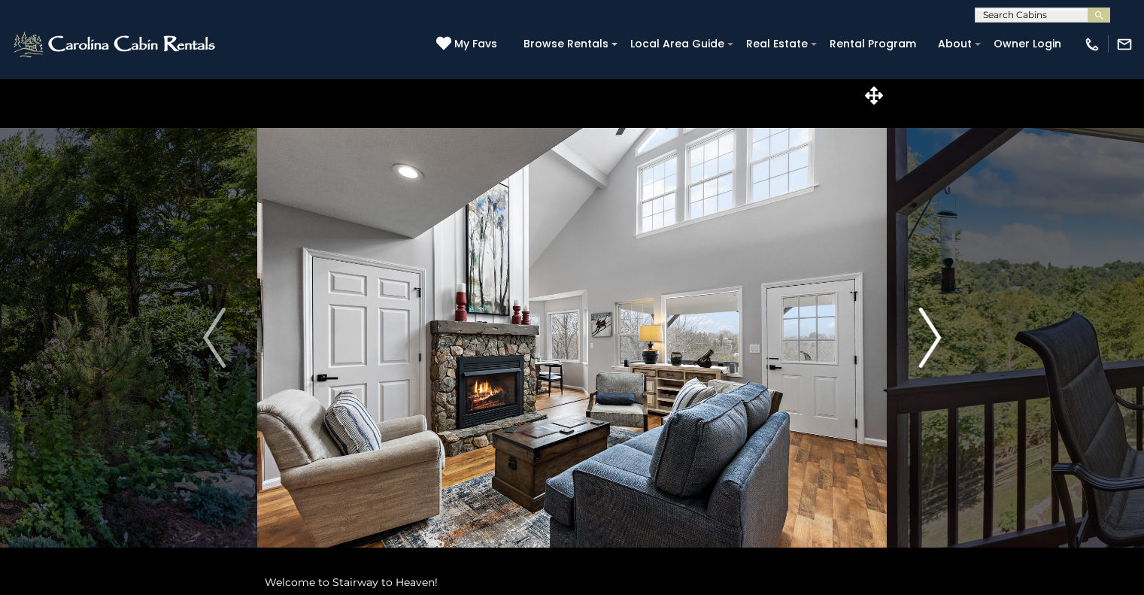
click at [915, 360] on button "Next" at bounding box center [930, 337] width 87 height 519
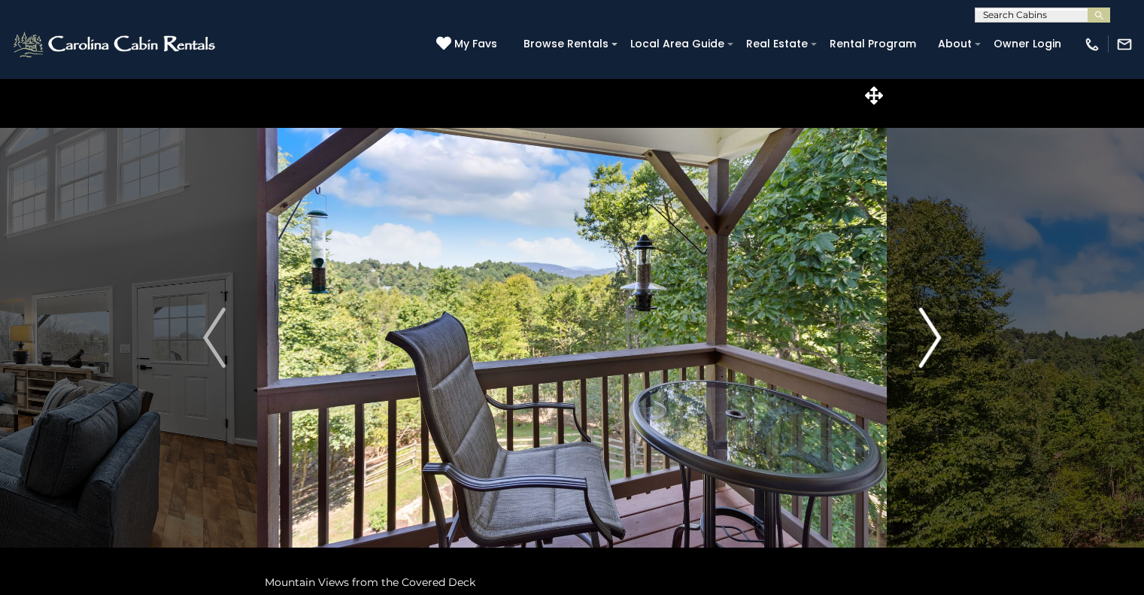
click at [915, 360] on button "Next" at bounding box center [930, 337] width 87 height 519
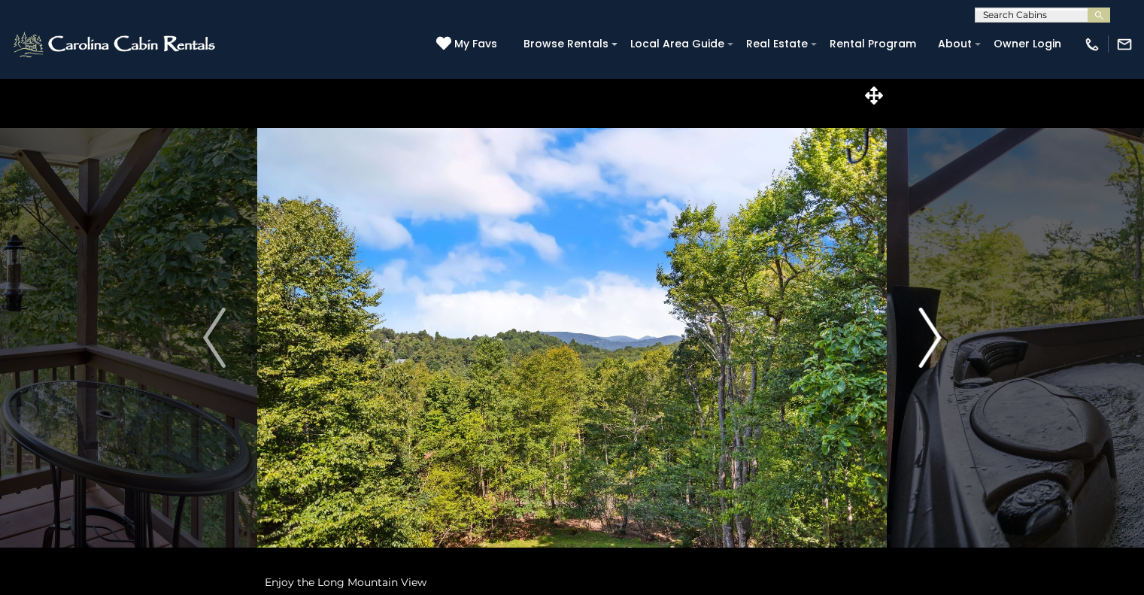
click at [915, 360] on button "Next" at bounding box center [930, 337] width 87 height 519
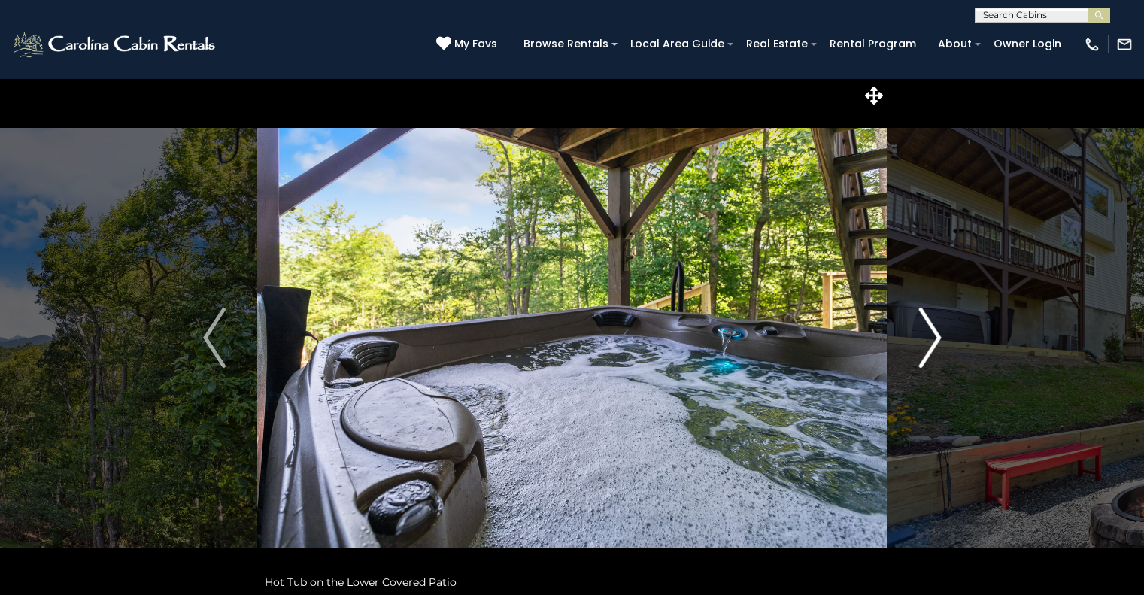
click at [915, 360] on button "Next" at bounding box center [930, 337] width 87 height 519
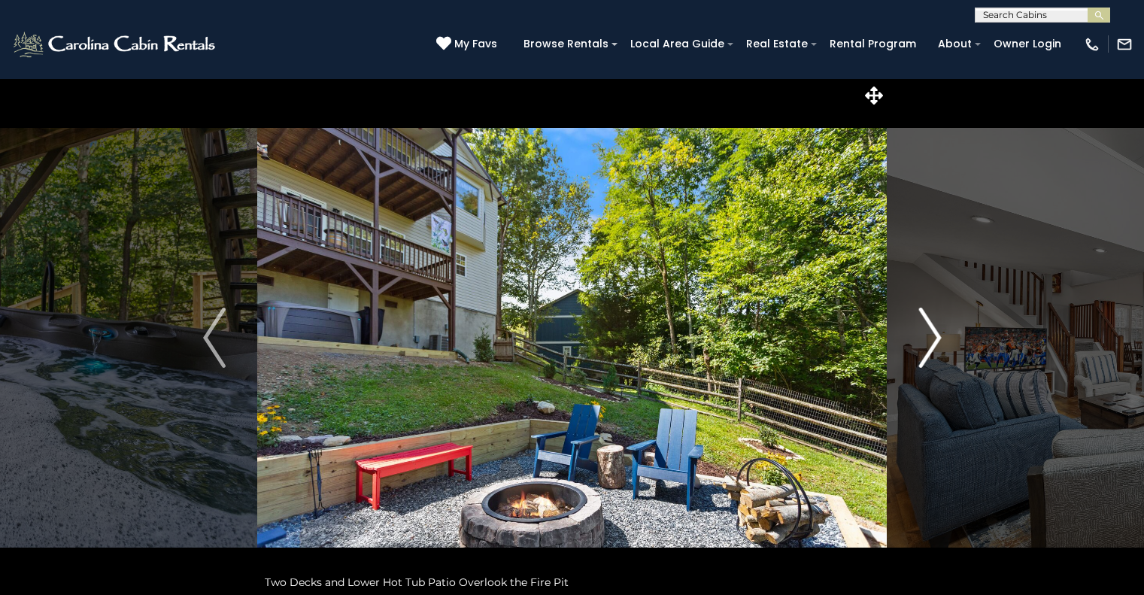
click at [915, 360] on button "Next" at bounding box center [930, 337] width 87 height 519
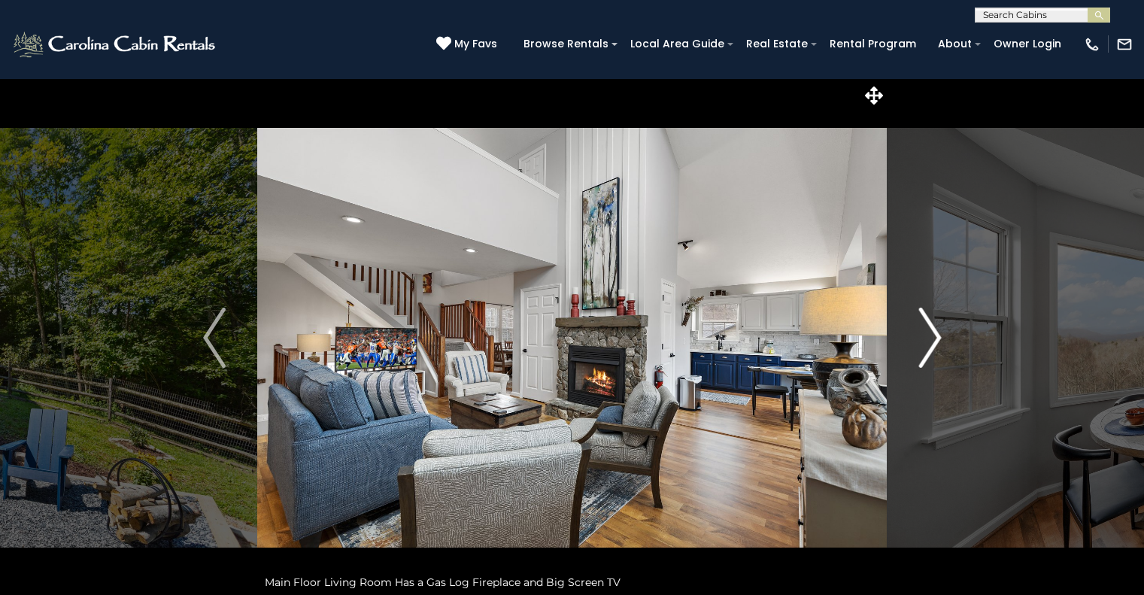
click at [915, 360] on button "Next" at bounding box center [930, 337] width 87 height 519
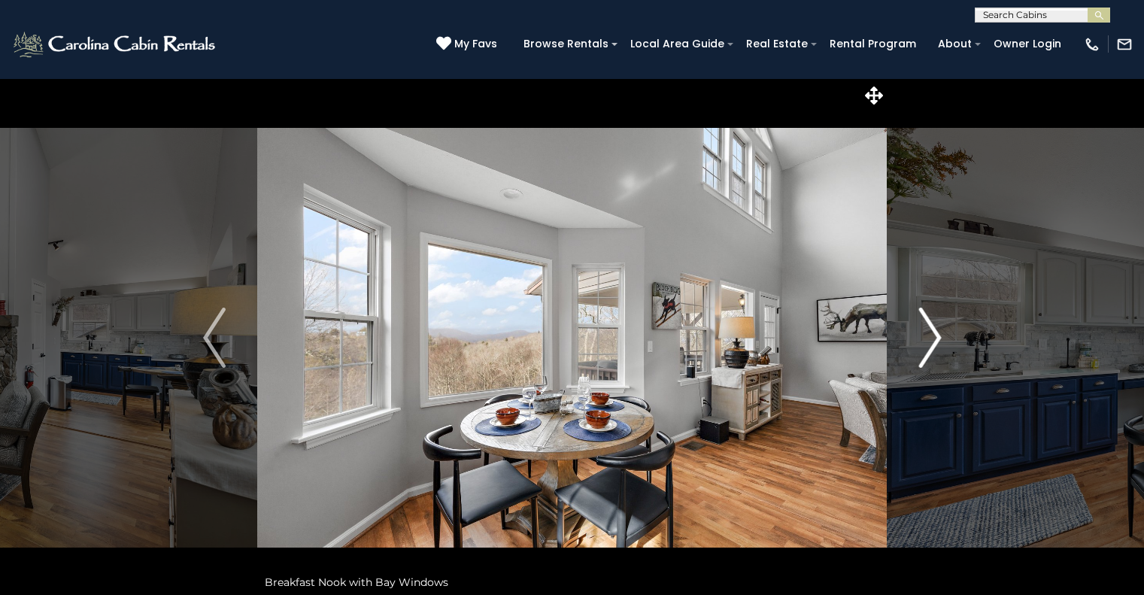
click at [915, 360] on button "Next" at bounding box center [930, 337] width 87 height 519
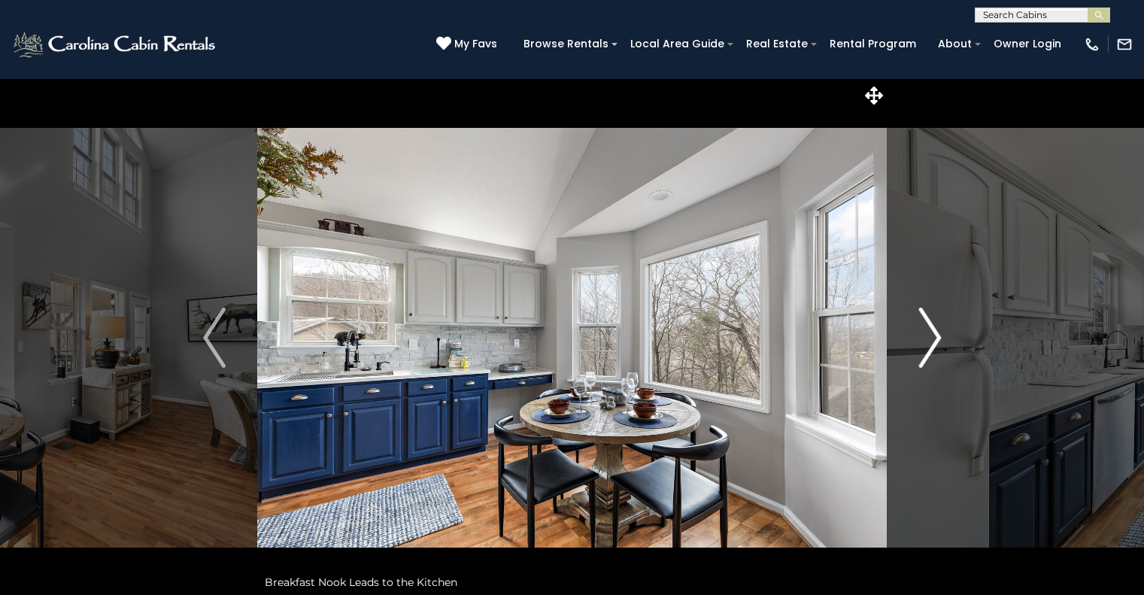
click at [915, 360] on button "Next" at bounding box center [930, 337] width 87 height 519
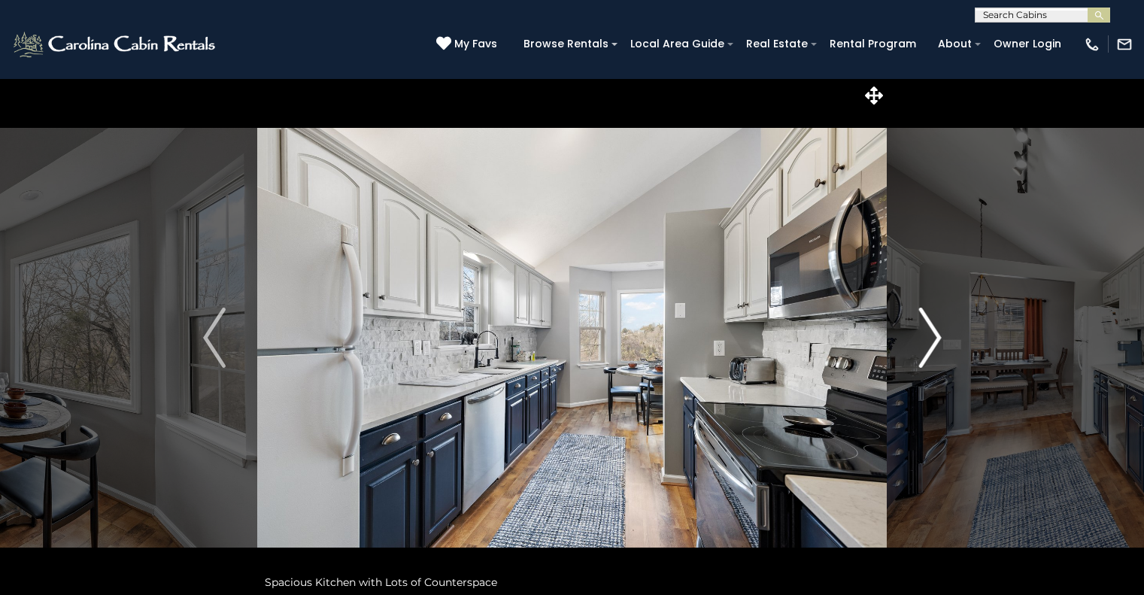
click at [915, 360] on button "Next" at bounding box center [930, 337] width 87 height 519
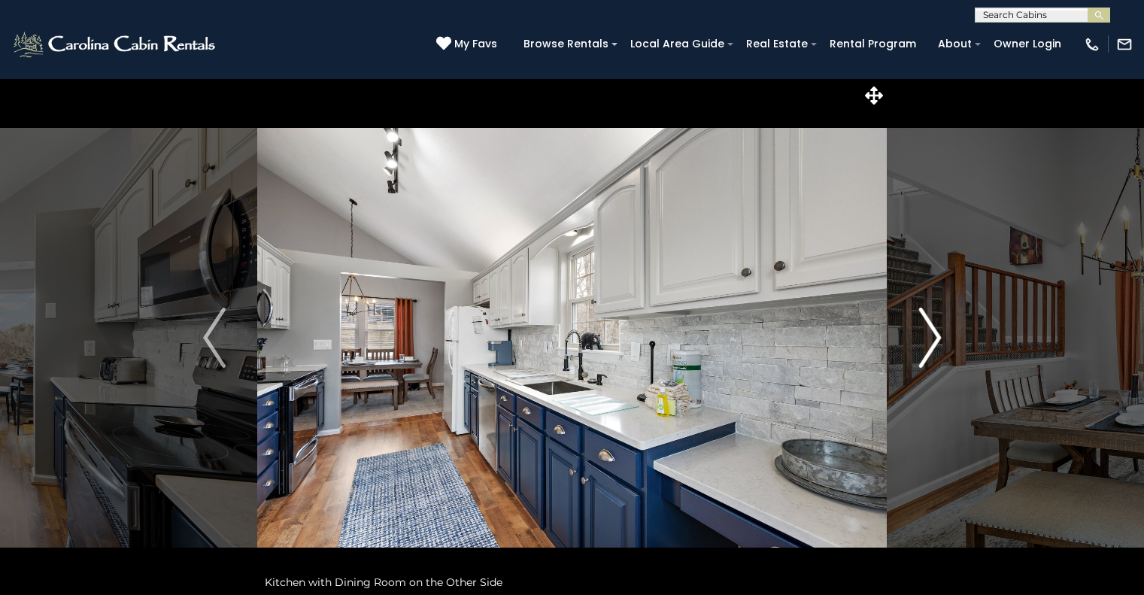
click at [915, 360] on button "Next" at bounding box center [930, 337] width 87 height 519
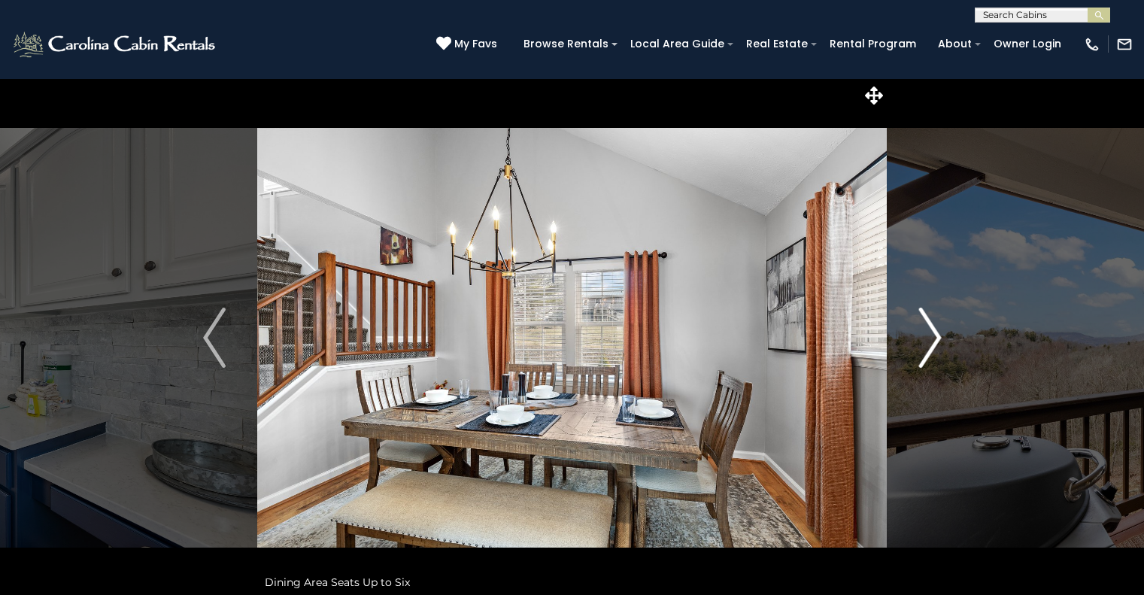
click at [915, 360] on button "Next" at bounding box center [930, 337] width 87 height 519
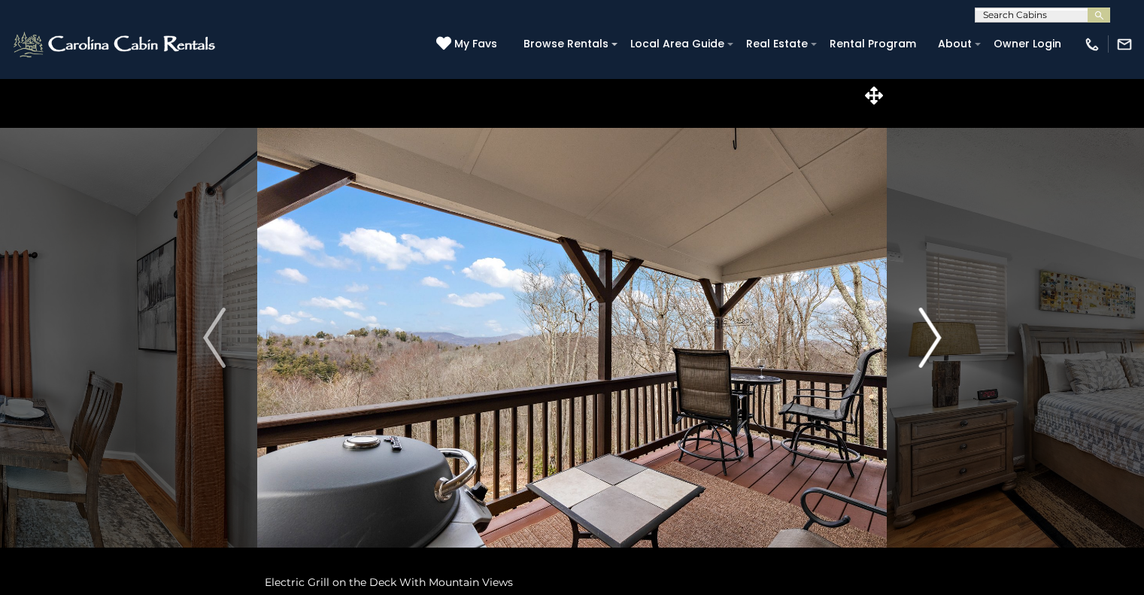
click at [915, 360] on button "Next" at bounding box center [930, 337] width 87 height 519
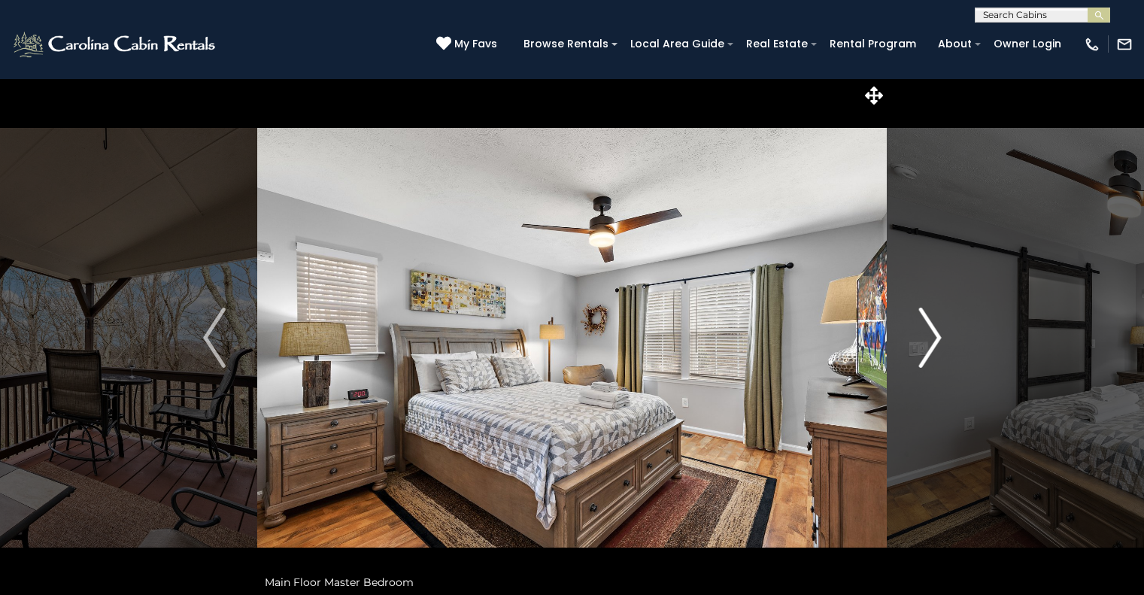
click at [915, 360] on button "Next" at bounding box center [930, 337] width 87 height 519
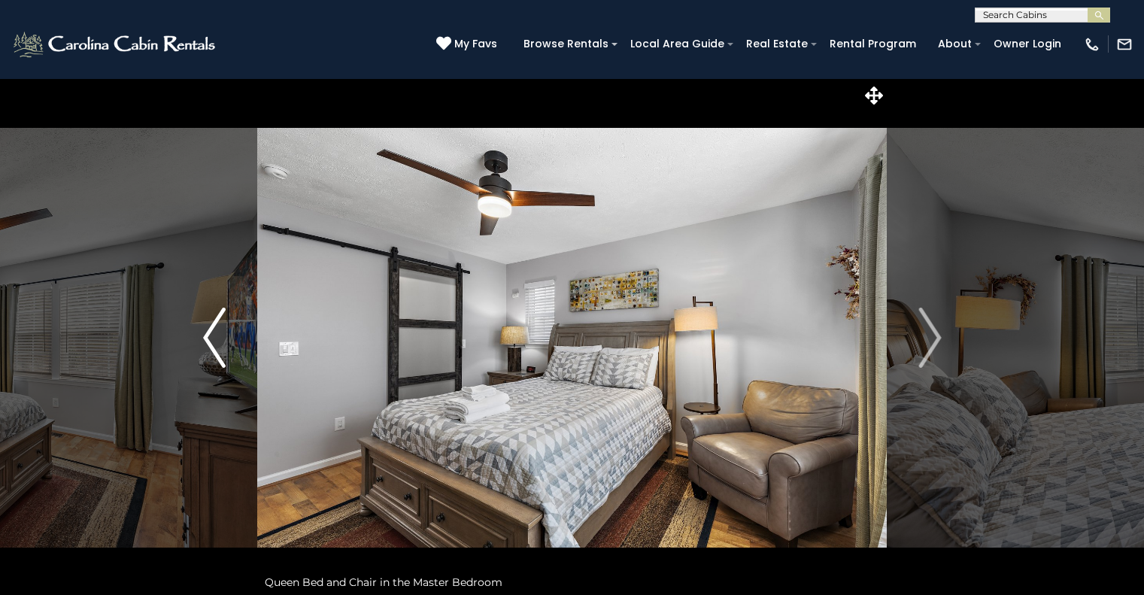
click at [204, 363] on img "Previous" at bounding box center [214, 338] width 23 height 60
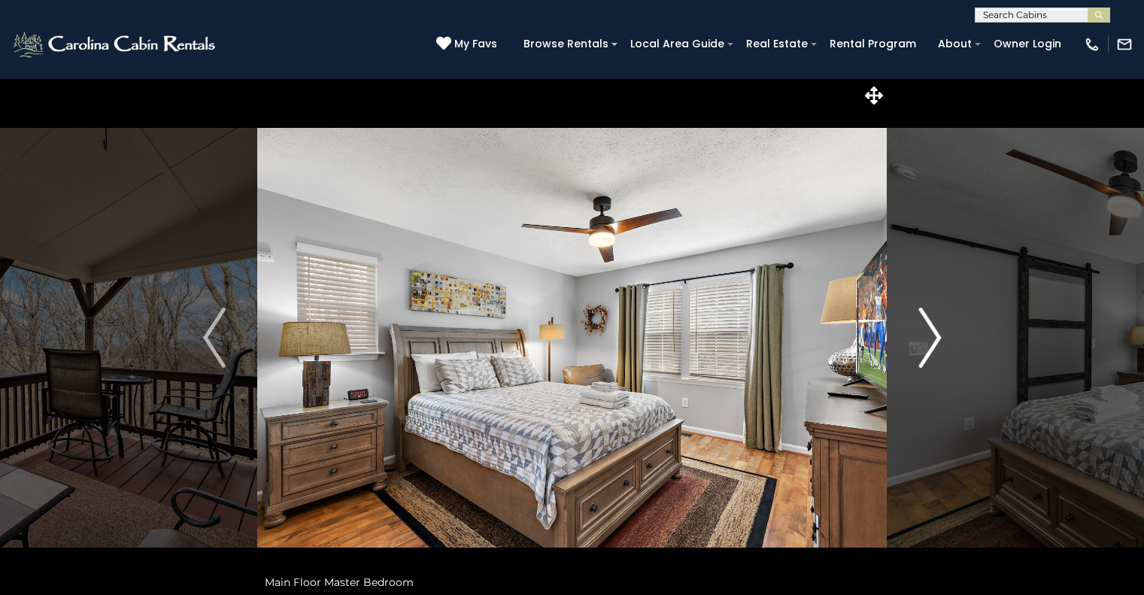
click at [928, 332] on img "Next" at bounding box center [930, 338] width 23 height 60
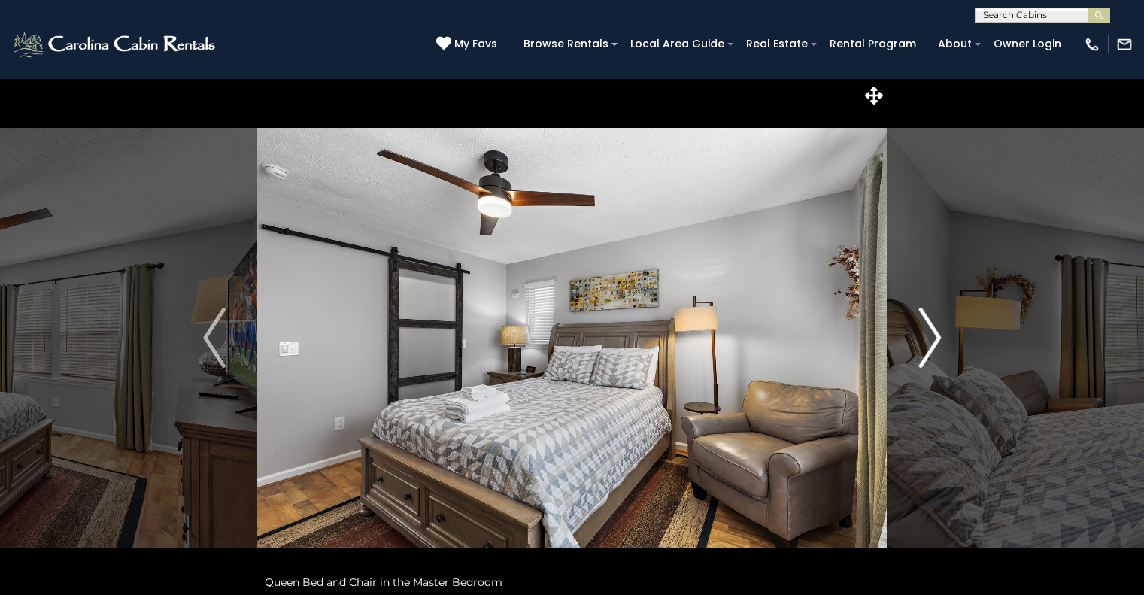
click at [928, 332] on img "Next" at bounding box center [930, 338] width 23 height 60
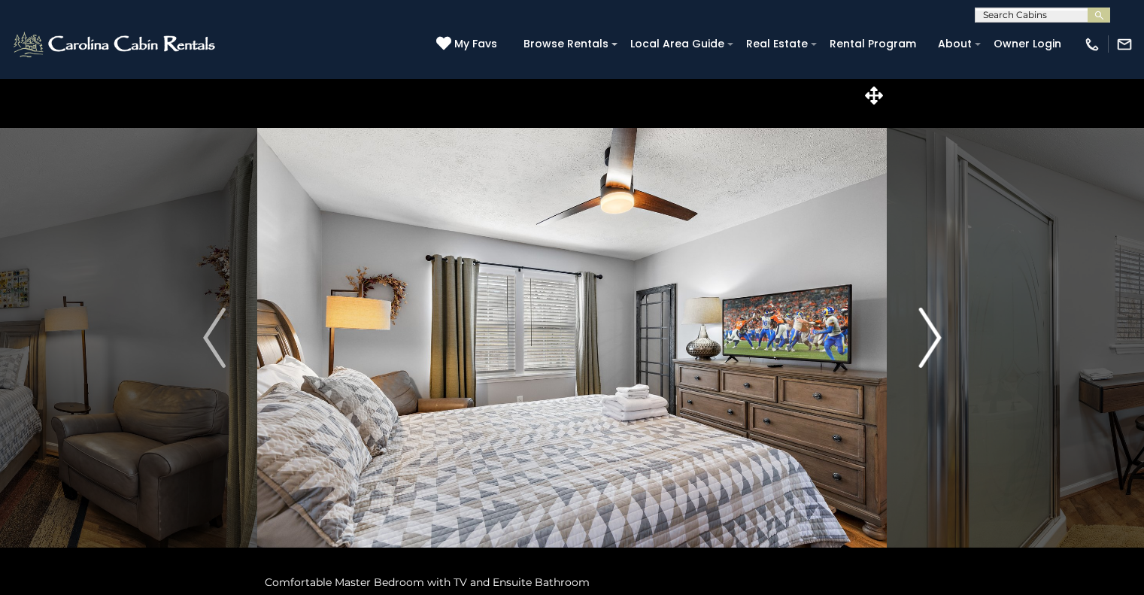
click at [928, 332] on img "Next" at bounding box center [930, 338] width 23 height 60
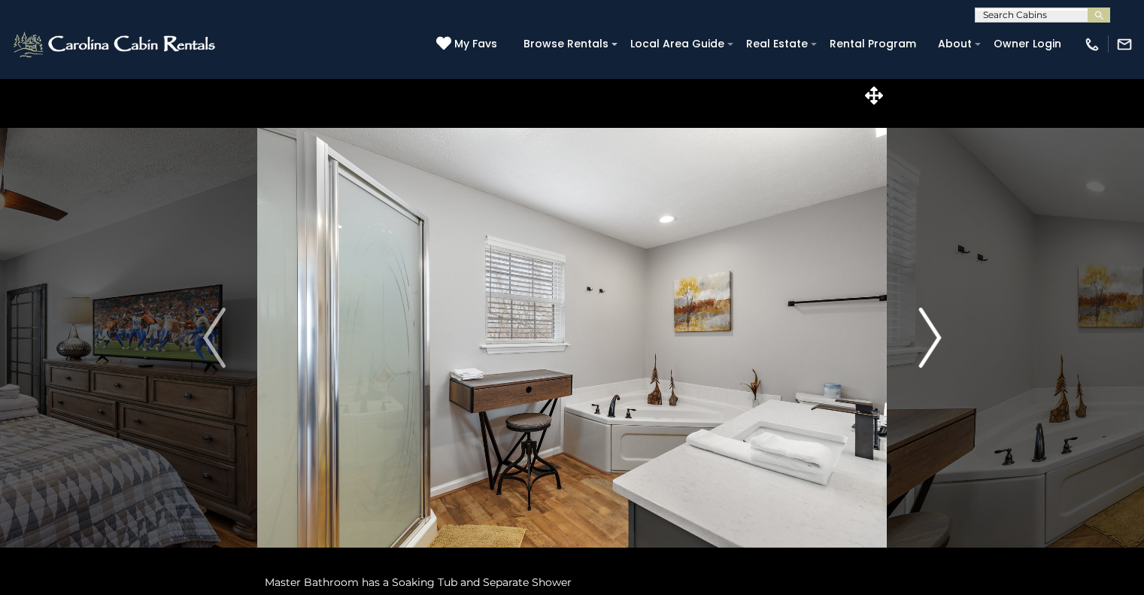
click at [928, 332] on img "Next" at bounding box center [930, 338] width 23 height 60
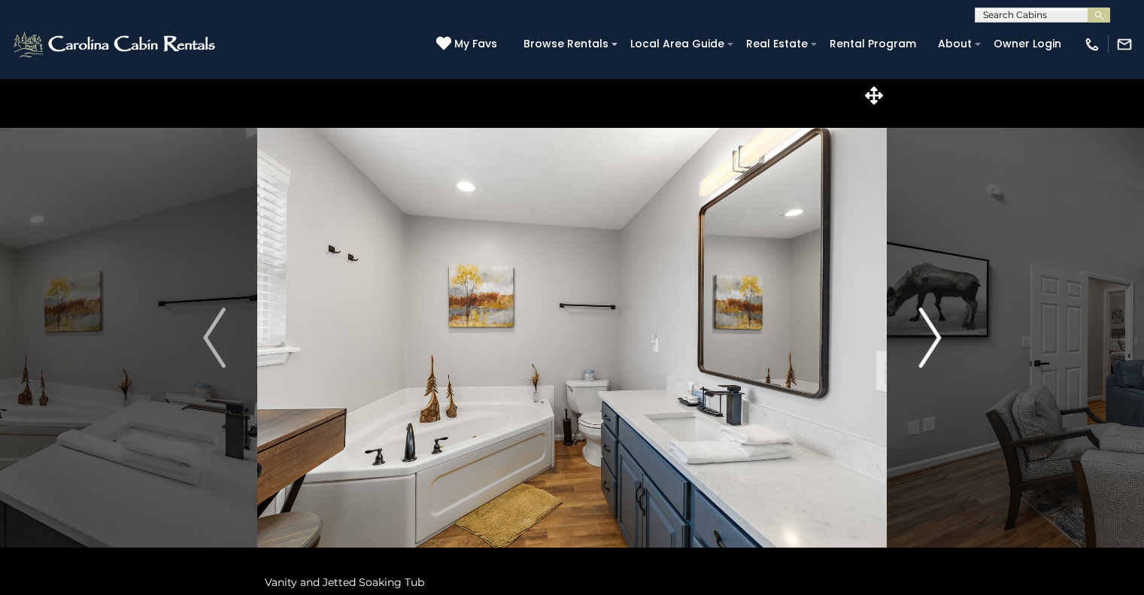
click at [928, 332] on img "Next" at bounding box center [930, 338] width 23 height 60
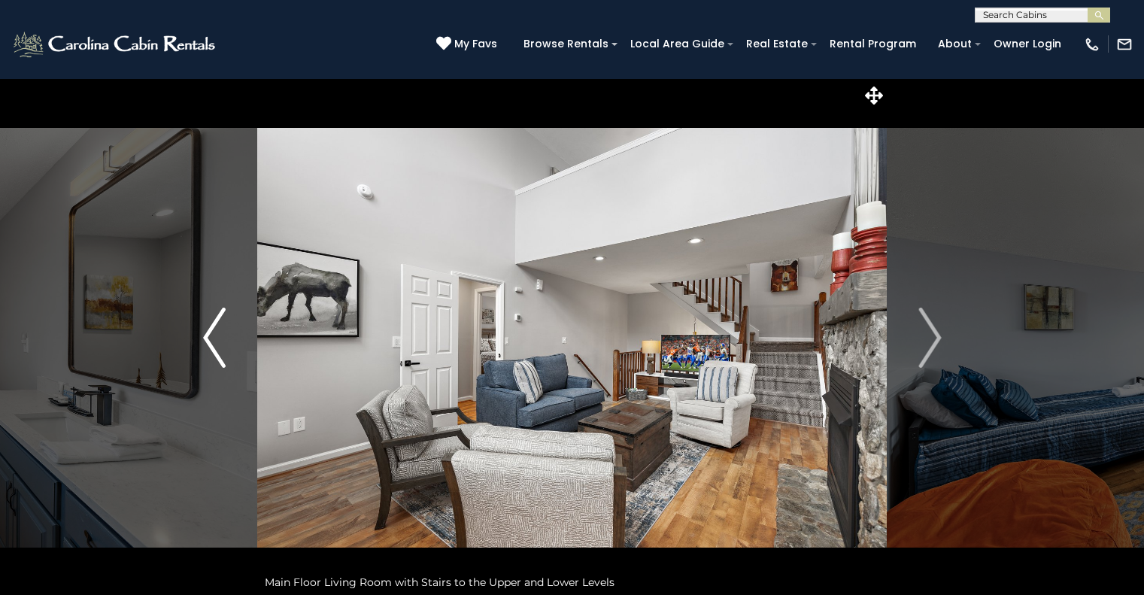
click at [207, 351] on img "Previous" at bounding box center [214, 338] width 23 height 60
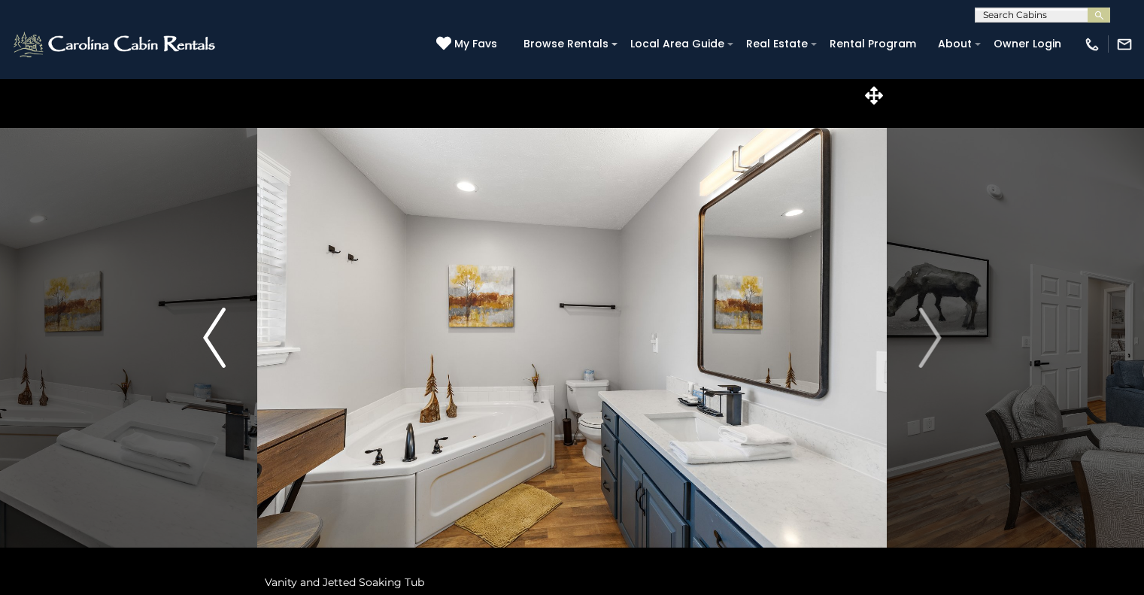
click at [207, 351] on img "Previous" at bounding box center [214, 338] width 23 height 60
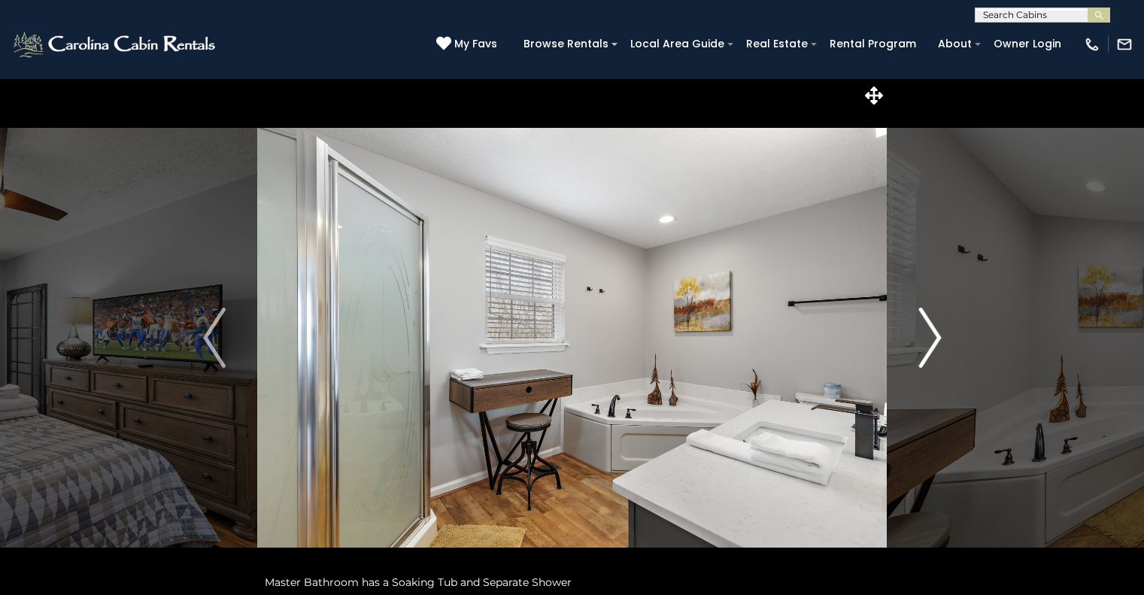
click at [925, 365] on img "Next" at bounding box center [930, 338] width 23 height 60
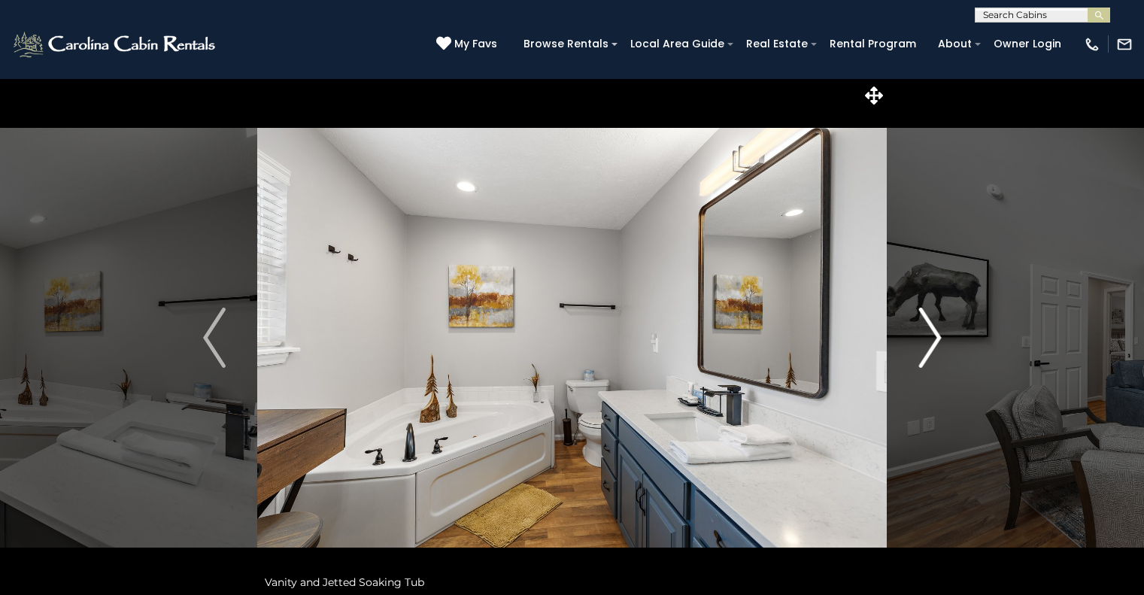
click at [925, 365] on img "Next" at bounding box center [930, 338] width 23 height 60
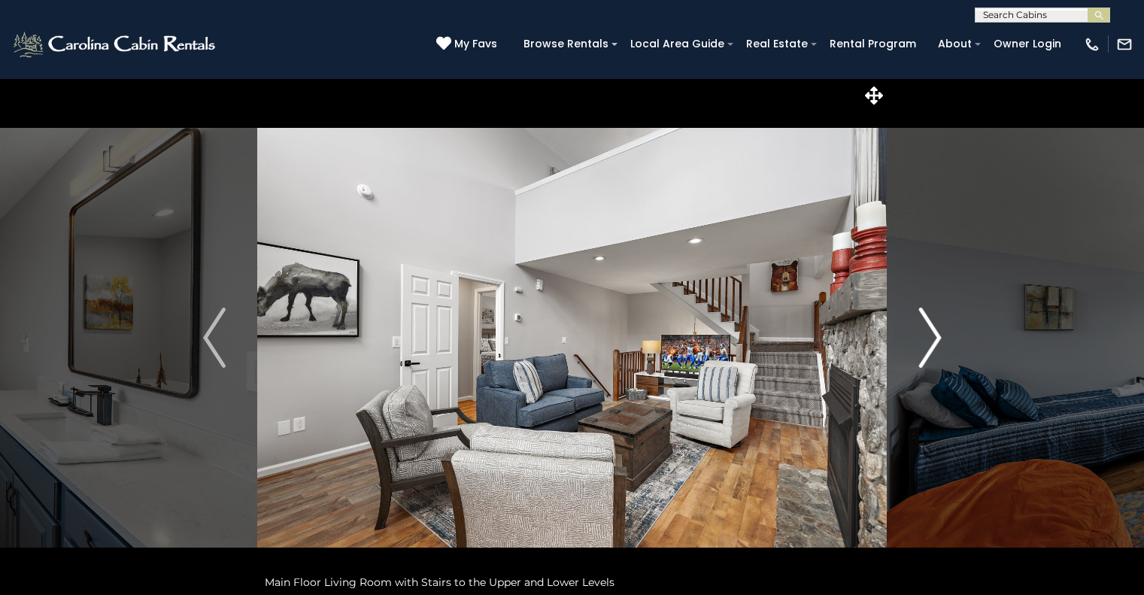
click at [925, 365] on img "Next" at bounding box center [930, 338] width 23 height 60
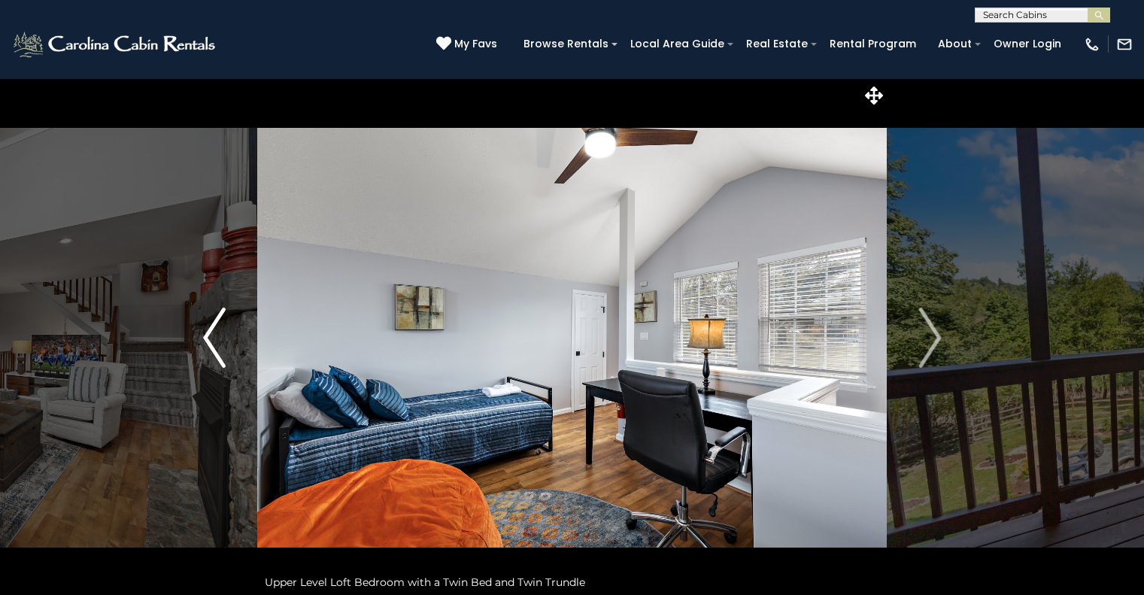
click at [219, 348] on img "Previous" at bounding box center [214, 338] width 23 height 60
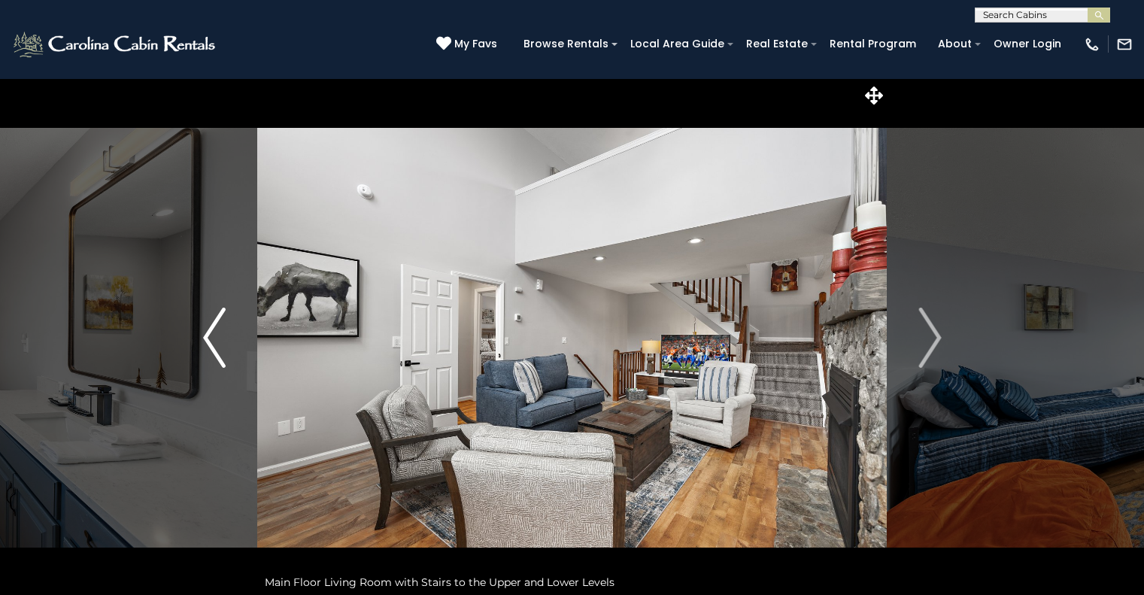
click at [219, 348] on img "Previous" at bounding box center [214, 338] width 23 height 60
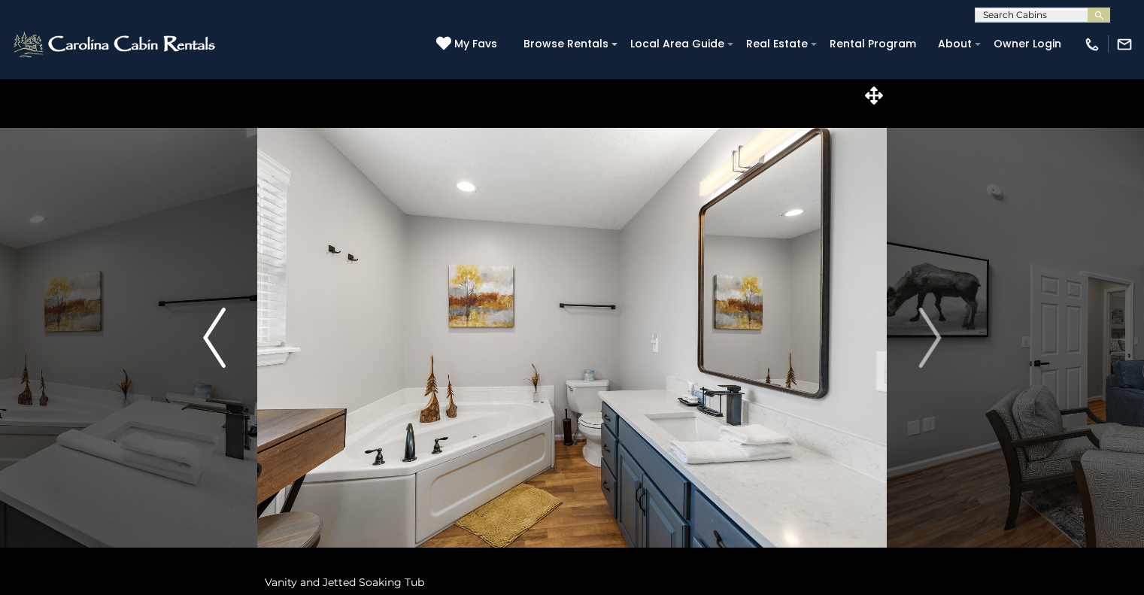
click at [219, 348] on img "Previous" at bounding box center [214, 338] width 23 height 60
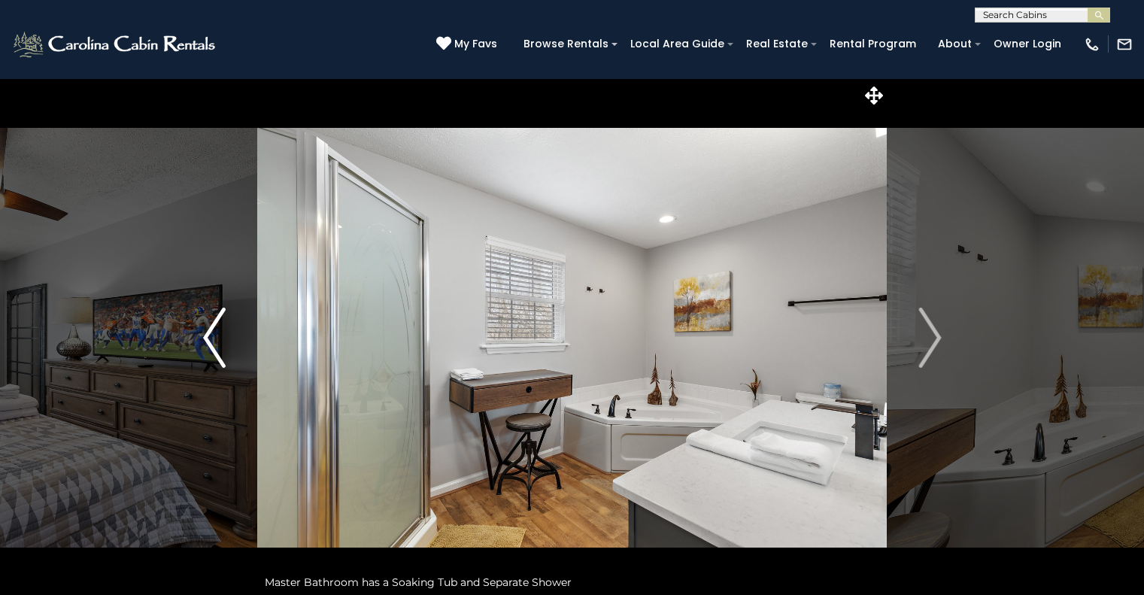
click at [219, 348] on img "Previous" at bounding box center [214, 338] width 23 height 60
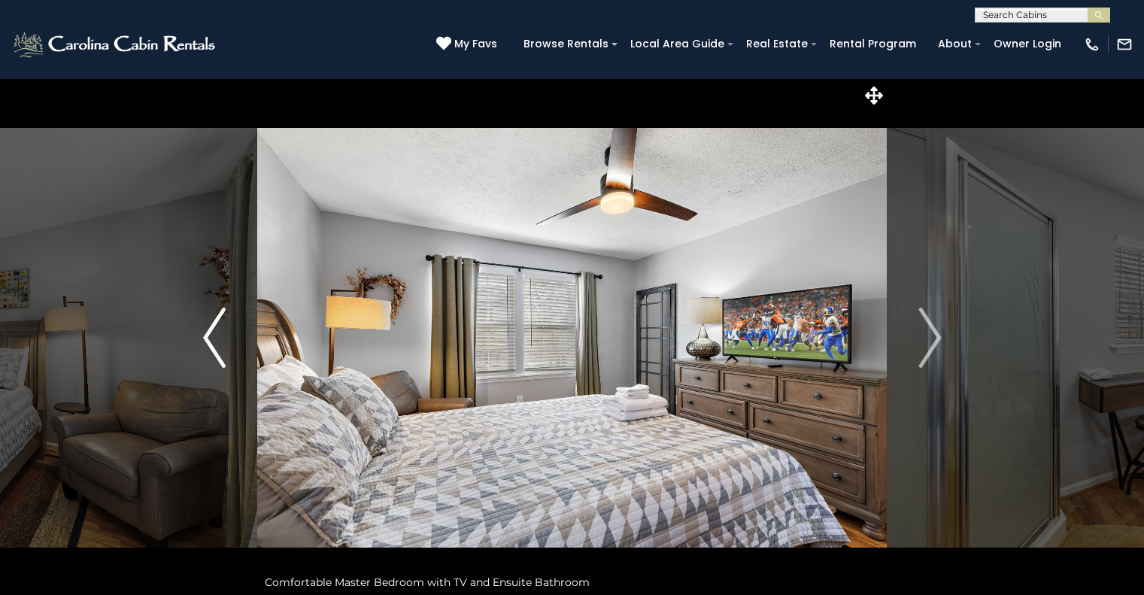
click at [219, 348] on img "Previous" at bounding box center [214, 338] width 23 height 60
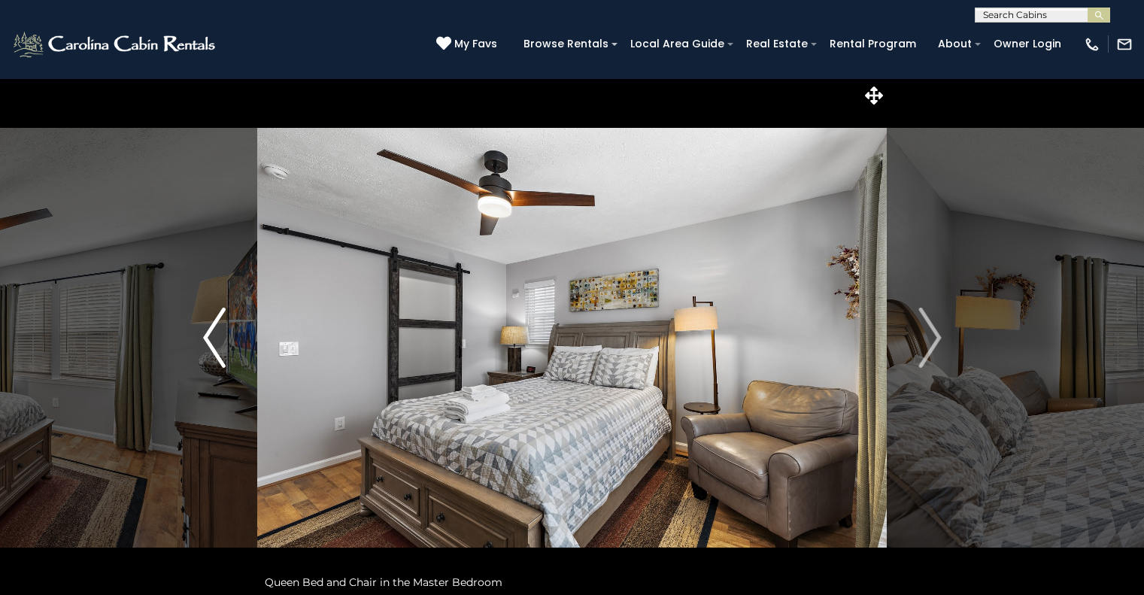
click at [219, 348] on img "Previous" at bounding box center [214, 338] width 23 height 60
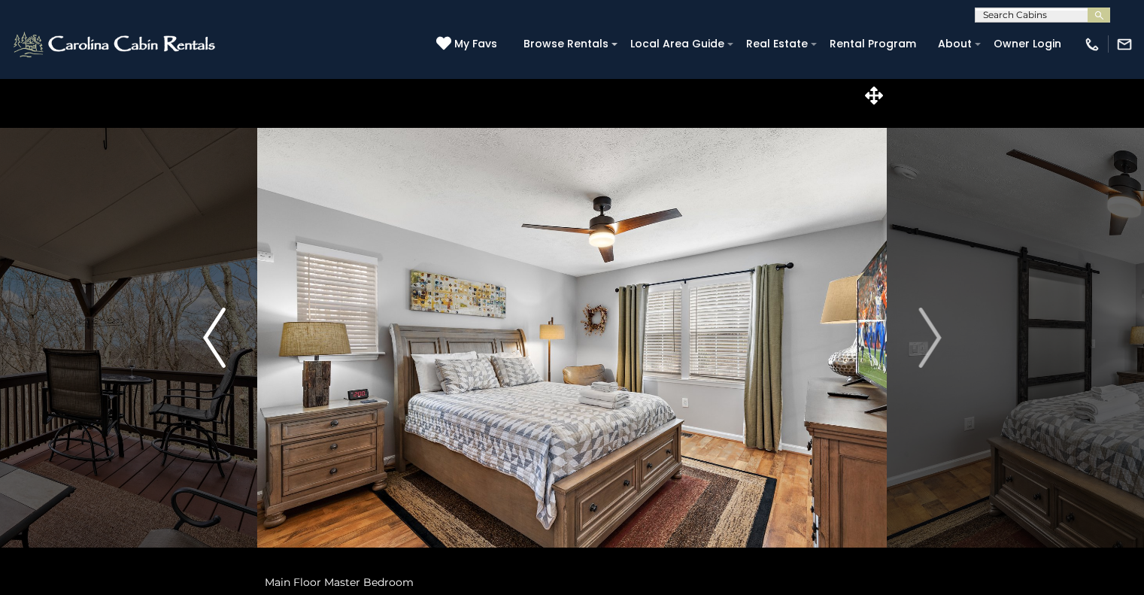
click at [219, 348] on img "Previous" at bounding box center [214, 338] width 23 height 60
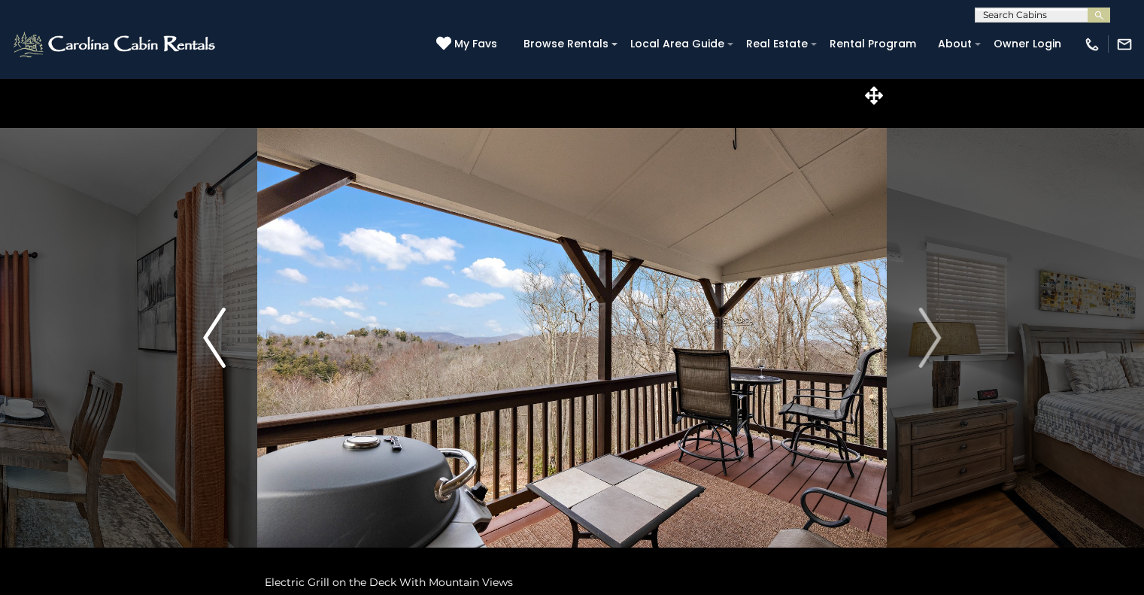
click at [219, 348] on img "Previous" at bounding box center [214, 338] width 23 height 60
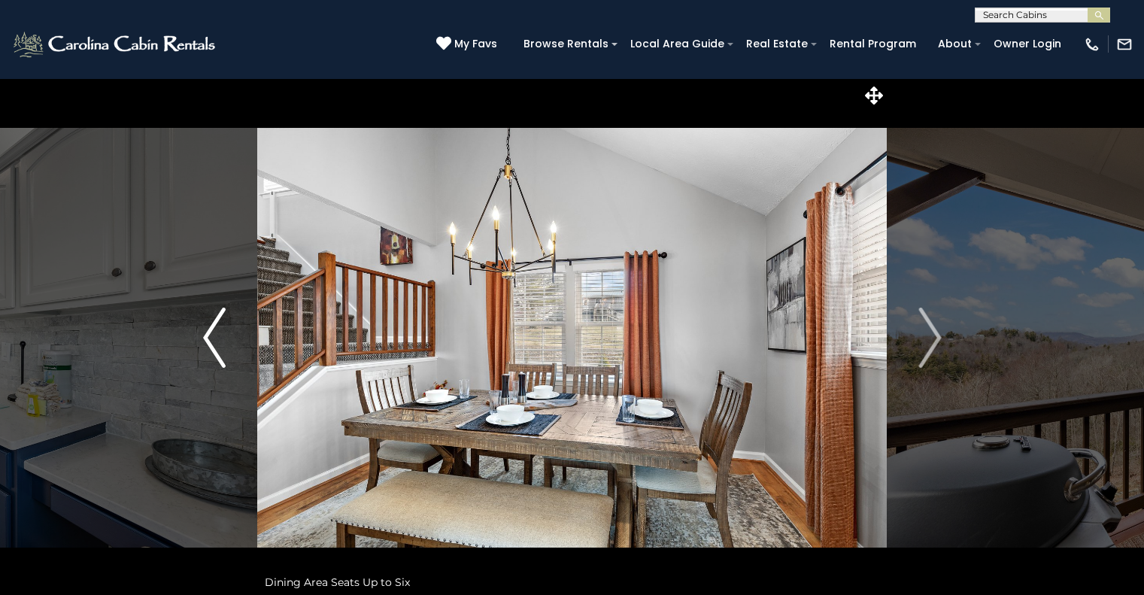
click at [219, 348] on img "Previous" at bounding box center [214, 338] width 23 height 60
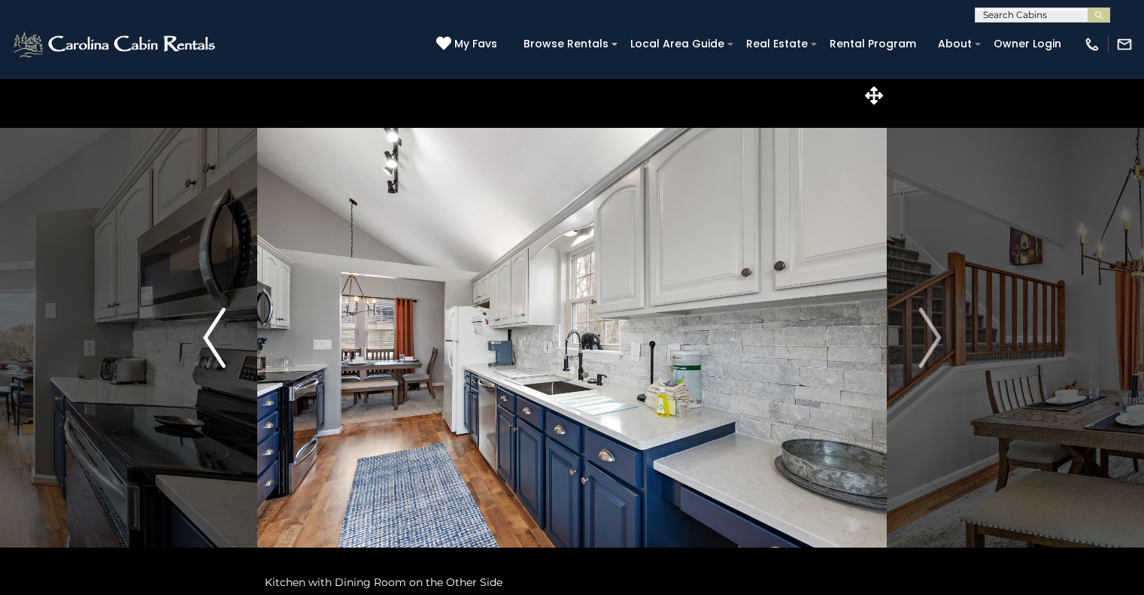
click at [219, 348] on img "Previous" at bounding box center [214, 338] width 23 height 60
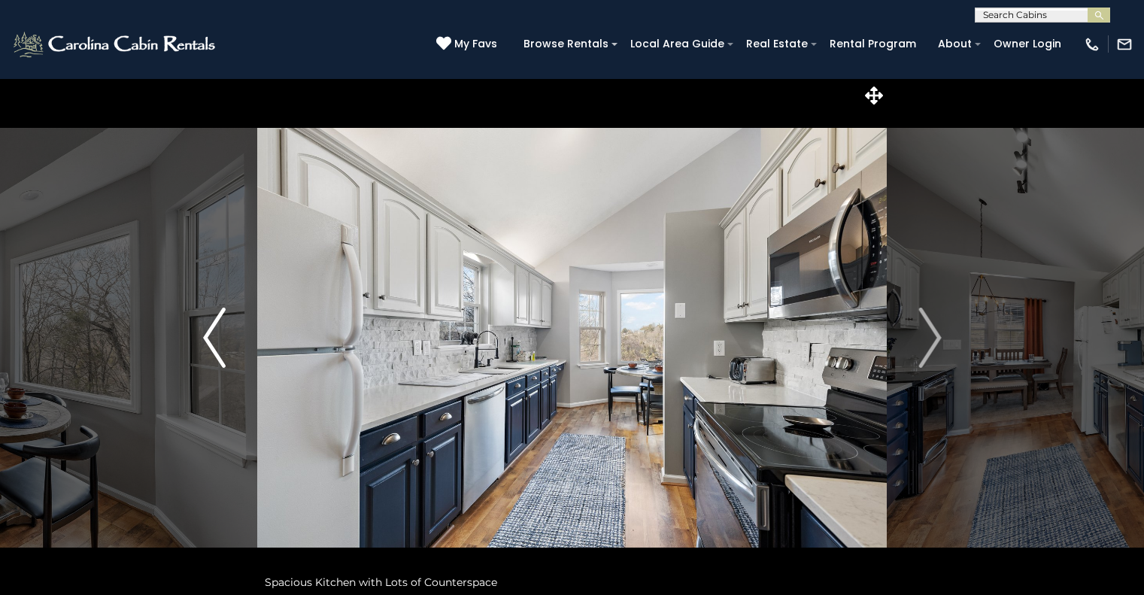
click at [219, 348] on img "Previous" at bounding box center [214, 338] width 23 height 60
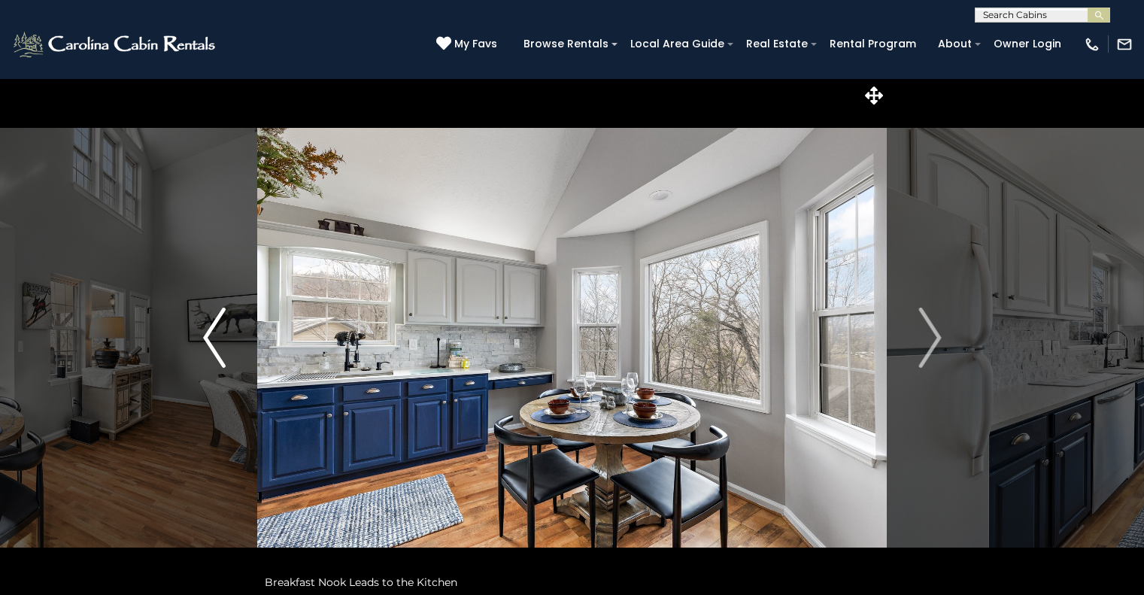
click at [219, 348] on img "Previous" at bounding box center [214, 338] width 23 height 60
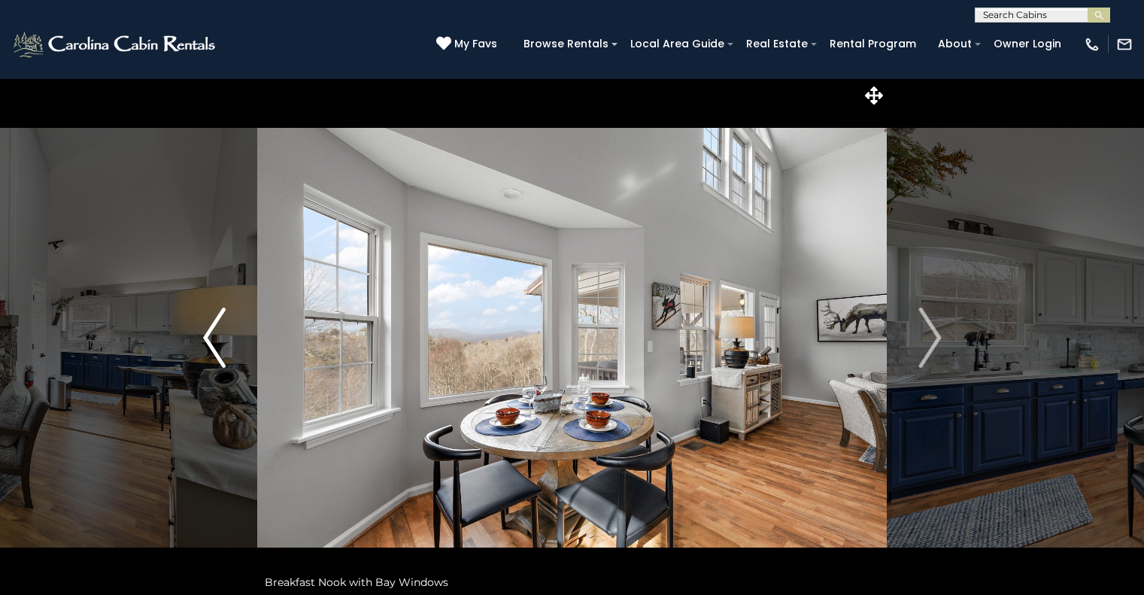
click at [219, 348] on img "Previous" at bounding box center [214, 338] width 23 height 60
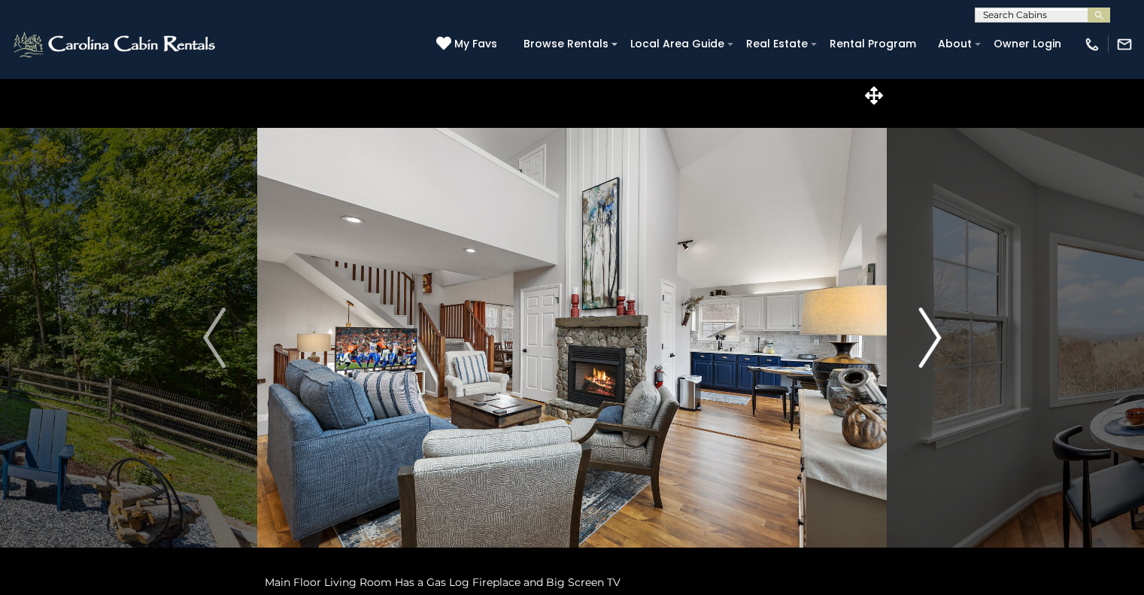
click at [922, 348] on img "Next" at bounding box center [930, 338] width 23 height 60
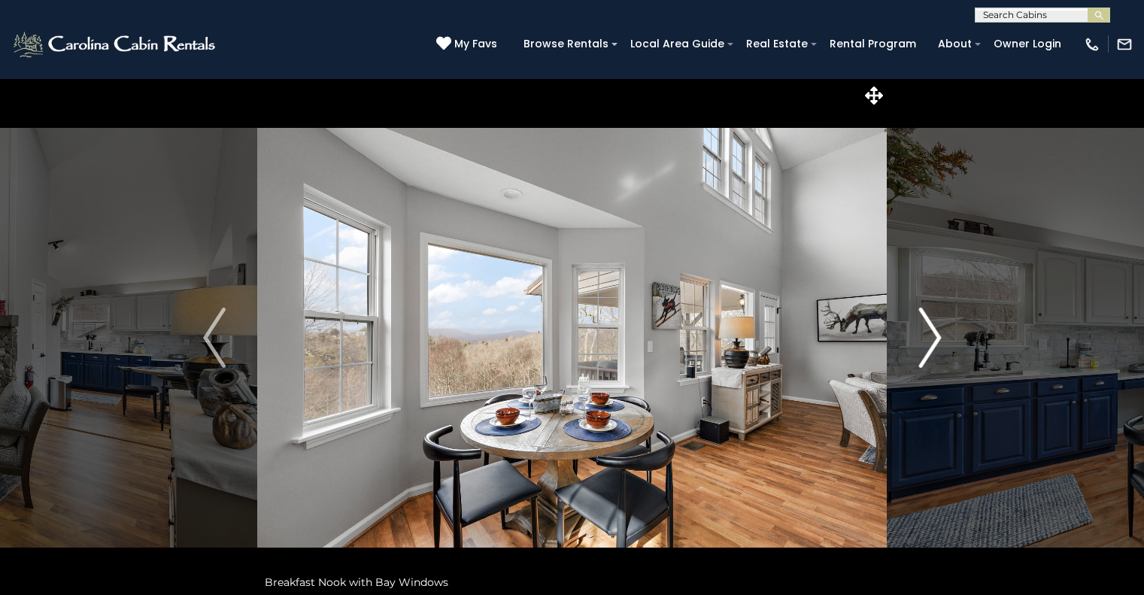
click at [922, 348] on img "Next" at bounding box center [930, 338] width 23 height 60
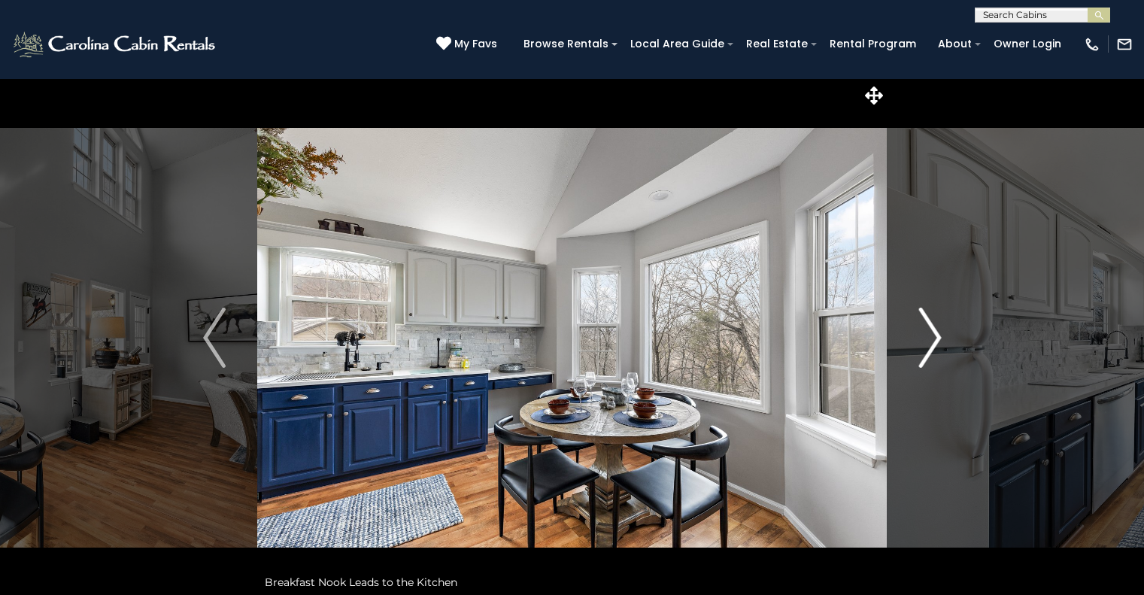
click at [922, 348] on img "Next" at bounding box center [930, 338] width 23 height 60
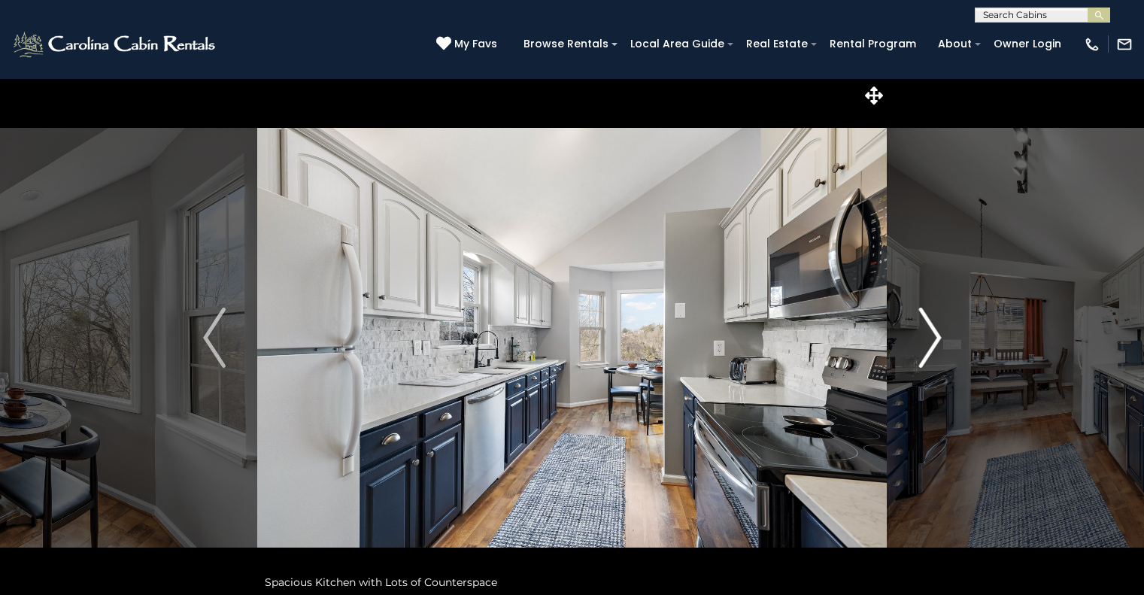
click at [922, 348] on img "Next" at bounding box center [930, 338] width 23 height 60
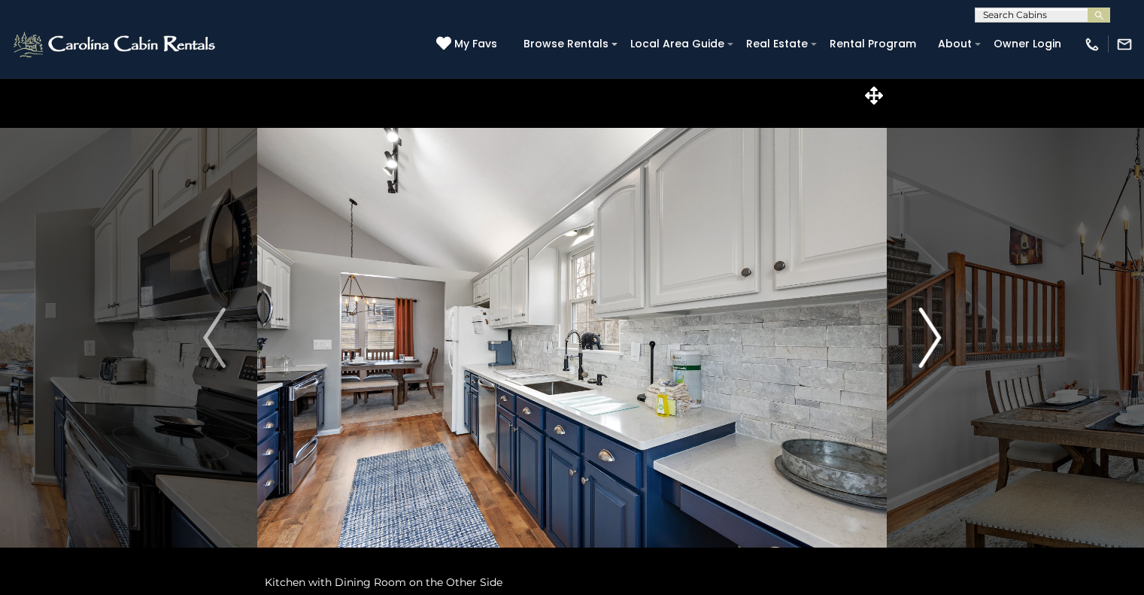
click at [922, 348] on img "Next" at bounding box center [930, 338] width 23 height 60
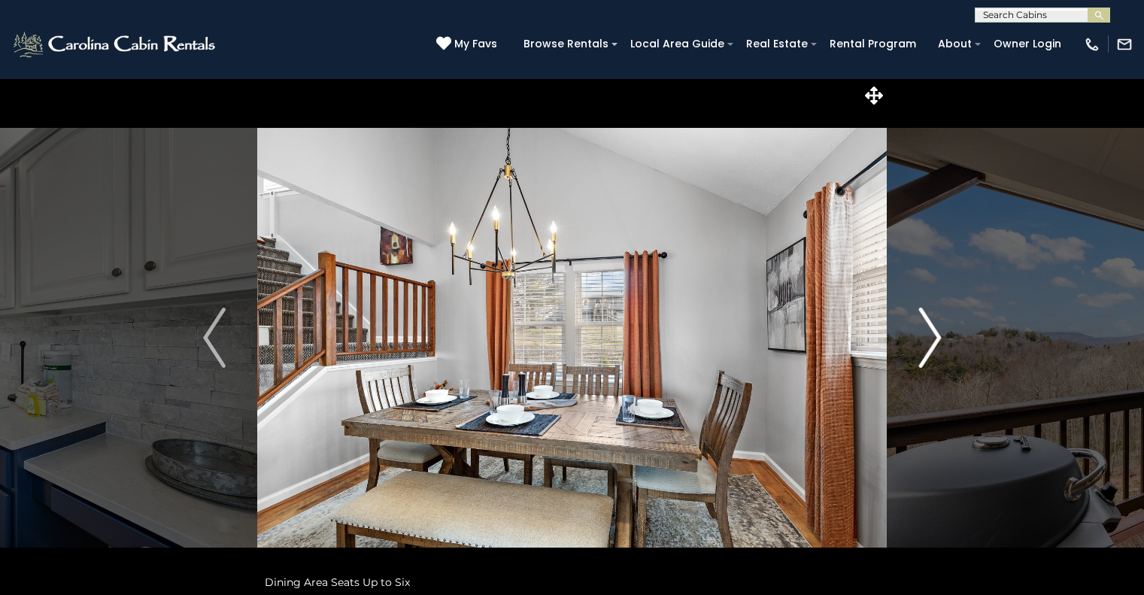
click at [922, 348] on img "Next" at bounding box center [930, 338] width 23 height 60
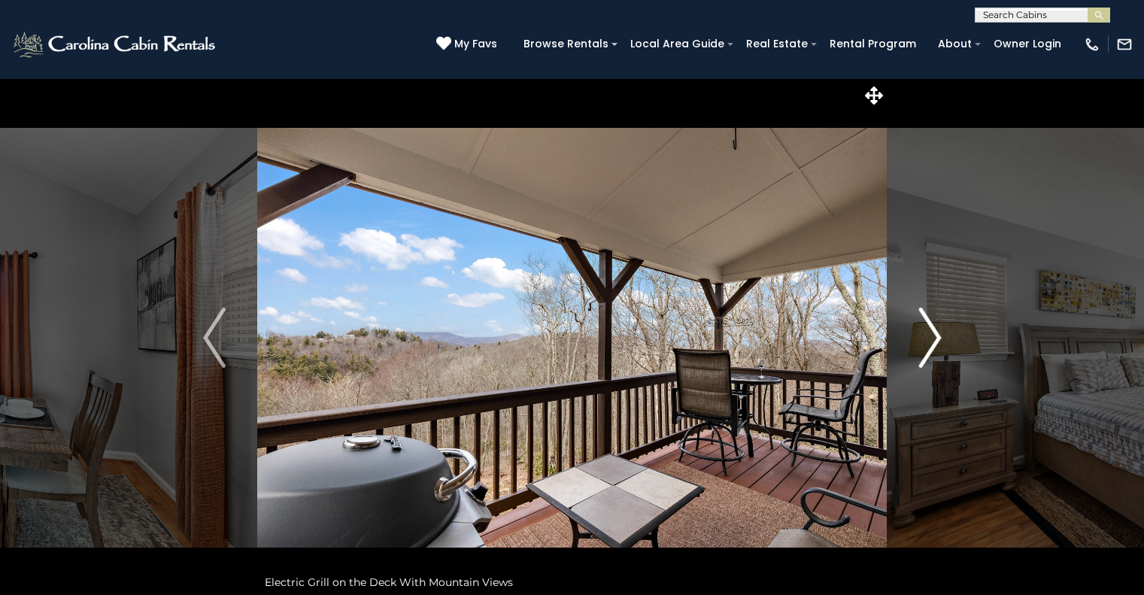
click at [922, 348] on img "Next" at bounding box center [930, 338] width 23 height 60
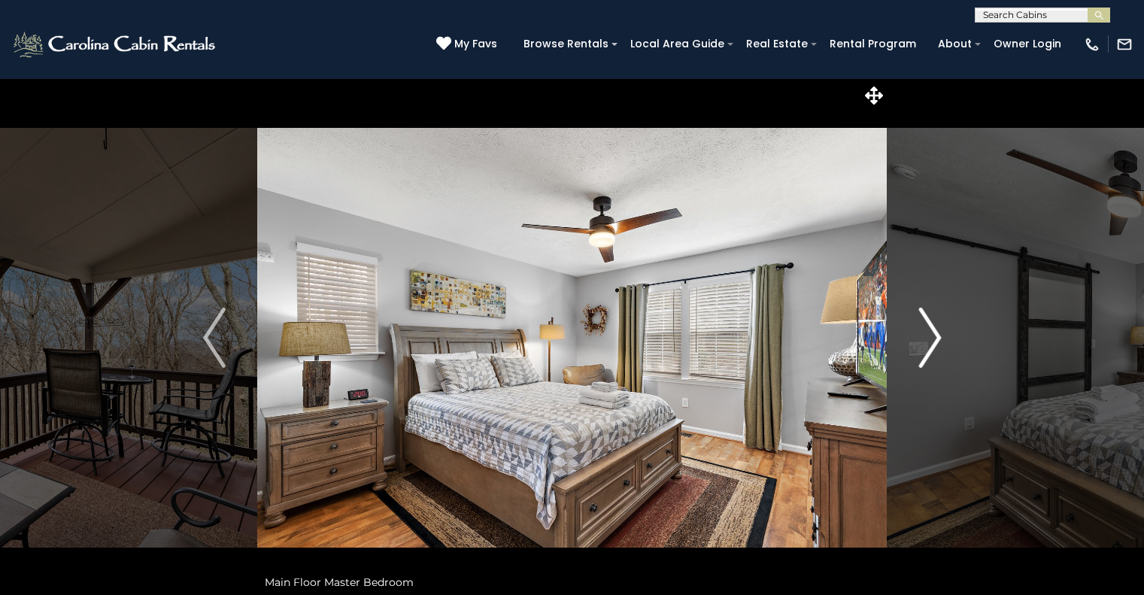
click at [922, 348] on img "Next" at bounding box center [930, 338] width 23 height 60
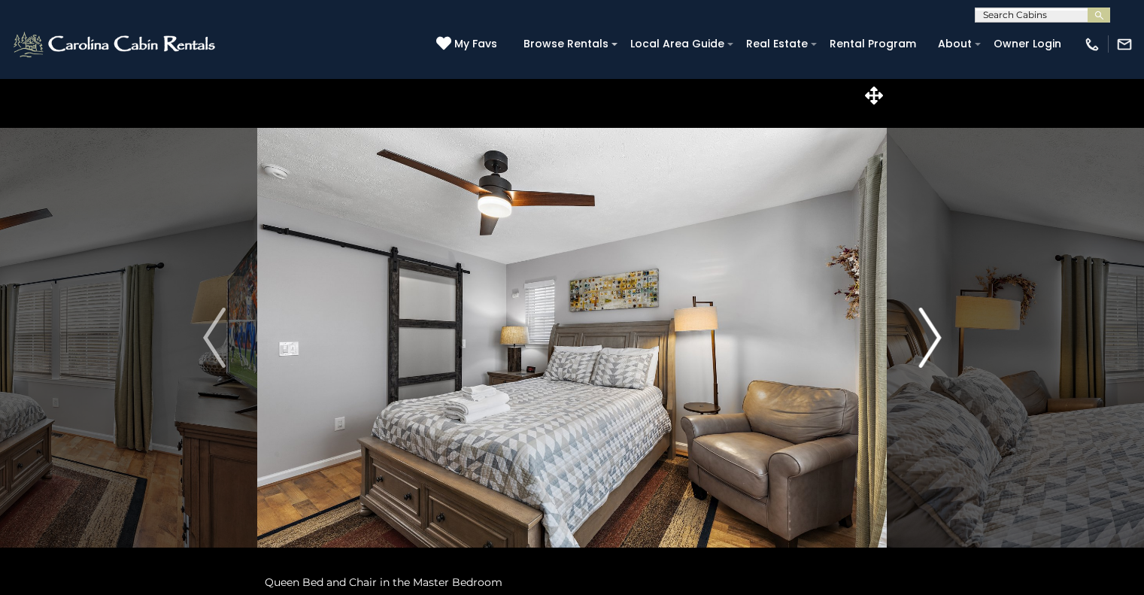
click at [922, 348] on img "Next" at bounding box center [930, 338] width 23 height 60
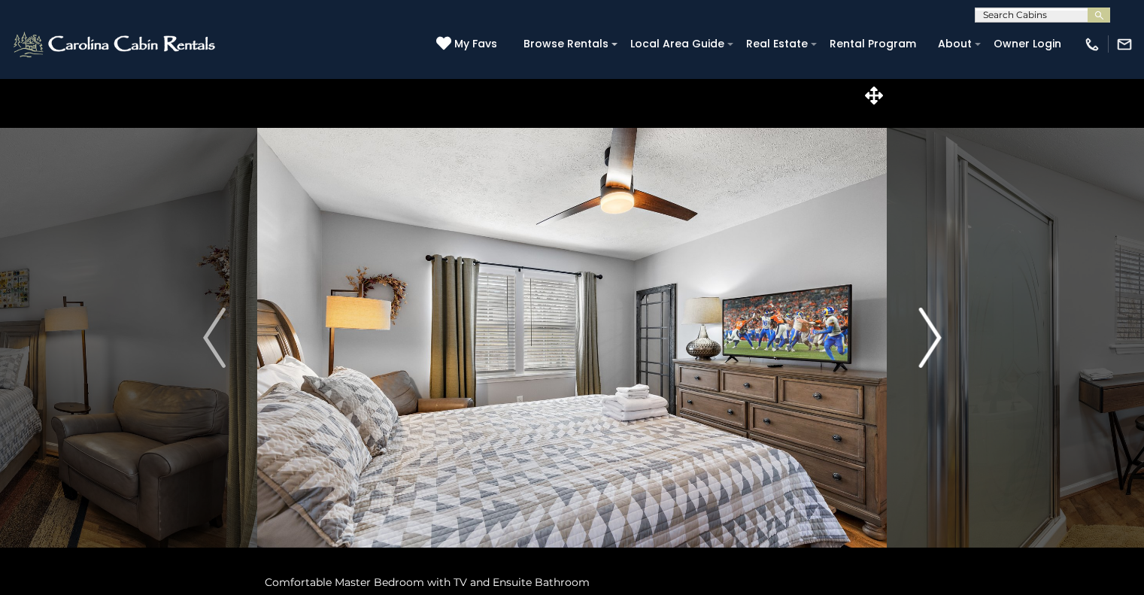
click at [922, 348] on img "Next" at bounding box center [930, 338] width 23 height 60
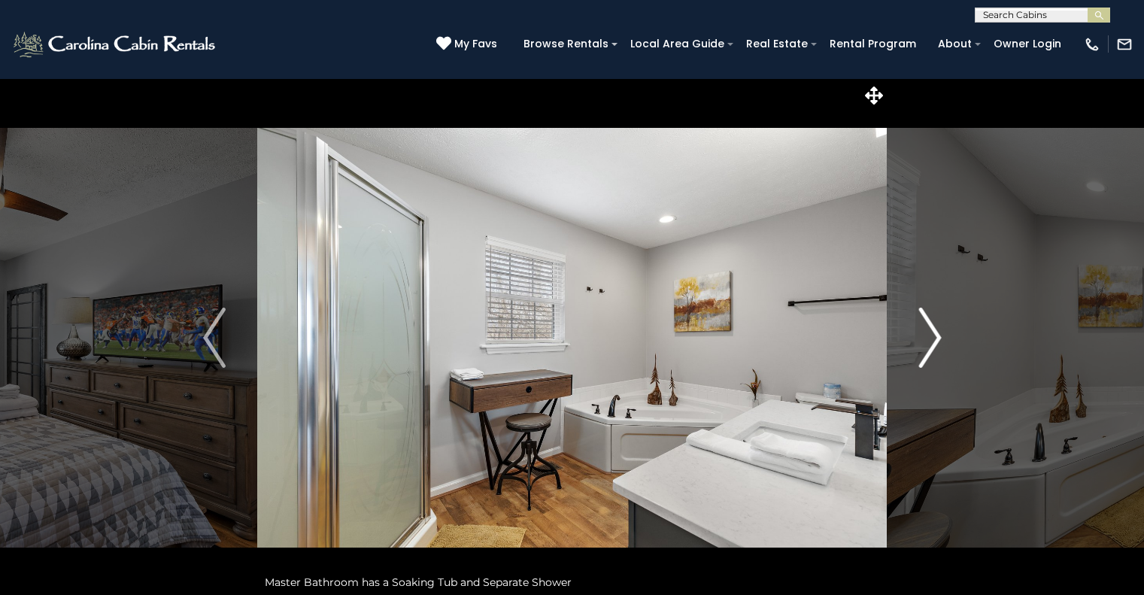
click at [922, 348] on img "Next" at bounding box center [930, 338] width 23 height 60
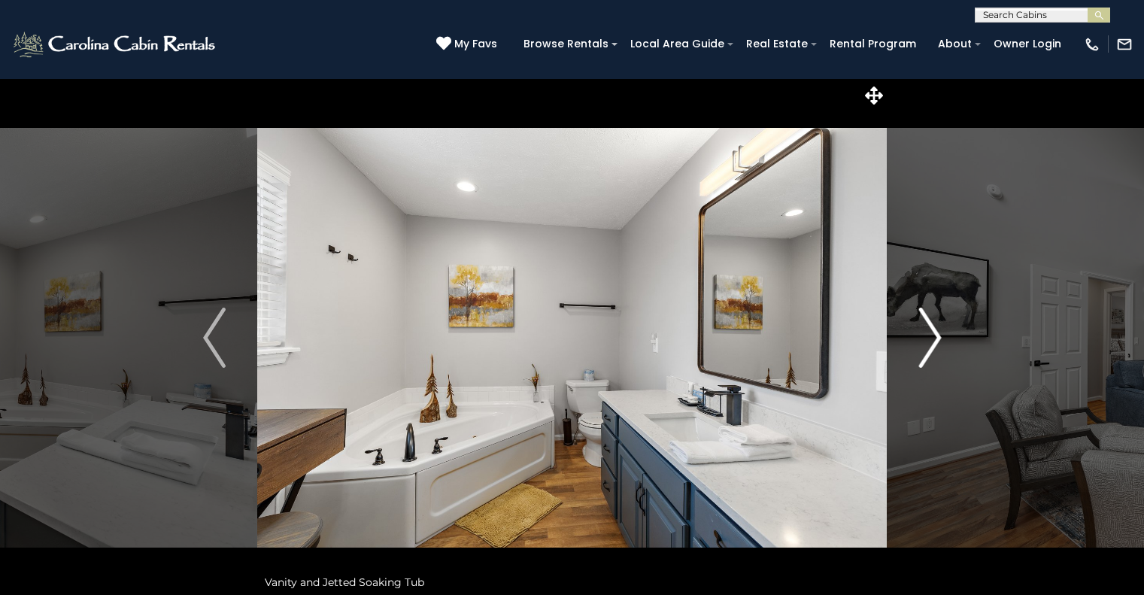
click at [922, 348] on img "Next" at bounding box center [930, 338] width 23 height 60
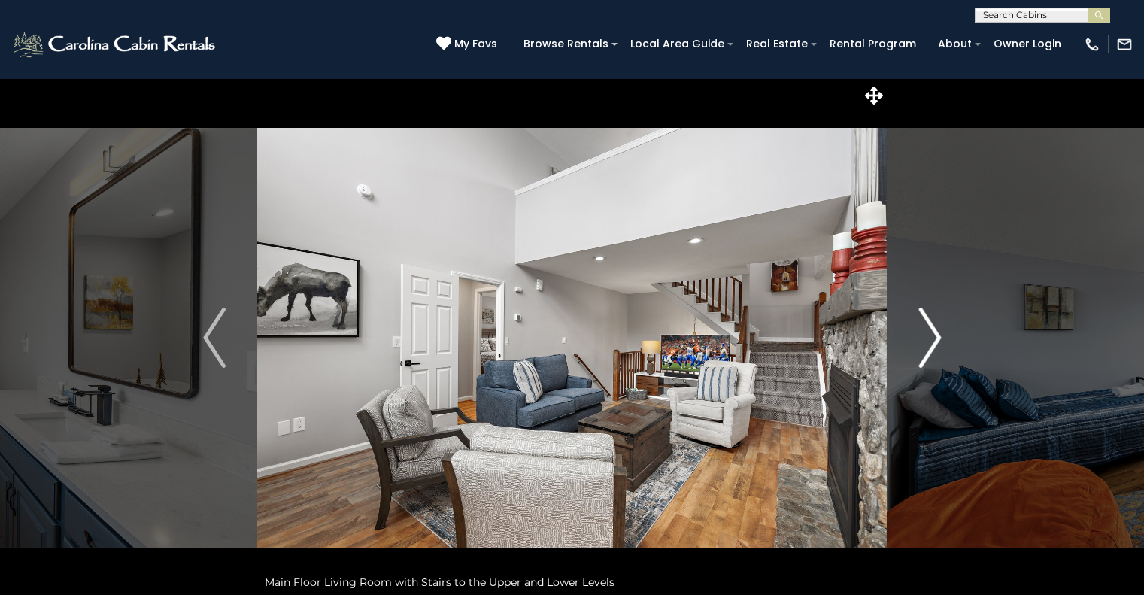
click at [922, 348] on img "Next" at bounding box center [930, 338] width 23 height 60
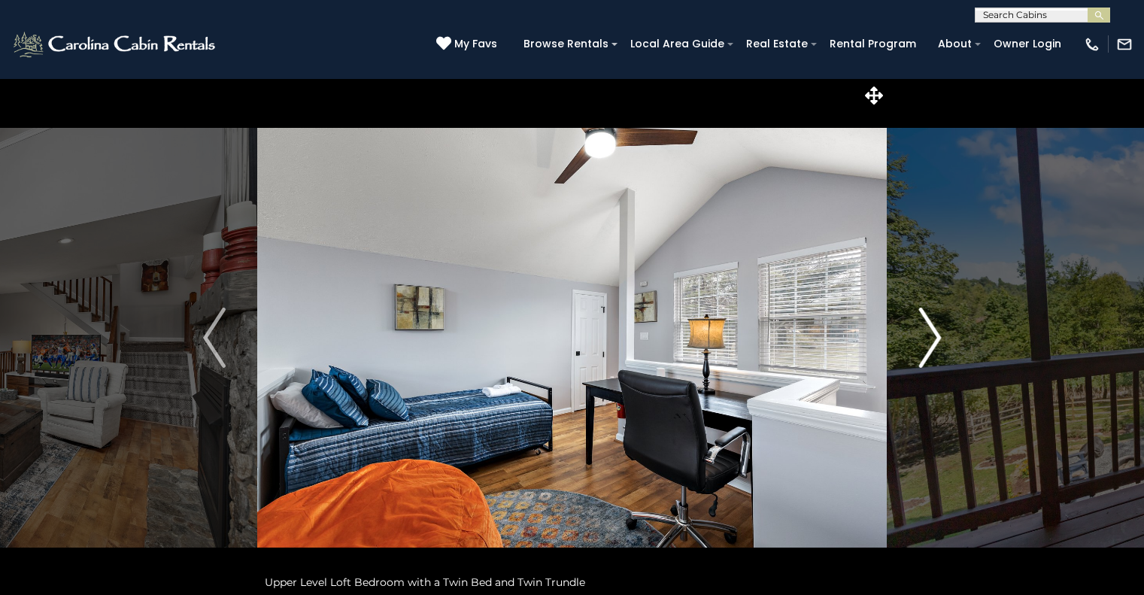
click at [934, 326] on img "Next" at bounding box center [930, 338] width 23 height 60
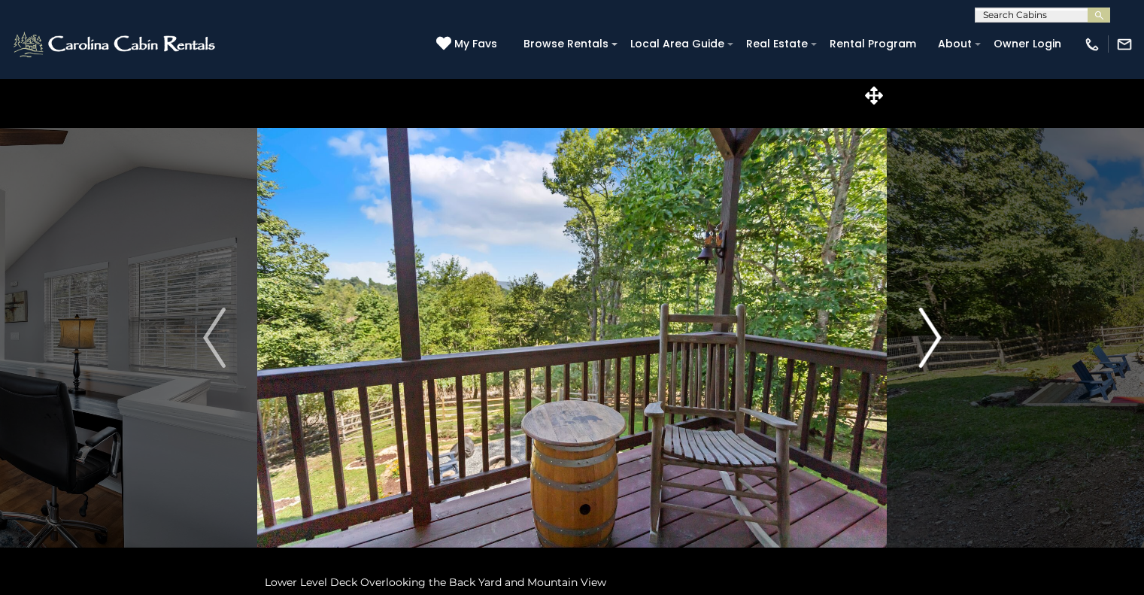
click at [934, 326] on img "Next" at bounding box center [930, 338] width 23 height 60
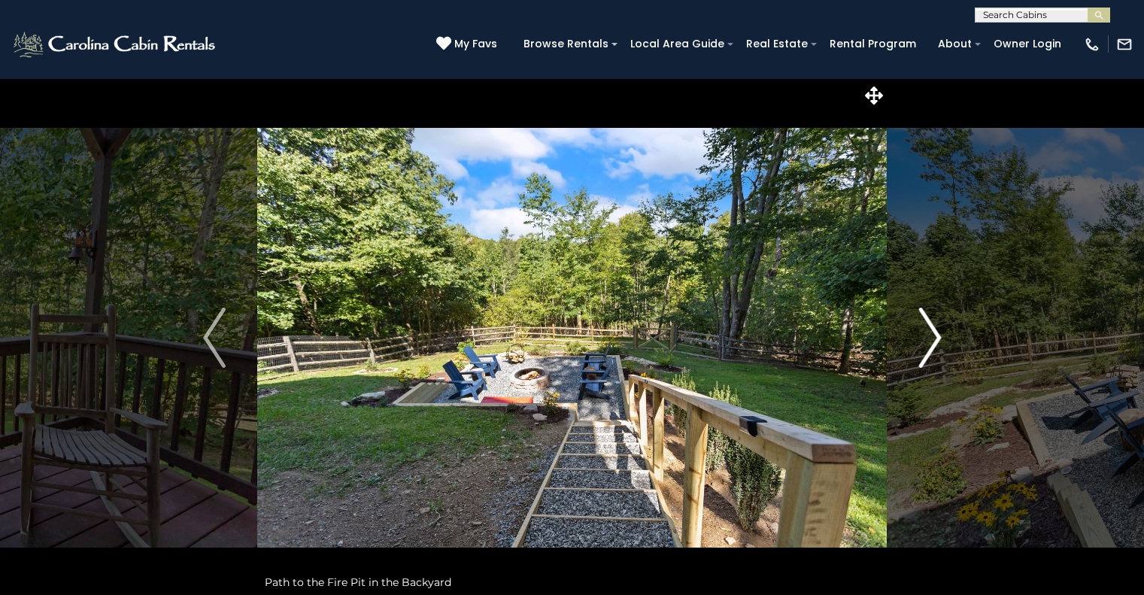
click at [934, 326] on img "Next" at bounding box center [930, 338] width 23 height 60
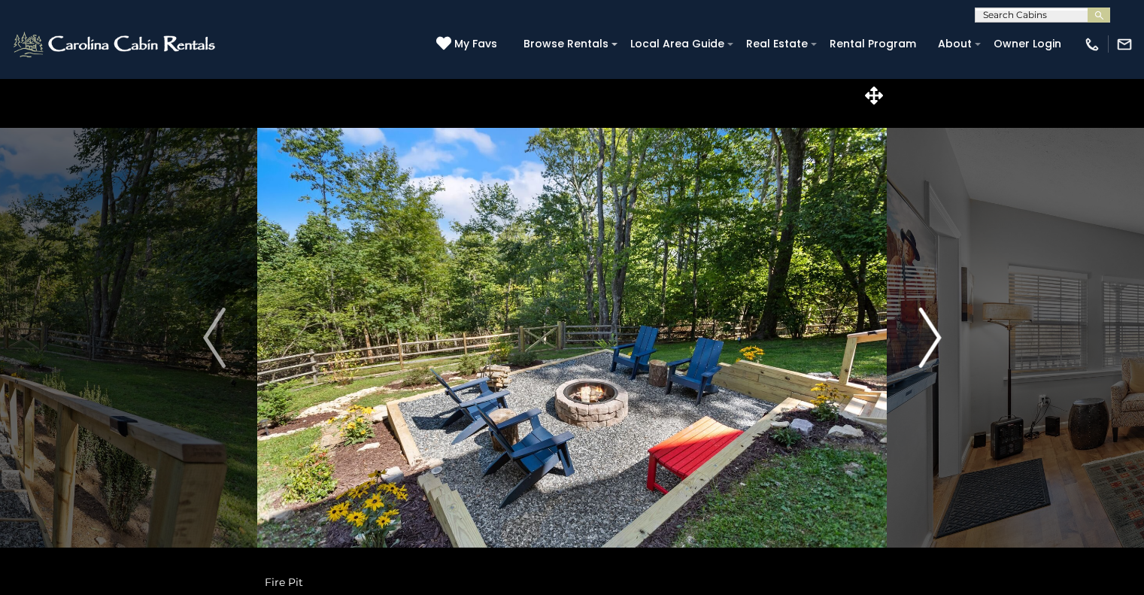
click at [934, 326] on img "Next" at bounding box center [930, 338] width 23 height 60
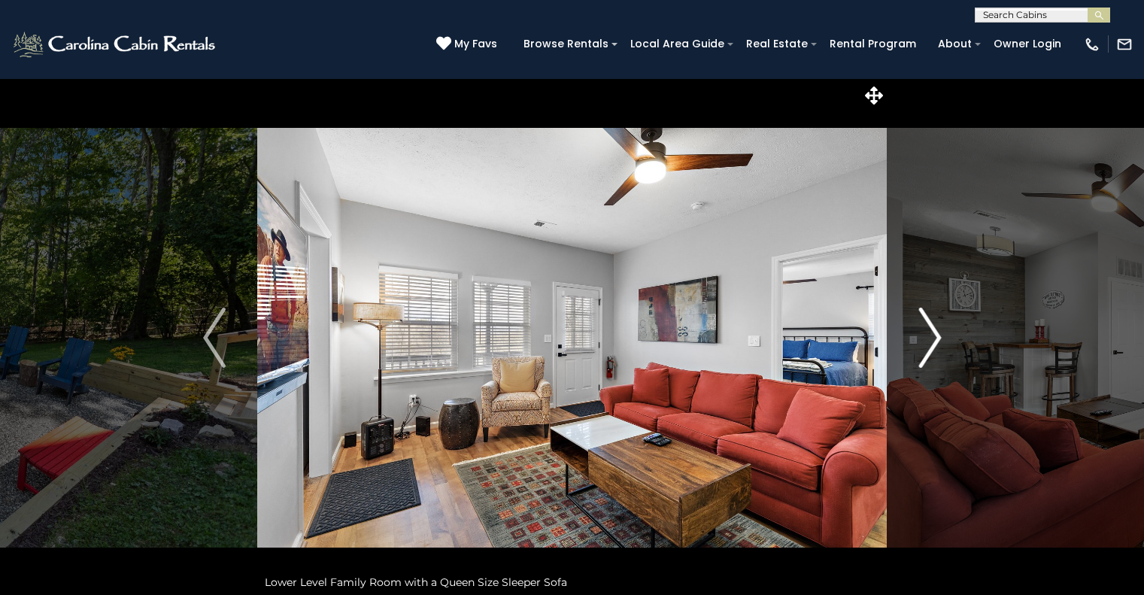
click at [932, 333] on img "Next" at bounding box center [930, 338] width 23 height 60
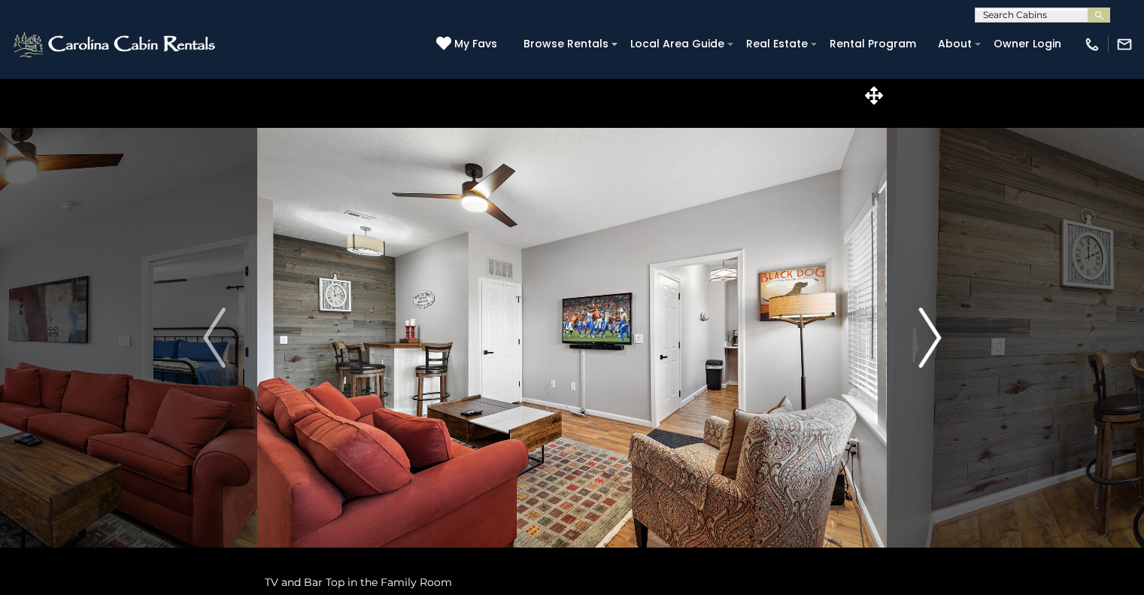
click at [932, 333] on img "Next" at bounding box center [930, 338] width 23 height 60
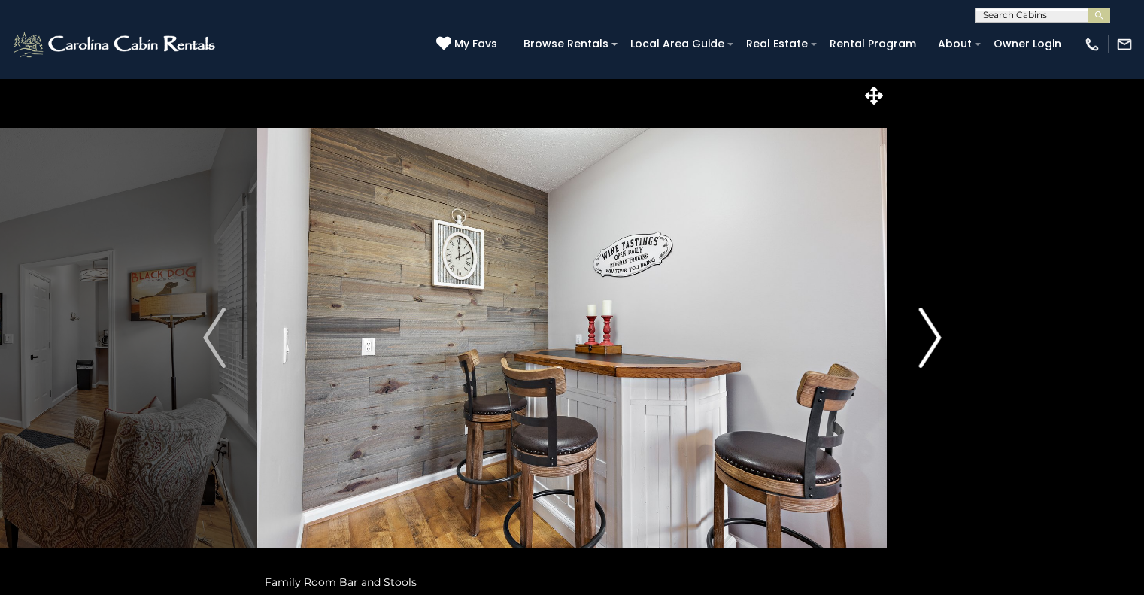
click at [932, 333] on img "Next" at bounding box center [930, 338] width 23 height 60
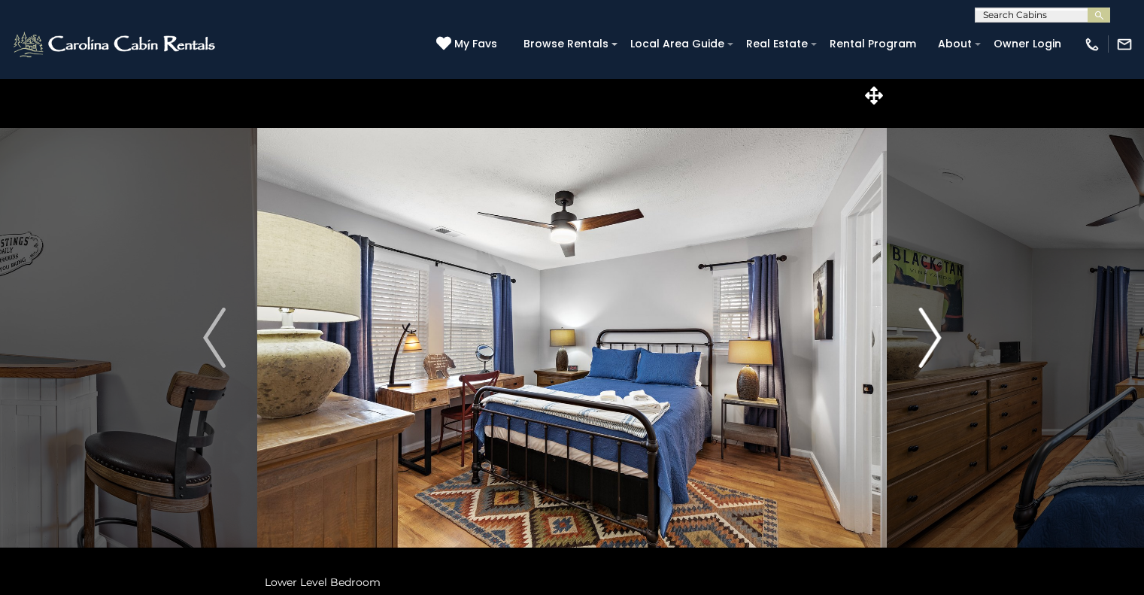
click at [932, 333] on img "Next" at bounding box center [930, 338] width 23 height 60
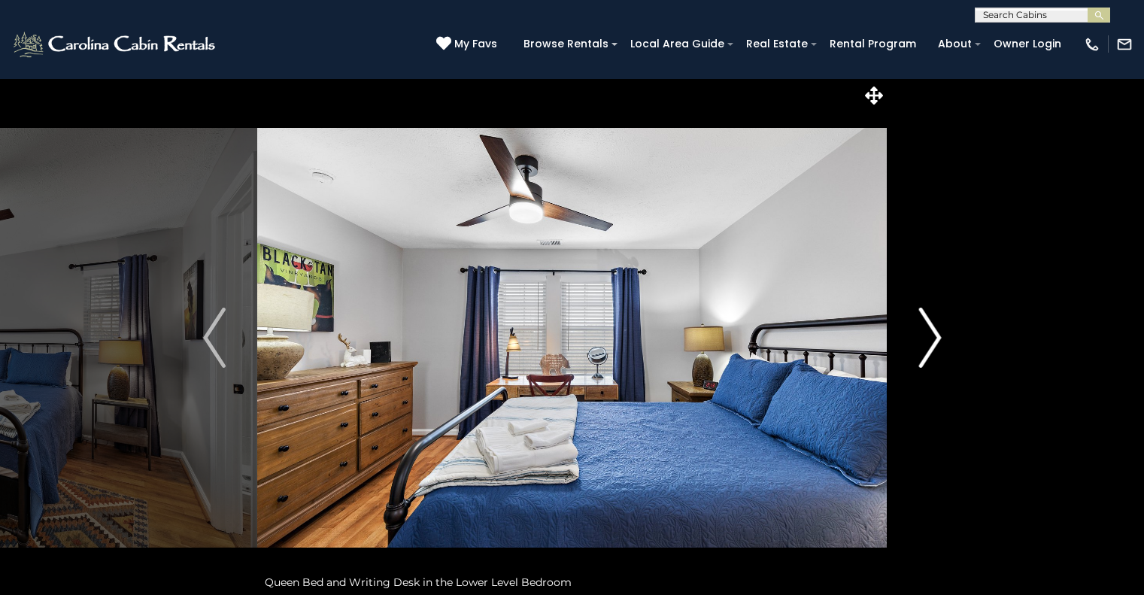
click at [932, 333] on img "Next" at bounding box center [930, 338] width 23 height 60
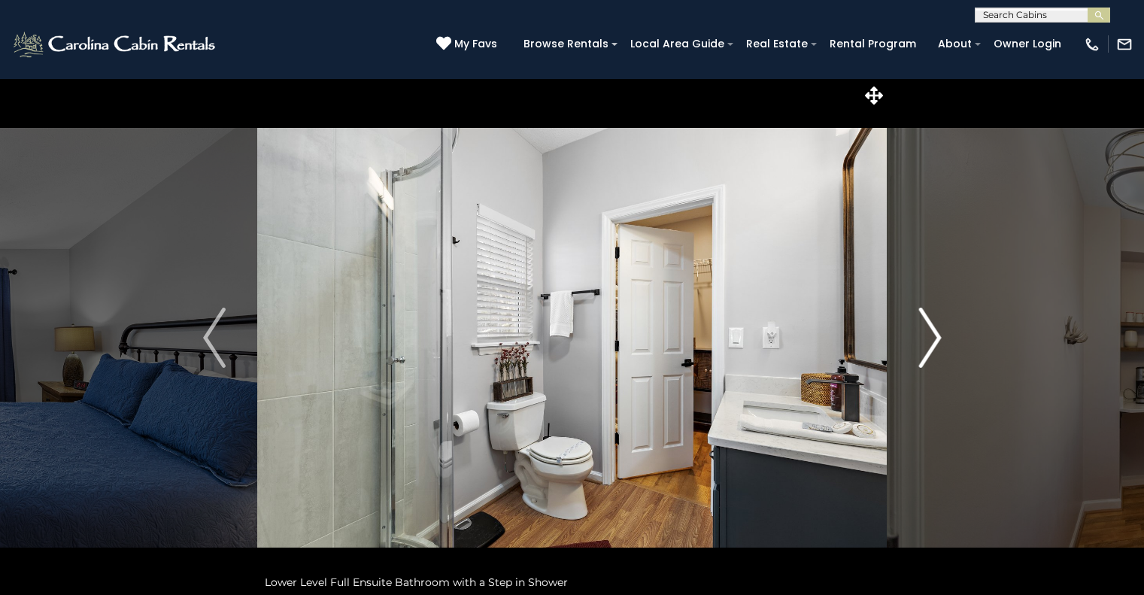
click at [932, 333] on img "Next" at bounding box center [930, 338] width 23 height 60
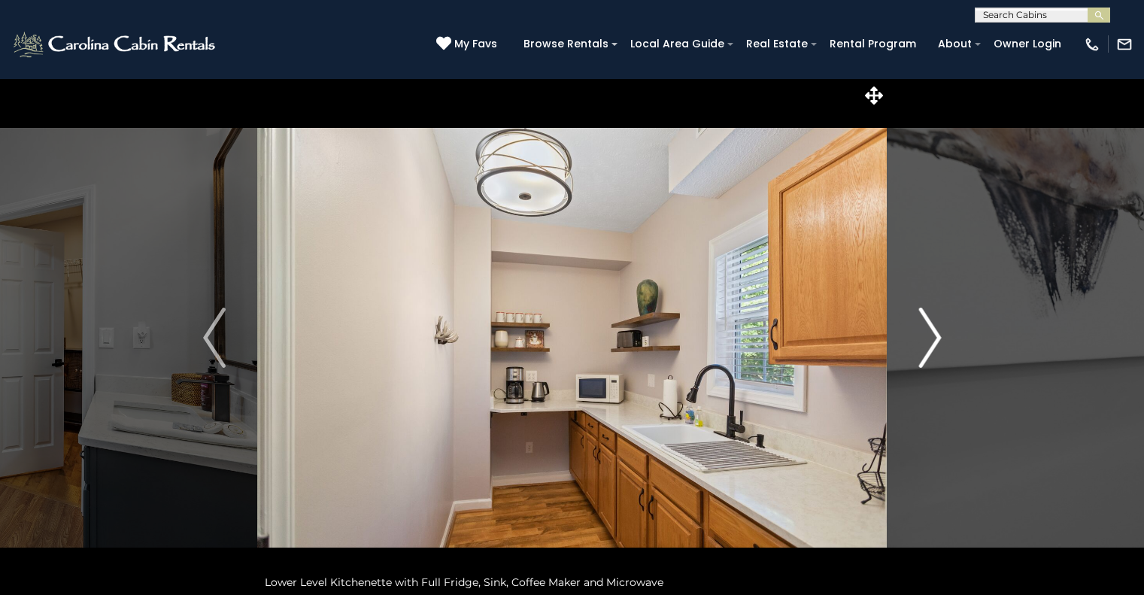
click at [932, 333] on img "Next" at bounding box center [930, 338] width 23 height 60
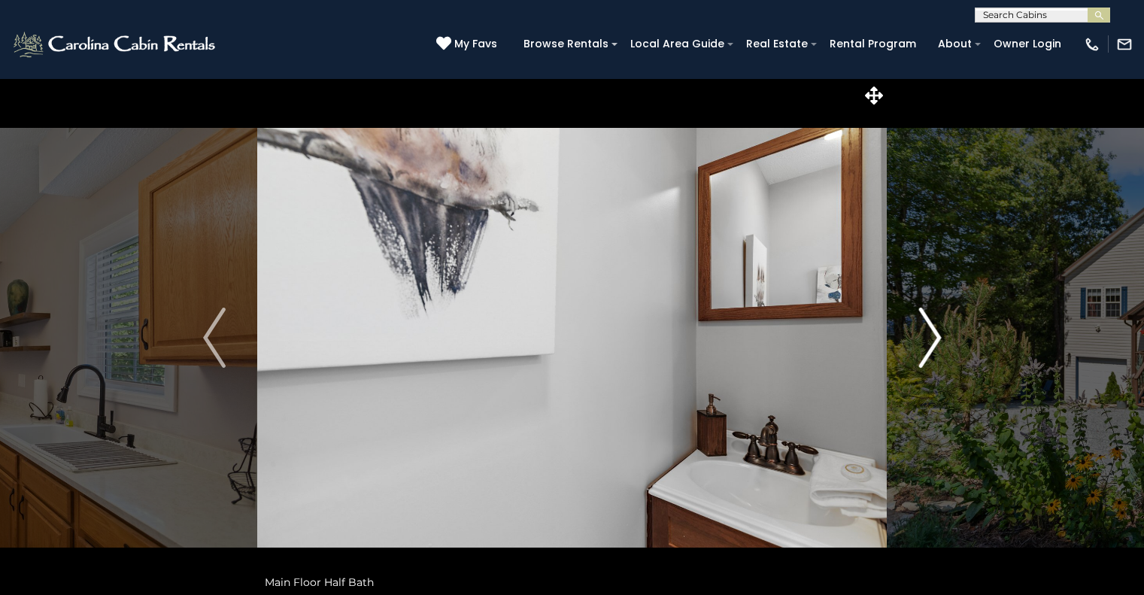
click at [932, 333] on img "Next" at bounding box center [930, 338] width 23 height 60
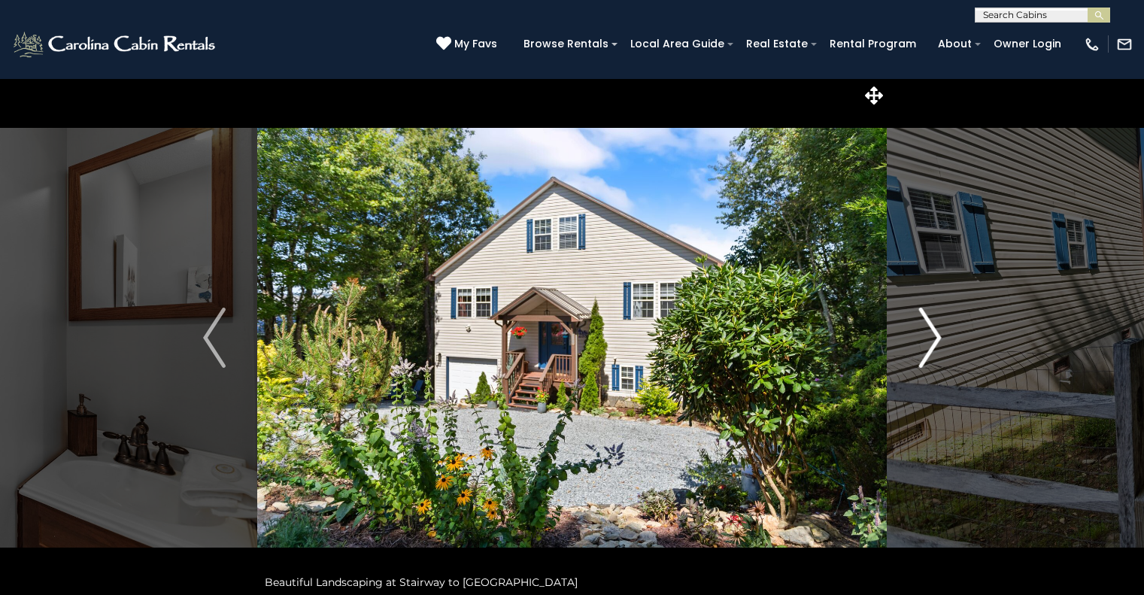
click at [934, 330] on img "Next" at bounding box center [930, 338] width 23 height 60
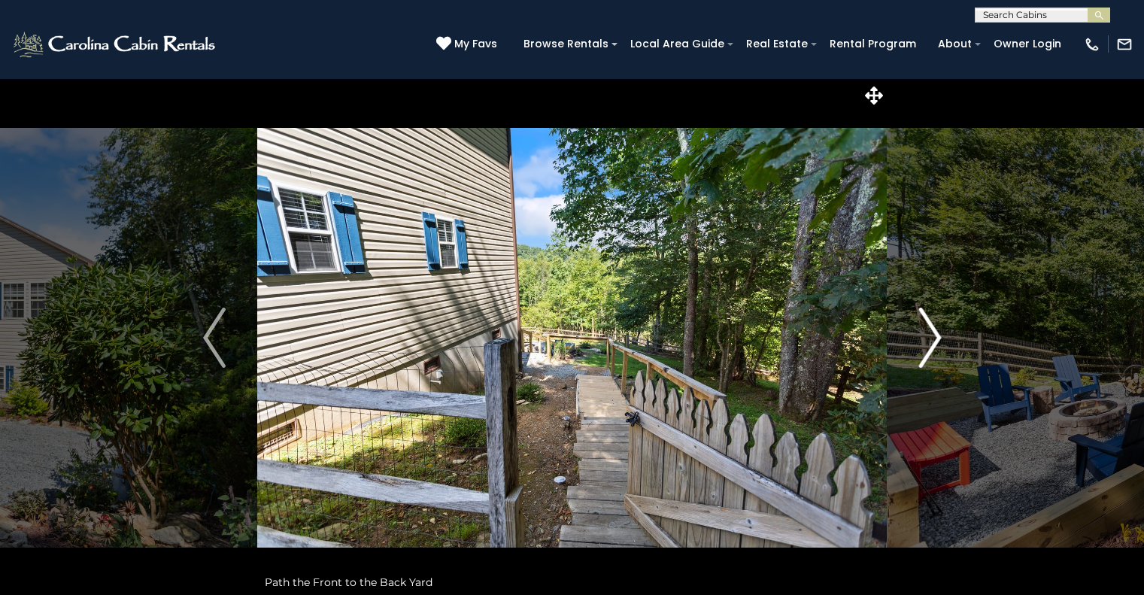
click at [934, 330] on img "Next" at bounding box center [930, 338] width 23 height 60
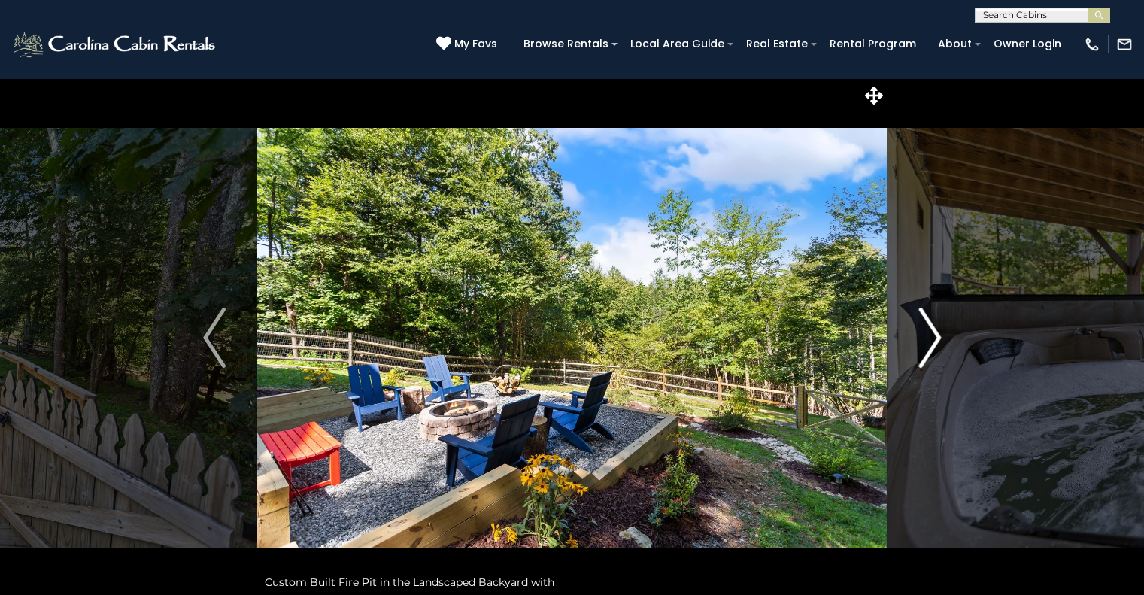
click at [934, 330] on img "Next" at bounding box center [930, 338] width 23 height 60
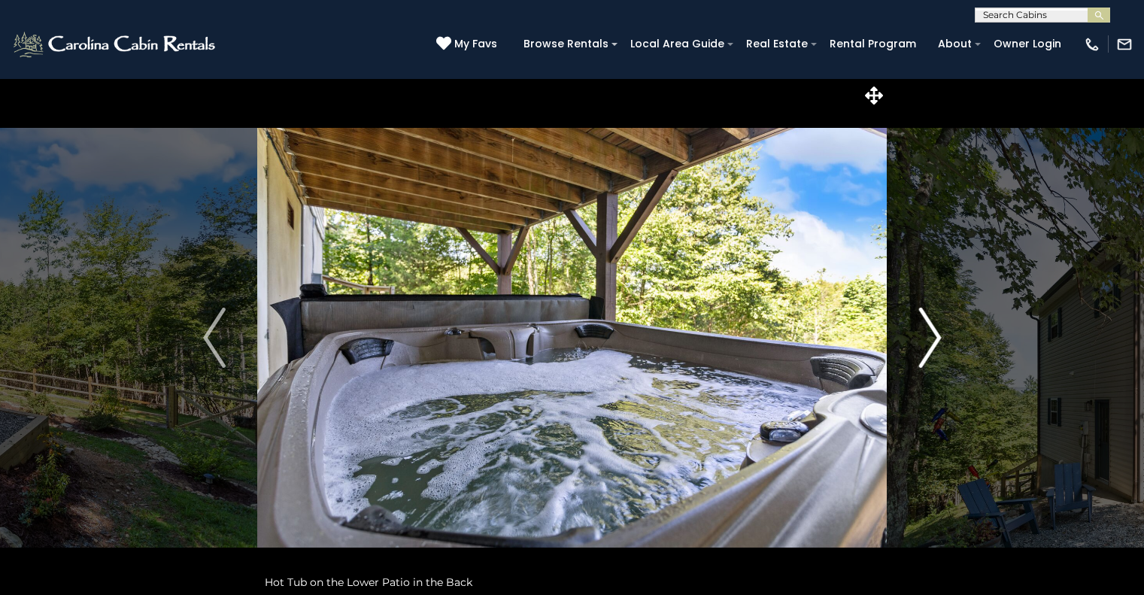
click at [934, 330] on img "Next" at bounding box center [930, 338] width 23 height 60
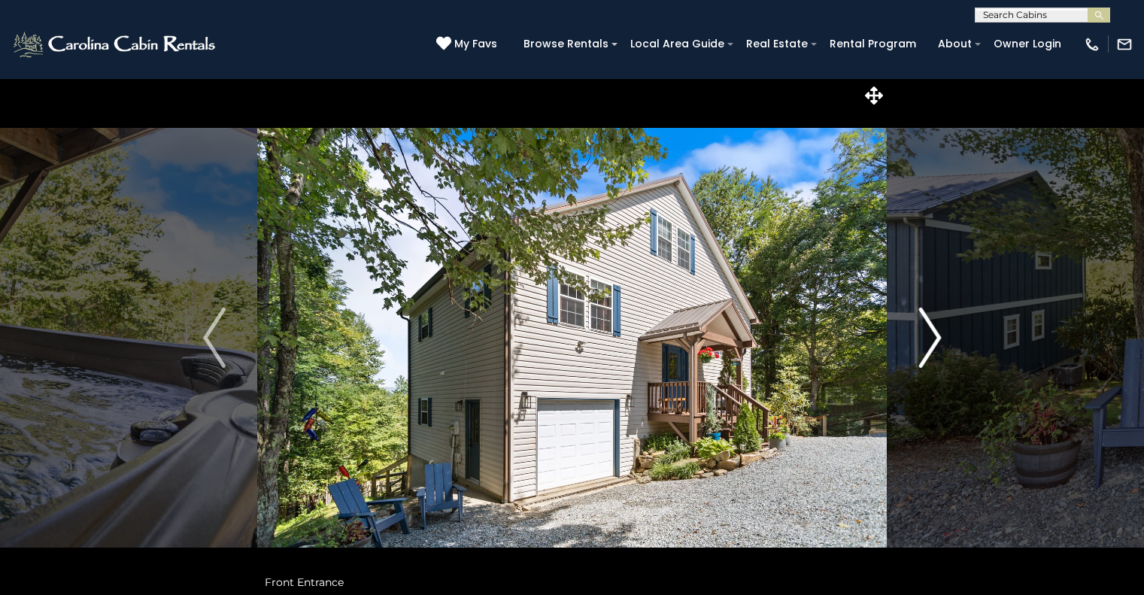
click at [934, 330] on img "Next" at bounding box center [930, 338] width 23 height 60
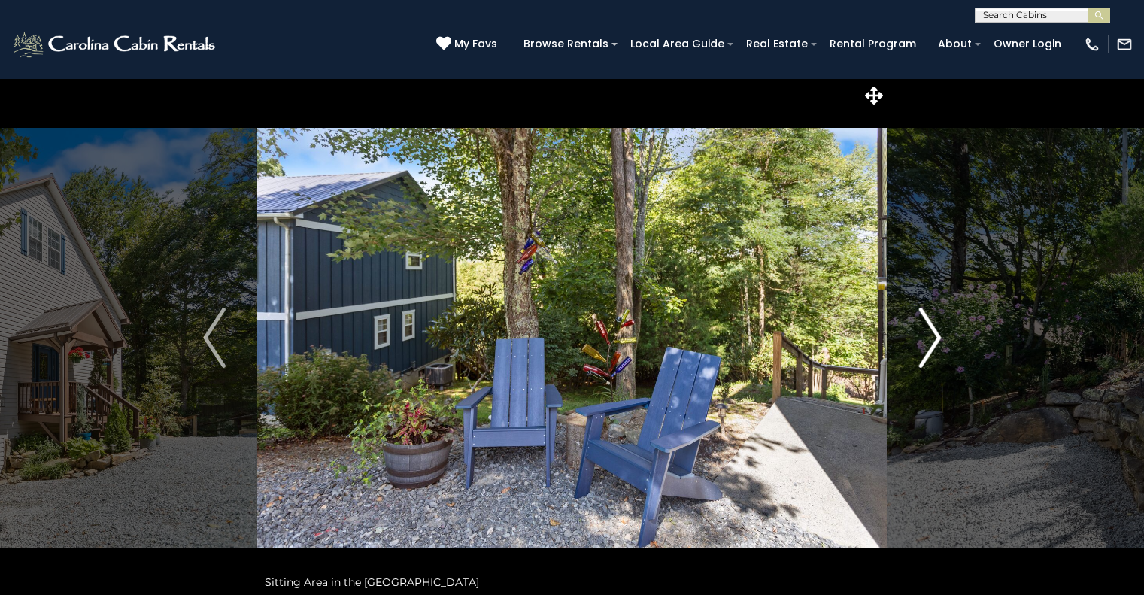
click at [934, 330] on img "Next" at bounding box center [930, 338] width 23 height 60
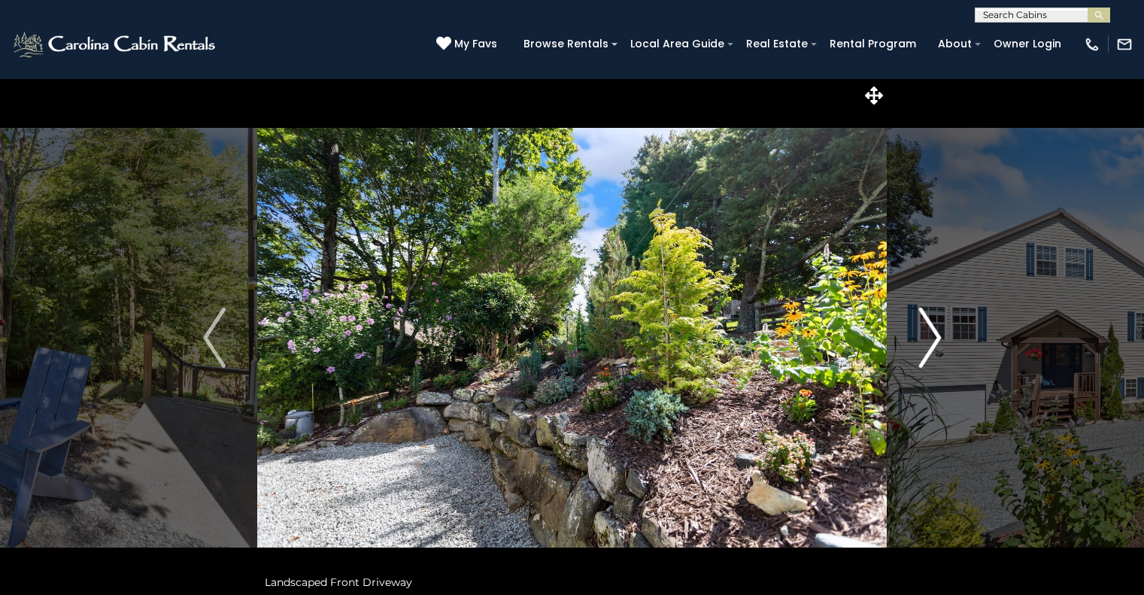
click at [934, 330] on img "Next" at bounding box center [930, 338] width 23 height 60
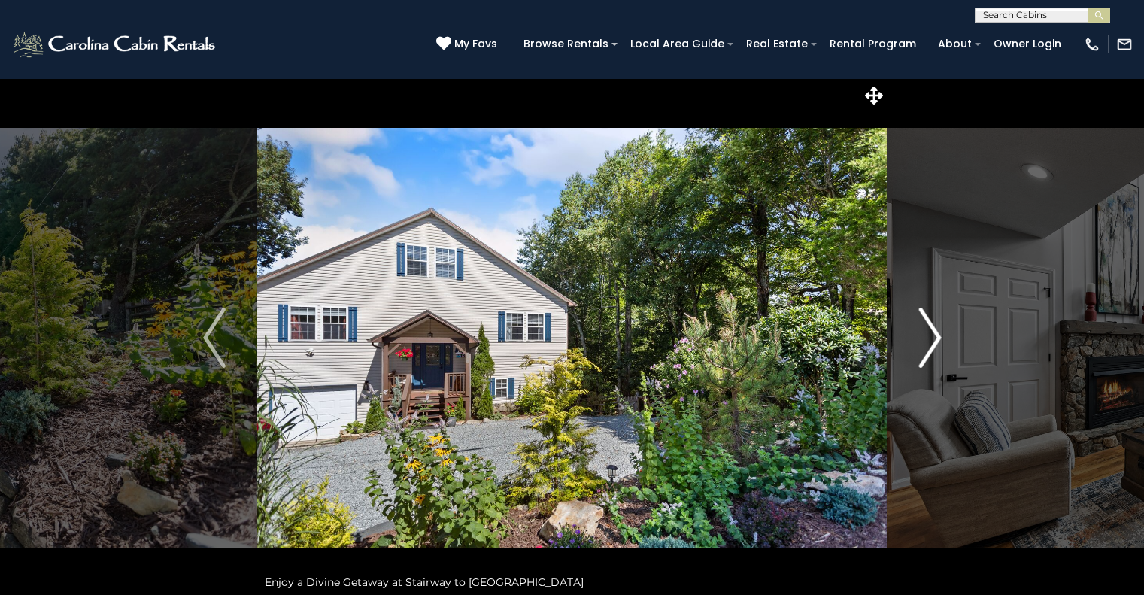
click at [934, 330] on img "Next" at bounding box center [930, 338] width 23 height 60
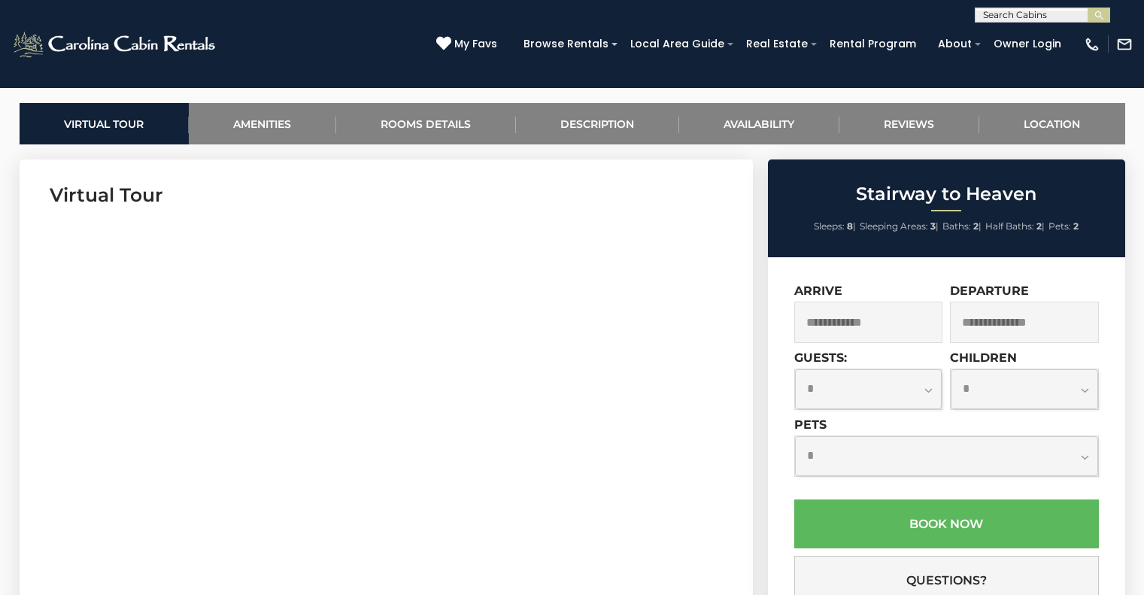
scroll to position [713, 0]
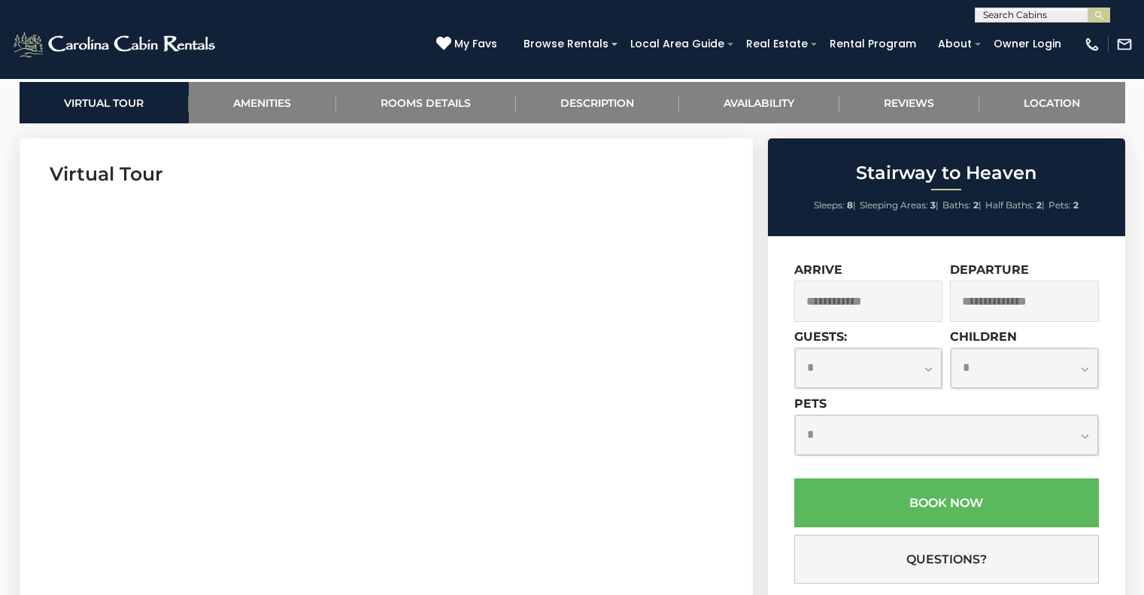
click at [886, 307] on input "text" at bounding box center [869, 301] width 149 height 41
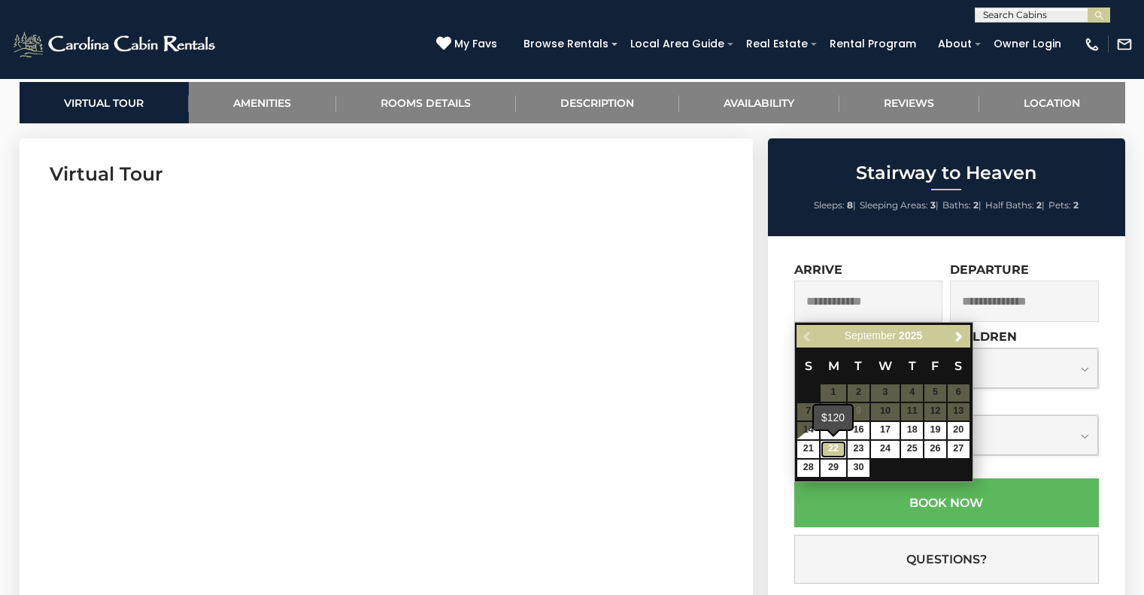
click at [826, 442] on link "22" at bounding box center [834, 449] width 26 height 17
type input "**********"
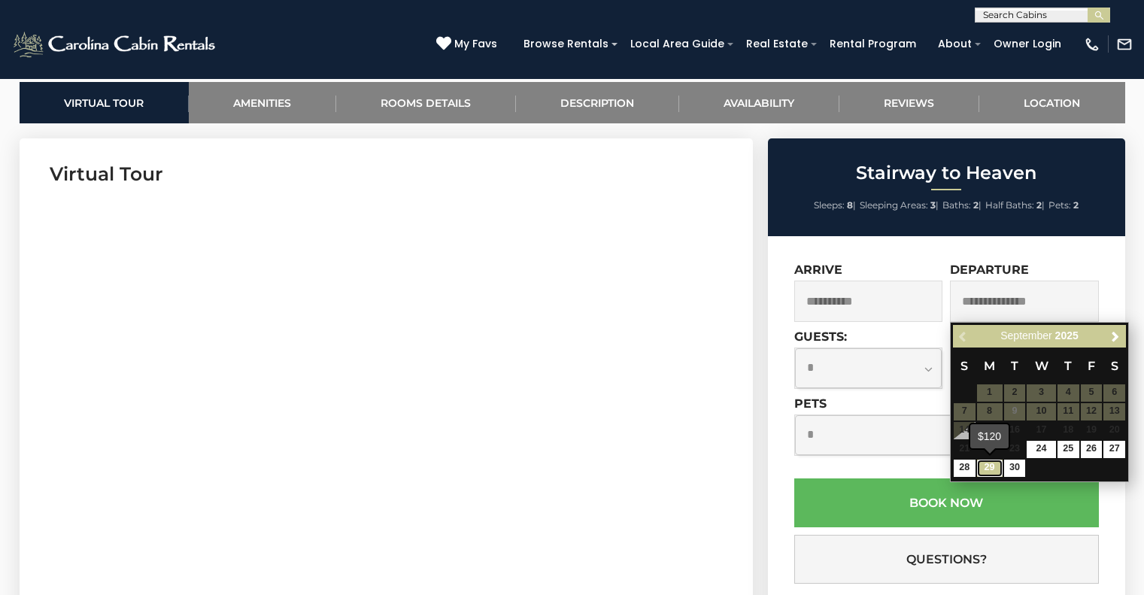
click at [983, 472] on link "29" at bounding box center [990, 468] width 26 height 17
type input "**********"
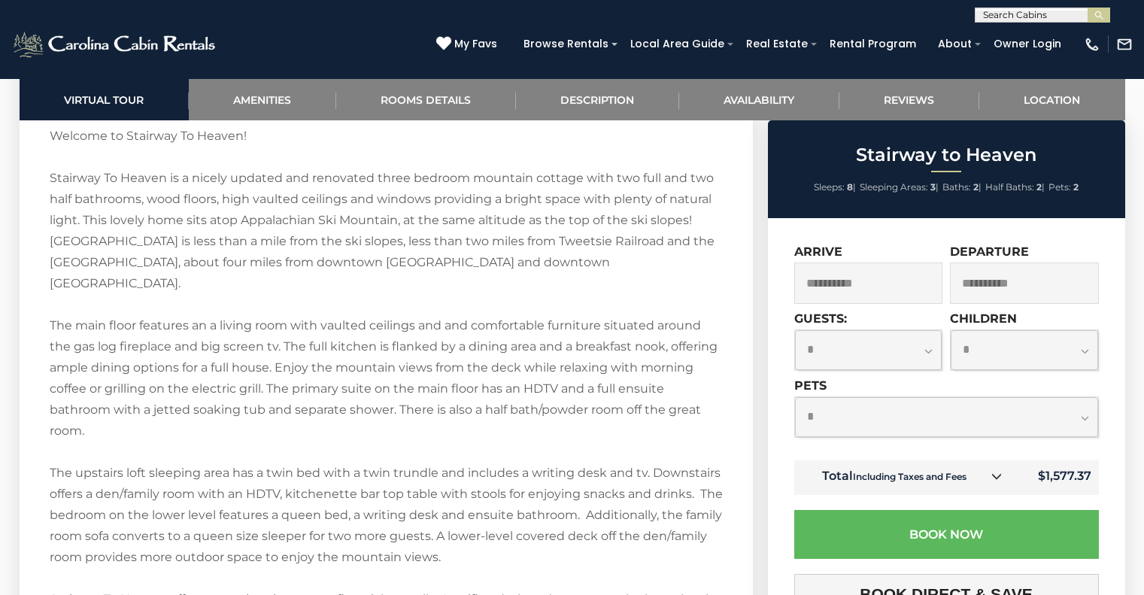
scroll to position [2086, 0]
click at [1140, 443] on div "Enjoy a Divine Getaway at Stairway to Heaven" at bounding box center [572, 37] width 1144 height 4091
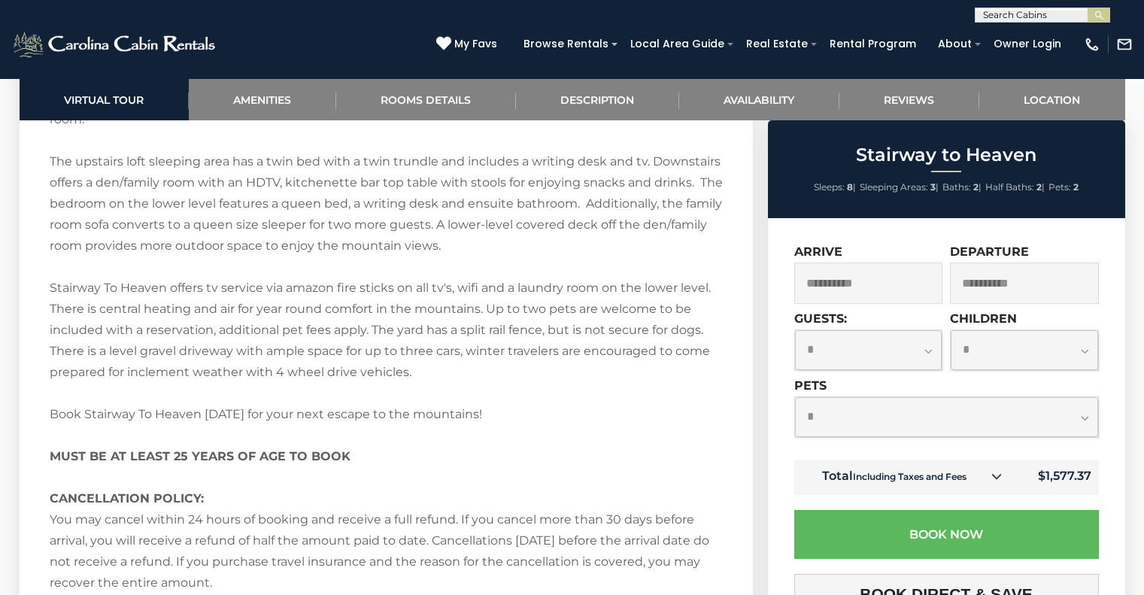
scroll to position [2323, 0]
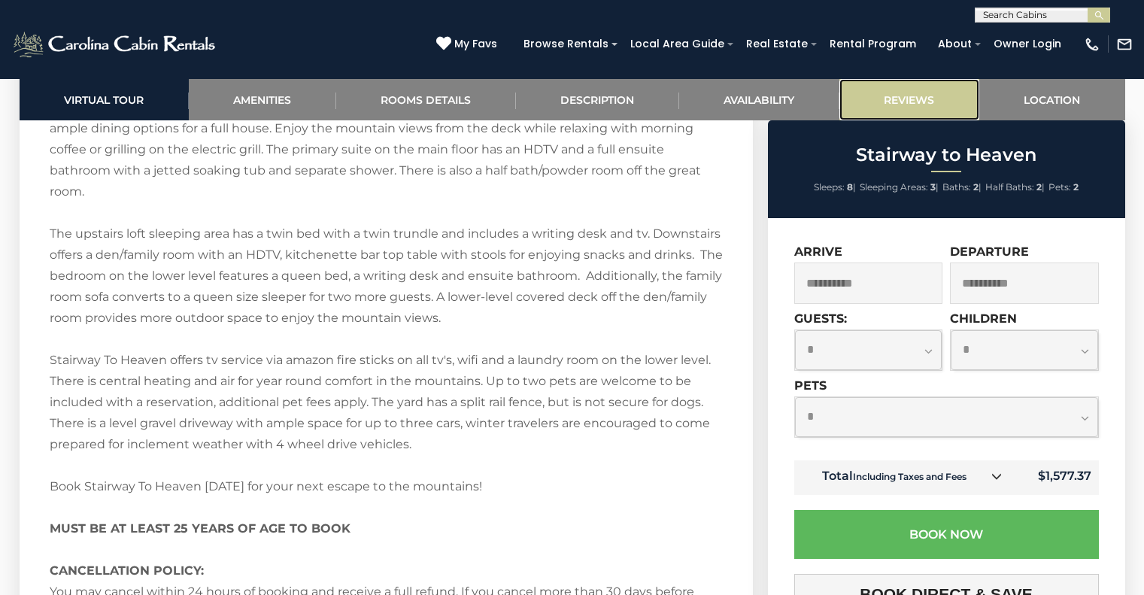
click at [892, 97] on link "Reviews" at bounding box center [910, 99] width 140 height 41
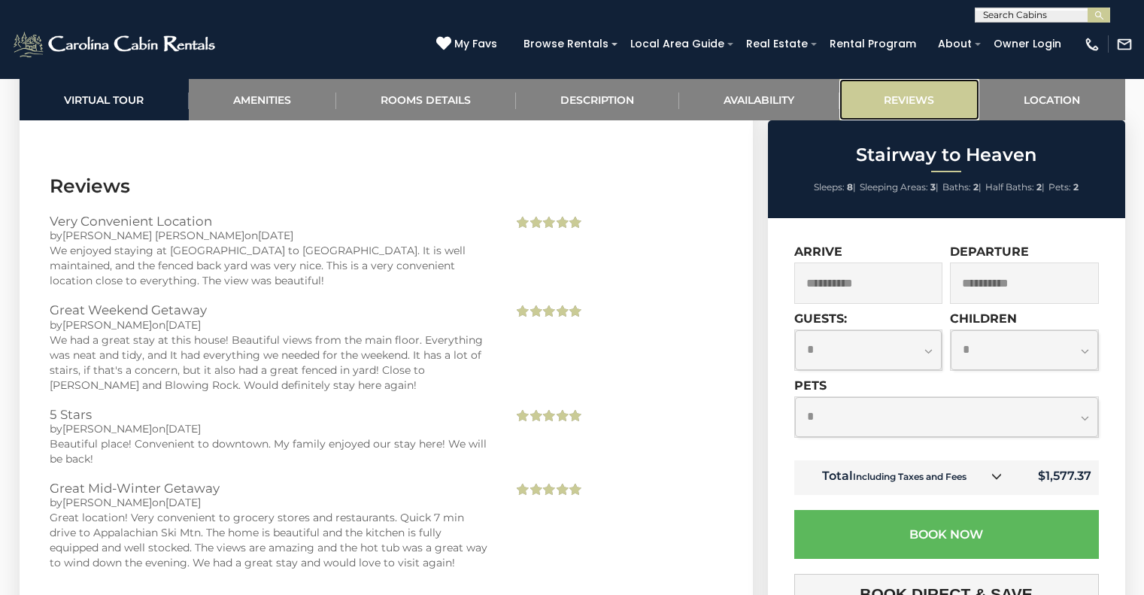
scroll to position [3169, 0]
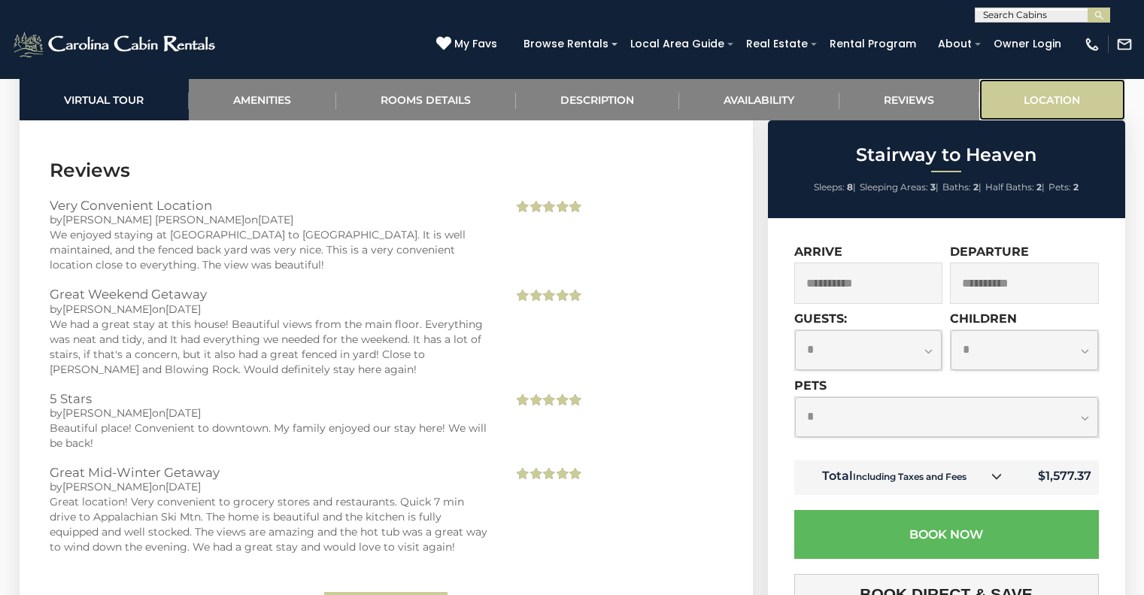
click at [1066, 97] on link "Location" at bounding box center [1053, 99] width 146 height 41
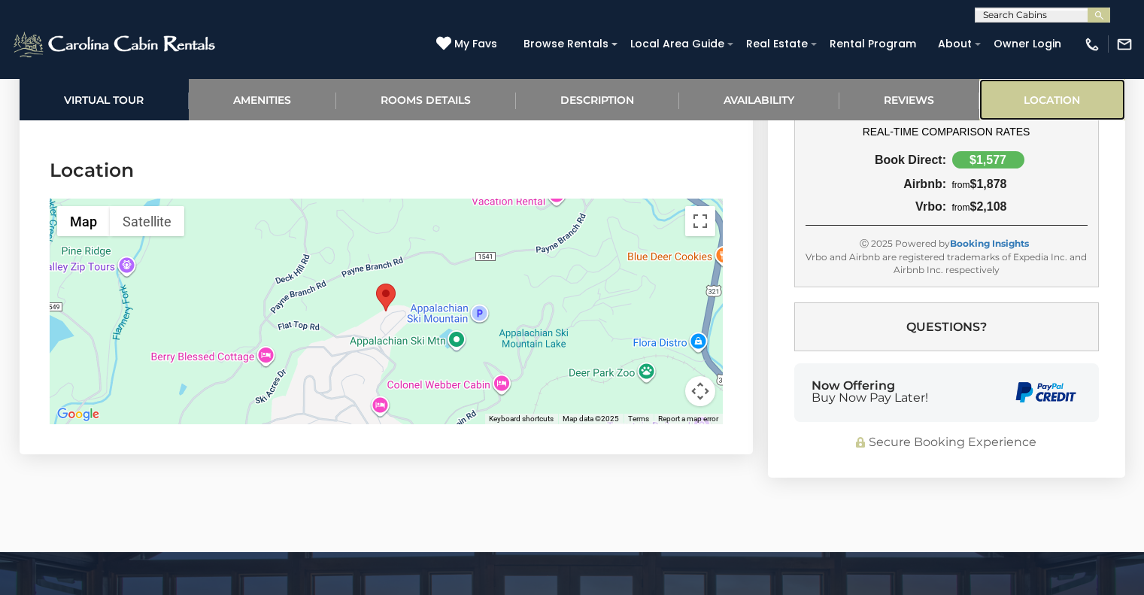
scroll to position [3693, 0]
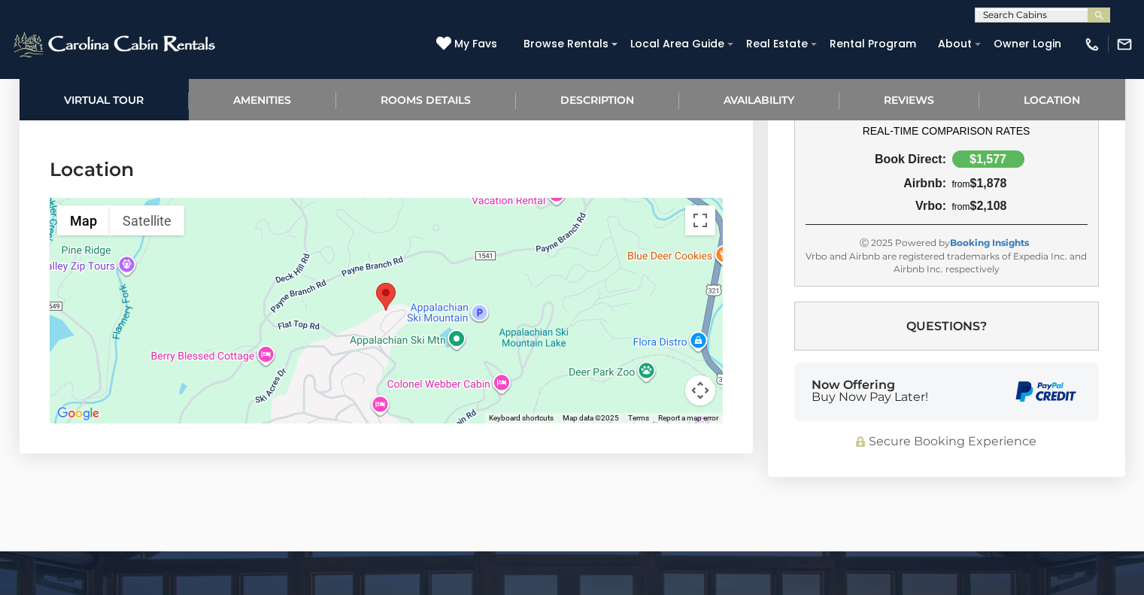
click at [707, 375] on button "Map camera controls" at bounding box center [700, 390] width 30 height 30
click at [376, 283] on area "Stairway to Heaven" at bounding box center [376, 283] width 0 height 0
click at [696, 205] on button "Toggle fullscreen view" at bounding box center [700, 220] width 30 height 30
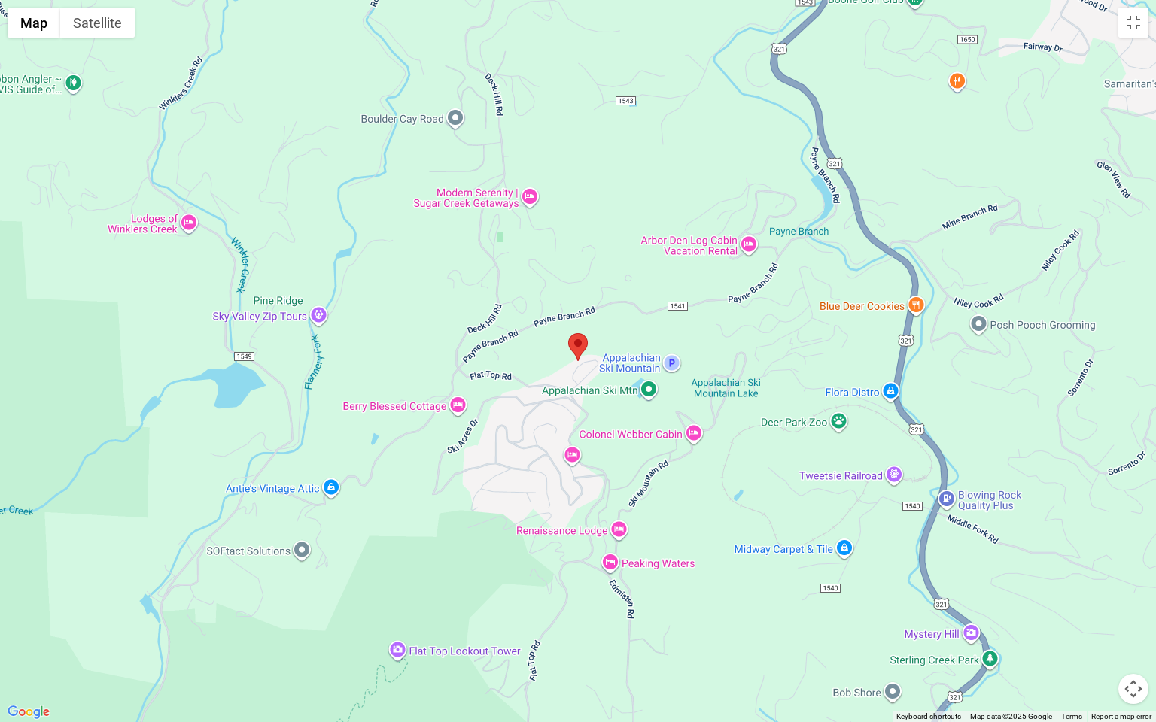
click at [584, 357] on img "Stairway to Heaven" at bounding box center [578, 347] width 20 height 28
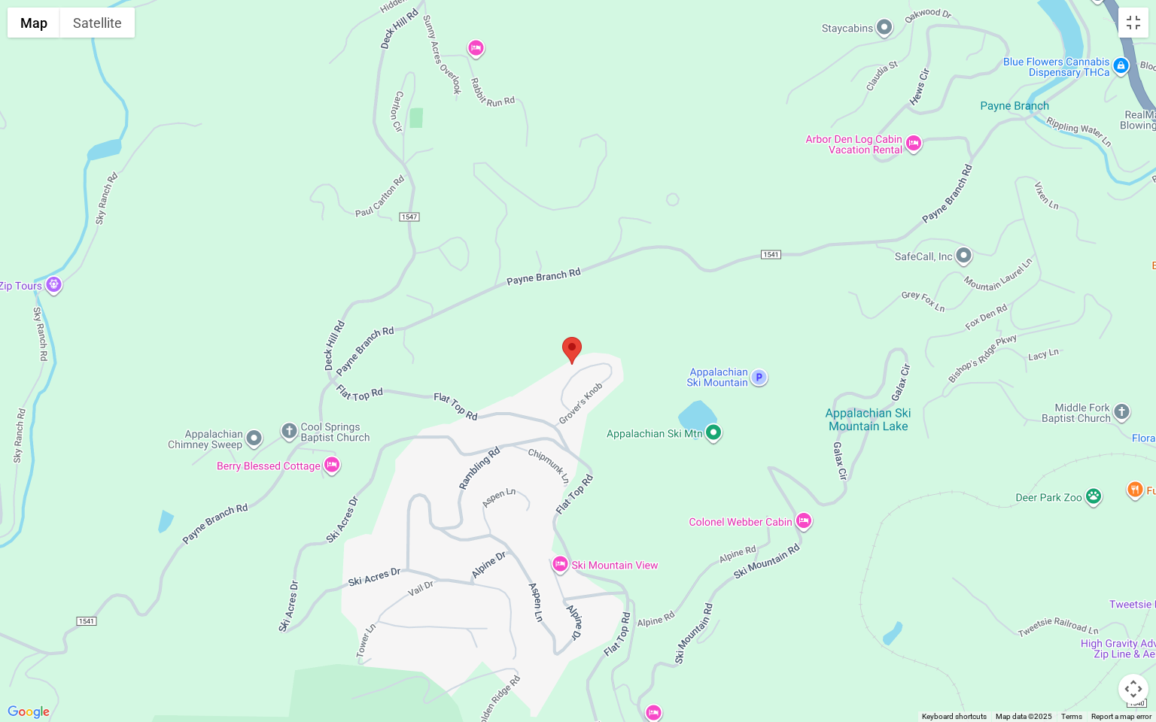
click at [584, 357] on div at bounding box center [578, 361] width 1156 height 722
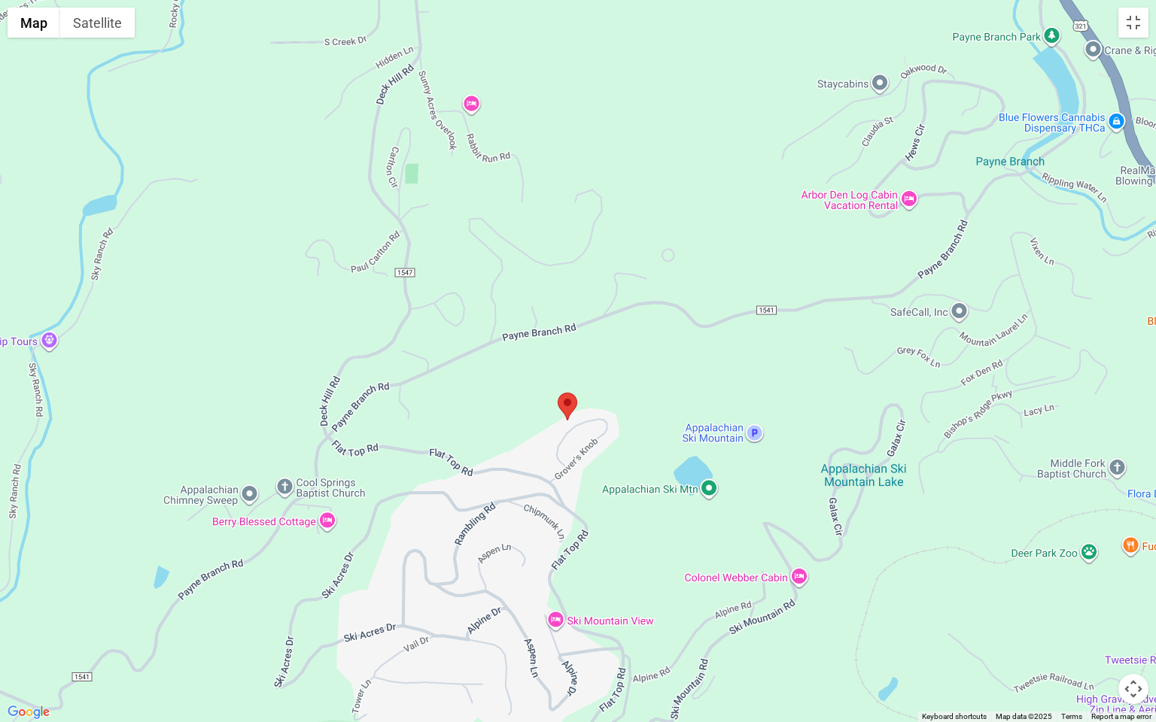
drag, startPoint x: 698, startPoint y: 309, endPoint x: 691, endPoint y: 364, distance: 55.3
click at [691, 364] on div at bounding box center [578, 361] width 1156 height 722
click at [93, 27] on button "Satellite" at bounding box center [97, 23] width 74 height 30
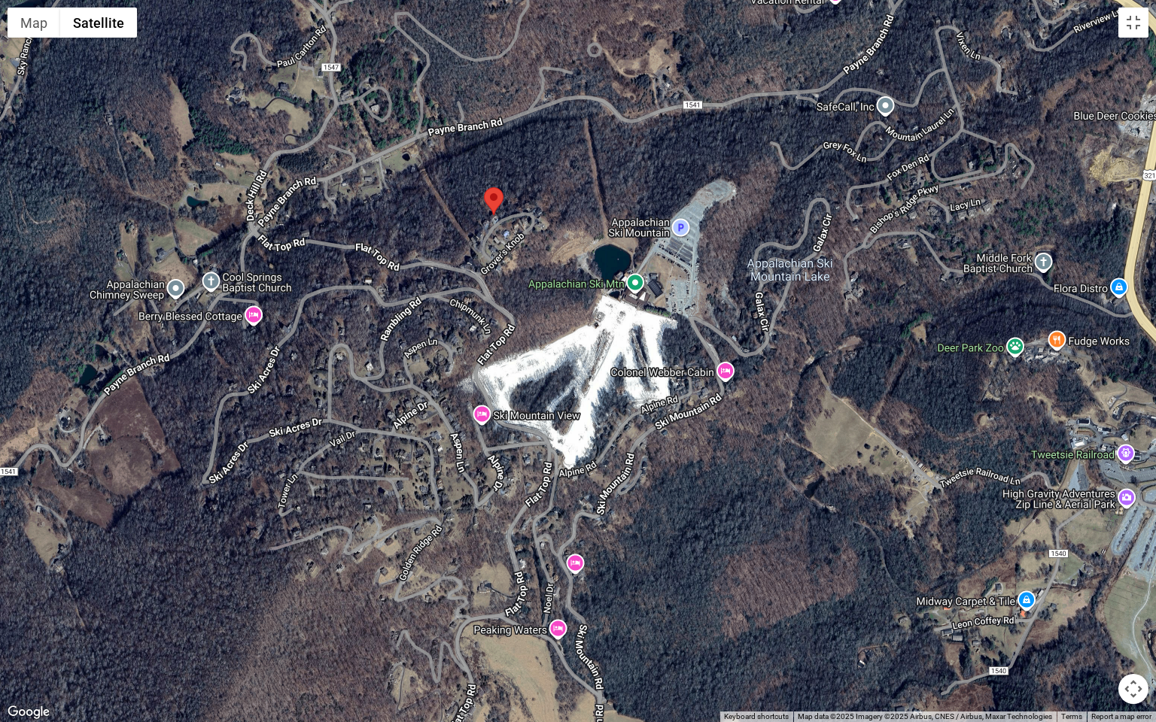
drag, startPoint x: 664, startPoint y: 205, endPoint x: 589, endPoint y: 0, distance: 218.8
click at [589, 0] on div at bounding box center [578, 361] width 1156 height 722
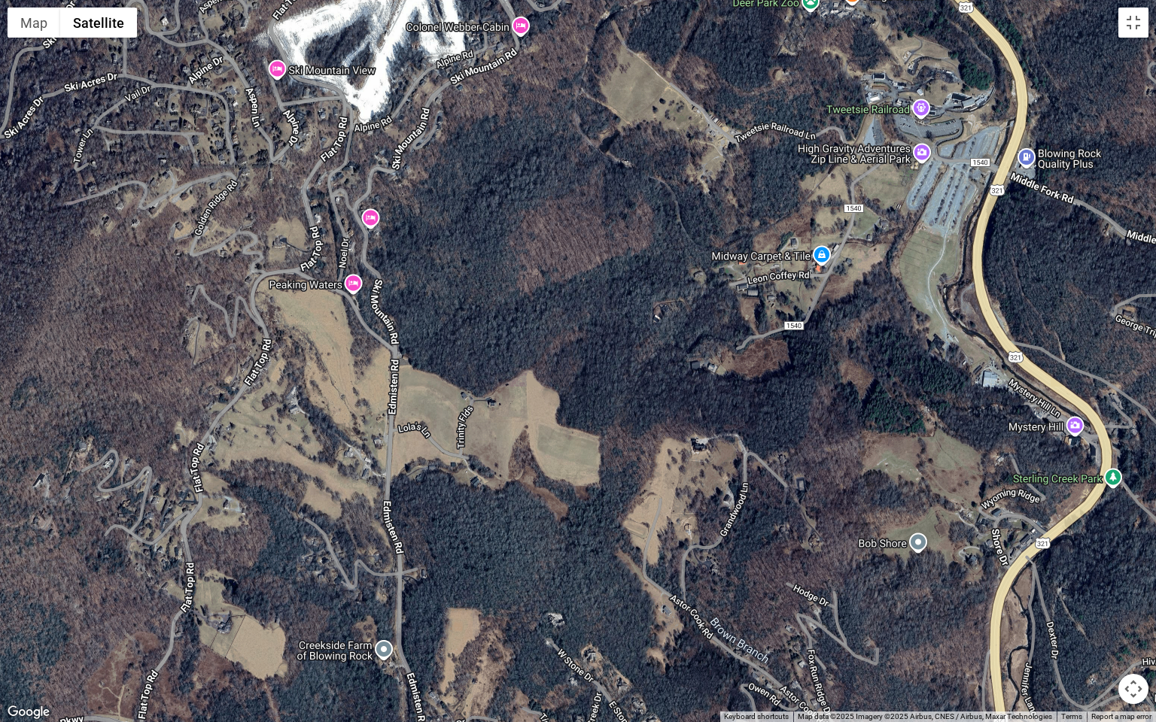
drag, startPoint x: 735, startPoint y: 574, endPoint x: 564, endPoint y: 229, distance: 384.9
click at [534, 229] on div at bounding box center [578, 361] width 1156 height 722
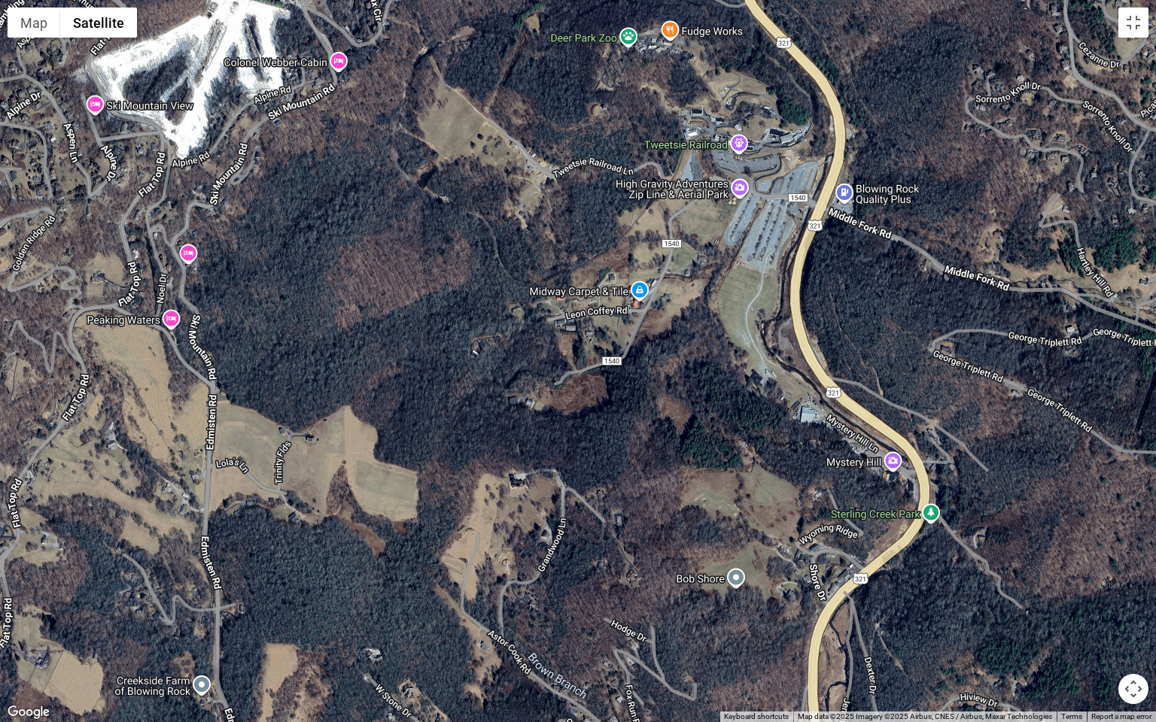
drag, startPoint x: 885, startPoint y: 220, endPoint x: 776, endPoint y: 229, distance: 109.5
click at [700, 254] on div at bounding box center [578, 361] width 1156 height 722
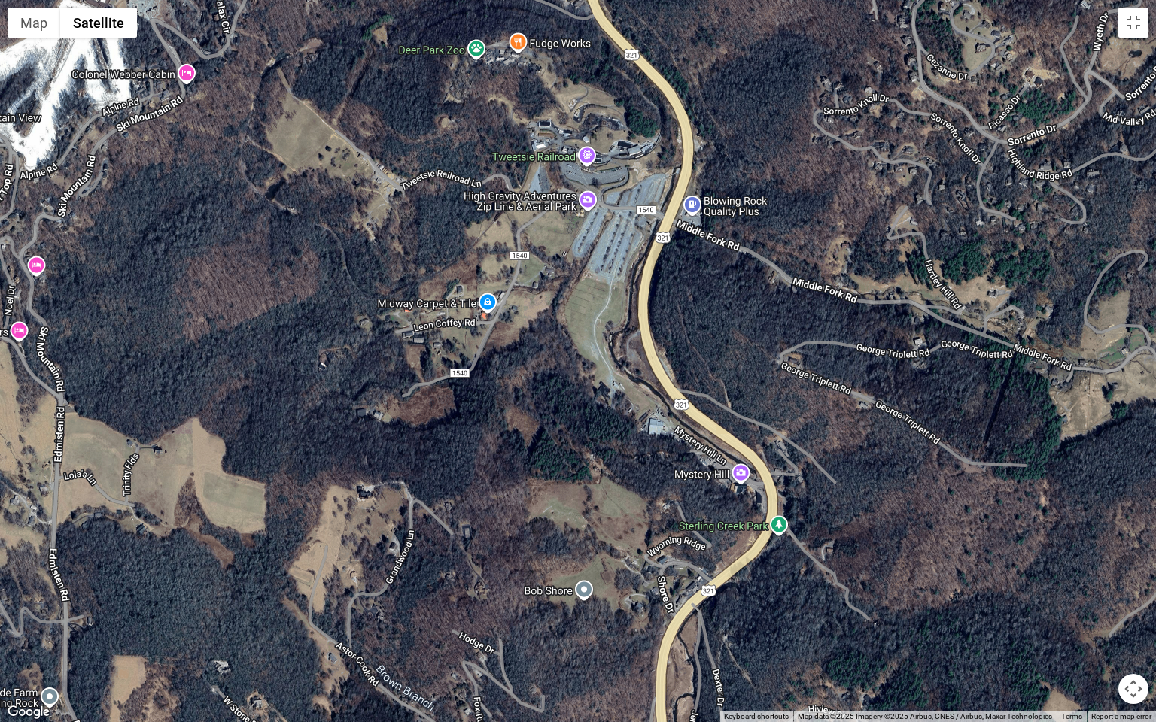
drag, startPoint x: 959, startPoint y: 216, endPoint x: 803, endPoint y: 226, distance: 156.9
click at [803, 226] on div at bounding box center [578, 361] width 1156 height 722
click at [1138, 33] on button "Toggle fullscreen view" at bounding box center [1133, 23] width 30 height 30
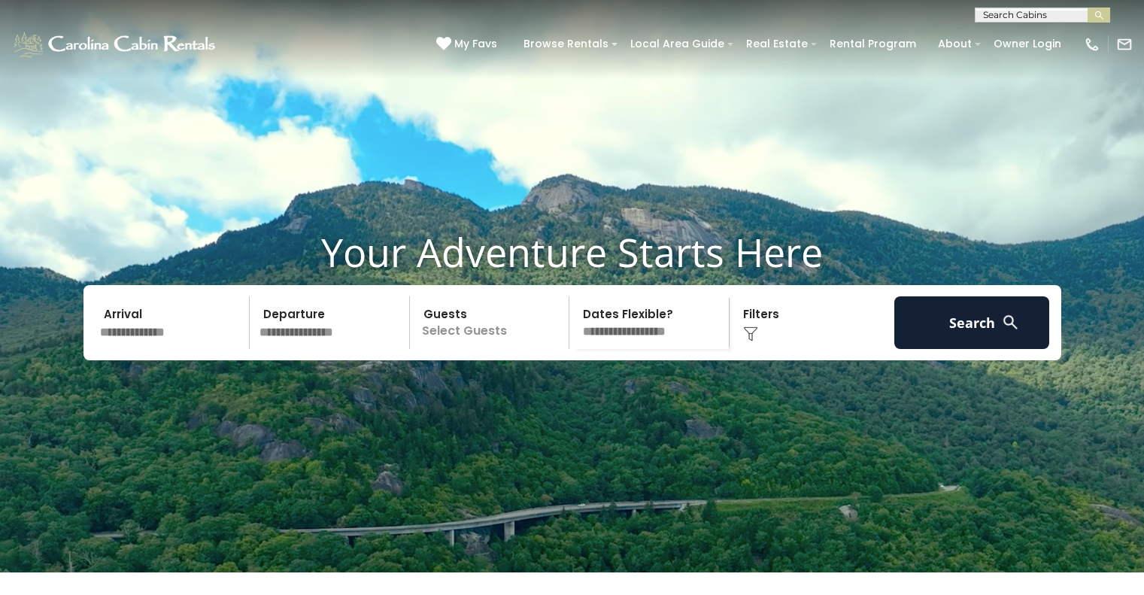
click at [1001, 23] on div "(828) 295-6000 My Favs Browse Rentals Local Area Guide Activities & Attractions…" at bounding box center [572, 51] width 1144 height 56
click at [994, 19] on input "text" at bounding box center [1042, 17] width 132 height 15
type input "**********"
click at [1014, 33] on em "On Golden R" at bounding box center [1016, 36] width 67 height 14
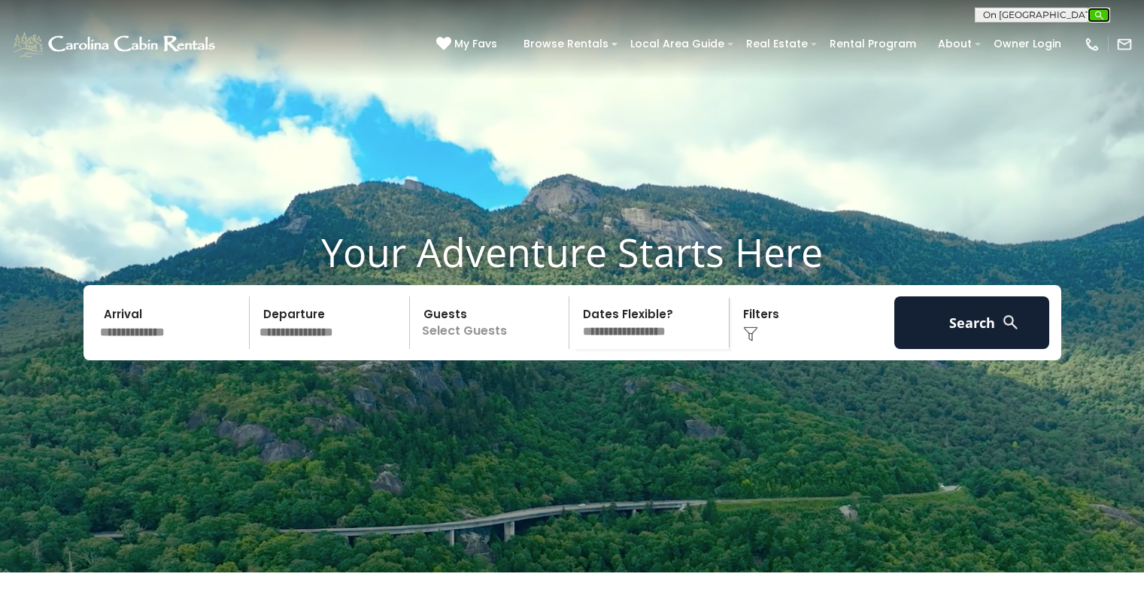
click at [1102, 16] on img "submit" at bounding box center [1099, 15] width 11 height 11
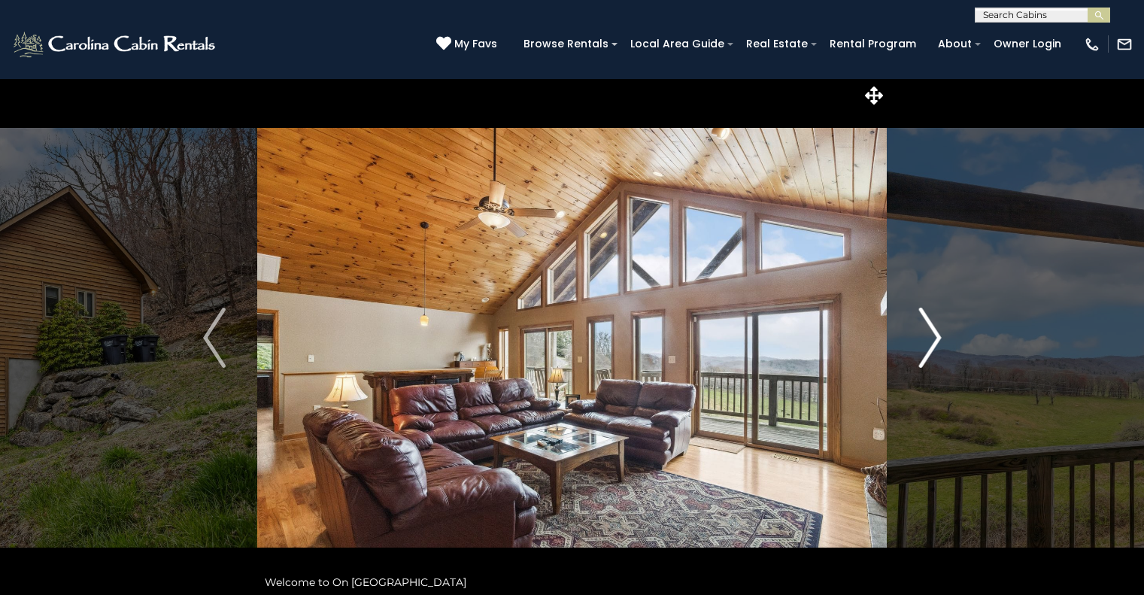
click at [931, 342] on img "Next" at bounding box center [930, 338] width 23 height 60
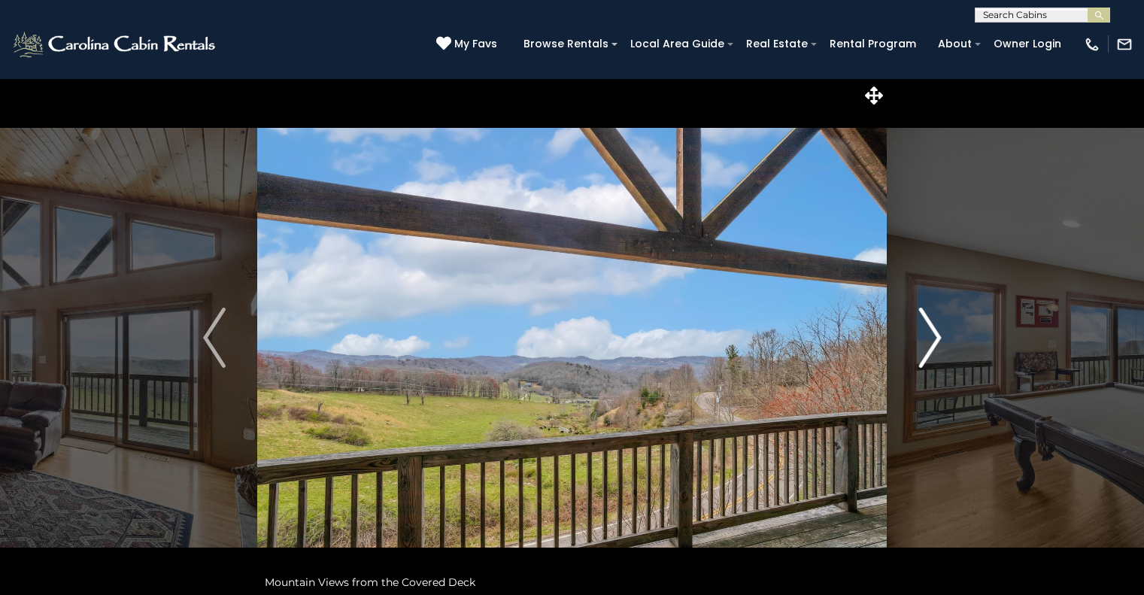
click at [931, 342] on img "Next" at bounding box center [930, 338] width 23 height 60
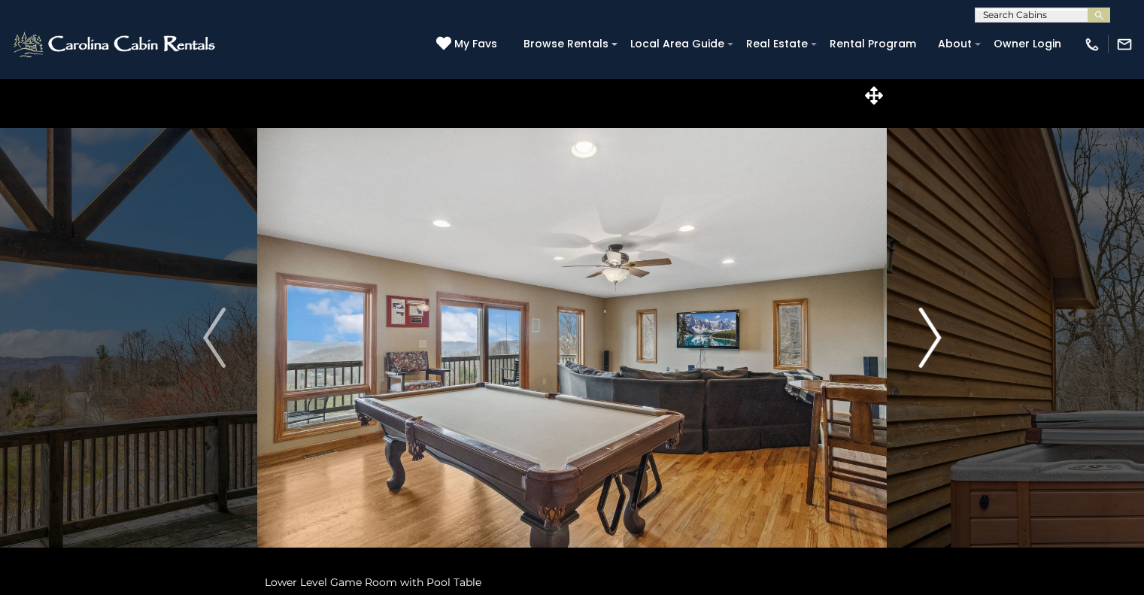
click at [931, 342] on img "Next" at bounding box center [930, 338] width 23 height 60
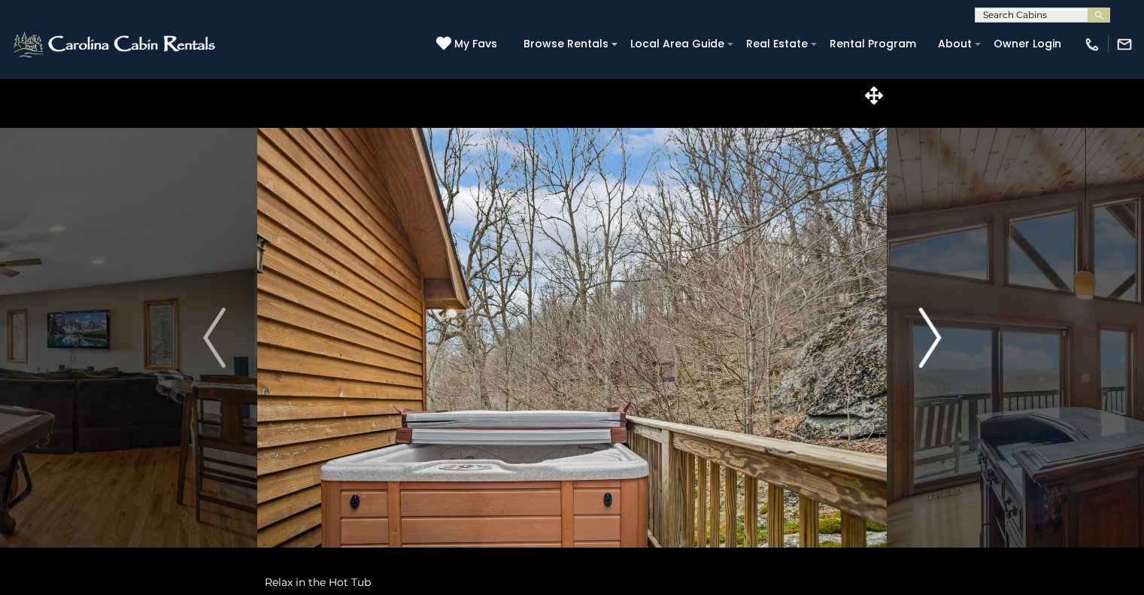
click at [931, 342] on img "Next" at bounding box center [930, 338] width 23 height 60
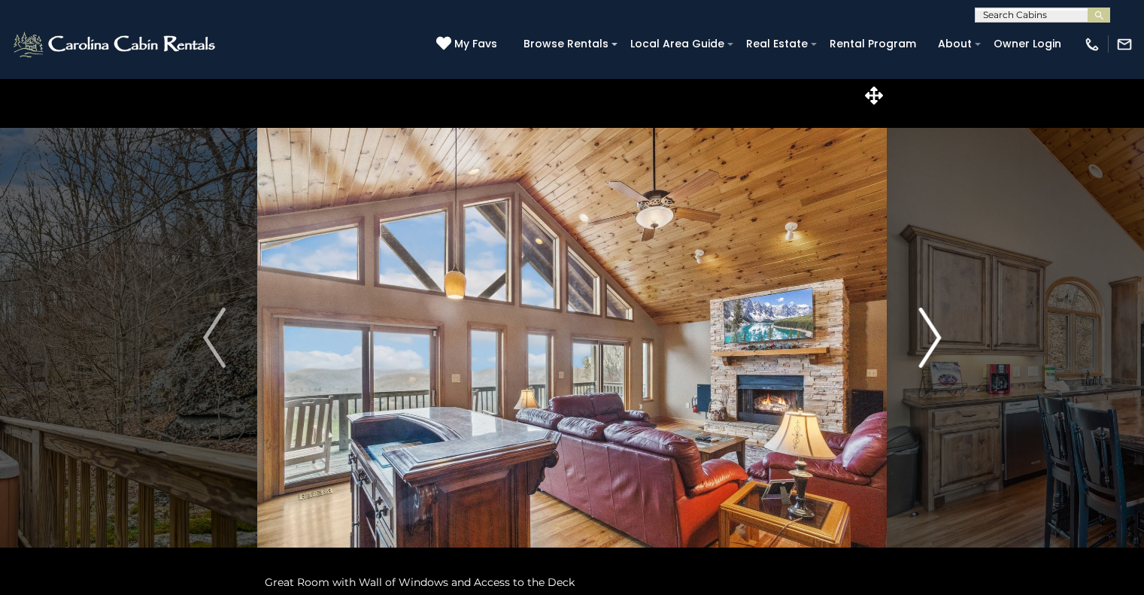
click at [931, 342] on img "Next" at bounding box center [930, 338] width 23 height 60
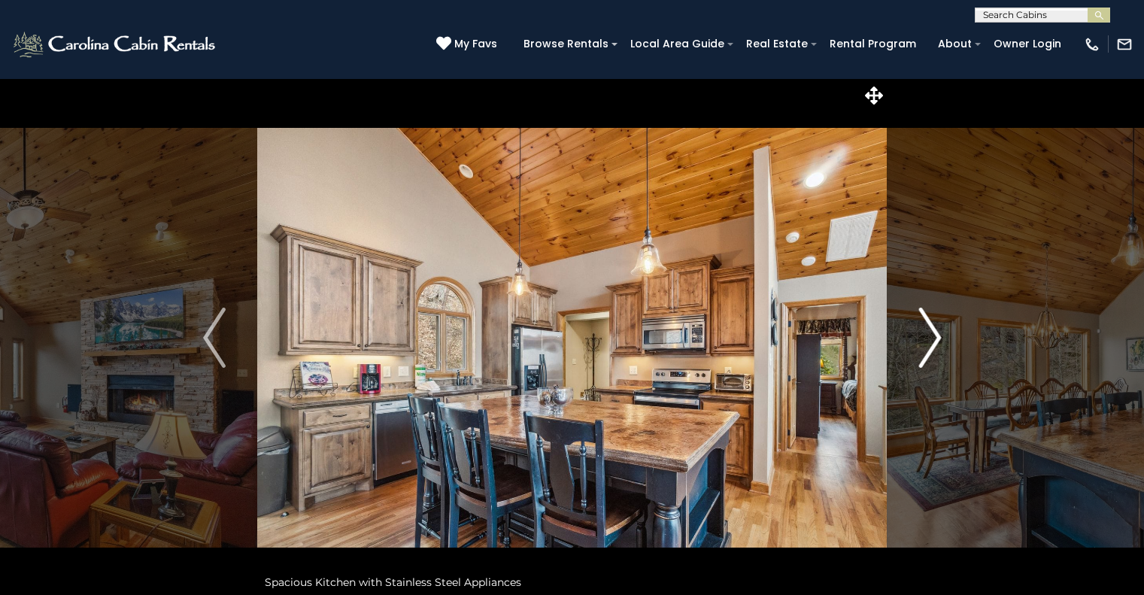
click at [931, 342] on img "Next" at bounding box center [930, 338] width 23 height 60
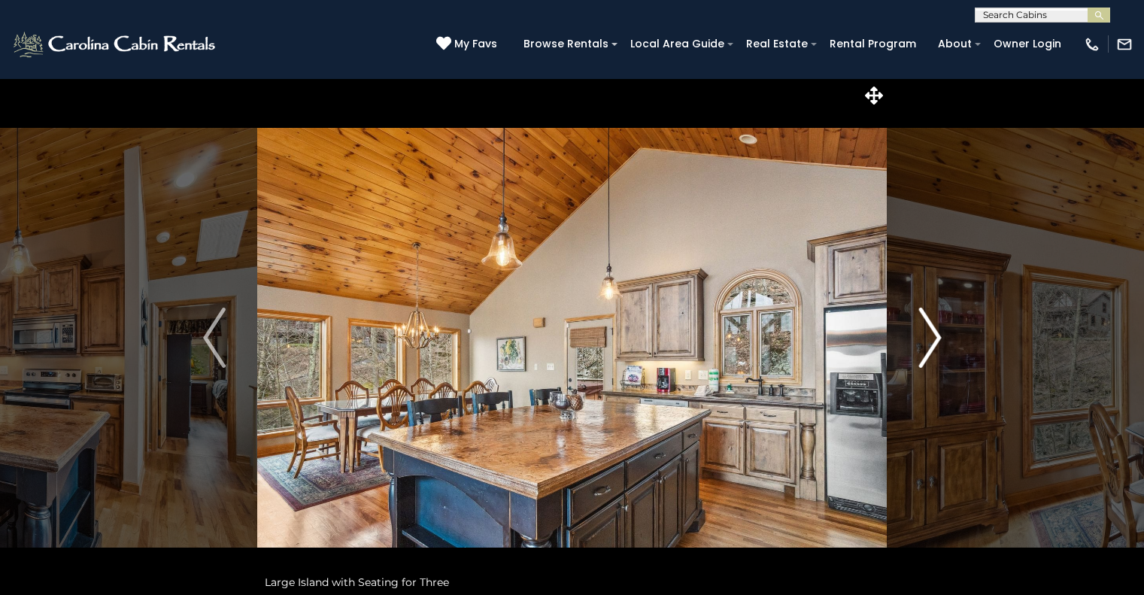
click at [931, 342] on img "Next" at bounding box center [930, 338] width 23 height 60
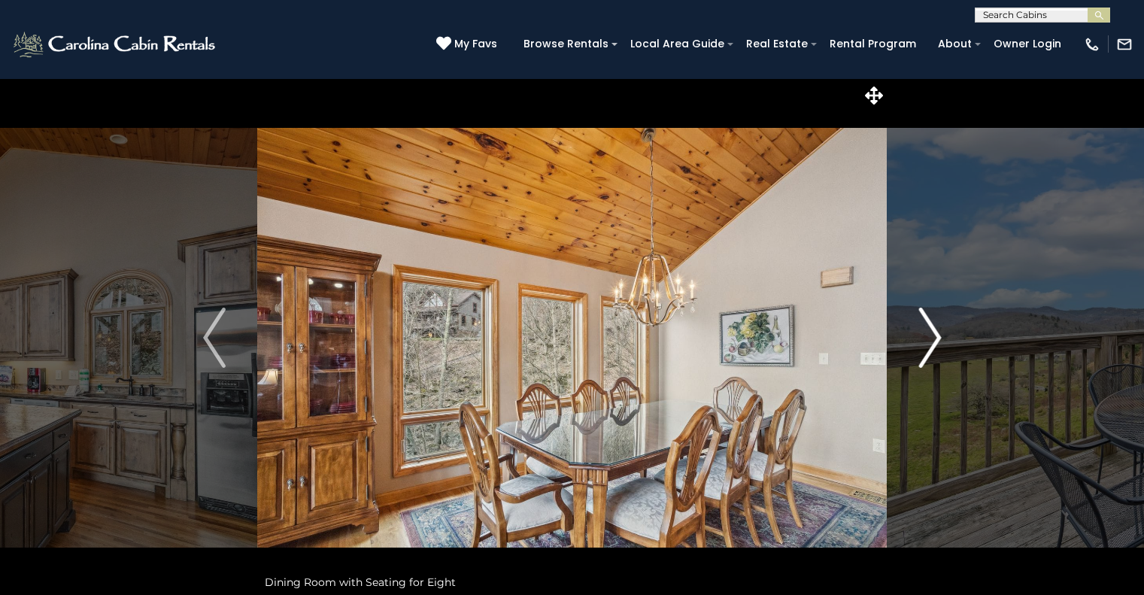
click at [931, 342] on img "Next" at bounding box center [930, 338] width 23 height 60
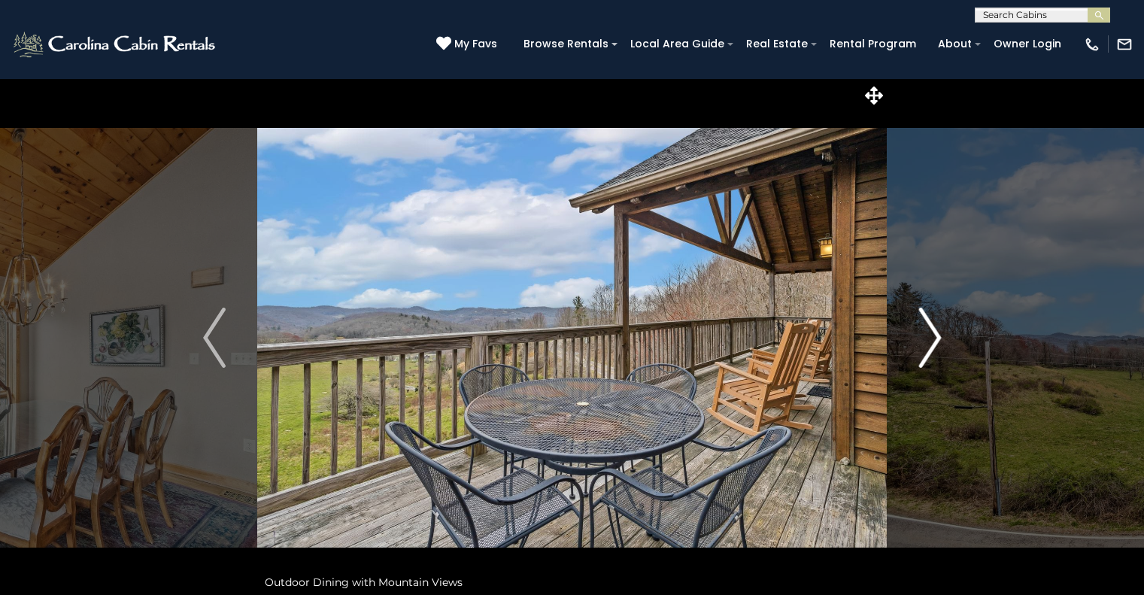
click at [931, 342] on img "Next" at bounding box center [930, 338] width 23 height 60
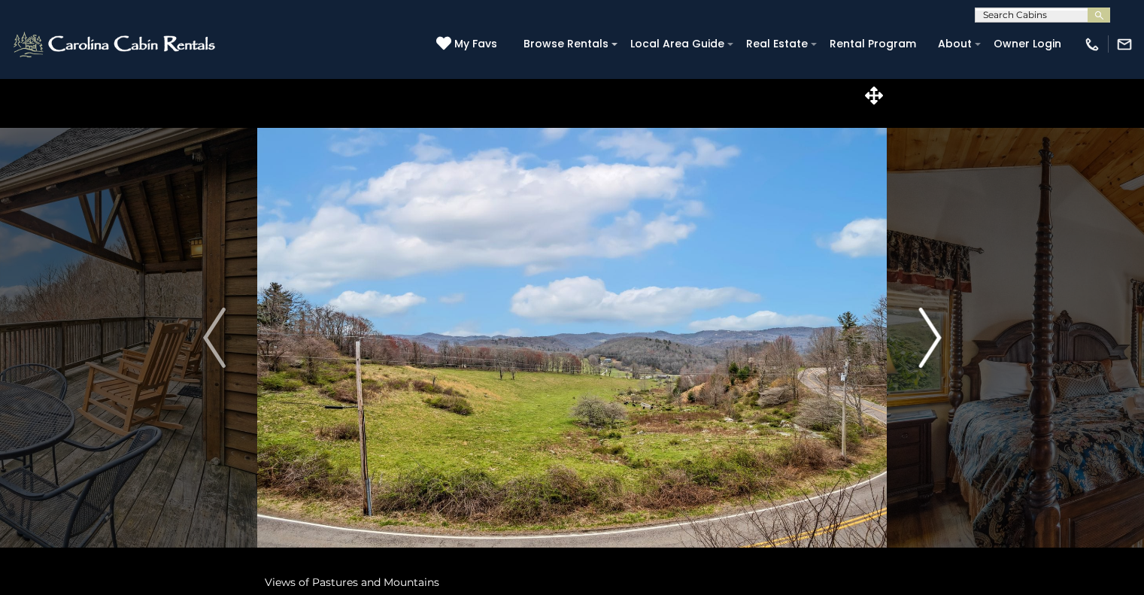
click at [931, 342] on img "Next" at bounding box center [930, 338] width 23 height 60
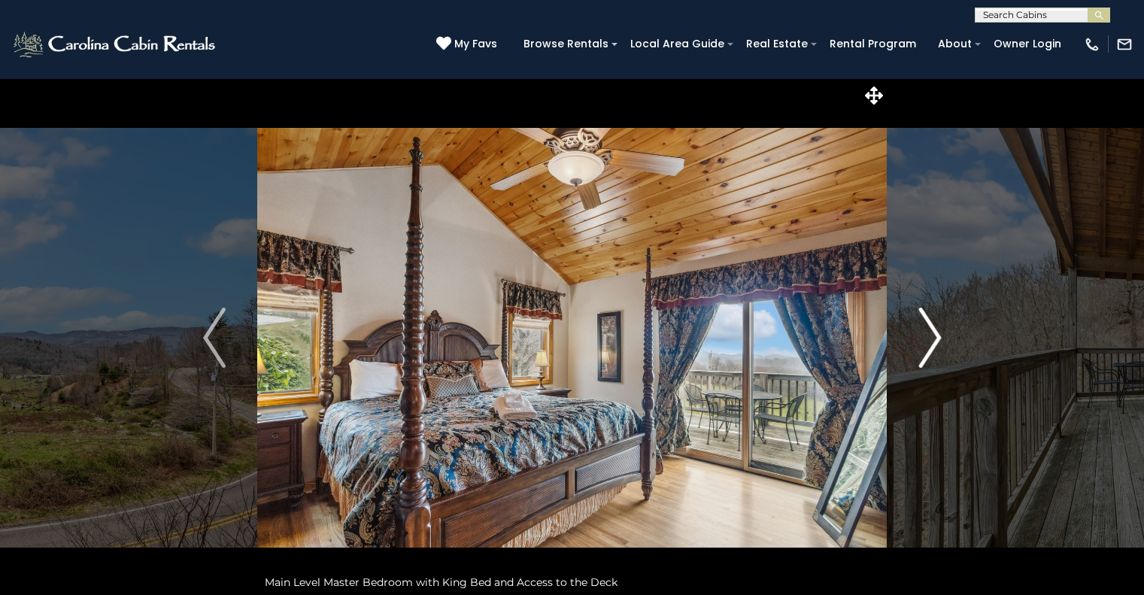
click at [931, 342] on img "Next" at bounding box center [930, 338] width 23 height 60
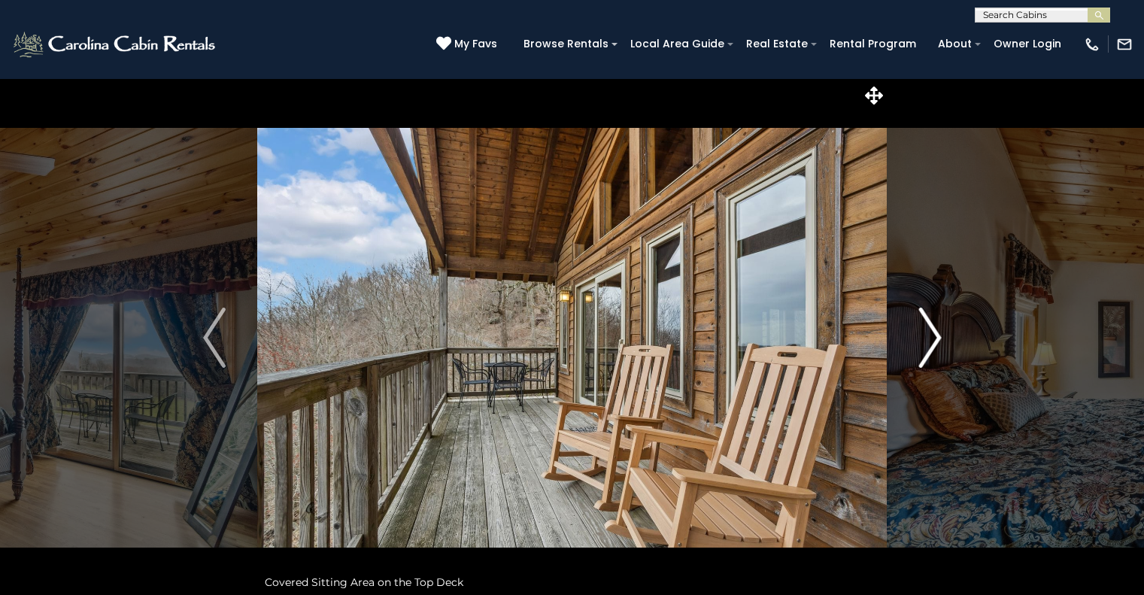
click at [931, 342] on img "Next" at bounding box center [930, 338] width 23 height 60
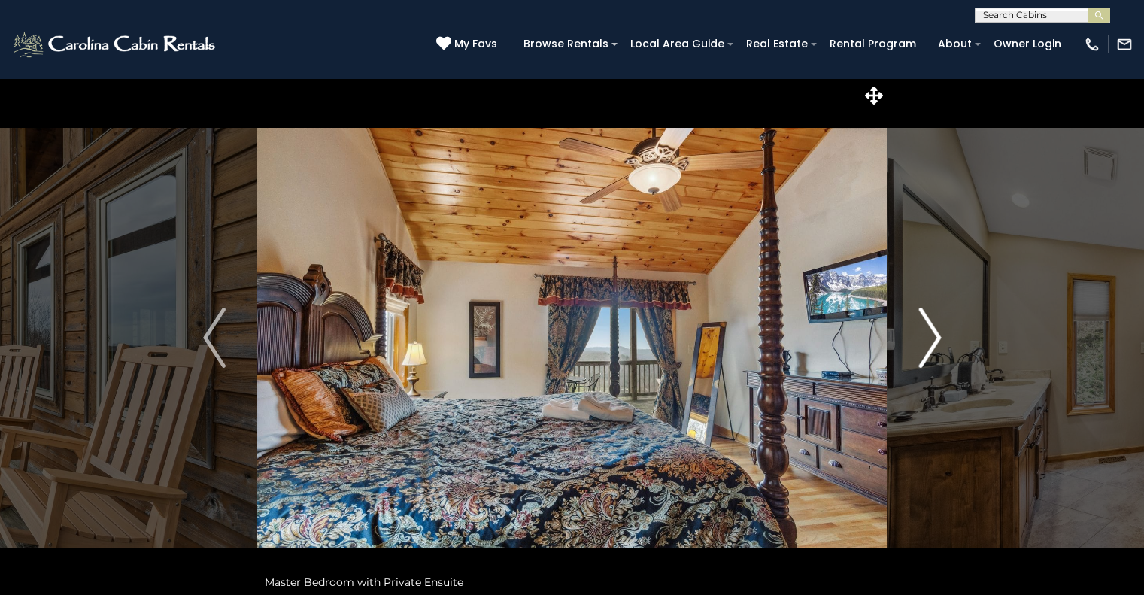
click at [931, 342] on img "Next" at bounding box center [930, 338] width 23 height 60
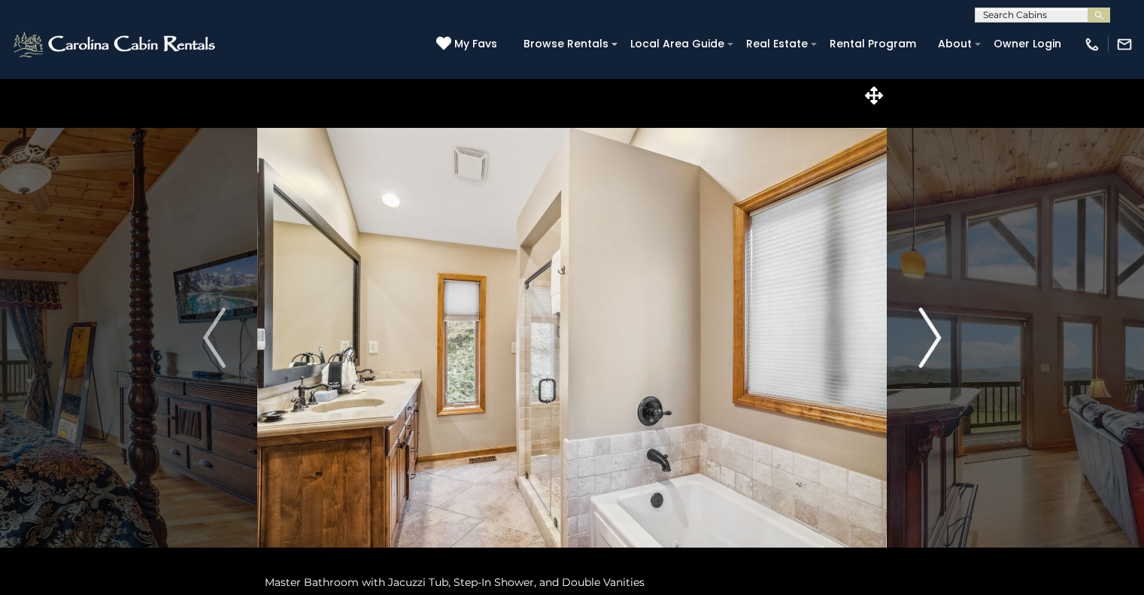
click at [931, 342] on img "Next" at bounding box center [930, 338] width 23 height 60
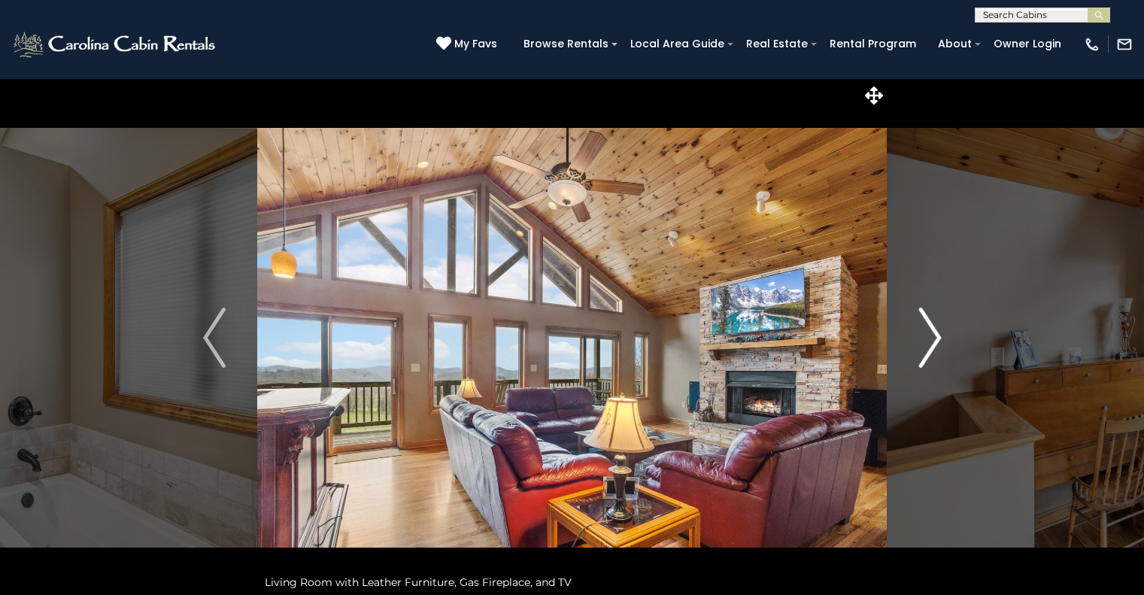
click at [931, 342] on img "Next" at bounding box center [930, 338] width 23 height 60
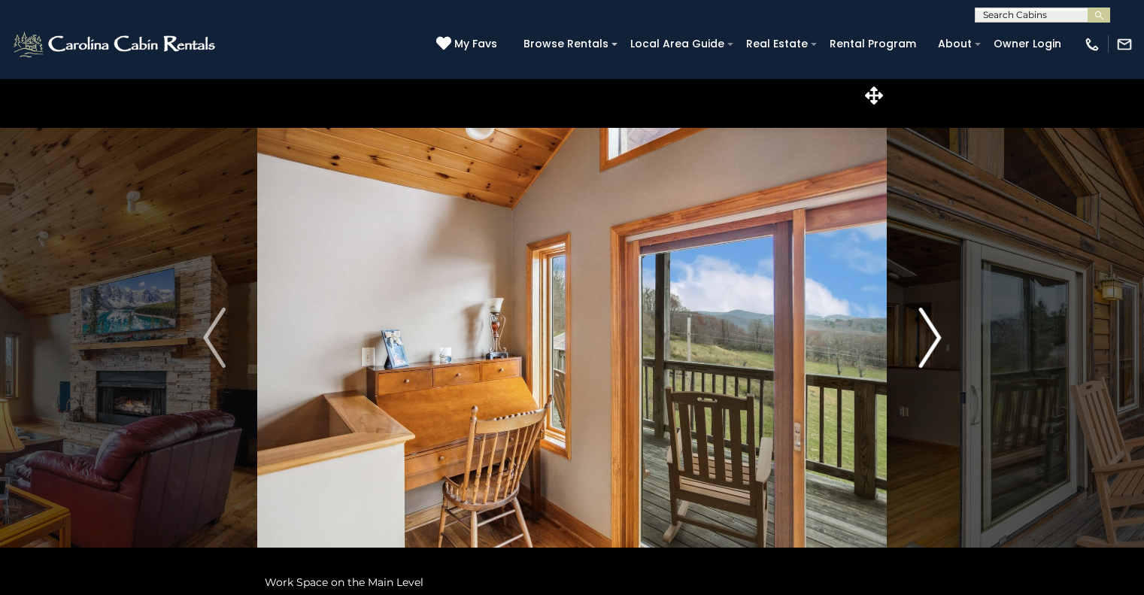
click at [931, 342] on img "Next" at bounding box center [930, 338] width 23 height 60
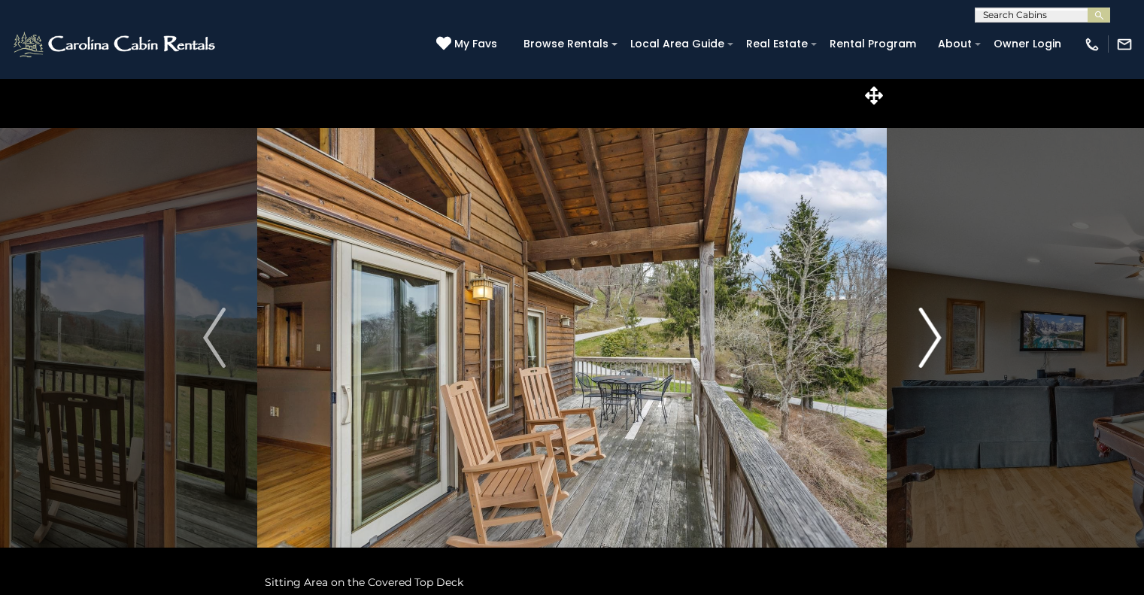
click at [931, 342] on img "Next" at bounding box center [930, 338] width 23 height 60
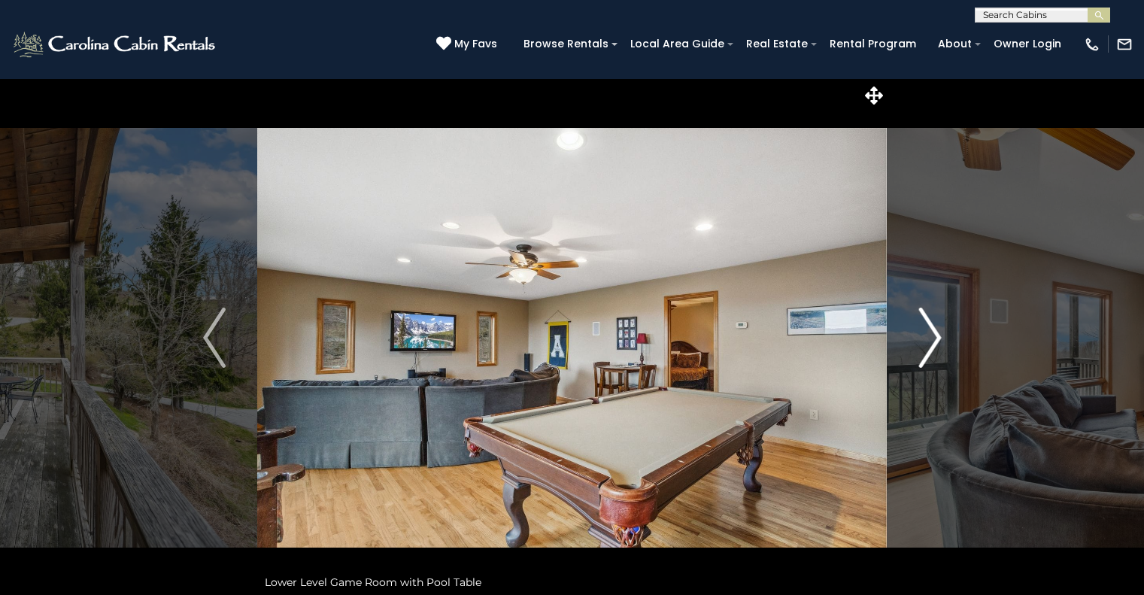
click at [931, 342] on img "Next" at bounding box center [930, 338] width 23 height 60
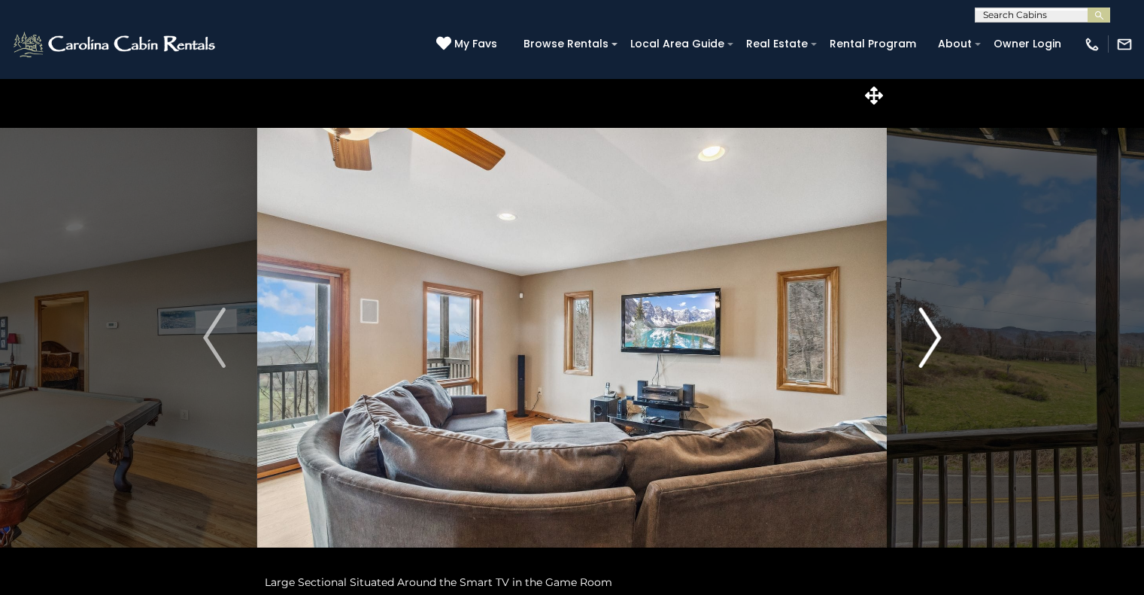
click at [931, 342] on img "Next" at bounding box center [930, 338] width 23 height 60
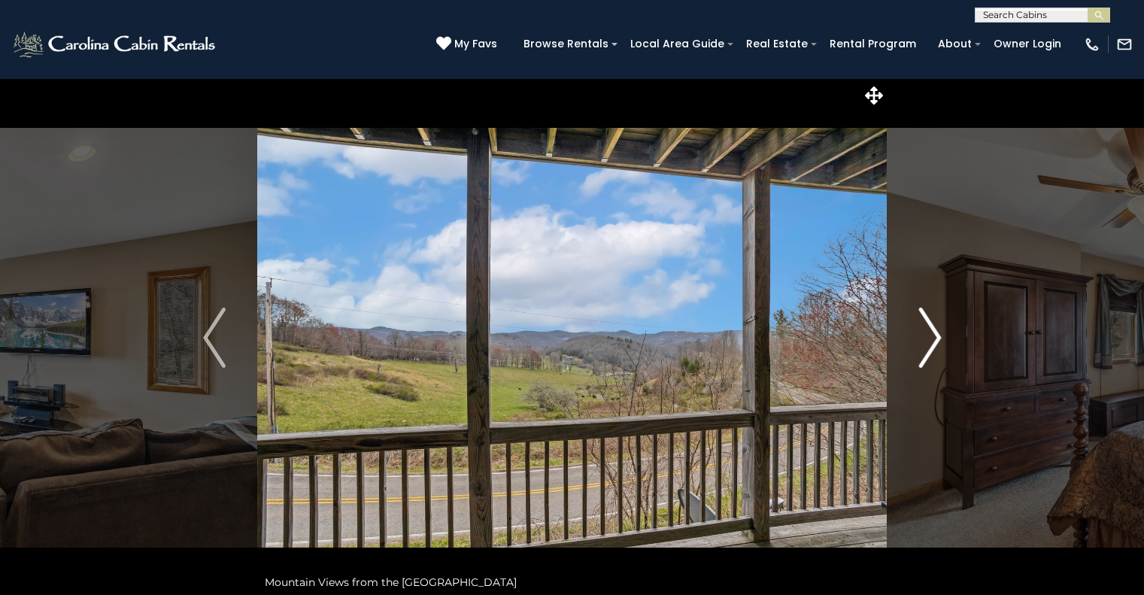
click at [931, 342] on img "Next" at bounding box center [930, 338] width 23 height 60
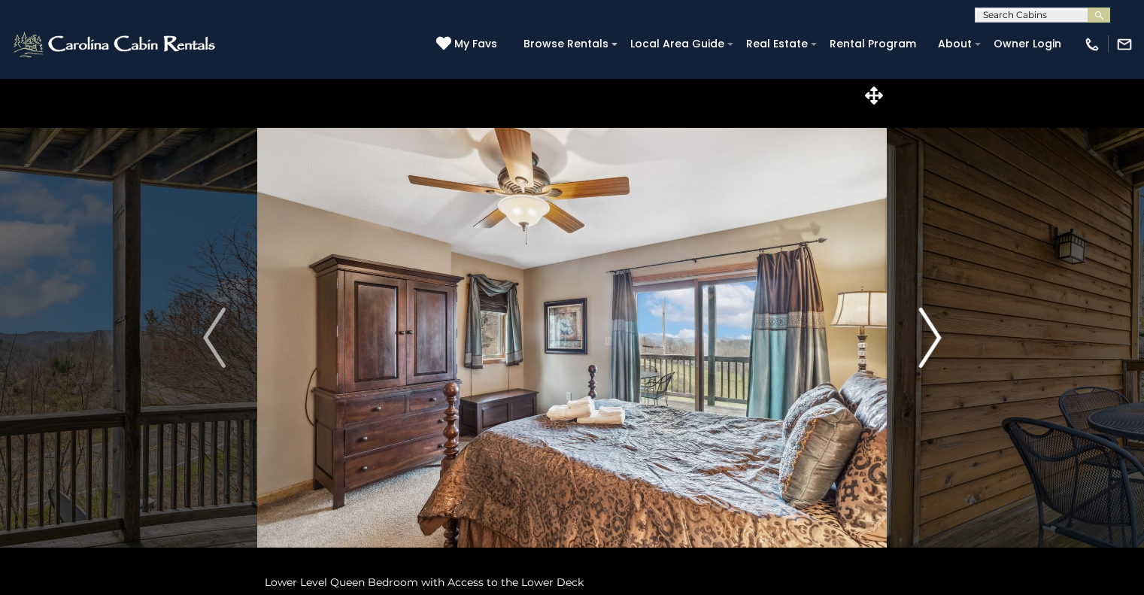
click at [931, 342] on img "Next" at bounding box center [930, 338] width 23 height 60
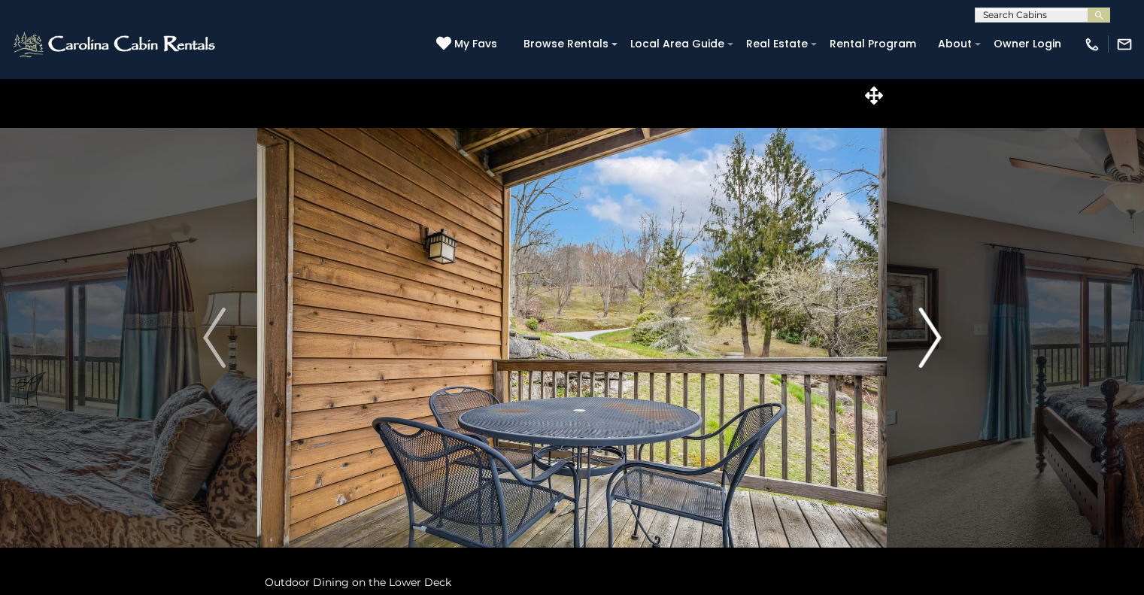
click at [931, 342] on img "Next" at bounding box center [930, 338] width 23 height 60
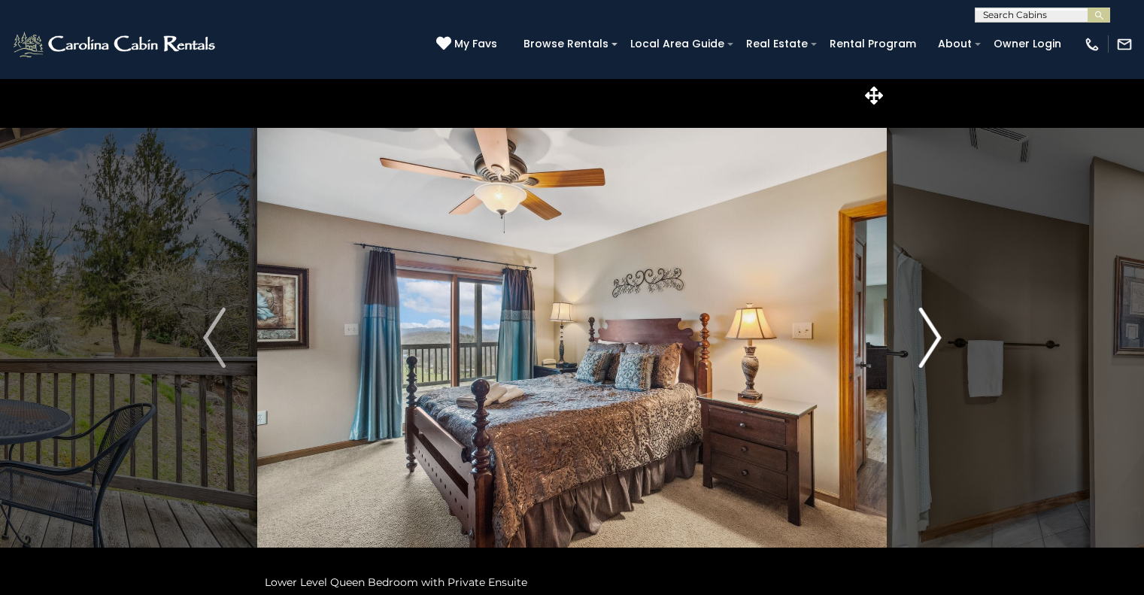
click at [931, 342] on img "Next" at bounding box center [930, 338] width 23 height 60
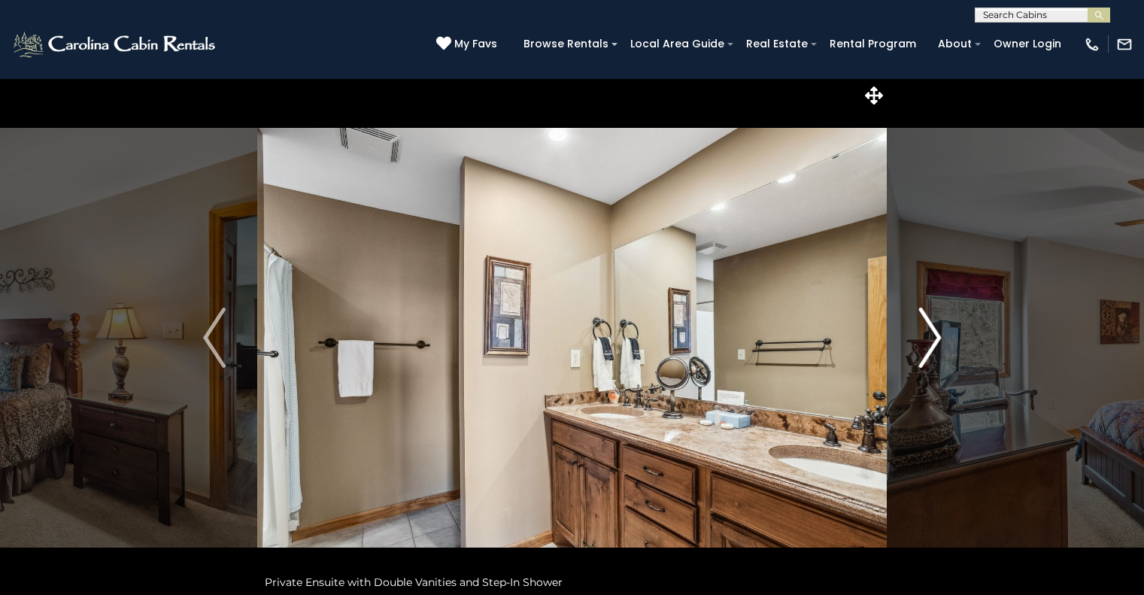
click at [931, 342] on img "Next" at bounding box center [930, 338] width 23 height 60
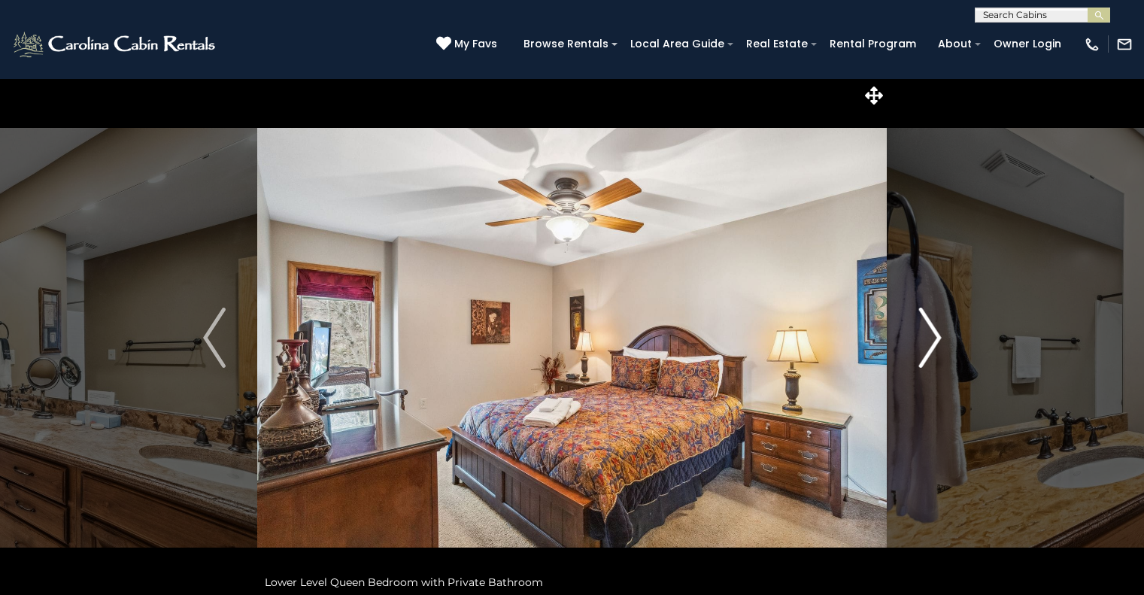
click at [931, 342] on img "Next" at bounding box center [930, 338] width 23 height 60
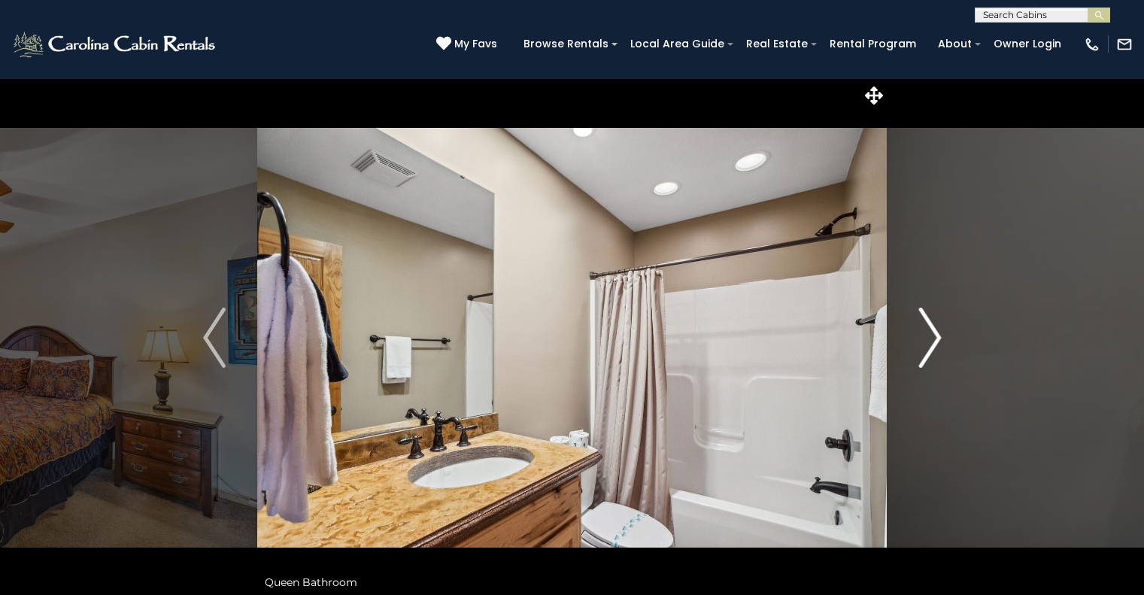
click at [931, 342] on img "Next" at bounding box center [930, 338] width 23 height 60
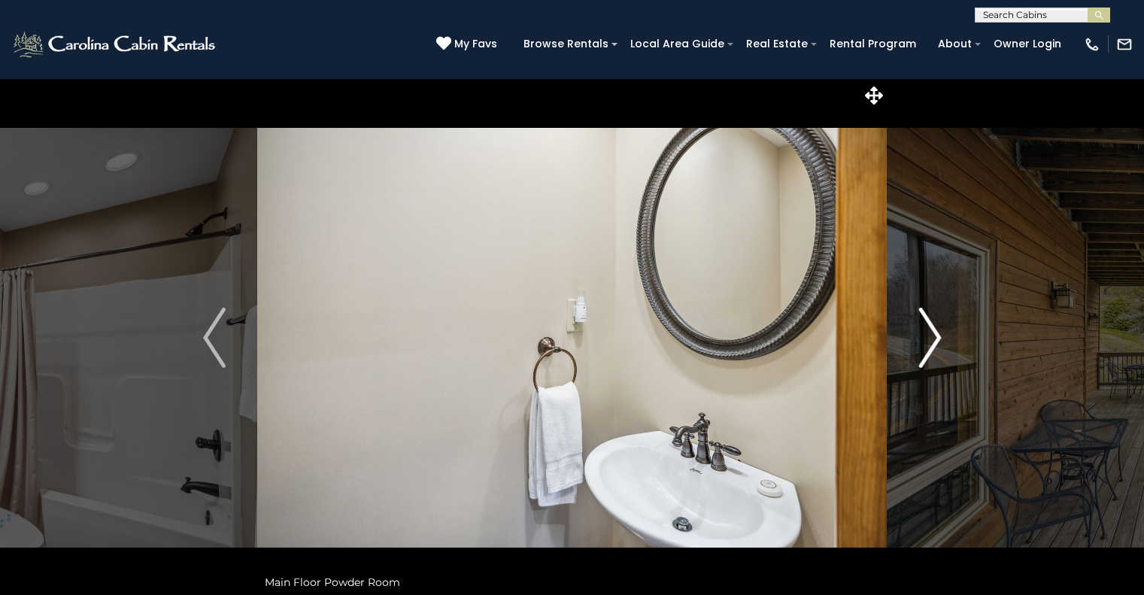
click at [931, 342] on img "Next" at bounding box center [930, 338] width 23 height 60
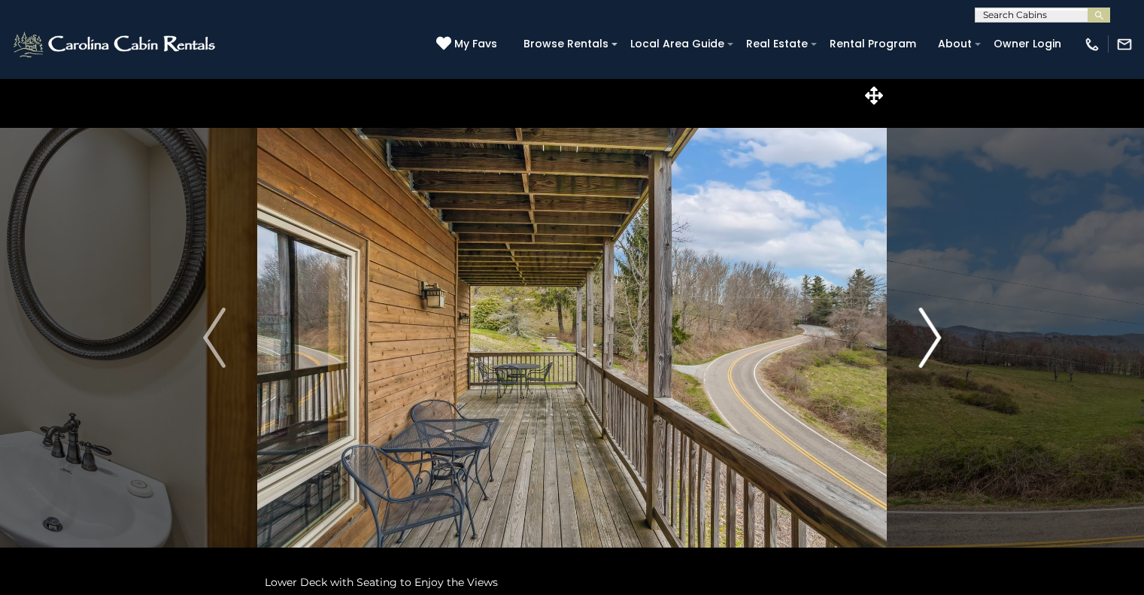
click at [931, 342] on img "Next" at bounding box center [930, 338] width 23 height 60
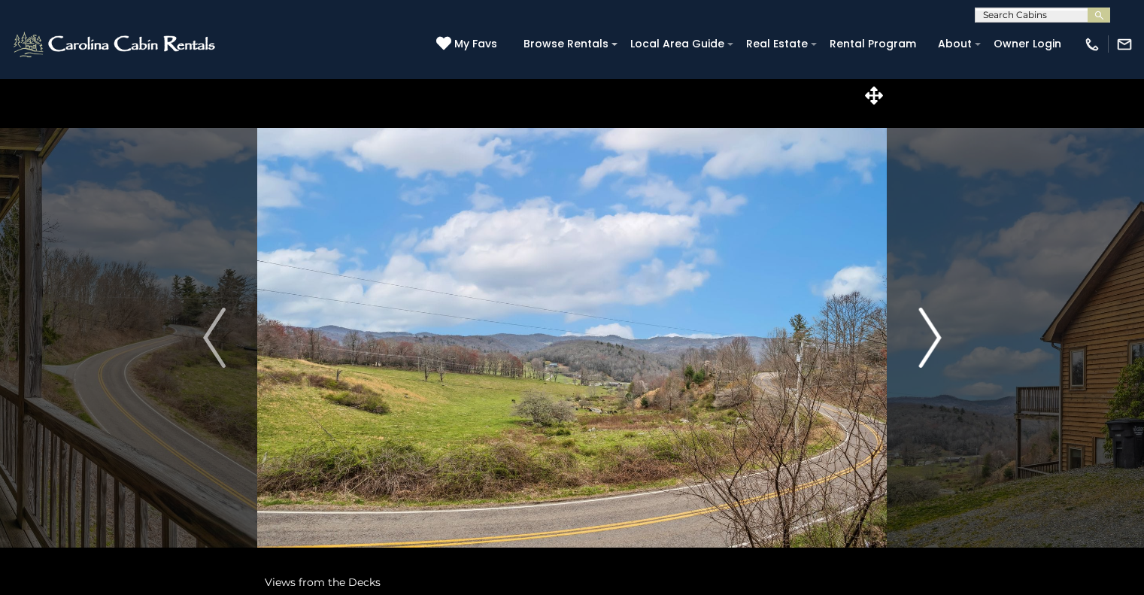
click at [931, 342] on img "Next" at bounding box center [930, 338] width 23 height 60
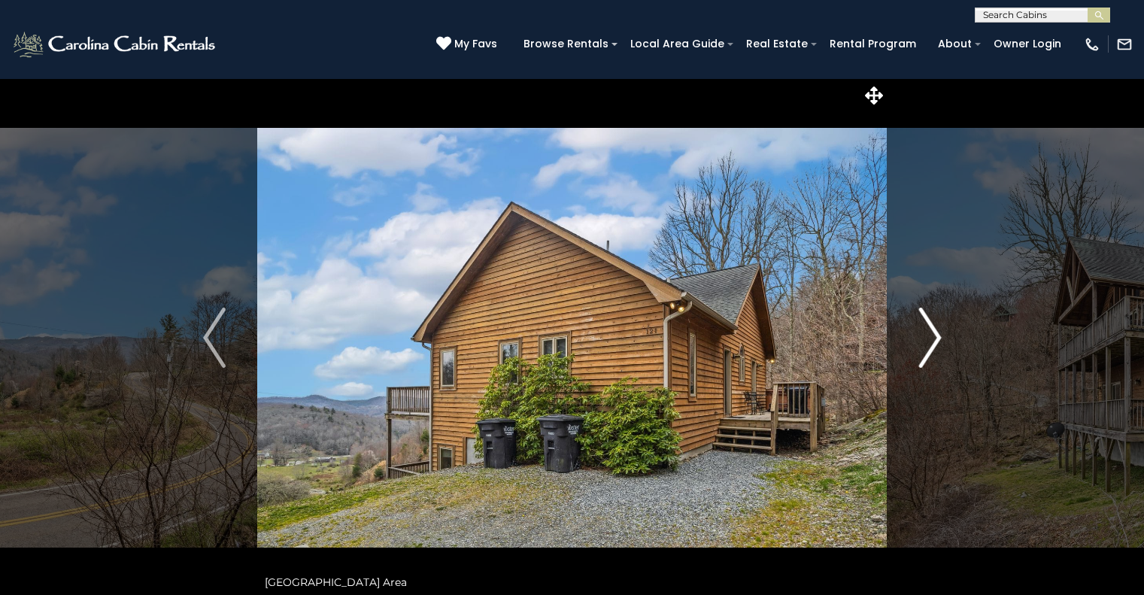
click at [931, 342] on img "Next" at bounding box center [930, 338] width 23 height 60
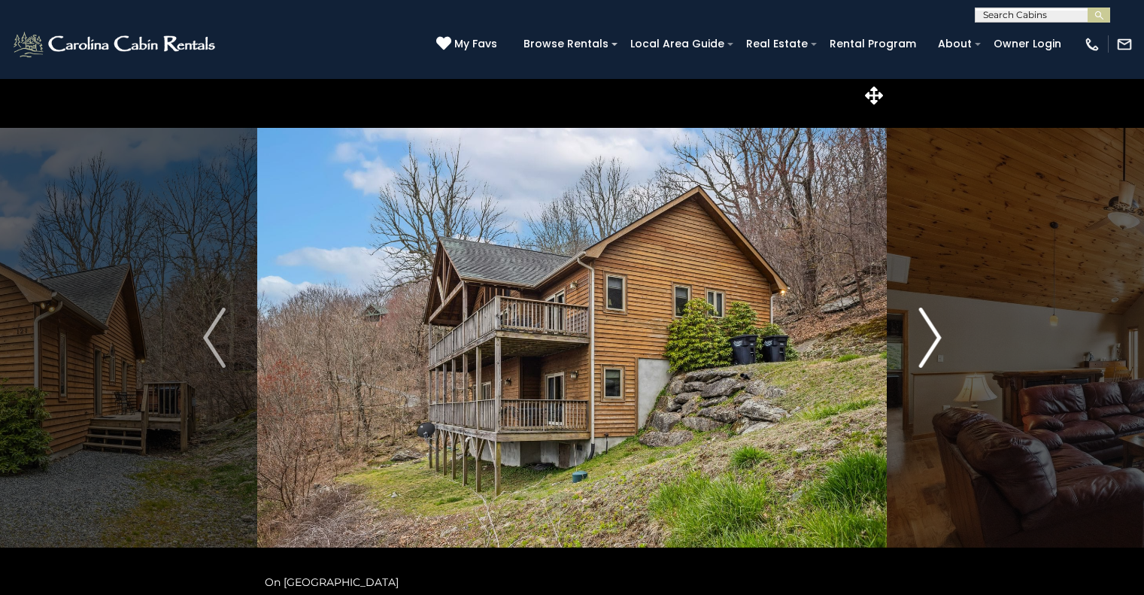
click at [931, 342] on img "Next" at bounding box center [930, 338] width 23 height 60
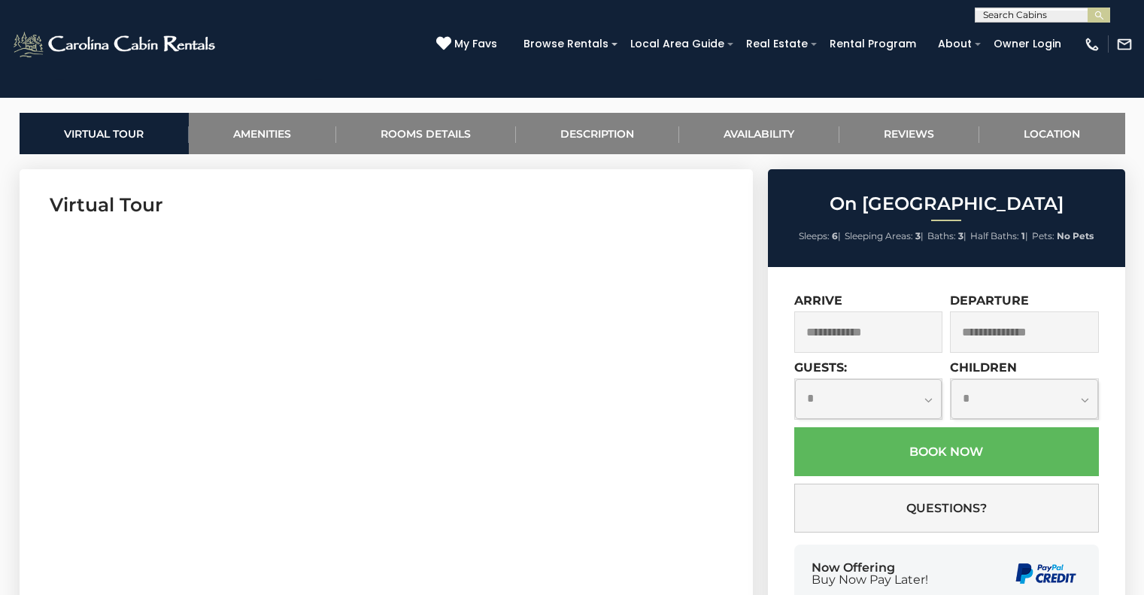
scroll to position [874, 0]
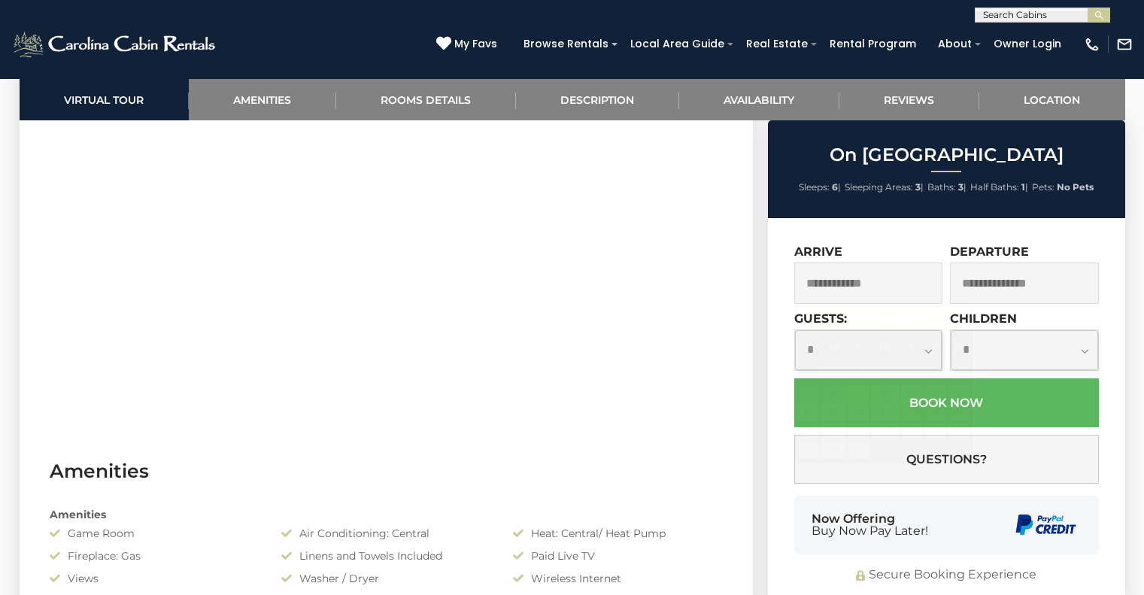
click at [846, 274] on input "text" at bounding box center [869, 283] width 149 height 41
click at [834, 432] on span at bounding box center [834, 433] width 12 height 6
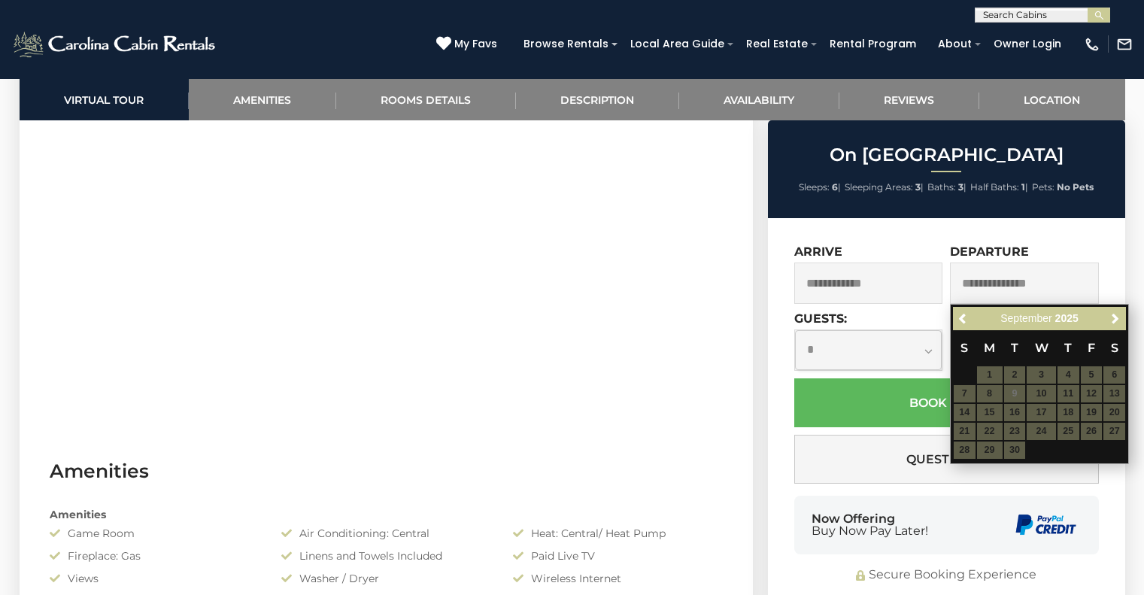
click at [821, 283] on input "text" at bounding box center [869, 283] width 149 height 41
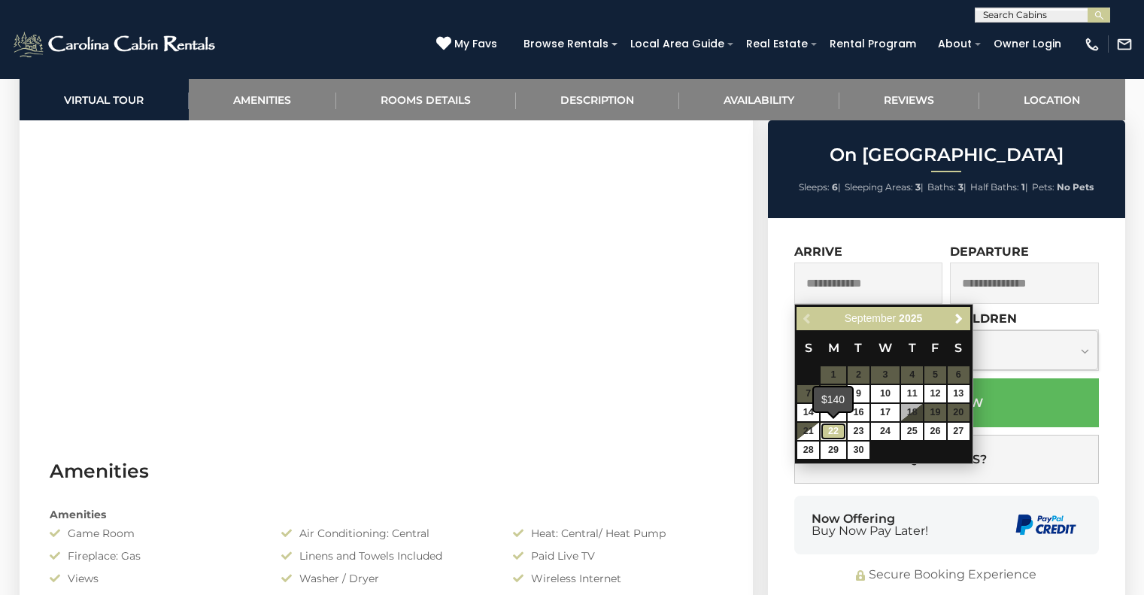
click at [834, 431] on link "22" at bounding box center [834, 431] width 26 height 17
type input "**********"
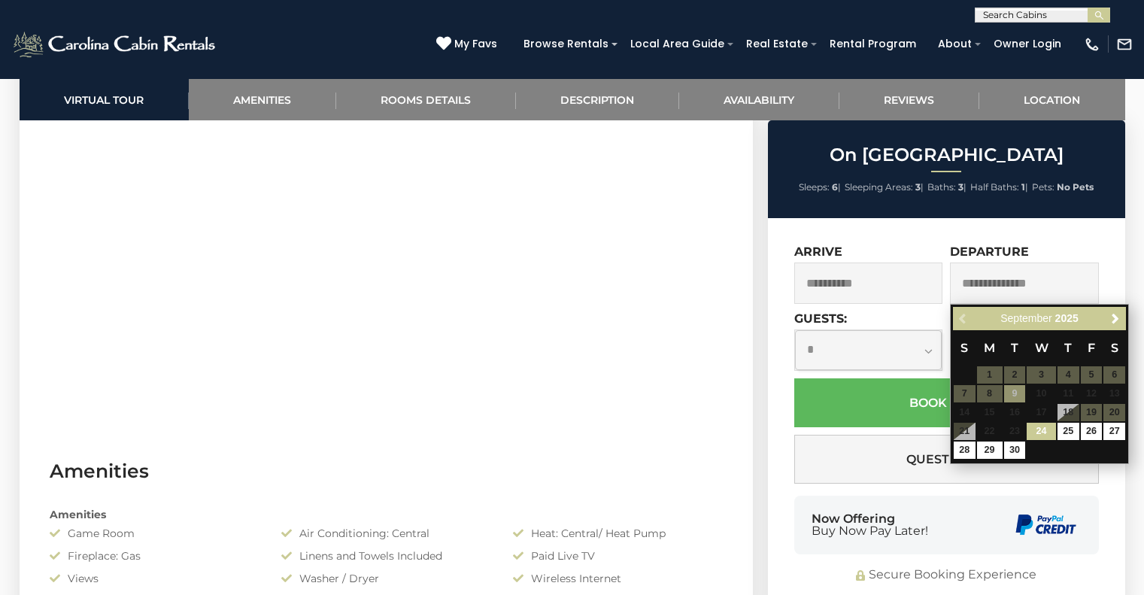
click at [968, 282] on input "text" at bounding box center [1024, 283] width 149 height 41
click at [988, 452] on link "29" at bounding box center [990, 450] width 26 height 17
type input "**********"
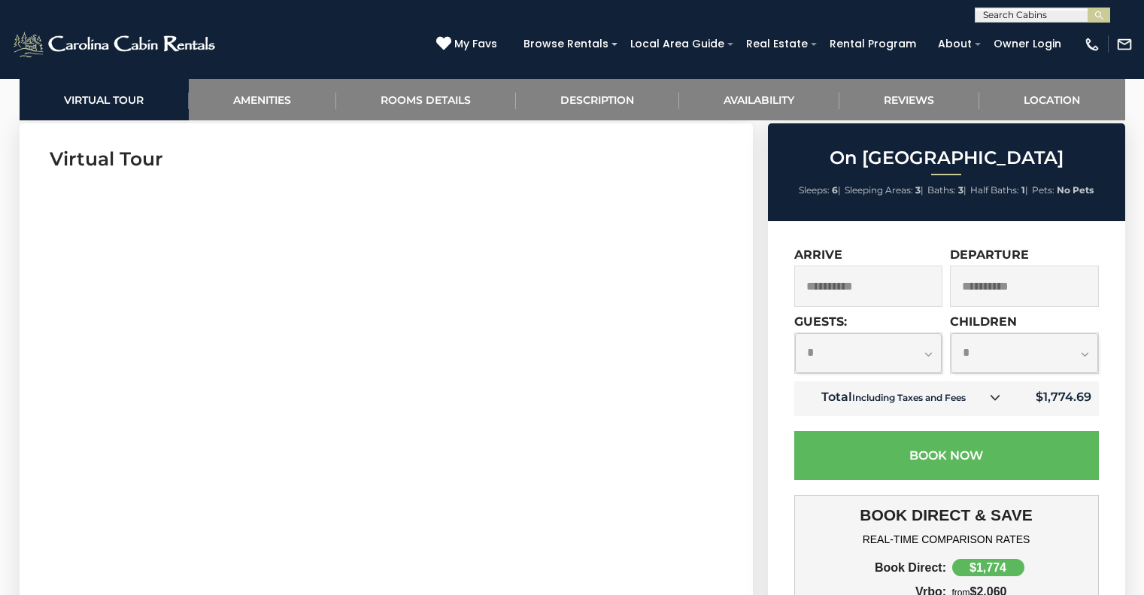
scroll to position [718, 0]
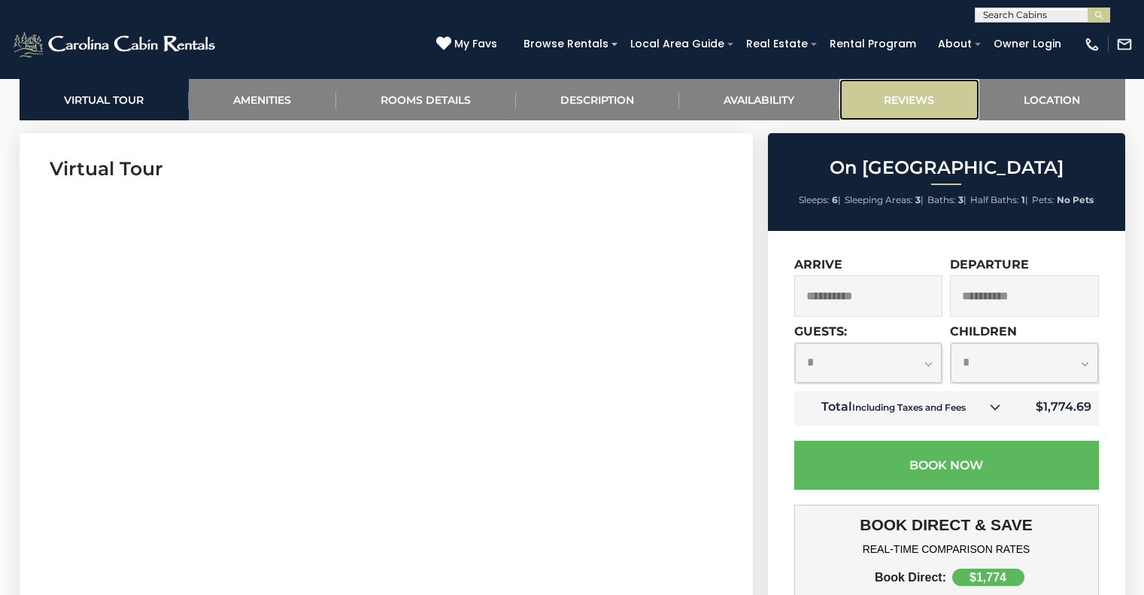
click at [883, 109] on link "Reviews" at bounding box center [910, 99] width 140 height 41
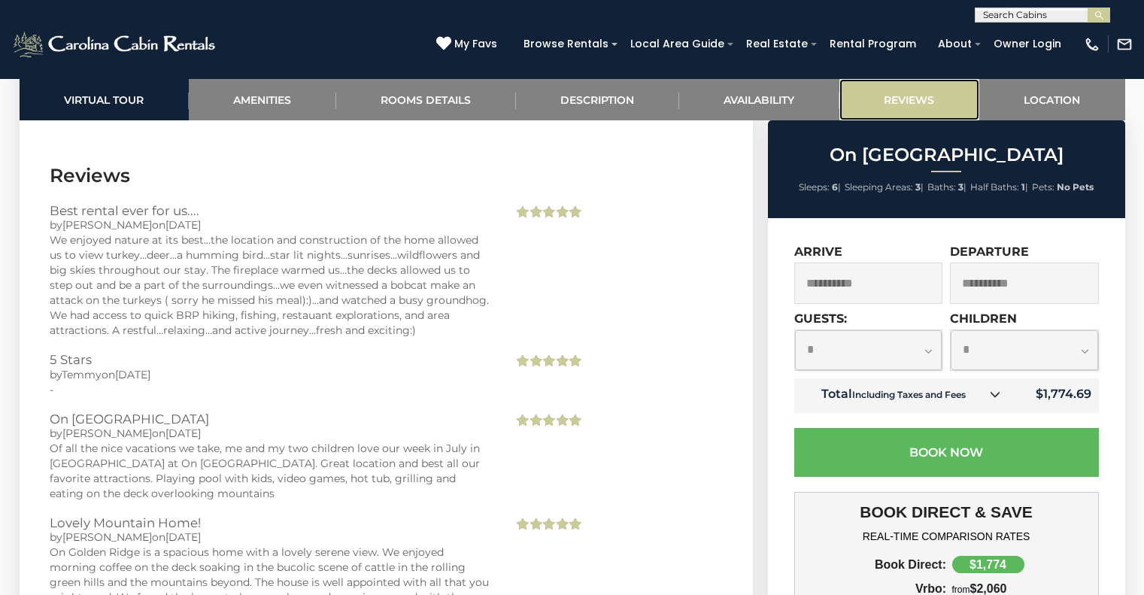
scroll to position [3480, 0]
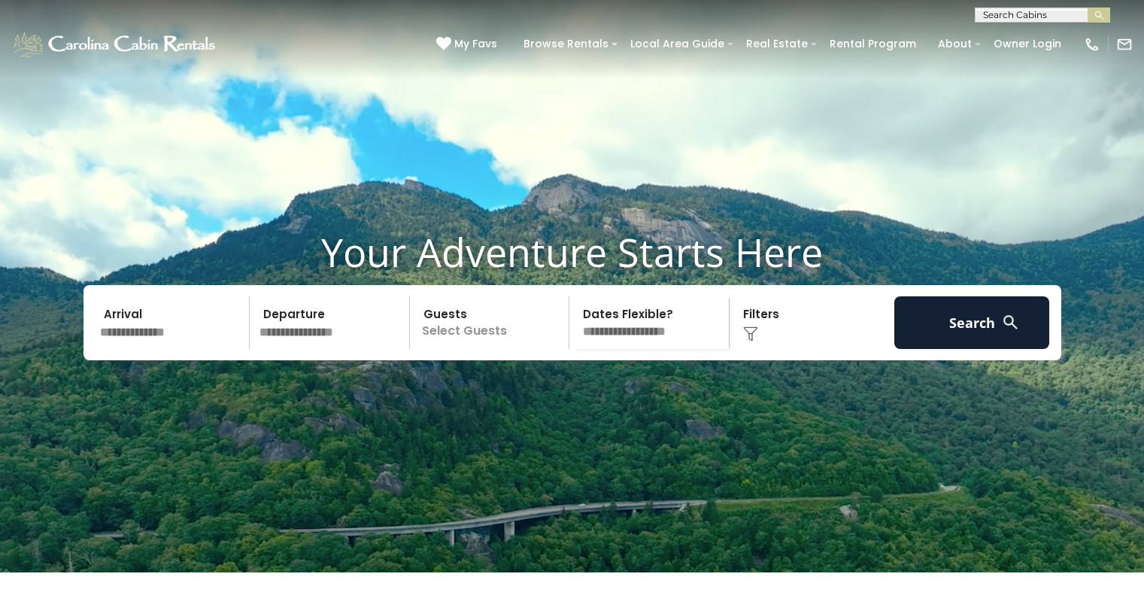
scroll to position [1, 0]
click at [1017, 11] on input "text" at bounding box center [1042, 17] width 132 height 15
type input "**********"
click at [1019, 37] on em "Sweetgrass Getaway" at bounding box center [1037, 36] width 109 height 14
click at [1105, 13] on button "submit" at bounding box center [1099, 15] width 23 height 15
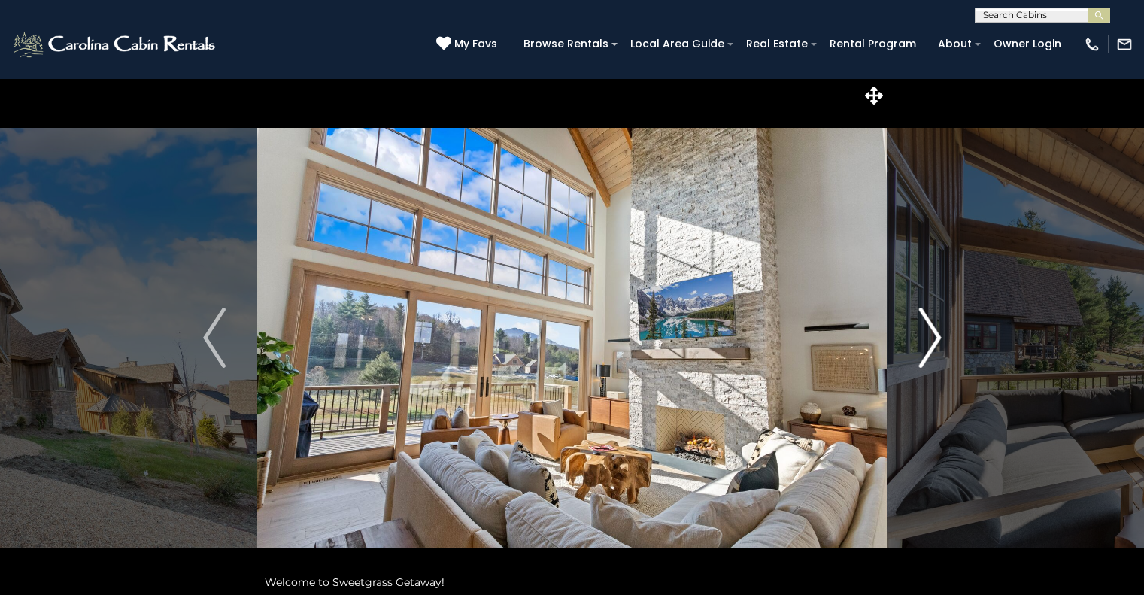
click at [934, 336] on img "Next" at bounding box center [930, 338] width 23 height 60
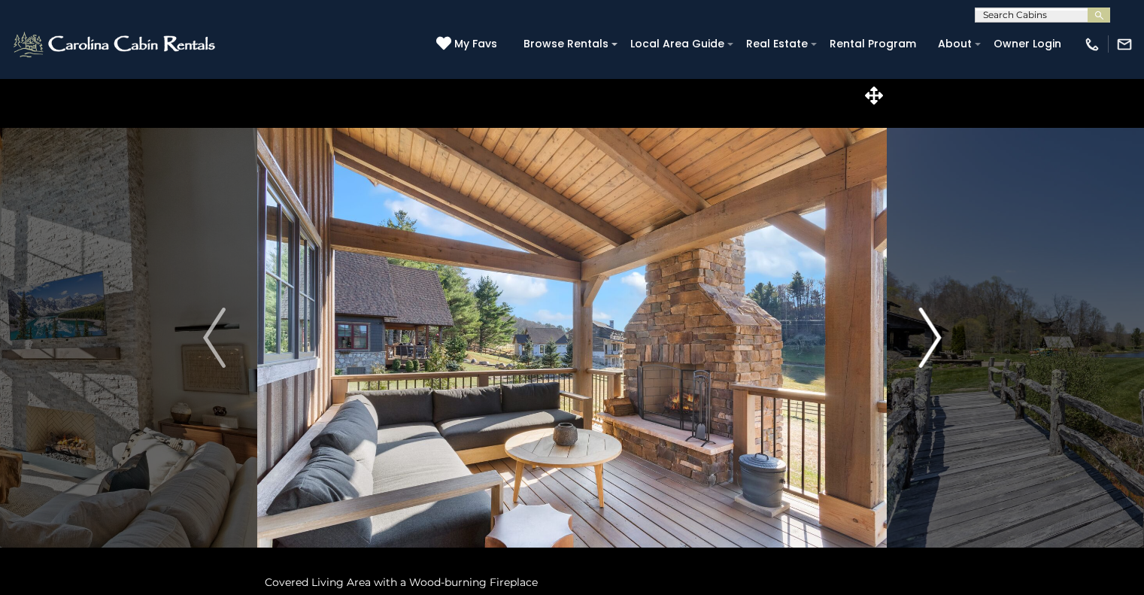
click at [934, 336] on img "Next" at bounding box center [930, 338] width 23 height 60
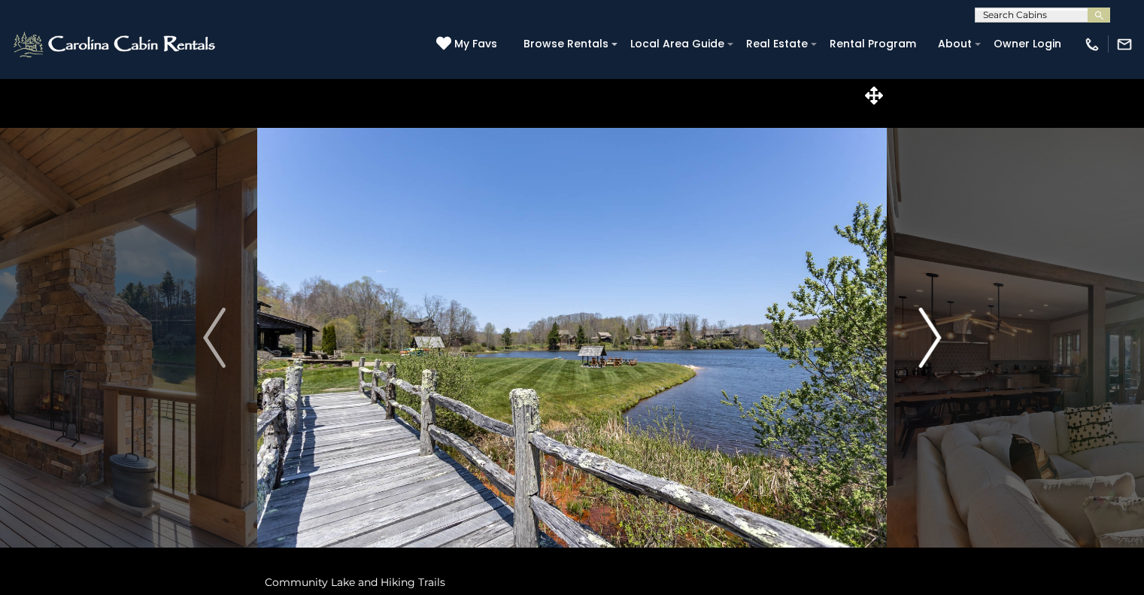
click at [934, 336] on img "Next" at bounding box center [930, 338] width 23 height 60
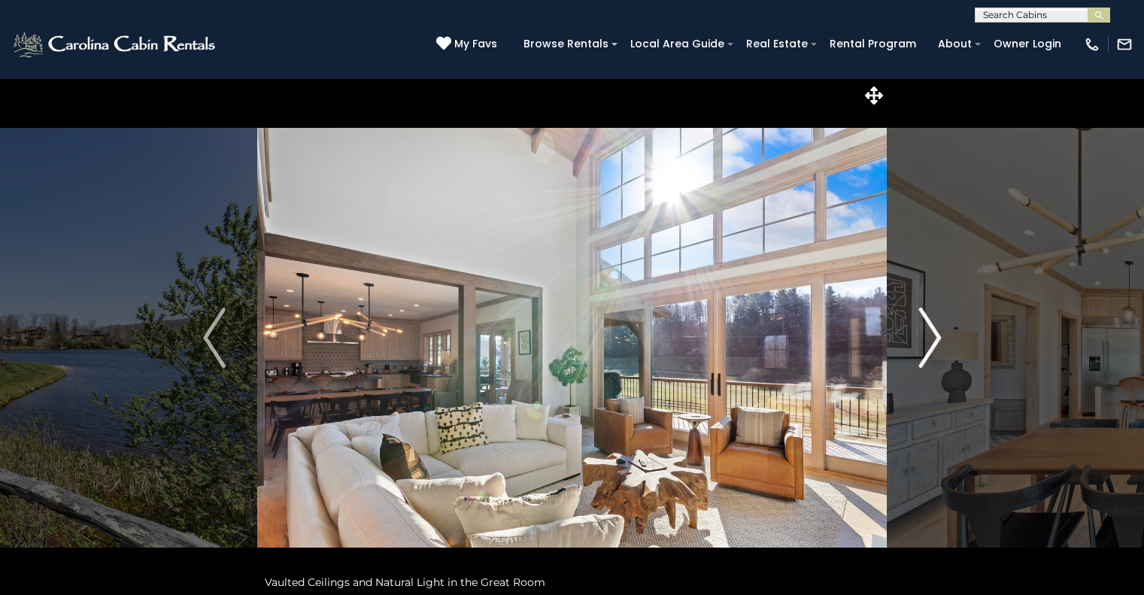
click at [934, 336] on img "Next" at bounding box center [930, 338] width 23 height 60
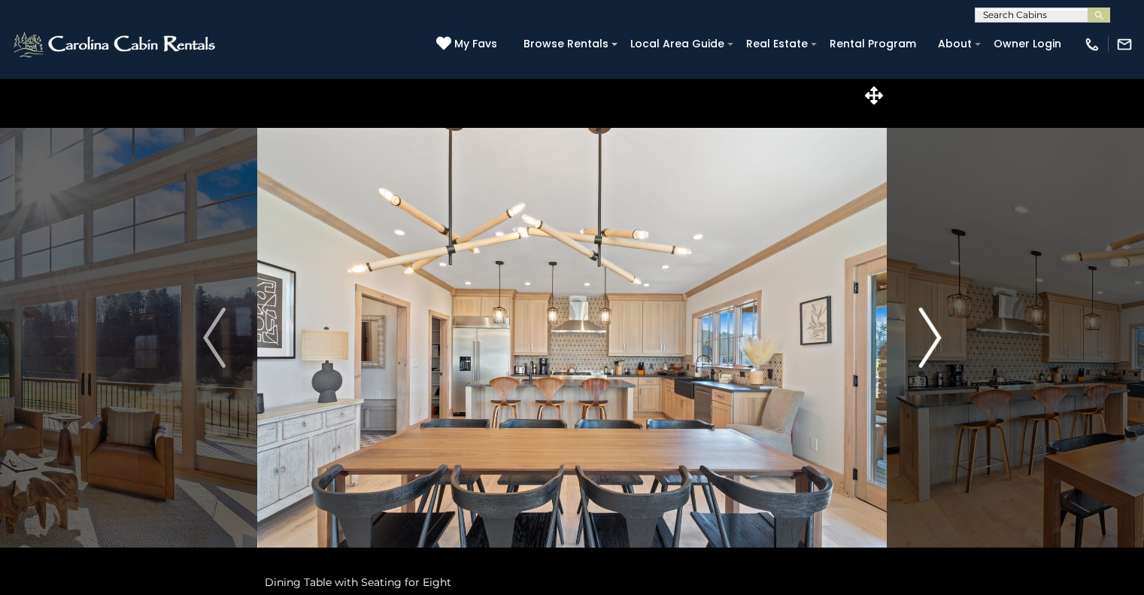
click at [934, 336] on img "Next" at bounding box center [930, 338] width 23 height 60
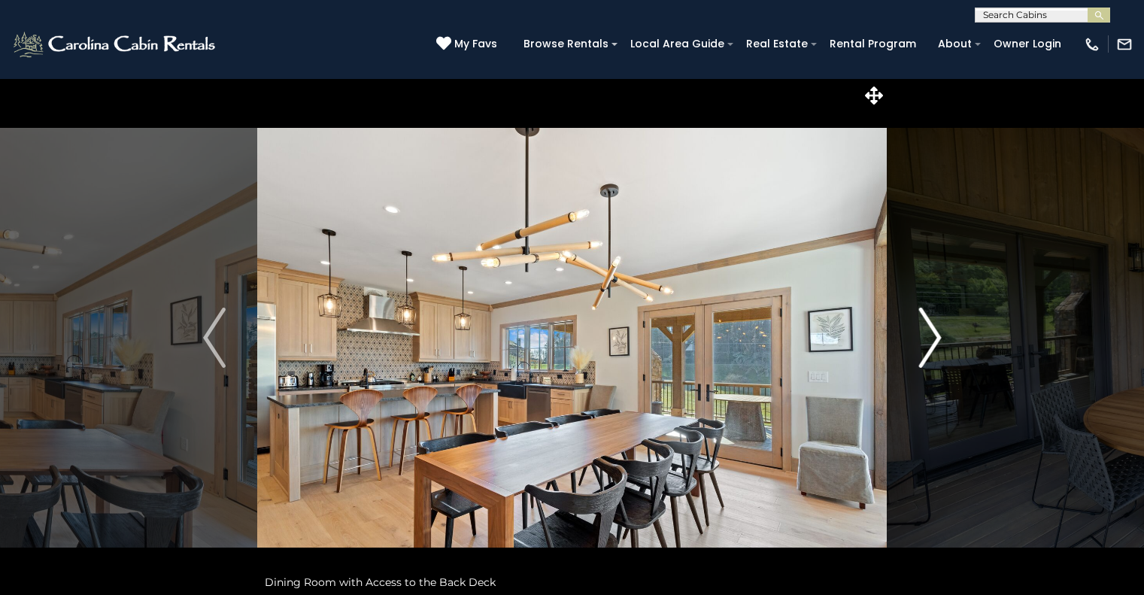
click at [934, 336] on img "Next" at bounding box center [930, 338] width 23 height 60
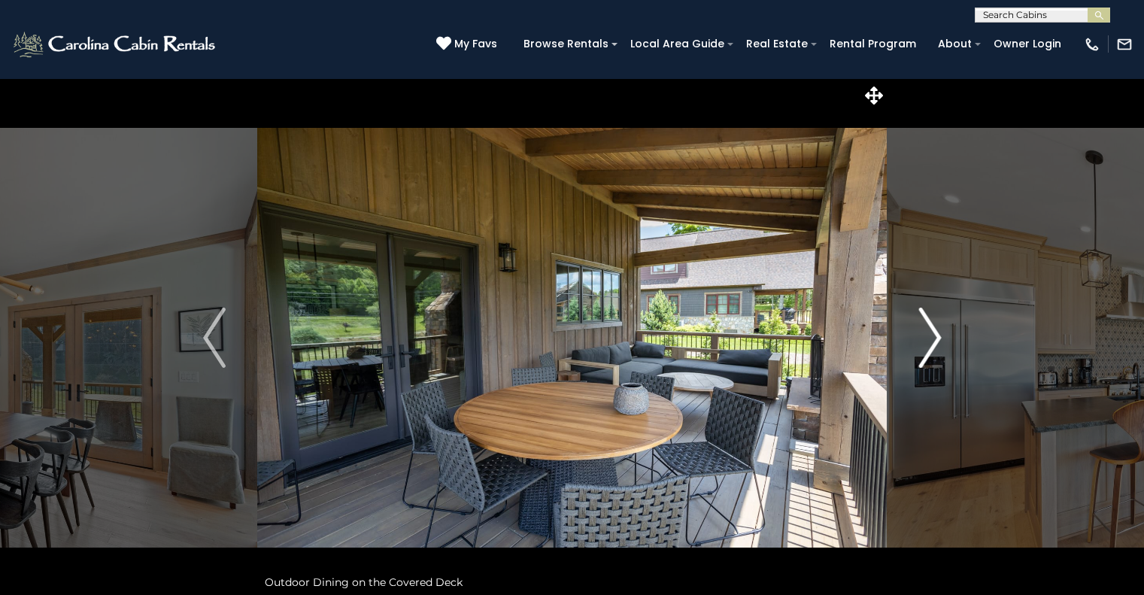
click at [934, 336] on img "Next" at bounding box center [930, 338] width 23 height 60
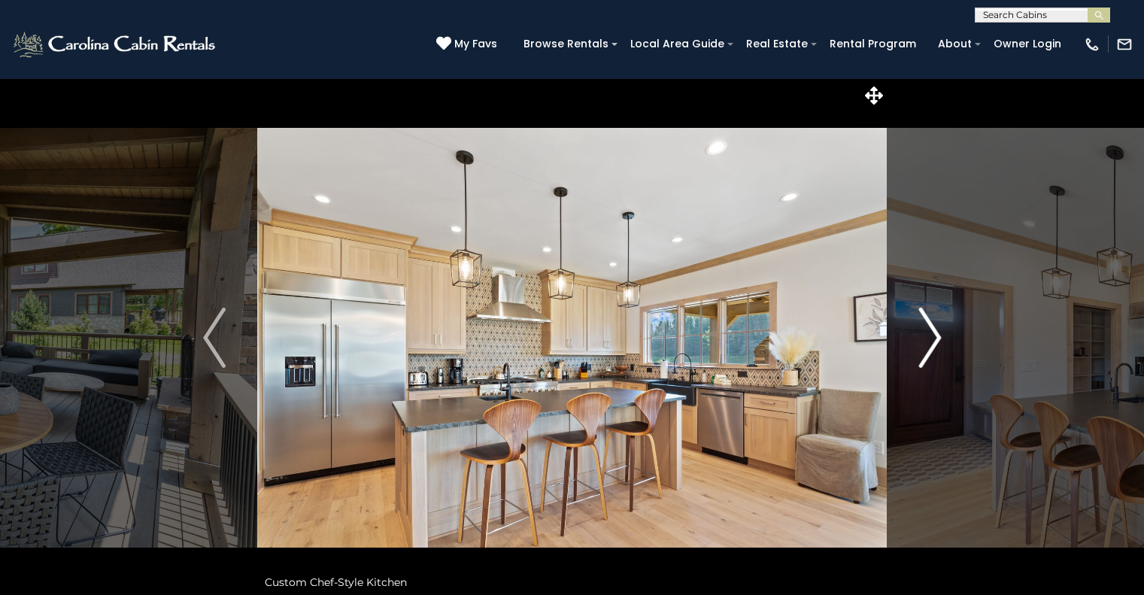
click at [934, 336] on img "Next" at bounding box center [930, 338] width 23 height 60
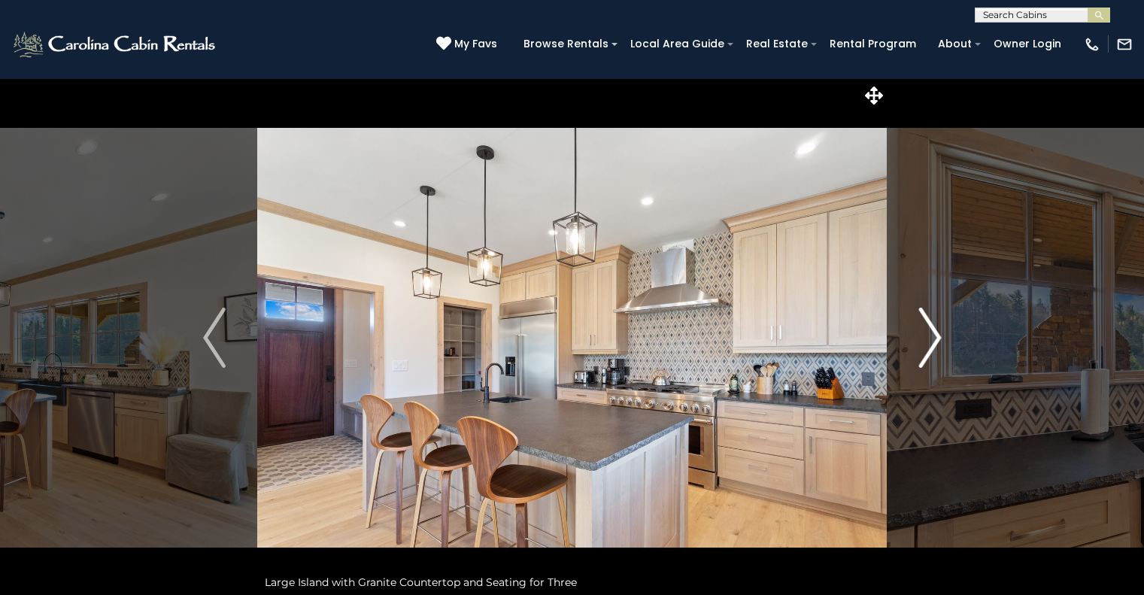
click at [934, 336] on img "Next" at bounding box center [930, 338] width 23 height 60
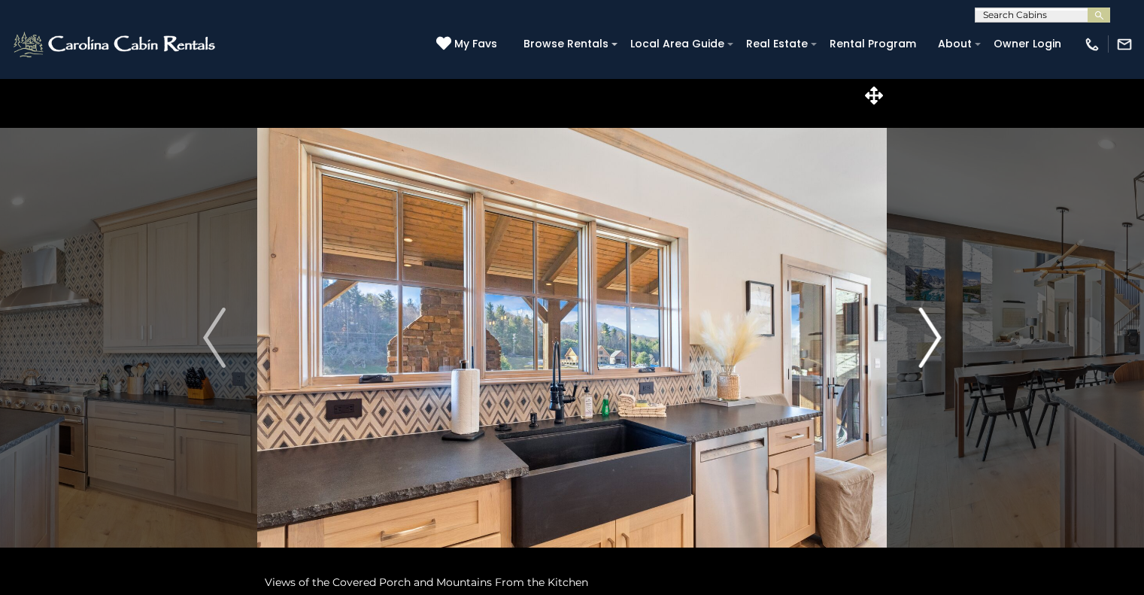
click at [934, 336] on img "Next" at bounding box center [930, 338] width 23 height 60
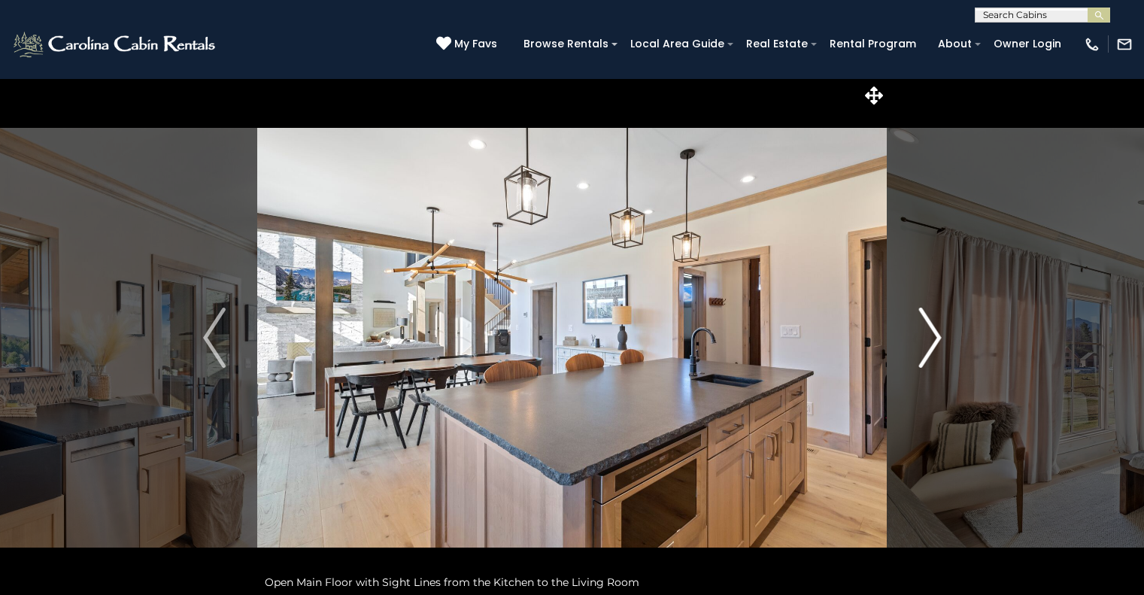
click at [934, 336] on img "Next" at bounding box center [930, 338] width 23 height 60
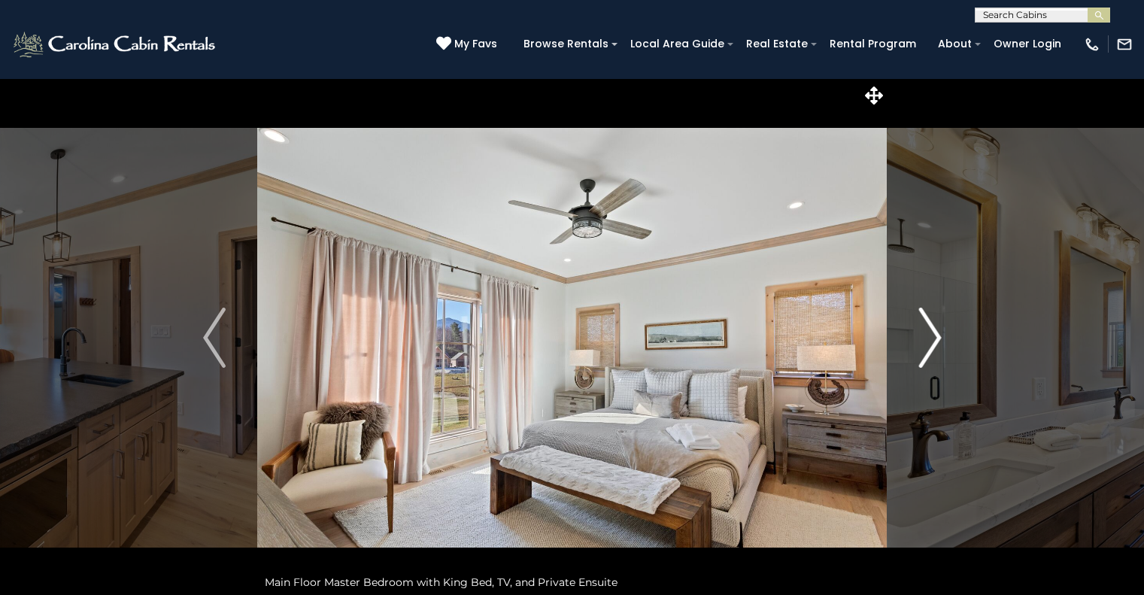
click at [934, 336] on img "Next" at bounding box center [930, 338] width 23 height 60
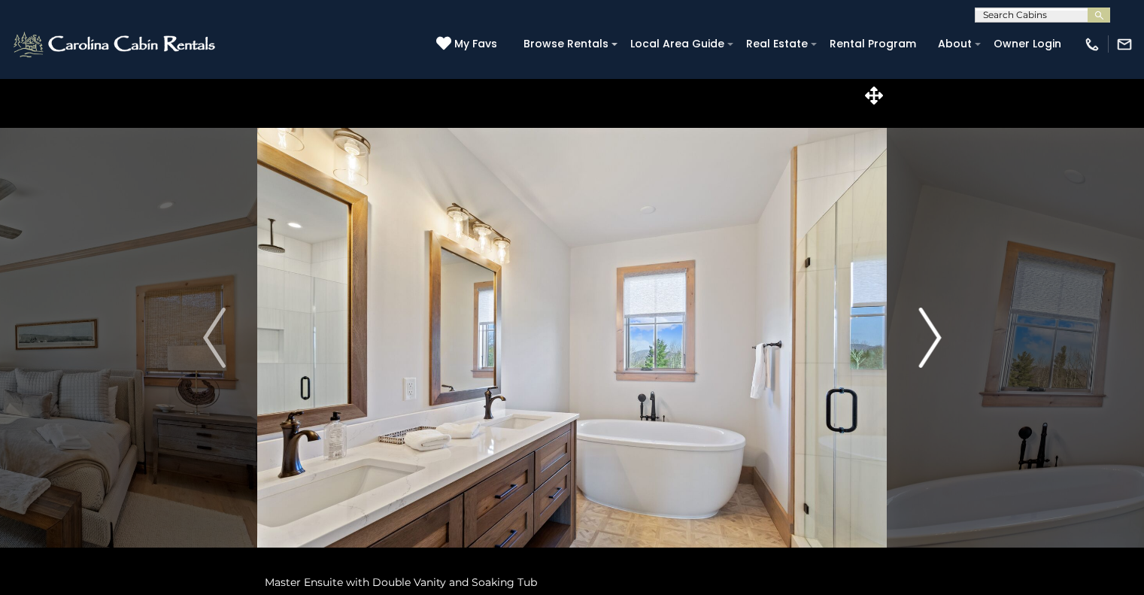
click at [934, 336] on img "Next" at bounding box center [930, 338] width 23 height 60
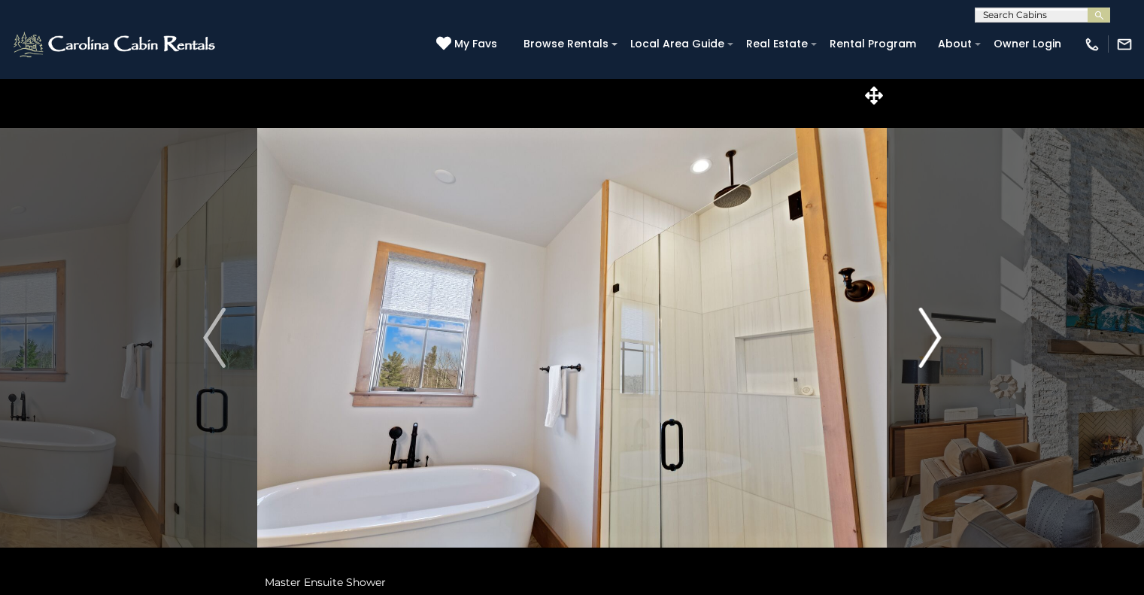
click at [934, 336] on img "Next" at bounding box center [930, 338] width 23 height 60
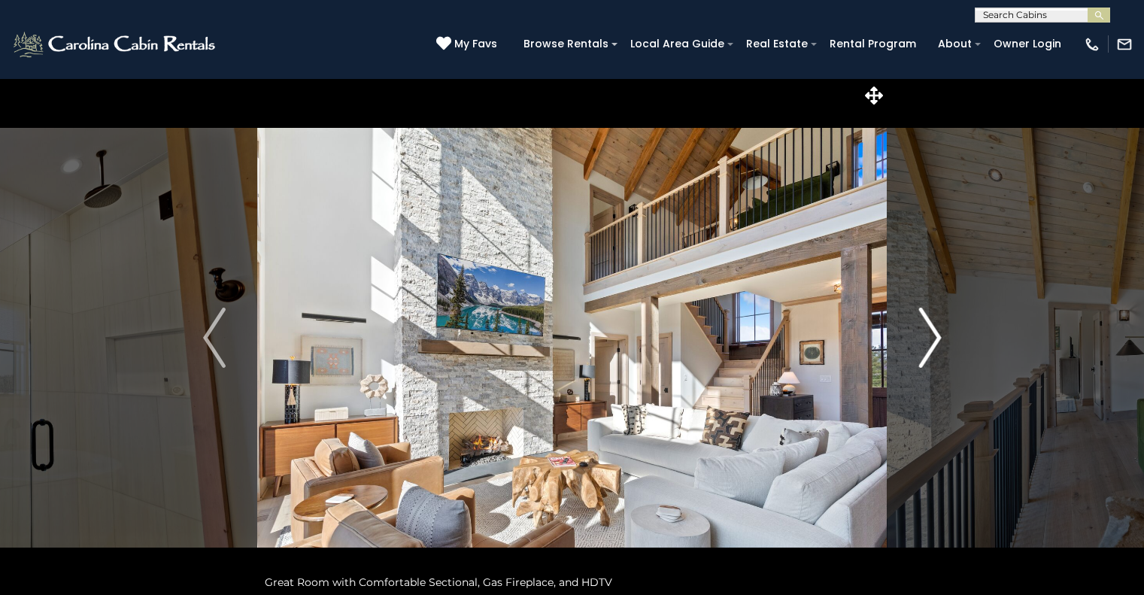
click at [934, 336] on img "Next" at bounding box center [930, 338] width 23 height 60
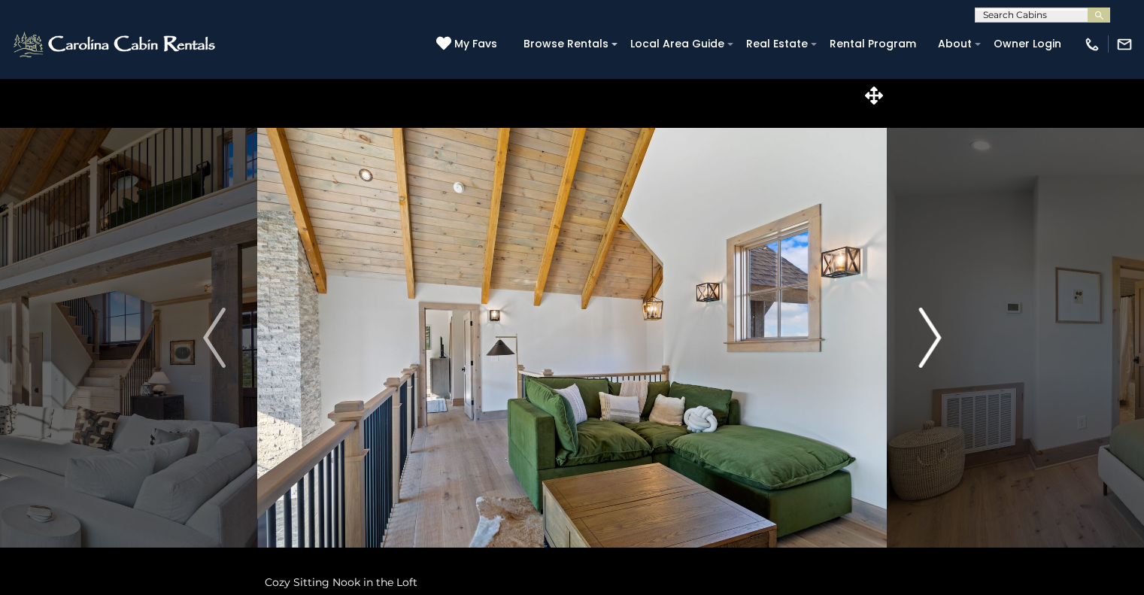
click at [934, 336] on img "Next" at bounding box center [930, 338] width 23 height 60
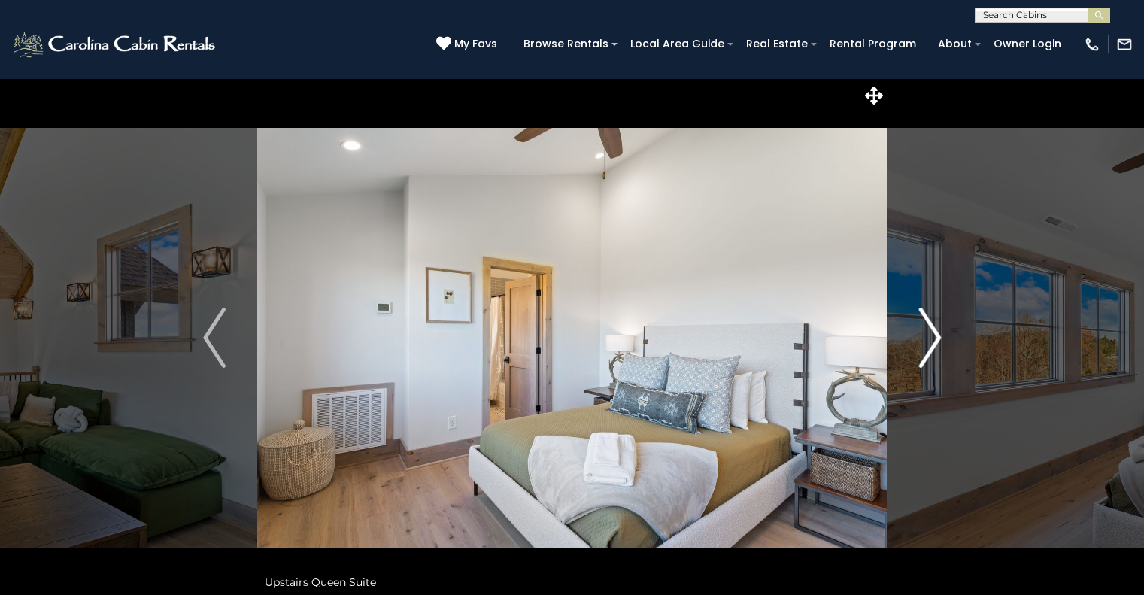
click at [934, 336] on img "Next" at bounding box center [930, 338] width 23 height 60
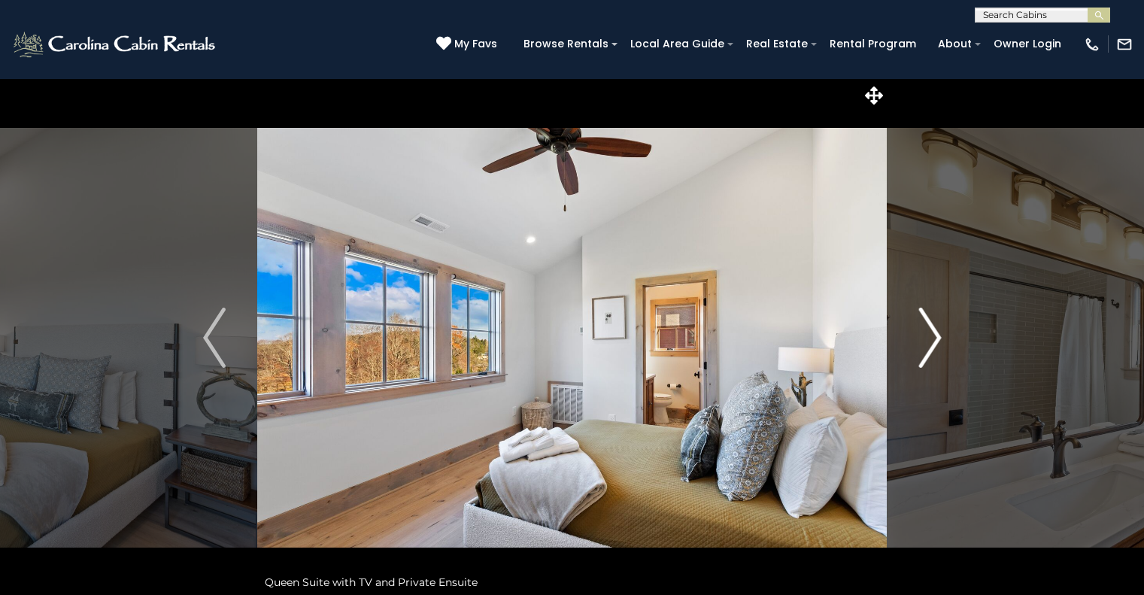
click at [934, 336] on img "Next" at bounding box center [930, 338] width 23 height 60
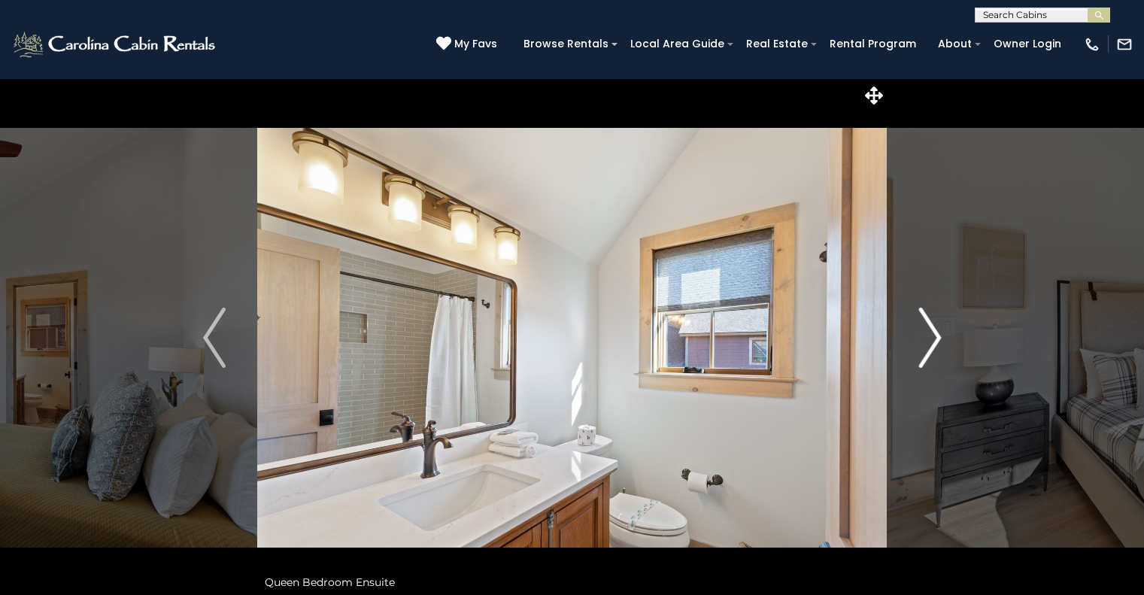
click at [934, 336] on img "Next" at bounding box center [930, 338] width 23 height 60
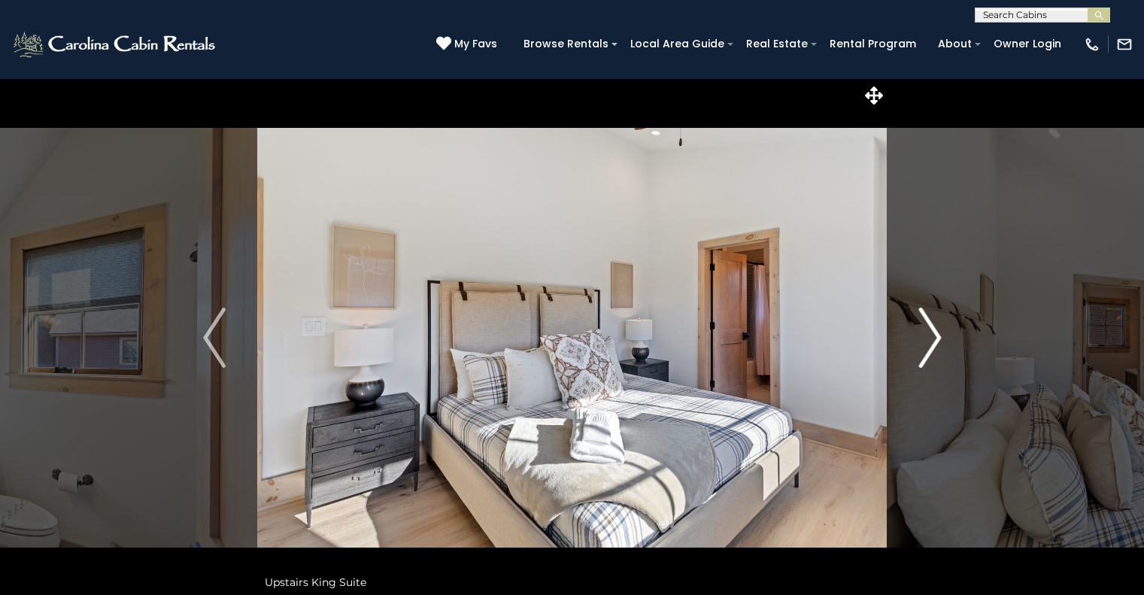
click at [934, 336] on img "Next" at bounding box center [930, 338] width 23 height 60
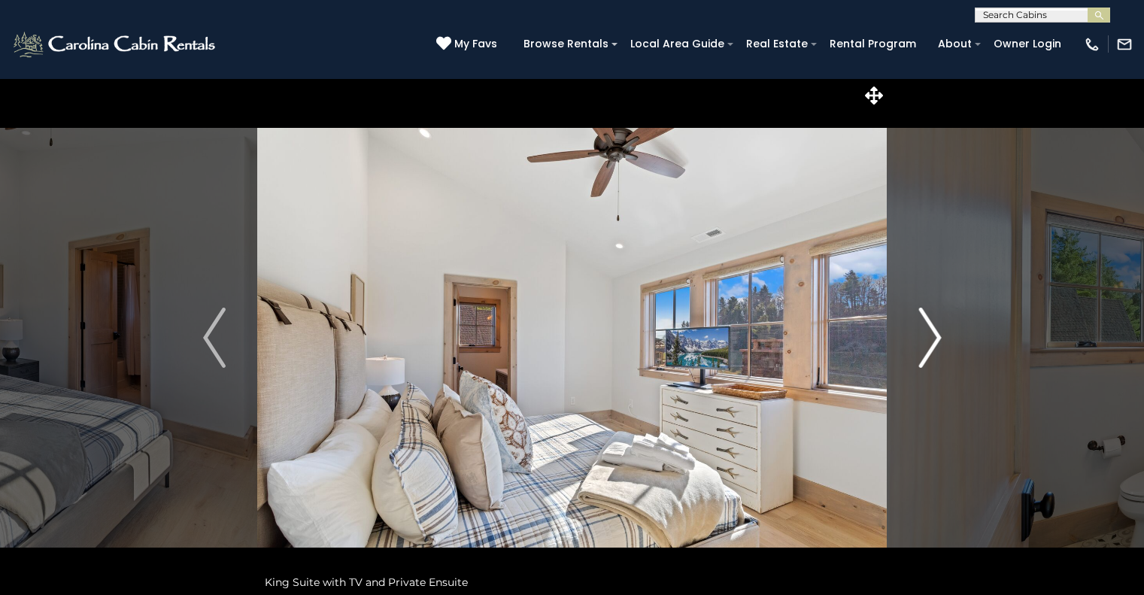
click at [934, 336] on img "Next" at bounding box center [930, 338] width 23 height 60
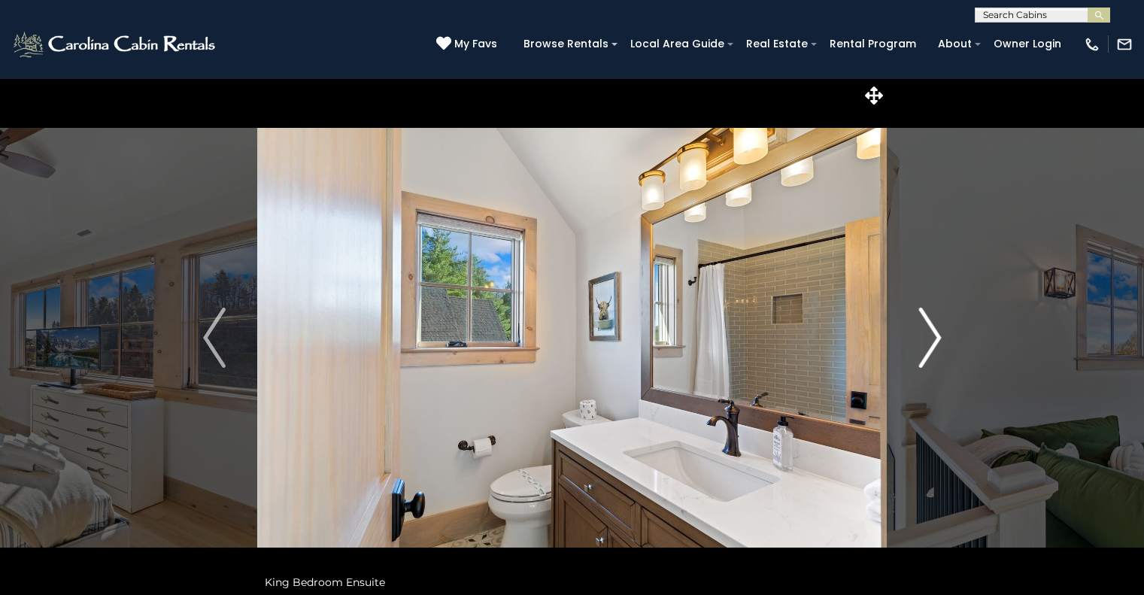
click at [934, 336] on img "Next" at bounding box center [930, 338] width 23 height 60
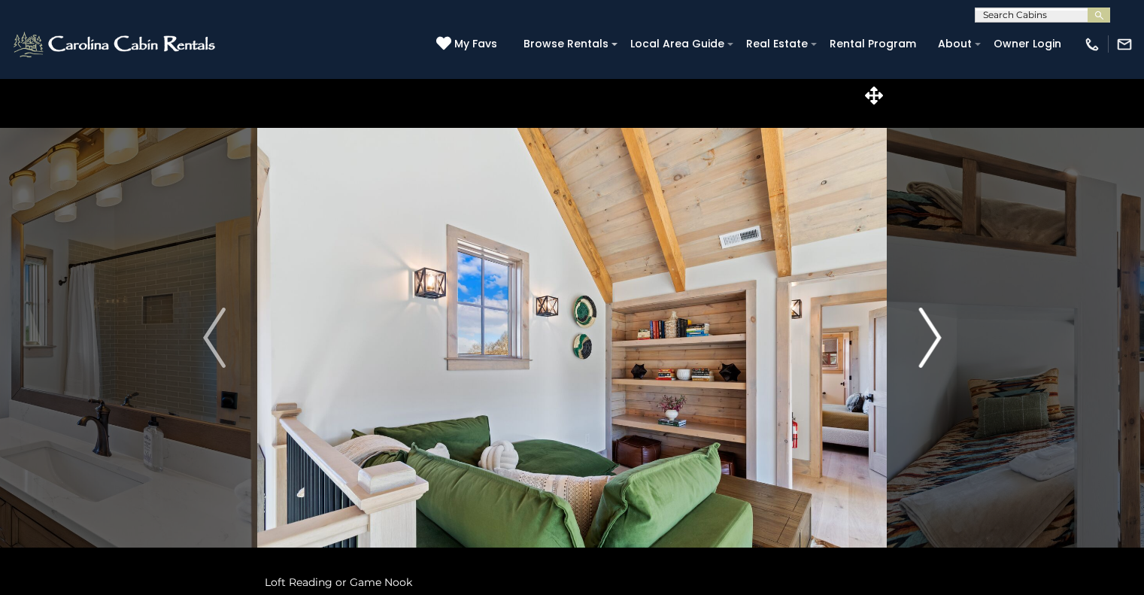
click at [934, 336] on img "Next" at bounding box center [930, 338] width 23 height 60
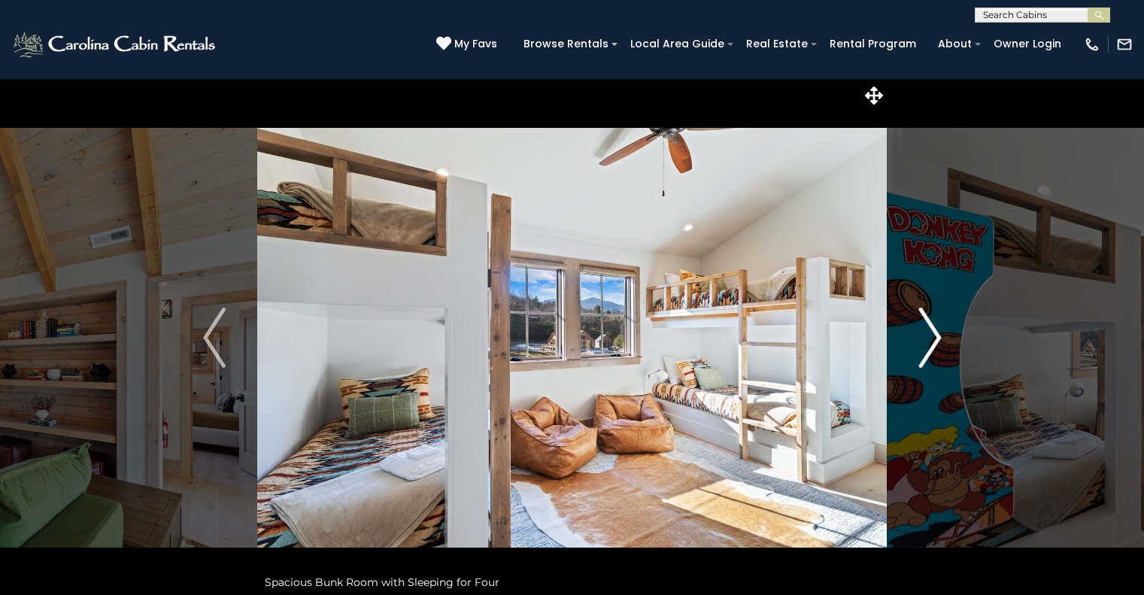
click at [934, 336] on img "Next" at bounding box center [930, 338] width 23 height 60
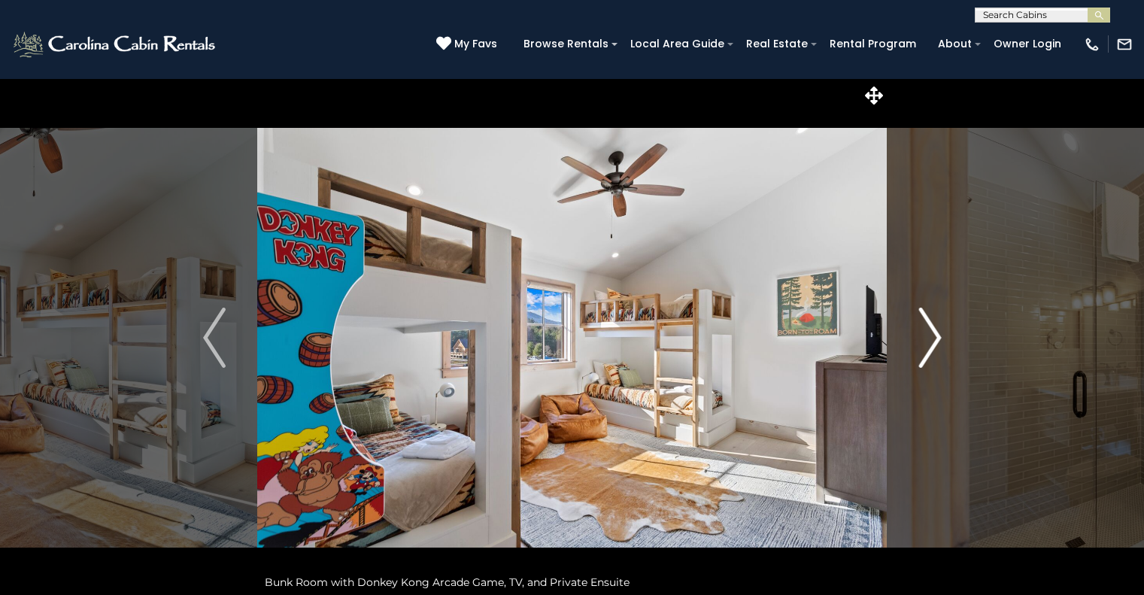
click at [934, 336] on img "Next" at bounding box center [930, 338] width 23 height 60
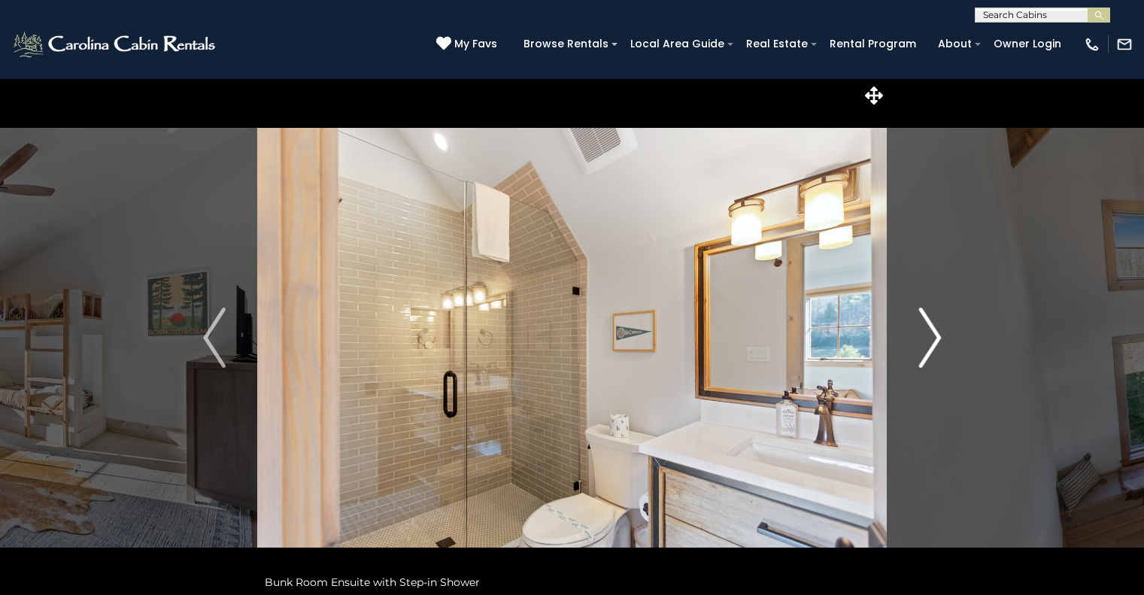
click at [934, 336] on img "Next" at bounding box center [930, 338] width 23 height 60
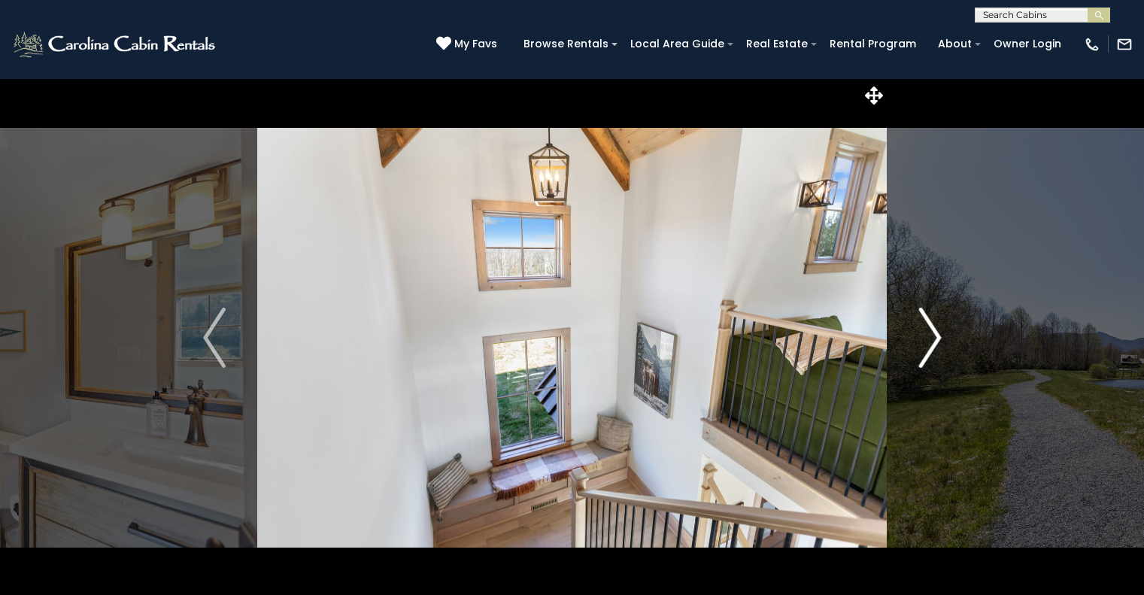
click at [934, 336] on img "Next" at bounding box center [930, 338] width 23 height 60
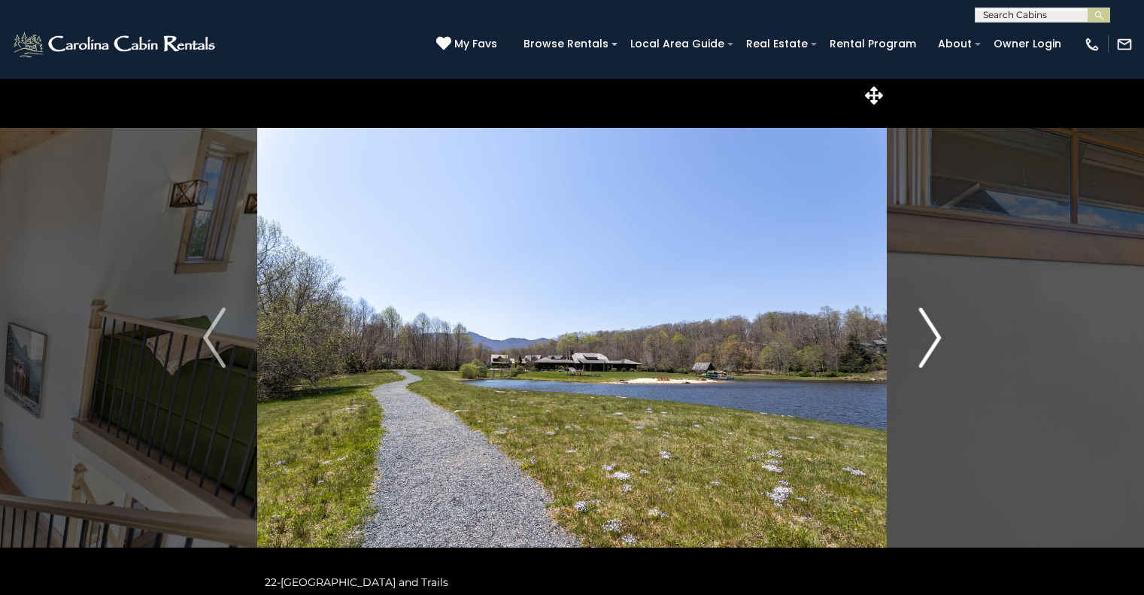
click at [934, 336] on img "Next" at bounding box center [930, 338] width 23 height 60
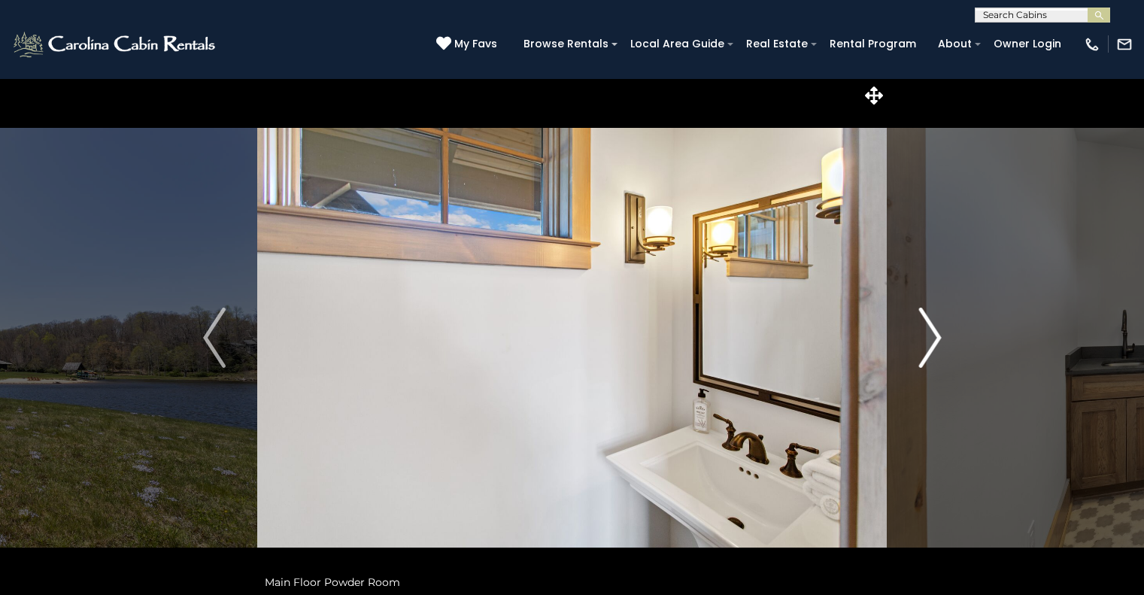
click at [934, 336] on img "Next" at bounding box center [930, 338] width 23 height 60
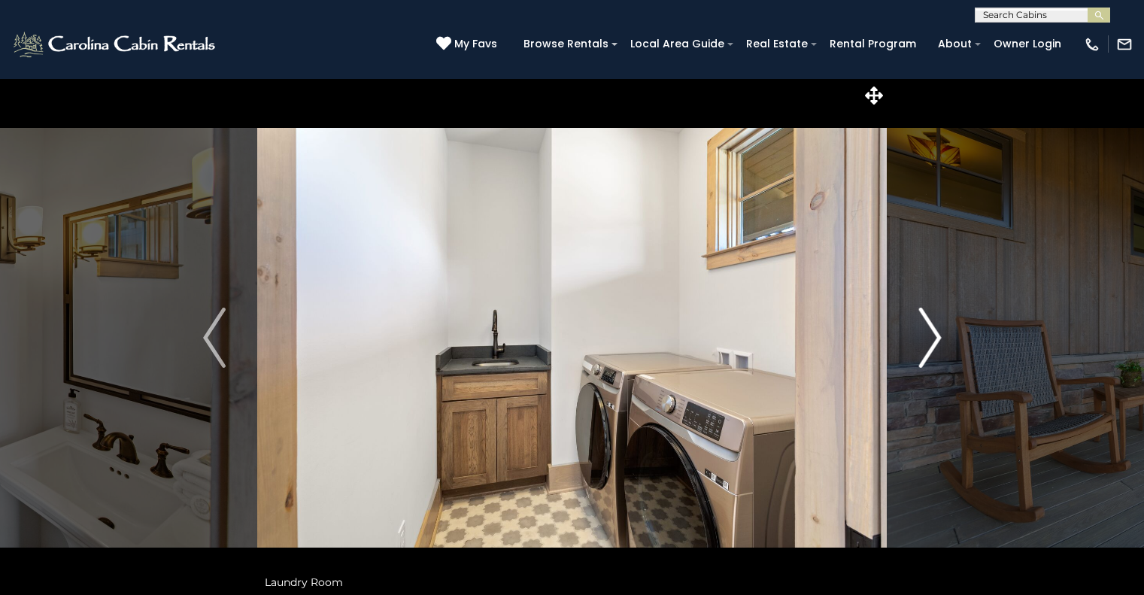
click at [934, 336] on img "Next" at bounding box center [930, 338] width 23 height 60
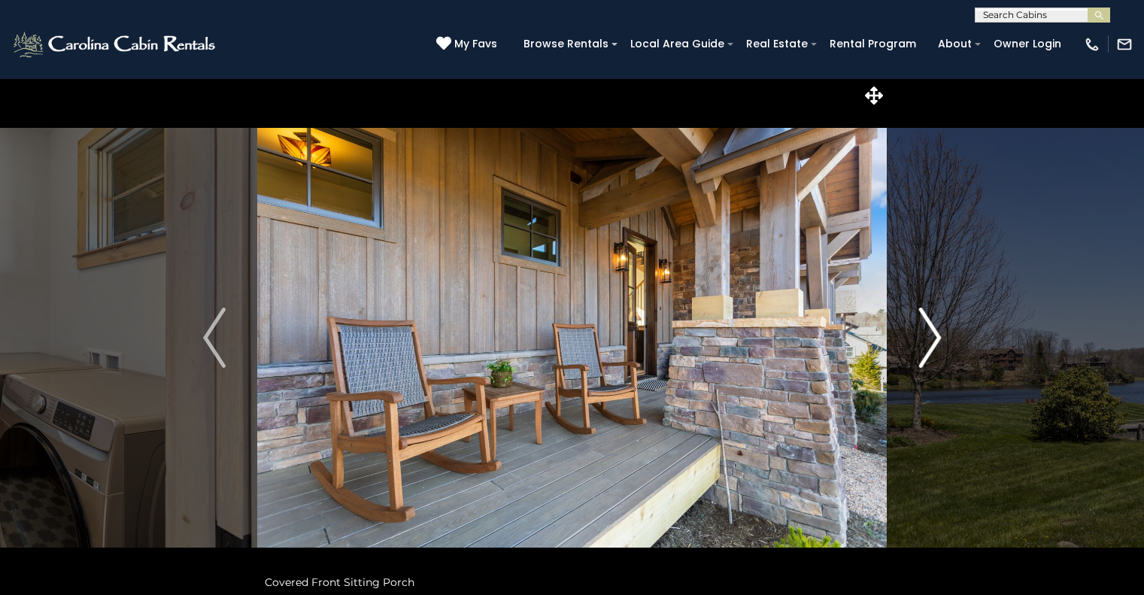
click at [934, 336] on img "Next" at bounding box center [930, 338] width 23 height 60
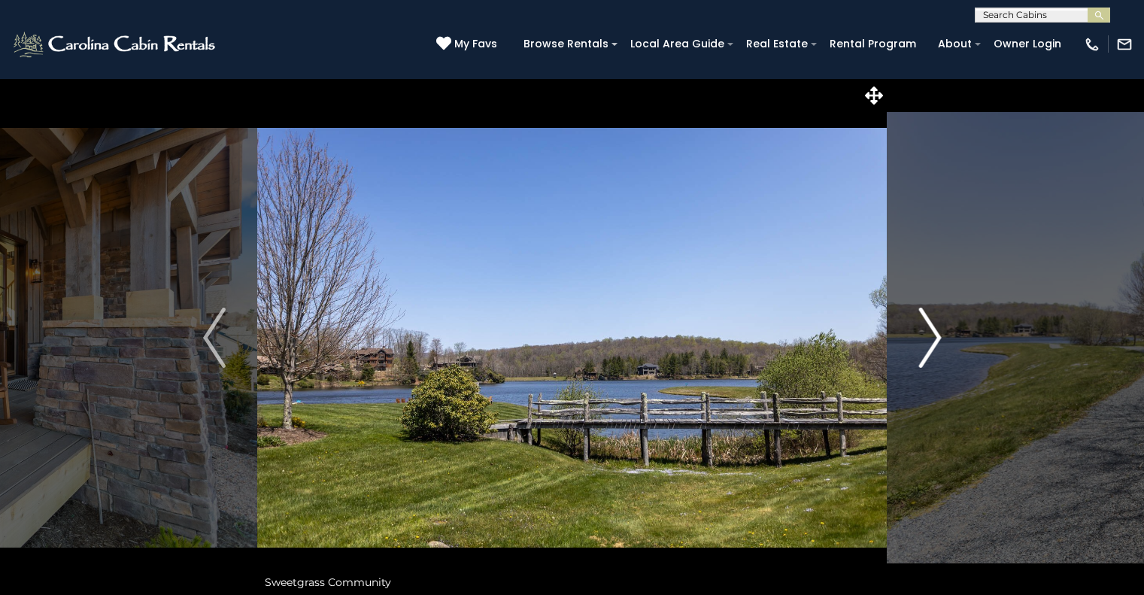
click at [934, 336] on img "Next" at bounding box center [930, 338] width 23 height 60
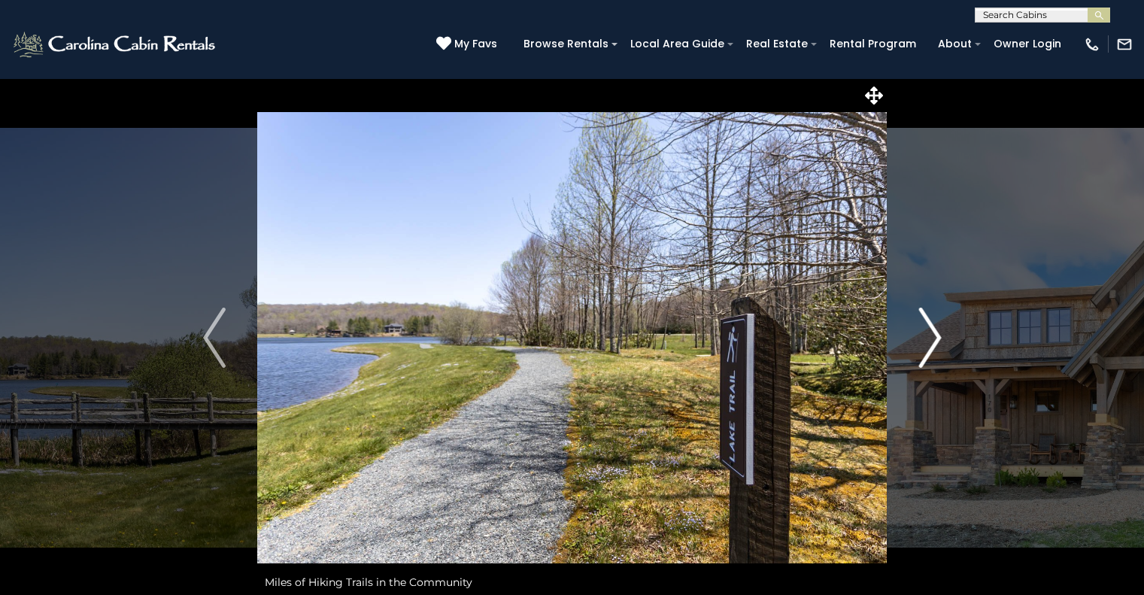
click at [934, 336] on img "Next" at bounding box center [930, 338] width 23 height 60
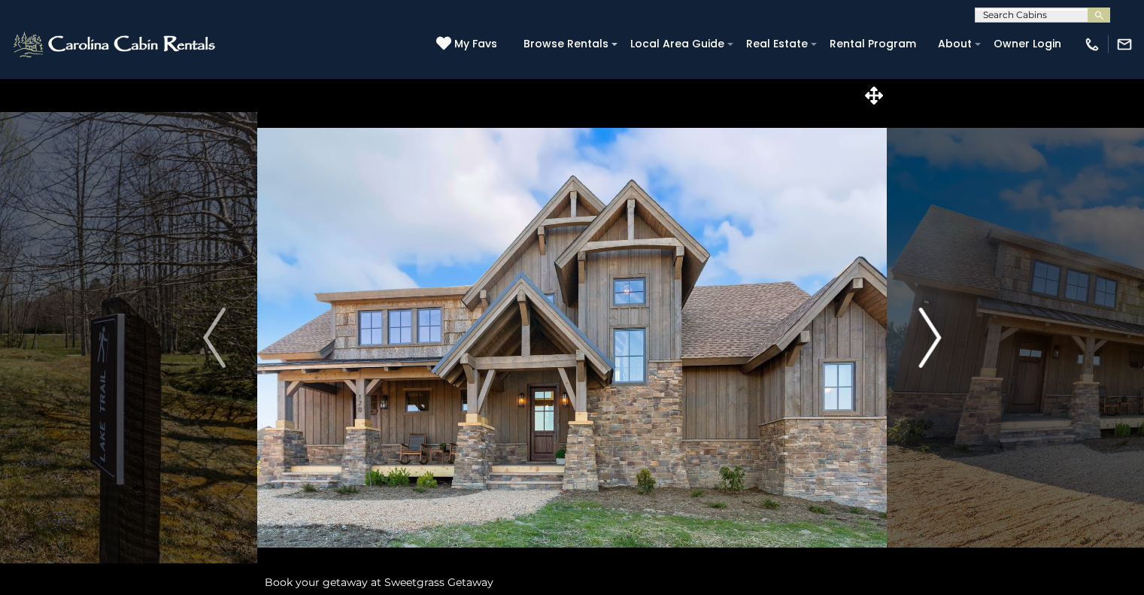
click at [934, 336] on img "Next" at bounding box center [930, 338] width 23 height 60
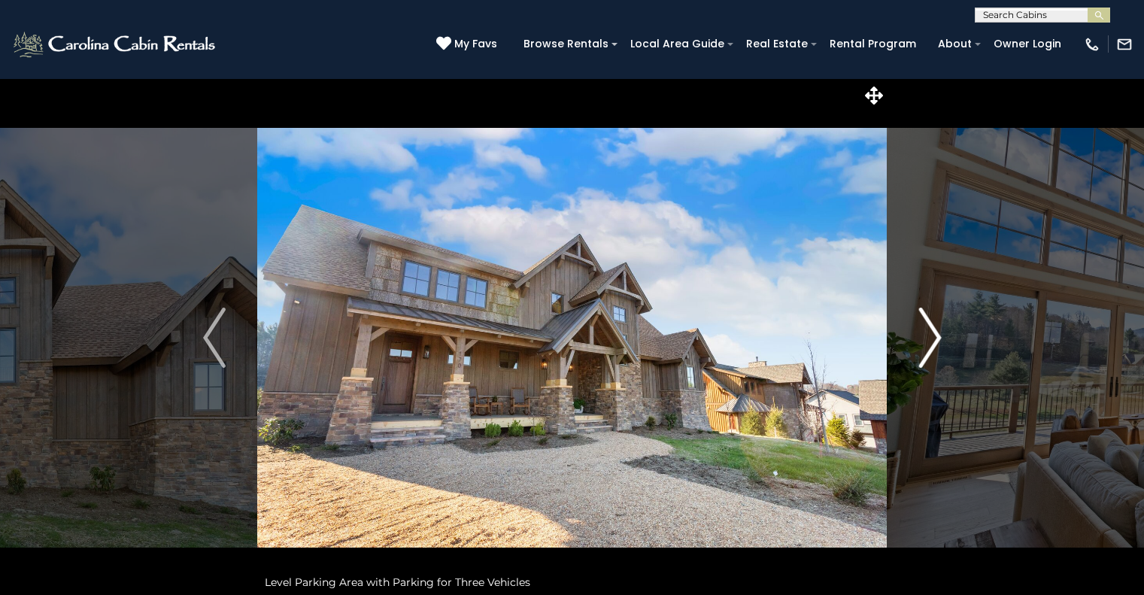
click at [934, 336] on img "Next" at bounding box center [930, 338] width 23 height 60
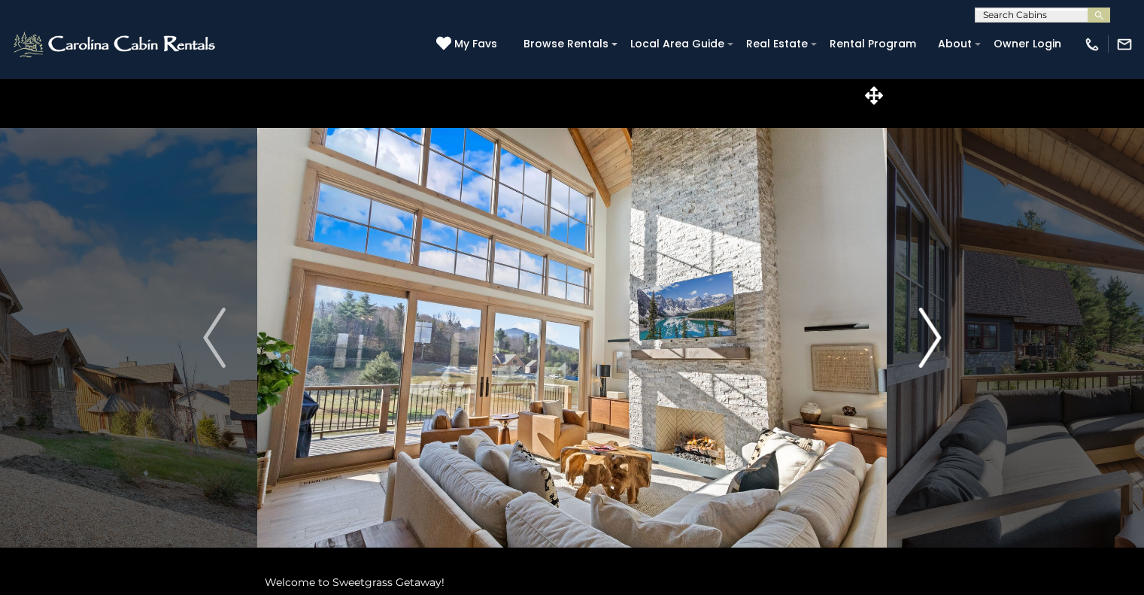
click at [934, 336] on img "Next" at bounding box center [930, 338] width 23 height 60
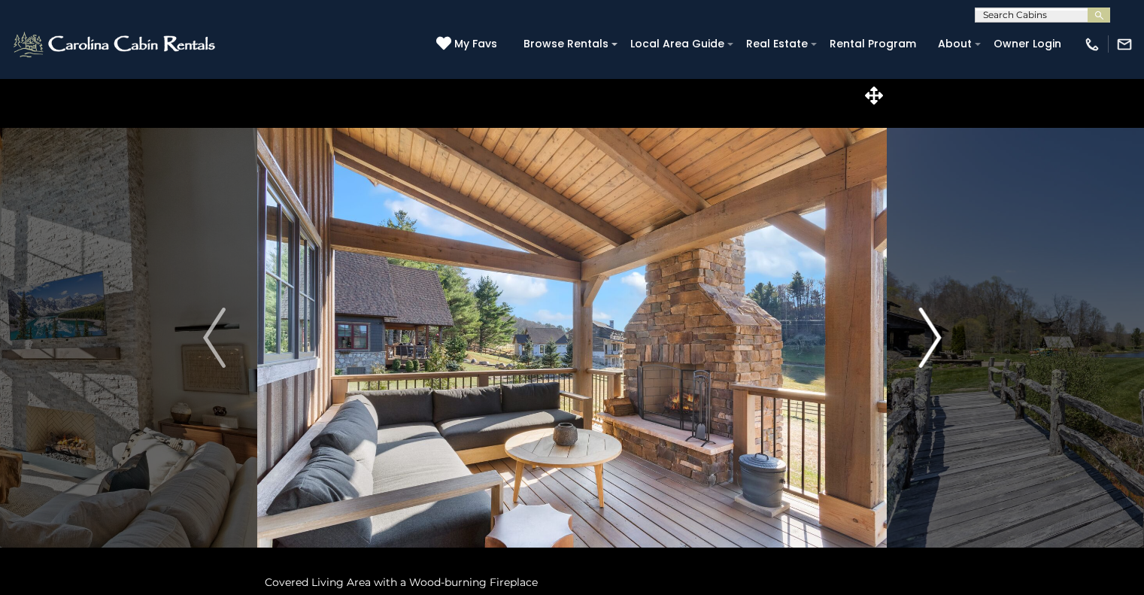
click at [934, 336] on img "Next" at bounding box center [930, 338] width 23 height 60
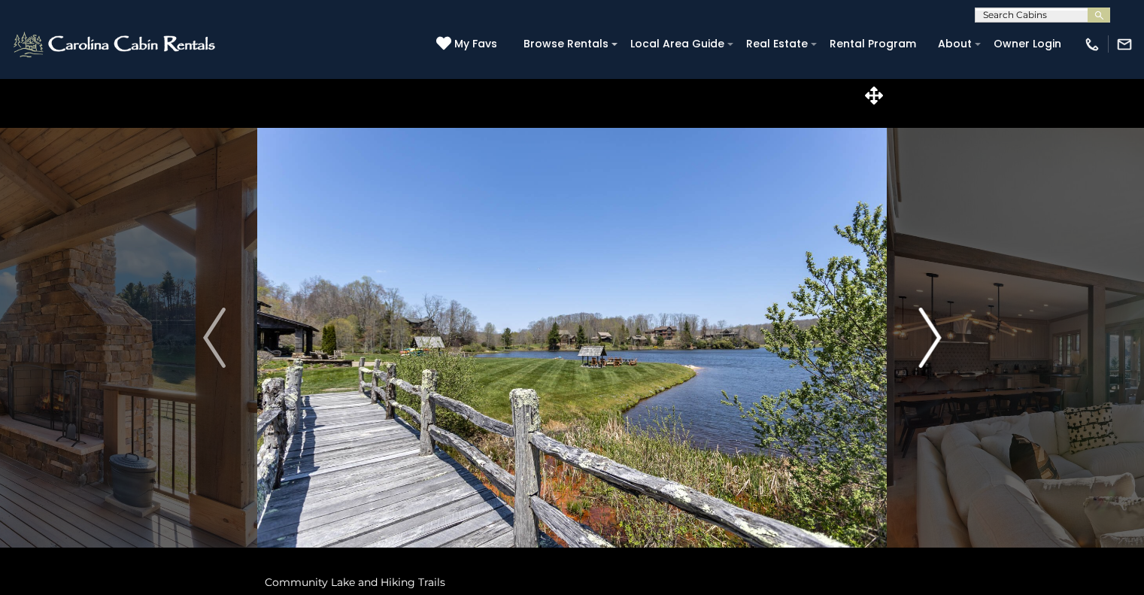
click at [934, 336] on img "Next" at bounding box center [930, 338] width 23 height 60
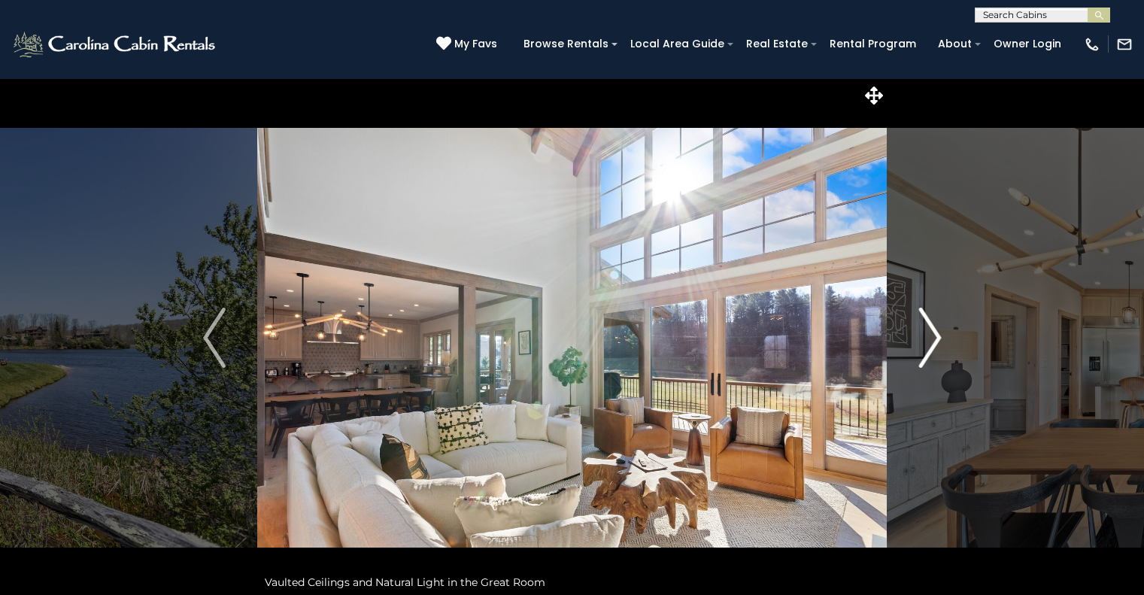
click at [934, 336] on img "Next" at bounding box center [930, 338] width 23 height 60
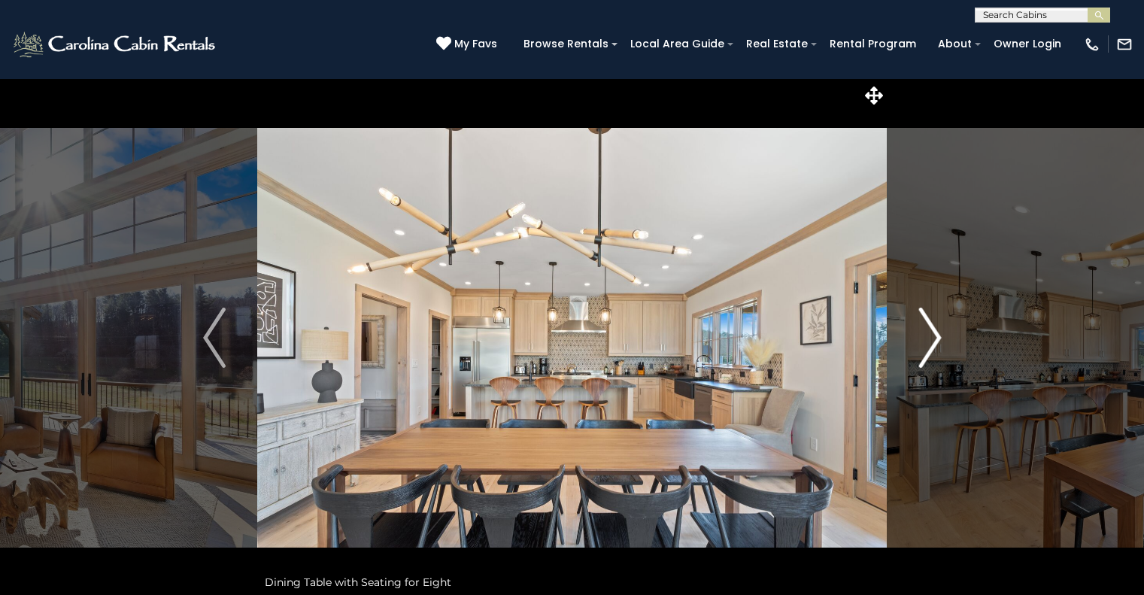
click at [934, 336] on img "Next" at bounding box center [930, 338] width 23 height 60
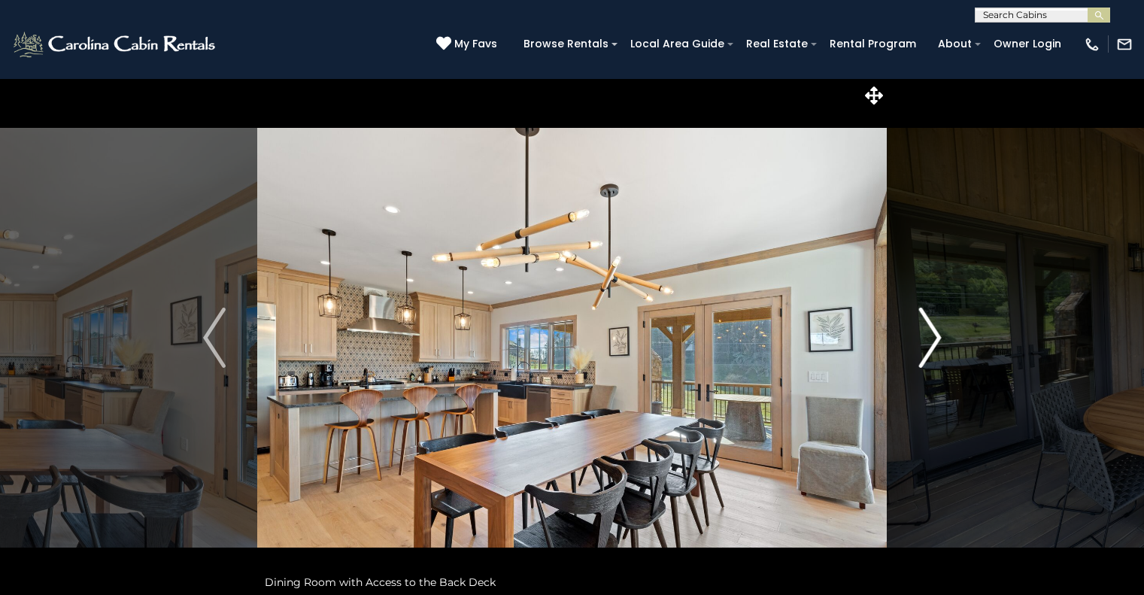
click at [934, 336] on img "Next" at bounding box center [930, 338] width 23 height 60
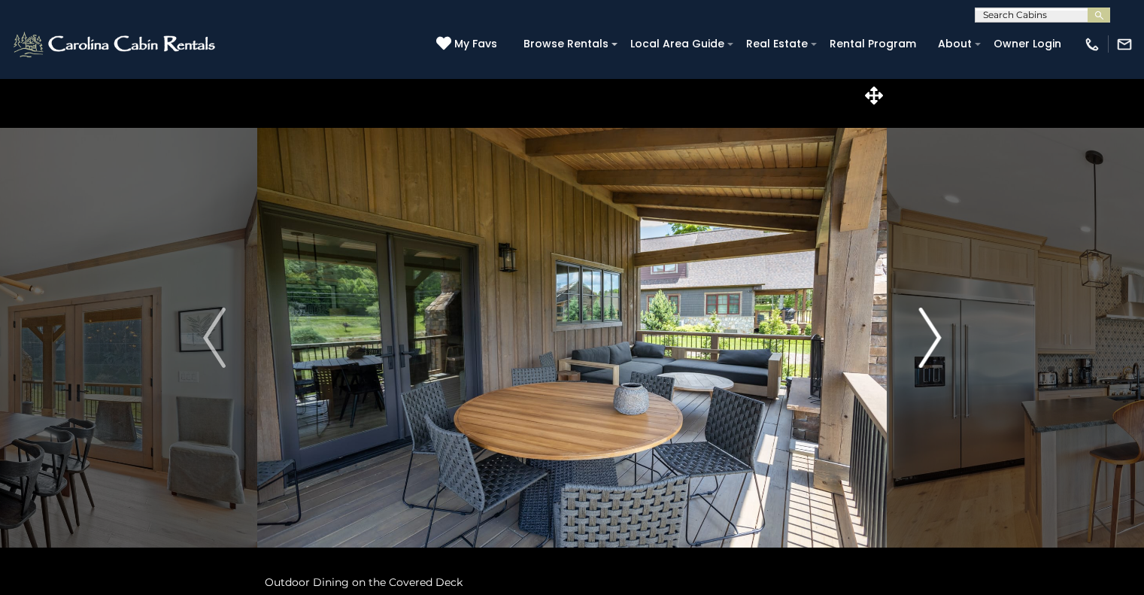
click at [934, 336] on img "Next" at bounding box center [930, 338] width 23 height 60
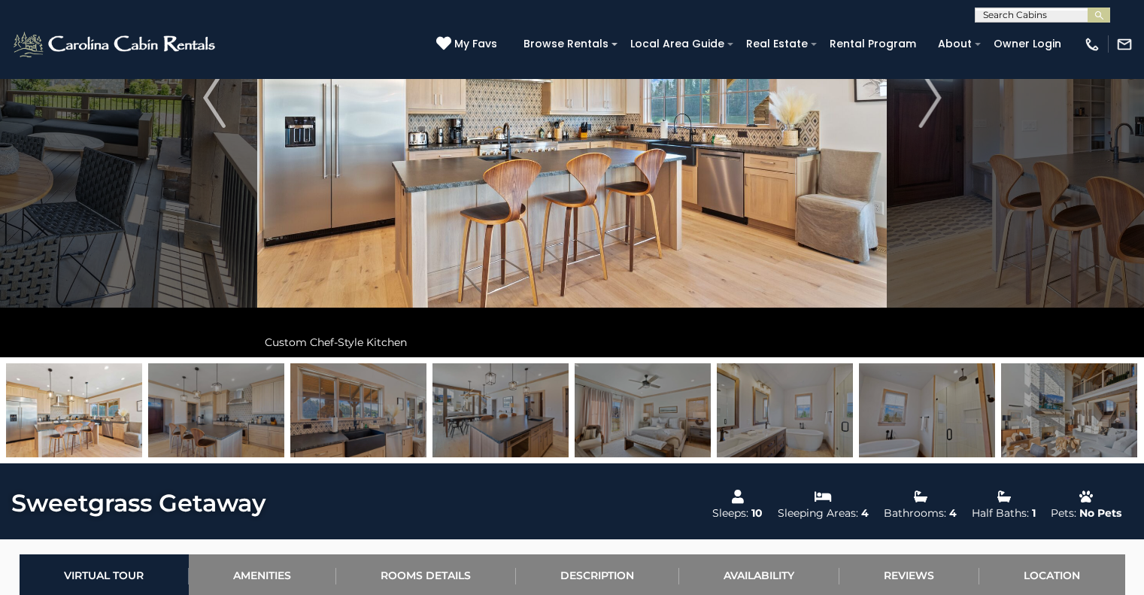
scroll to position [483, 0]
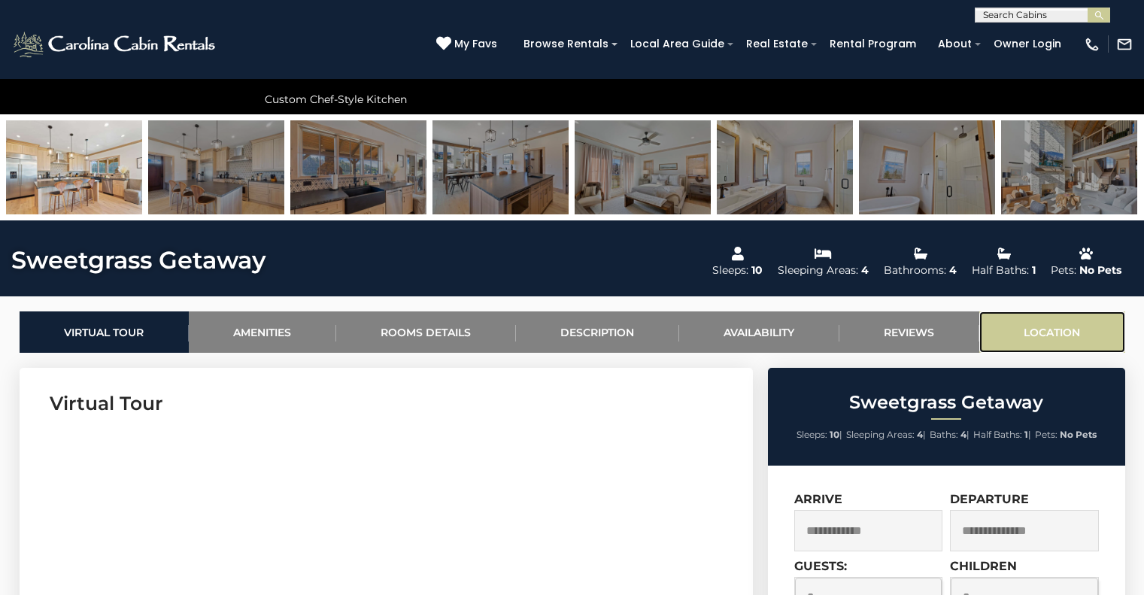
click at [1043, 332] on link "Location" at bounding box center [1053, 331] width 146 height 41
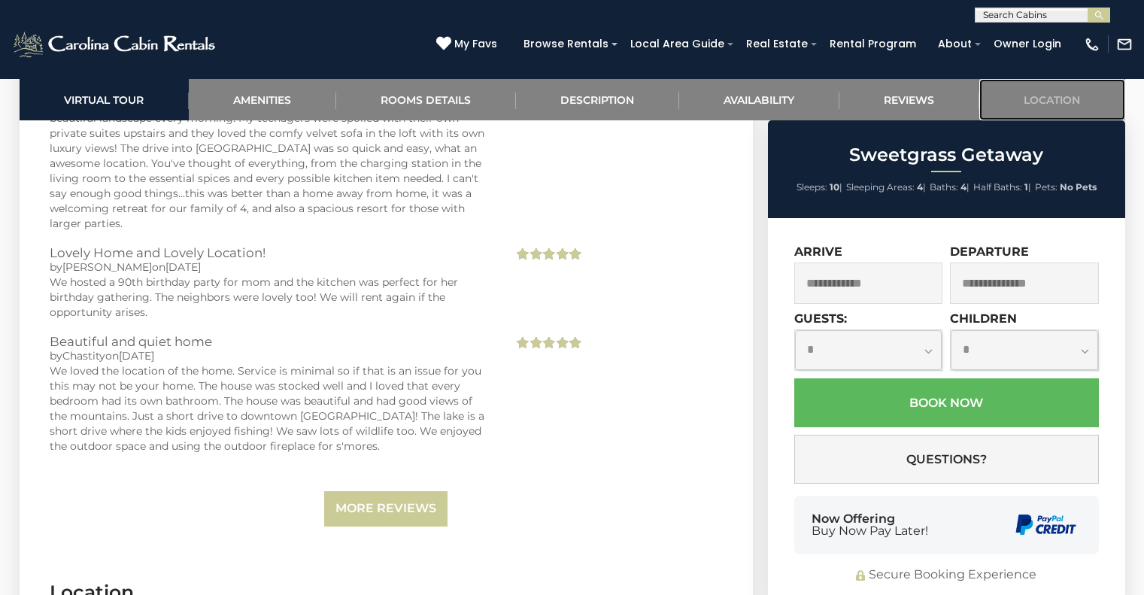
scroll to position [3890, 0]
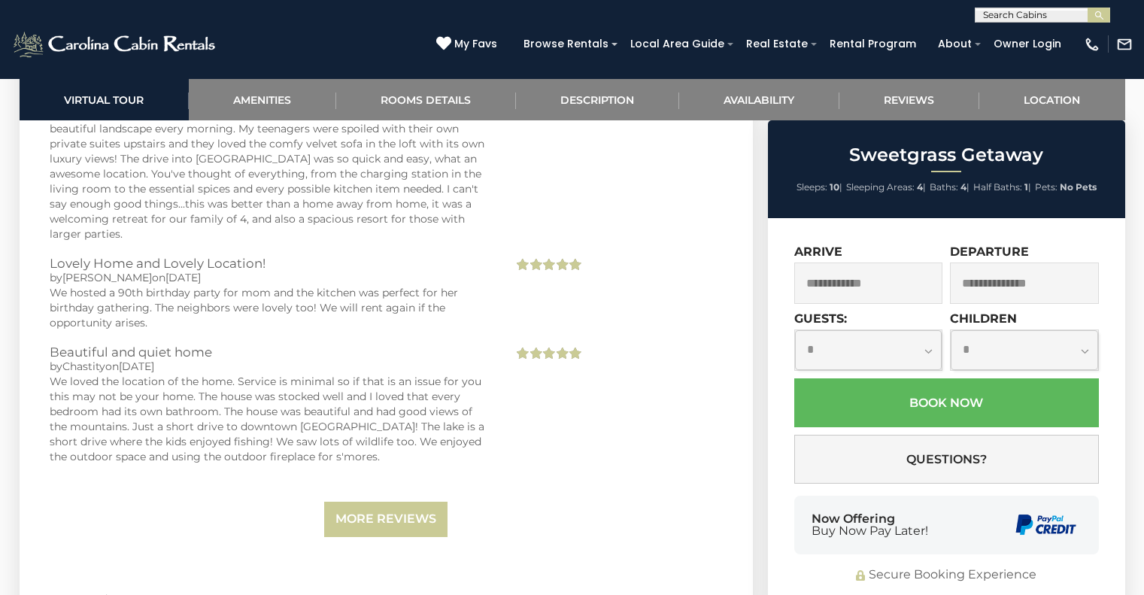
click at [847, 290] on input "text" at bounding box center [869, 283] width 149 height 41
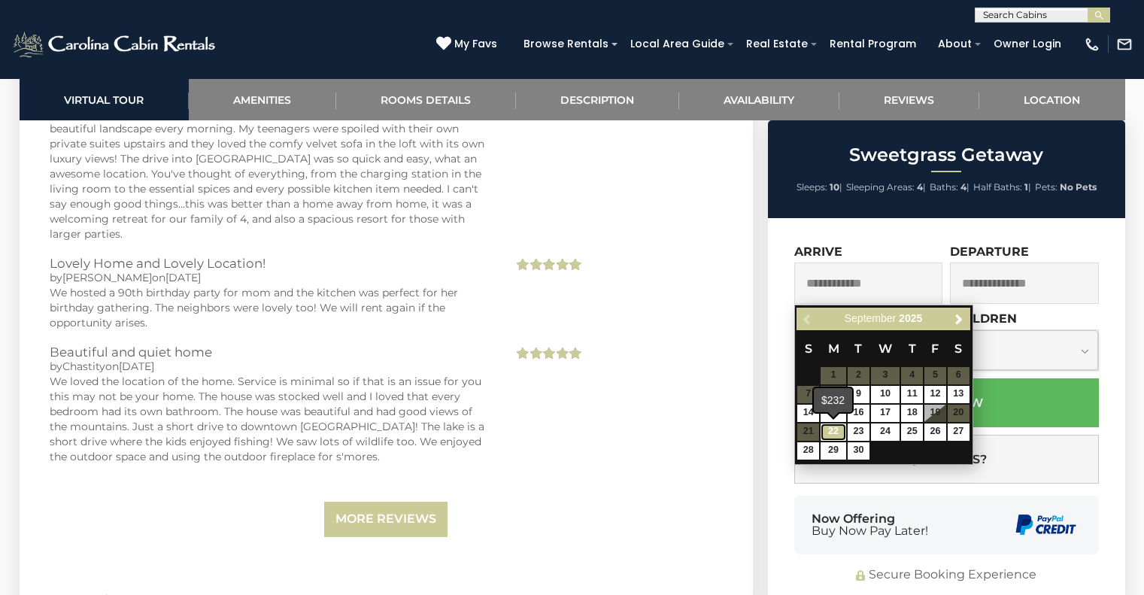
click at [828, 436] on link "22" at bounding box center [834, 432] width 26 height 17
type input "**********"
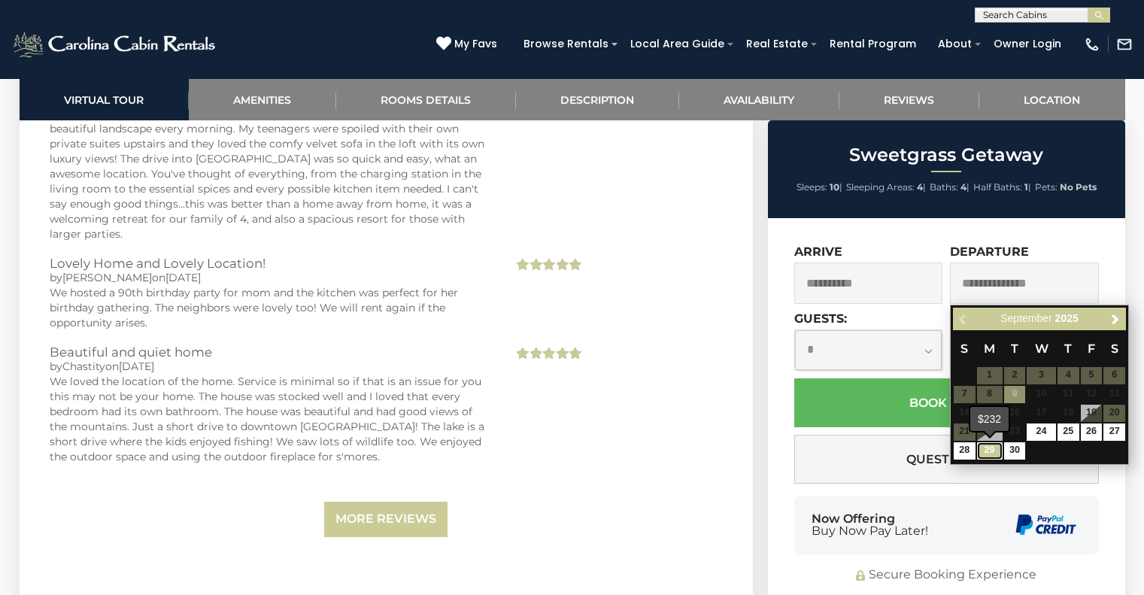
click at [992, 453] on link "29" at bounding box center [990, 450] width 26 height 17
type input "**********"
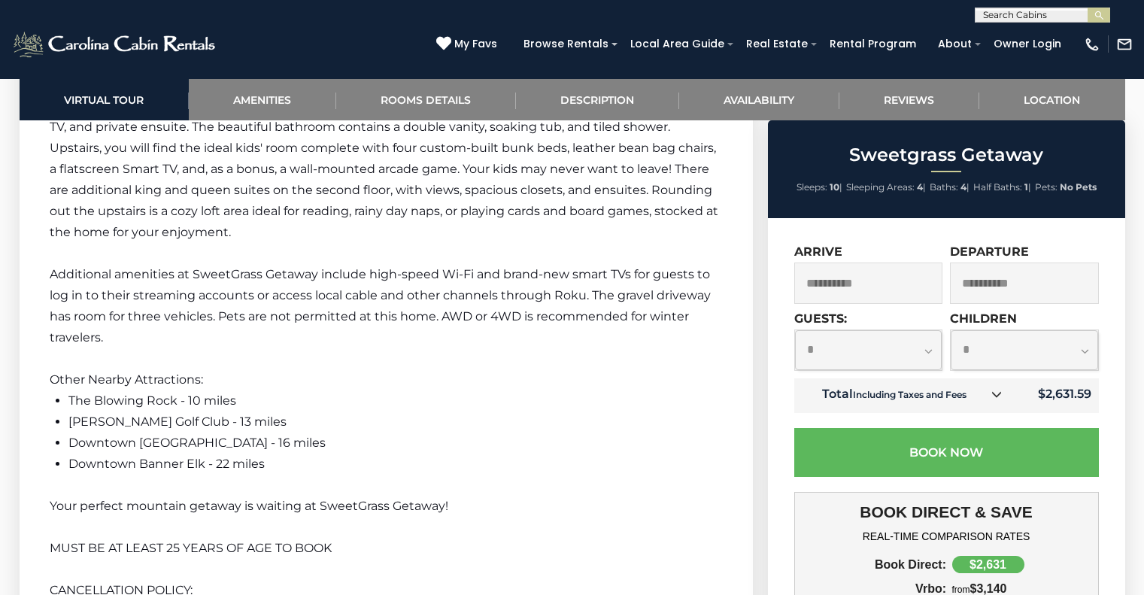
scroll to position [2683, 0]
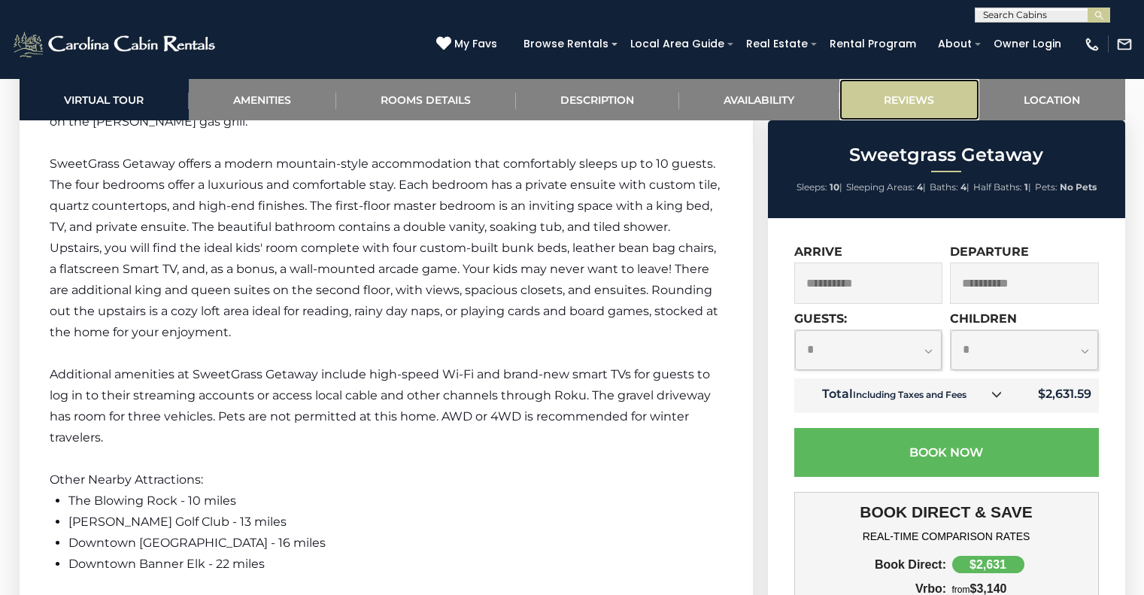
click at [896, 85] on link "Reviews" at bounding box center [910, 99] width 140 height 41
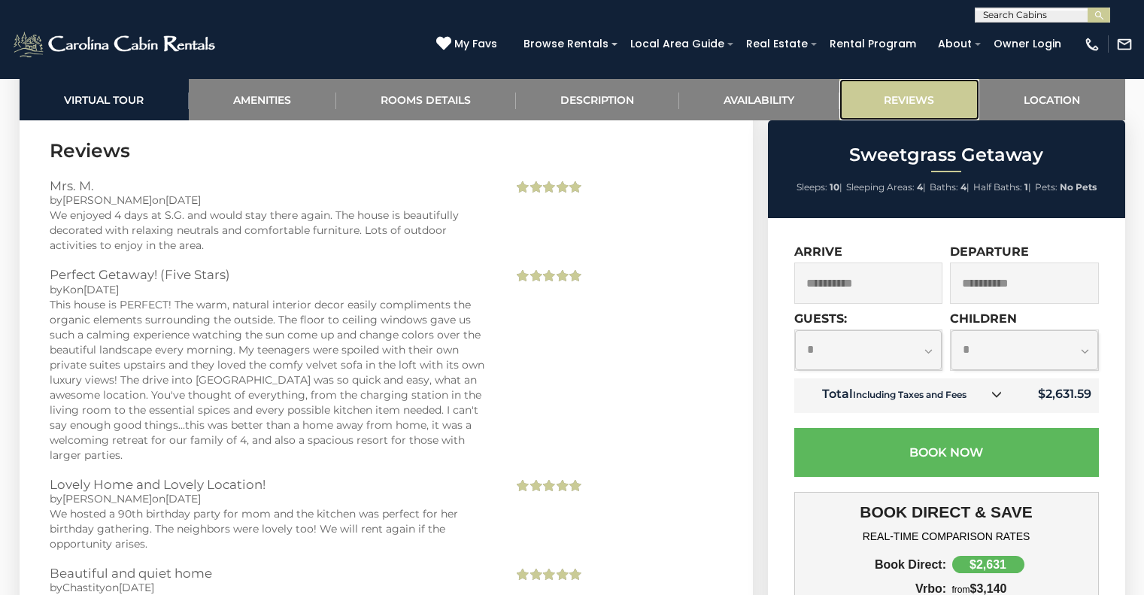
scroll to position [3670, 0]
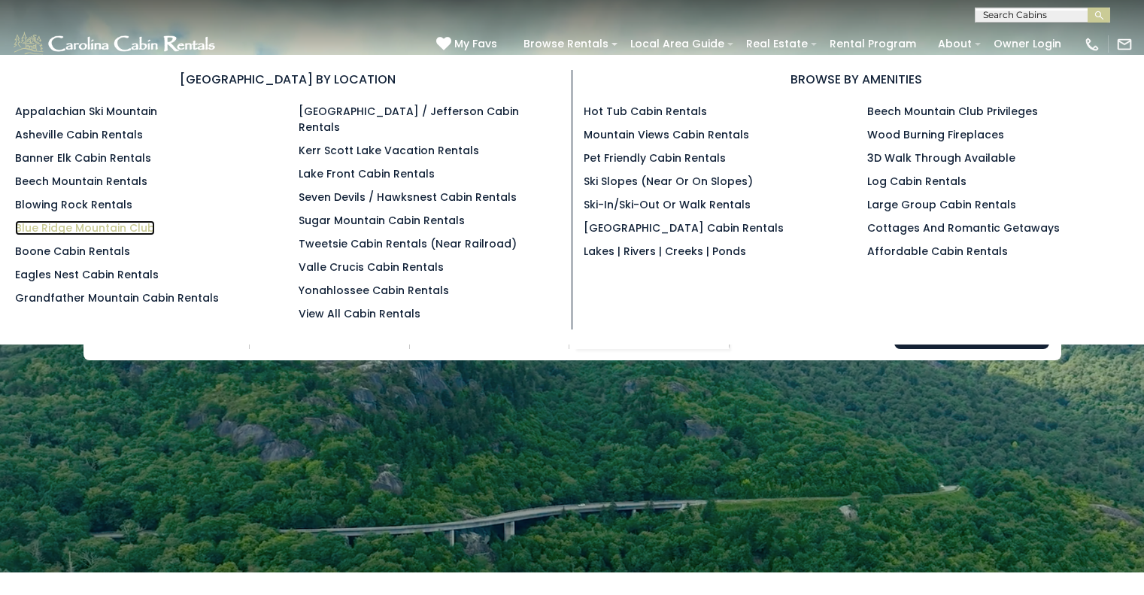
click at [62, 223] on link "Blue Ridge Mountain Club" at bounding box center [85, 227] width 140 height 15
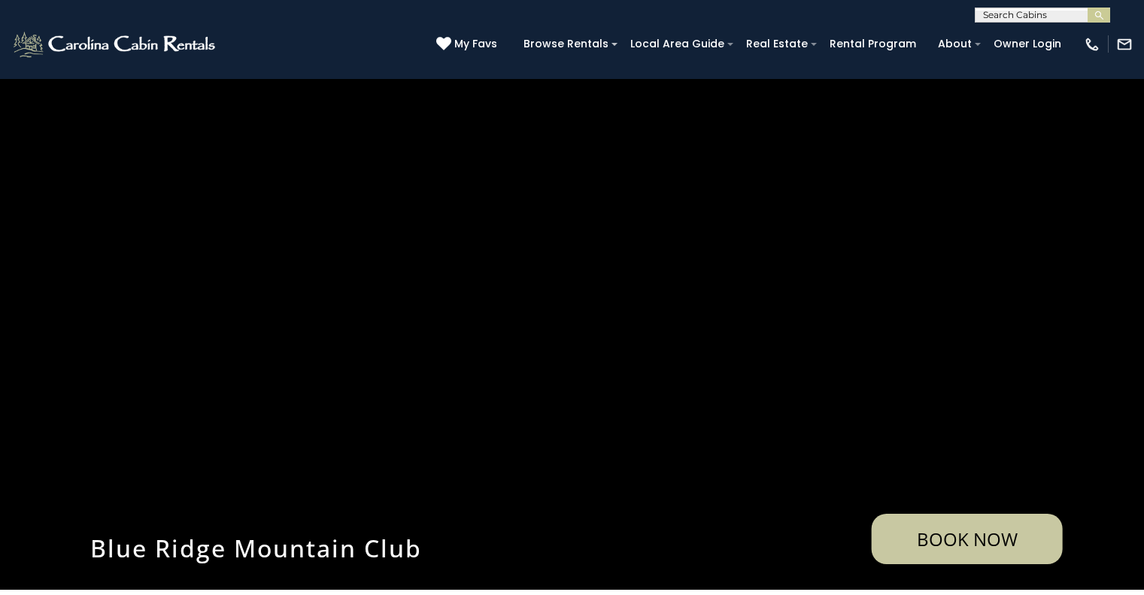
scroll to position [1, 0]
click at [1003, 14] on input "text" at bounding box center [1042, 17] width 132 height 15
type input "*"
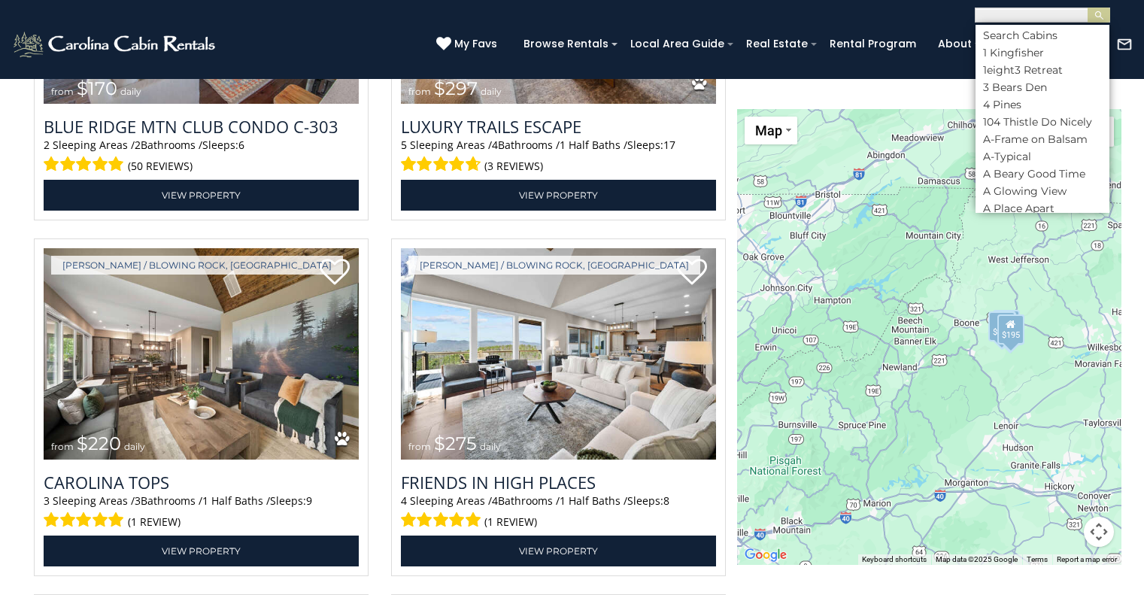
scroll to position [2638, 0]
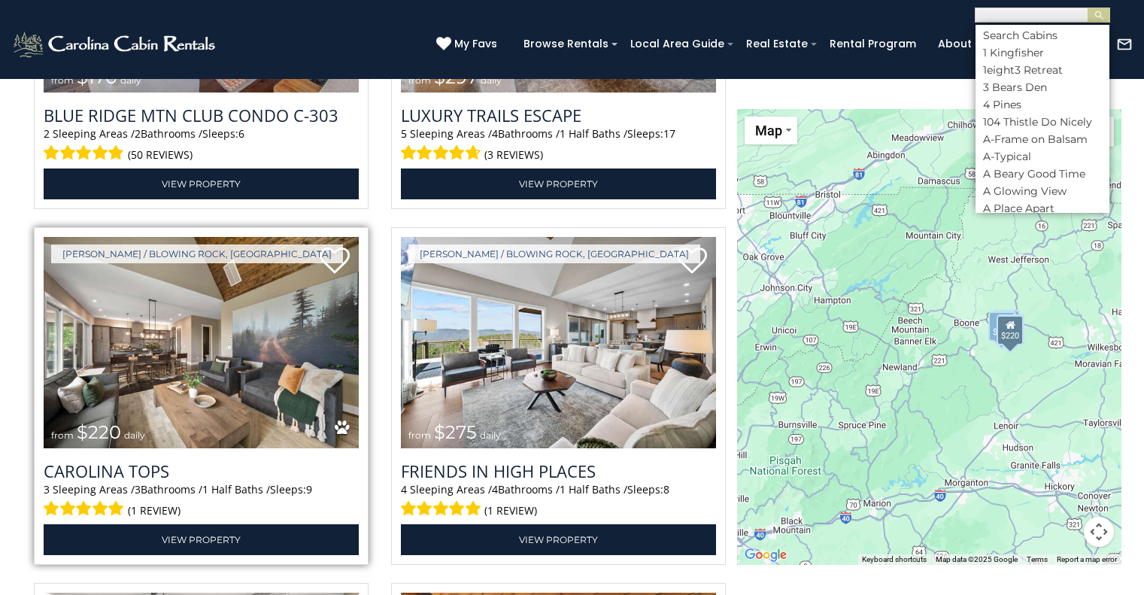
click at [218, 385] on img at bounding box center [201, 342] width 315 height 211
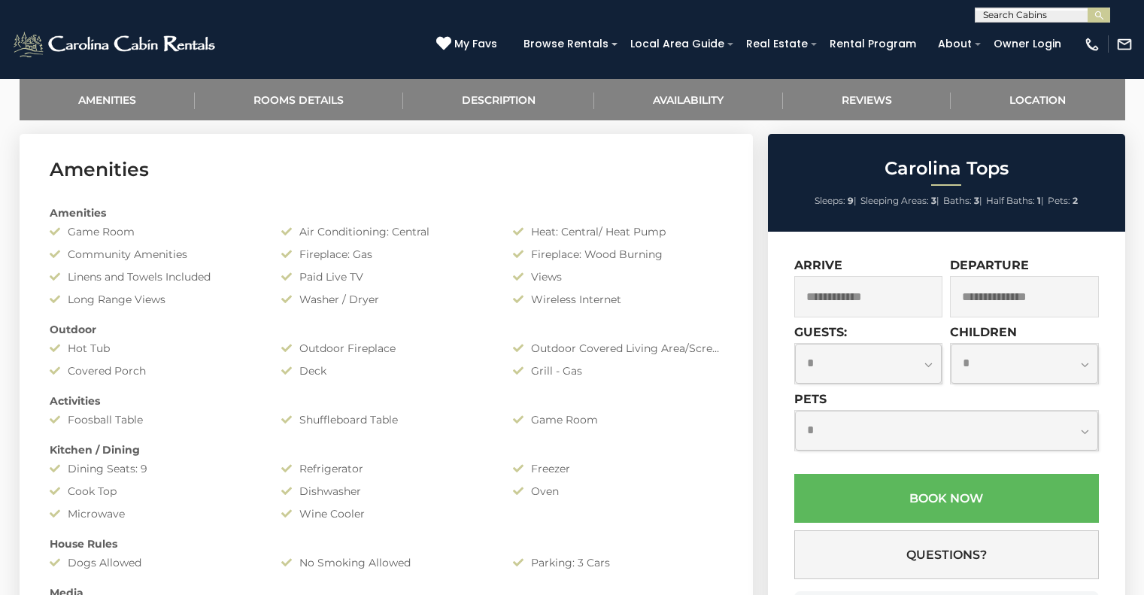
scroll to position [725, 0]
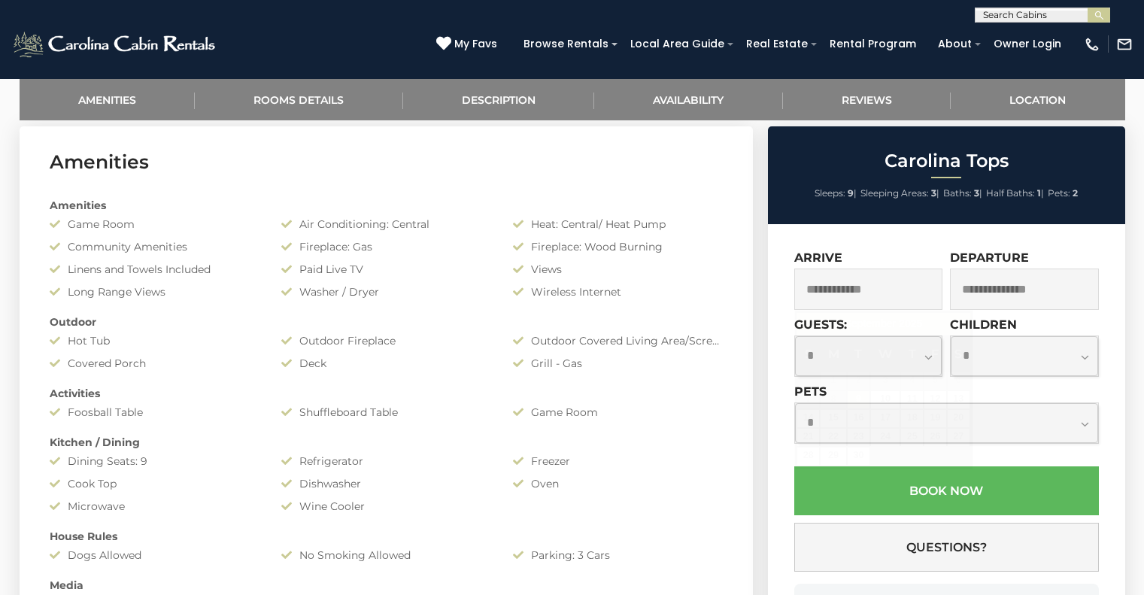
click at [857, 293] on input "text" at bounding box center [869, 289] width 149 height 41
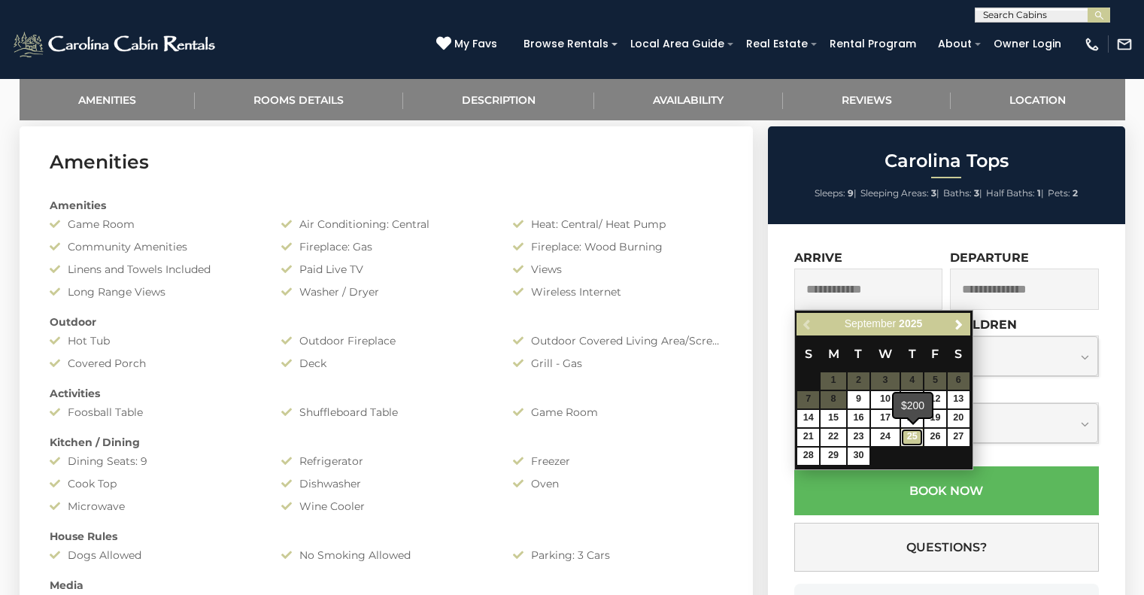
click at [909, 437] on link "25" at bounding box center [912, 437] width 22 height 17
type input "**********"
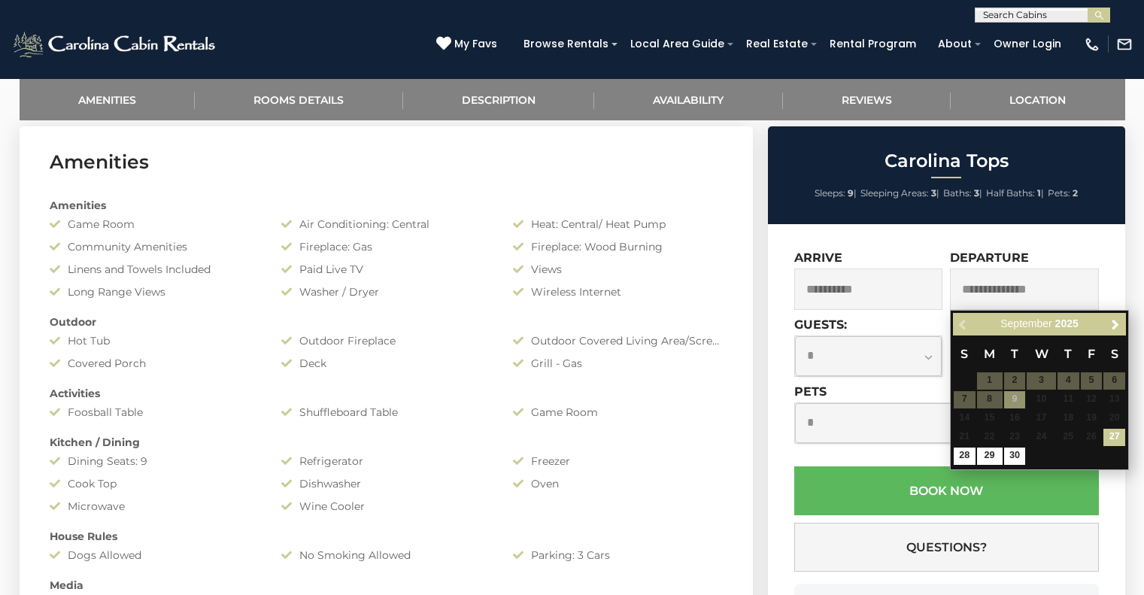
click at [972, 286] on input "text" at bounding box center [1024, 289] width 149 height 41
click at [991, 453] on link "29" at bounding box center [990, 456] width 26 height 17
type input "**********"
